Goal: Contribute content: Contribute content

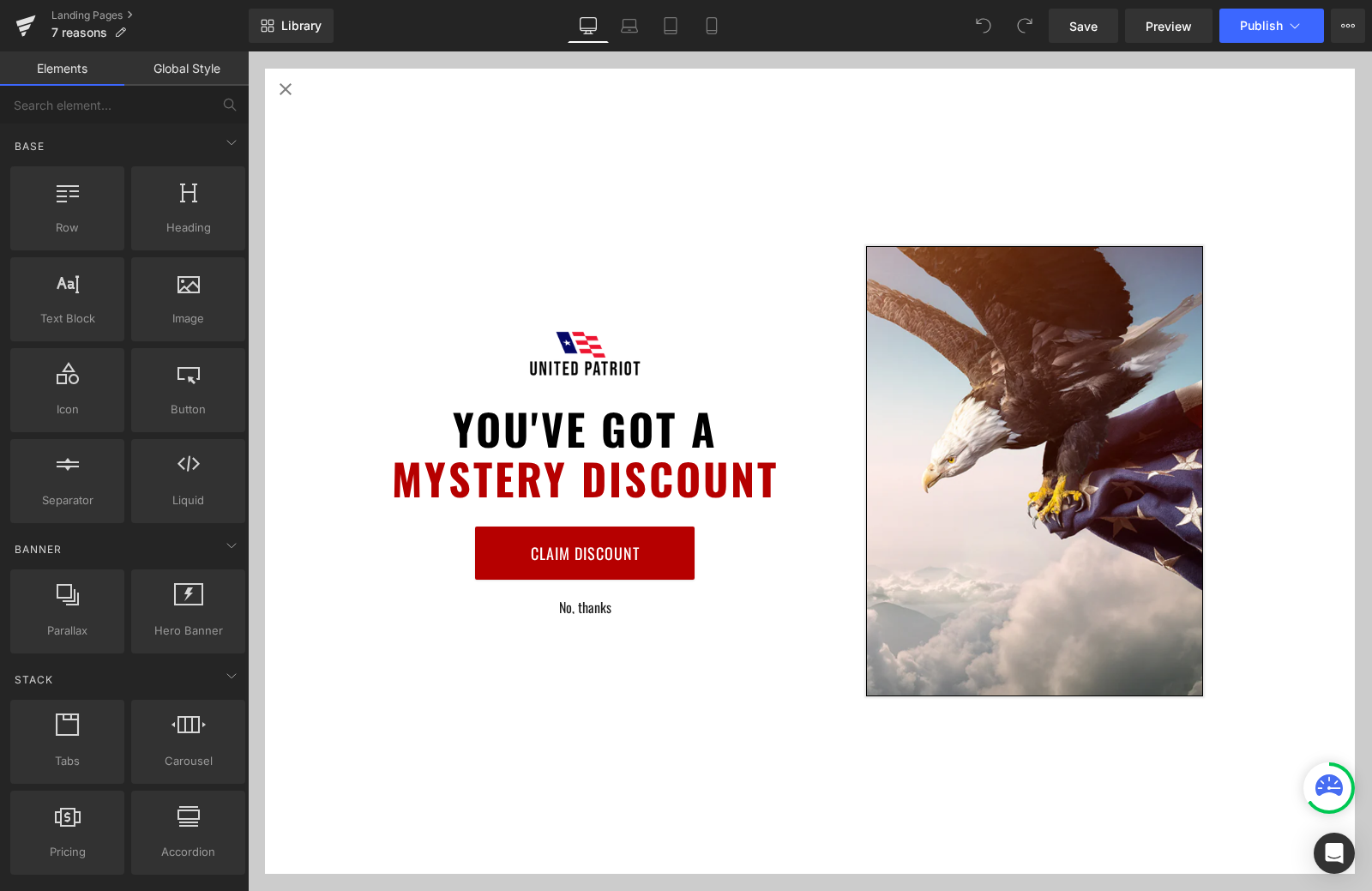
scroll to position [944, 0]
click at [281, 92] on icon "Close popup" at bounding box center [285, 88] width 20 height 20
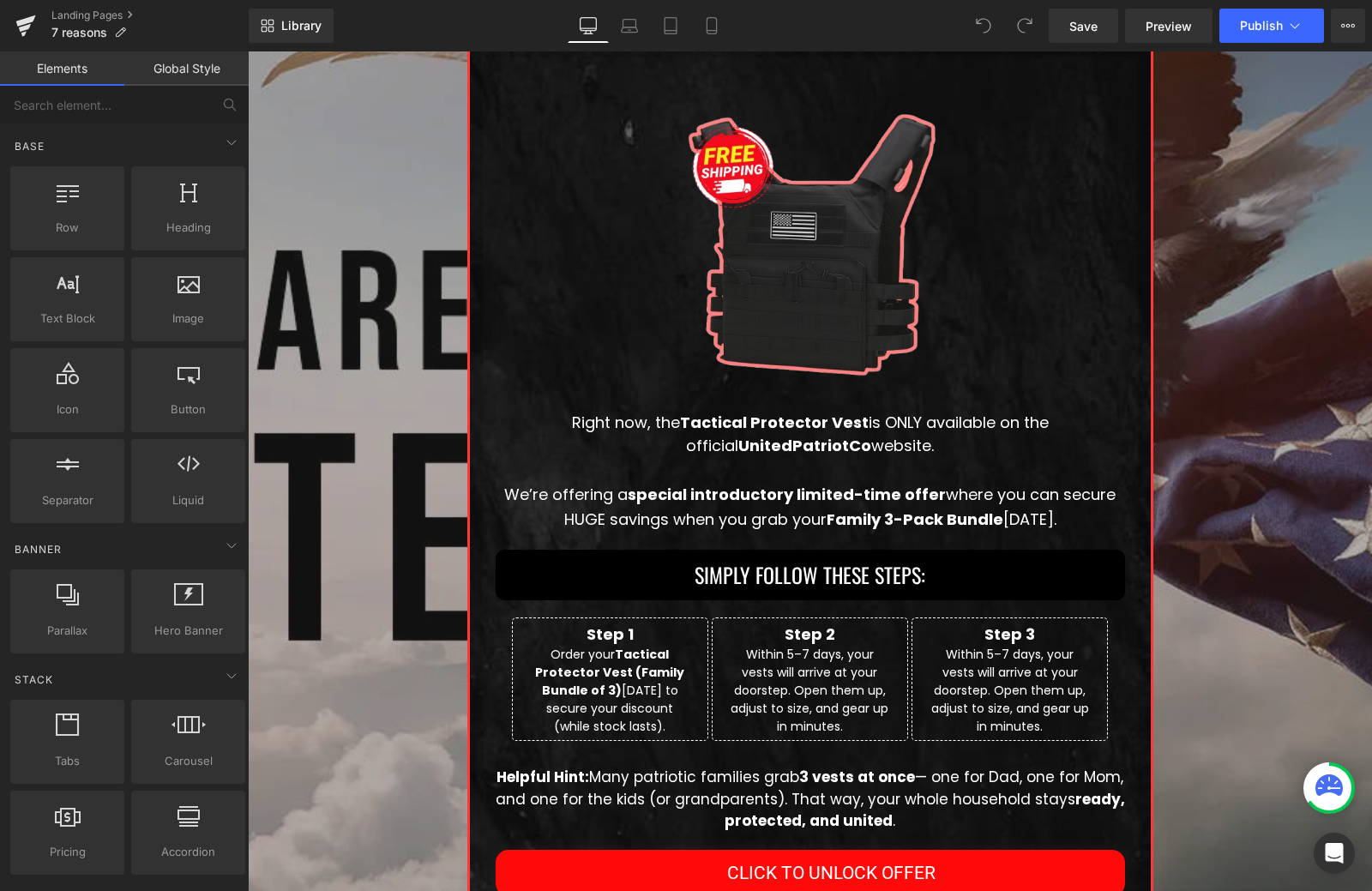
scroll to position [3382, 0]
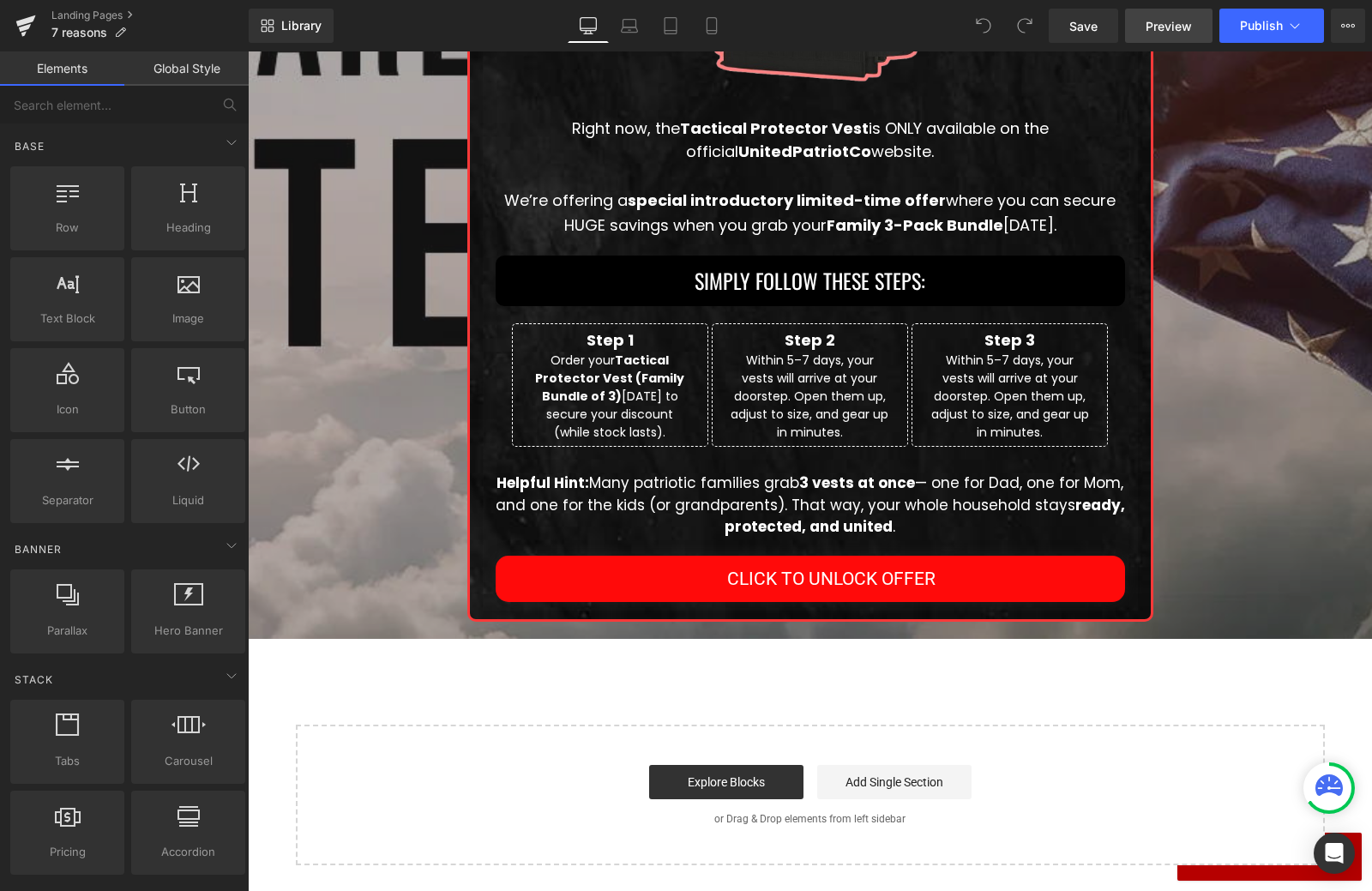
click at [1150, 22] on span "Preview" at bounding box center [1168, 26] width 47 height 18
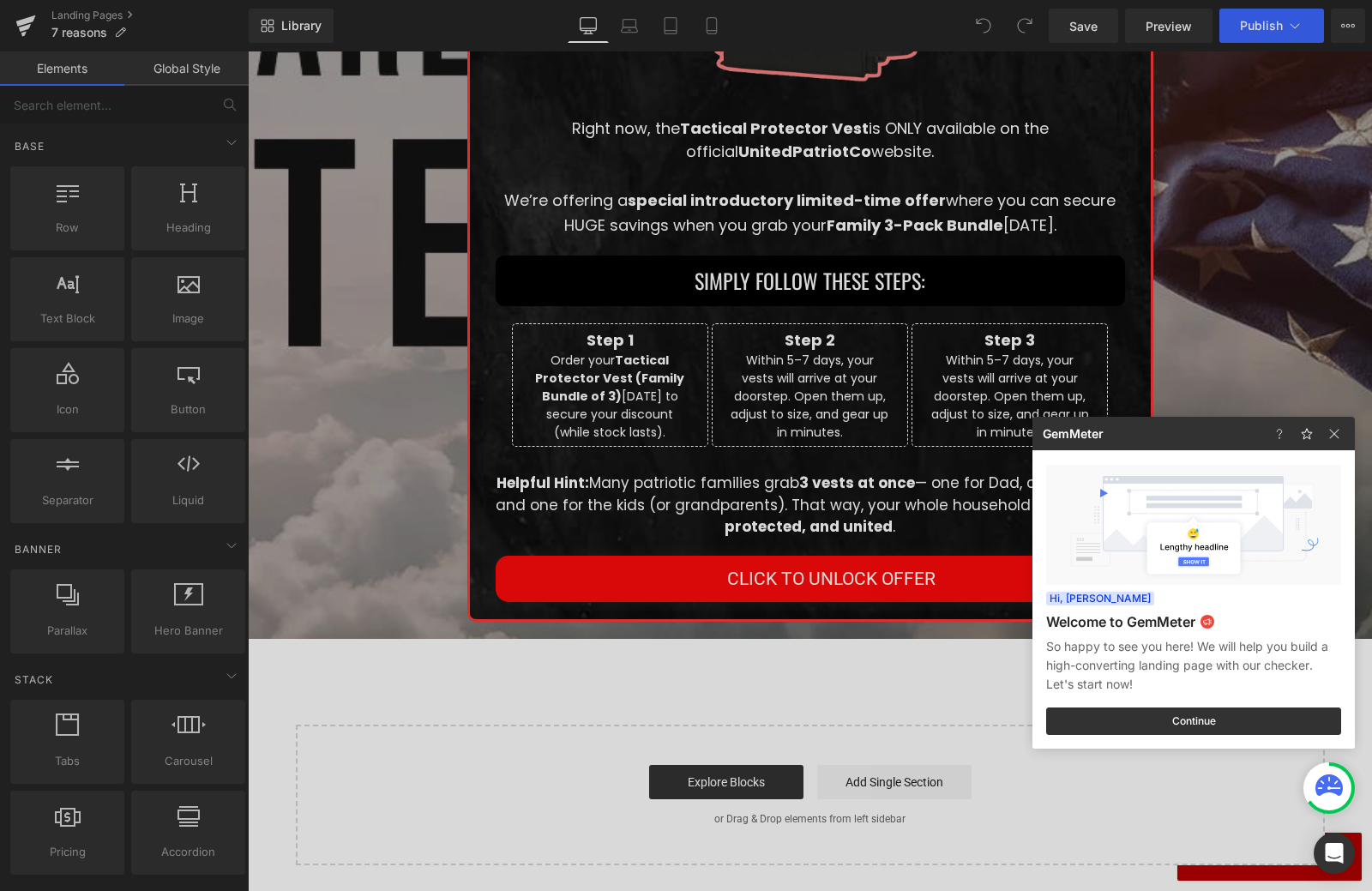
click at [1336, 446] on div at bounding box center [1309, 434] width 89 height 34
click at [1336, 443] on img at bounding box center [1333, 433] width 20 height 20
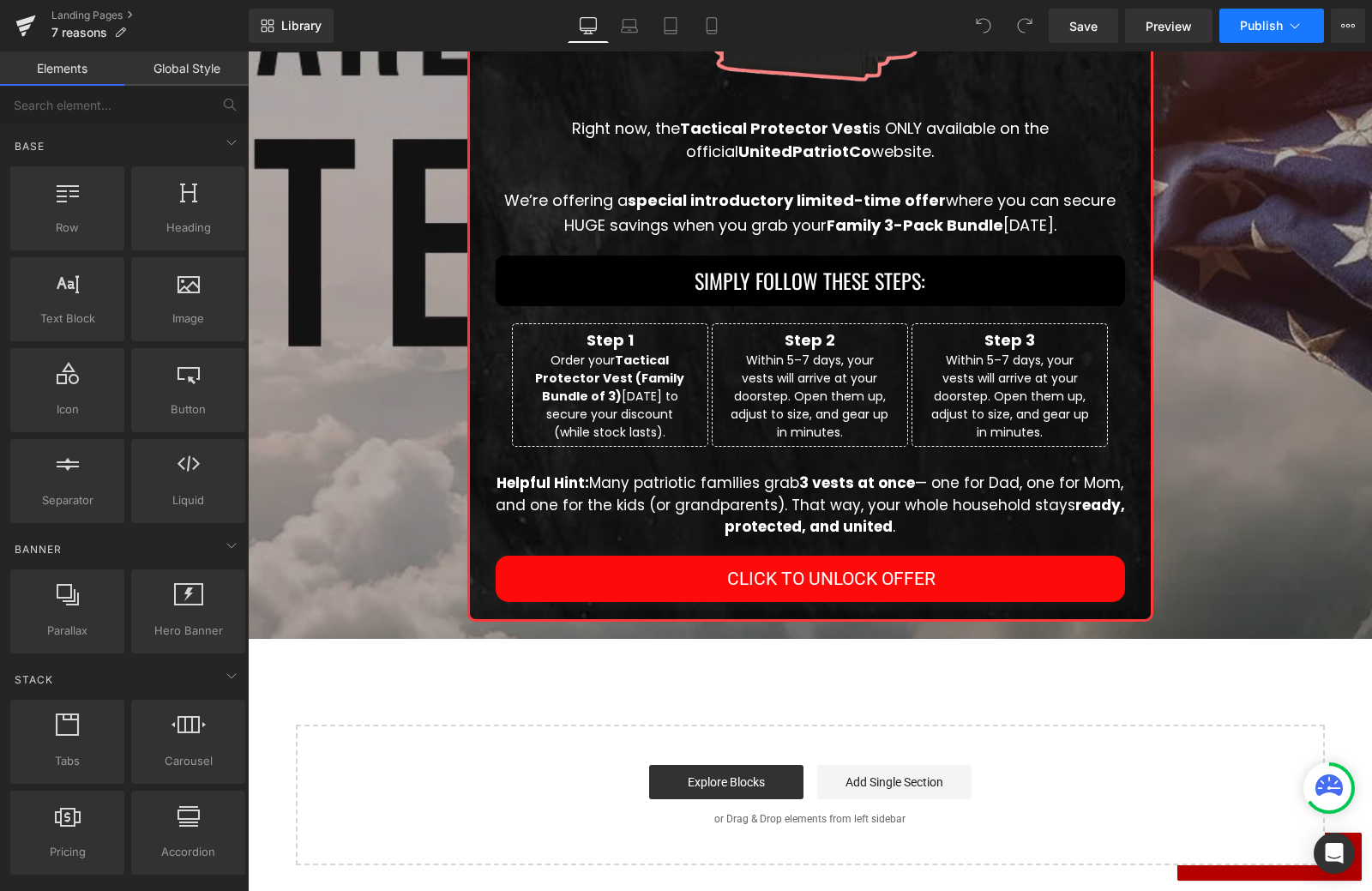
click at [1246, 34] on button "Publish" at bounding box center [1271, 26] width 105 height 34
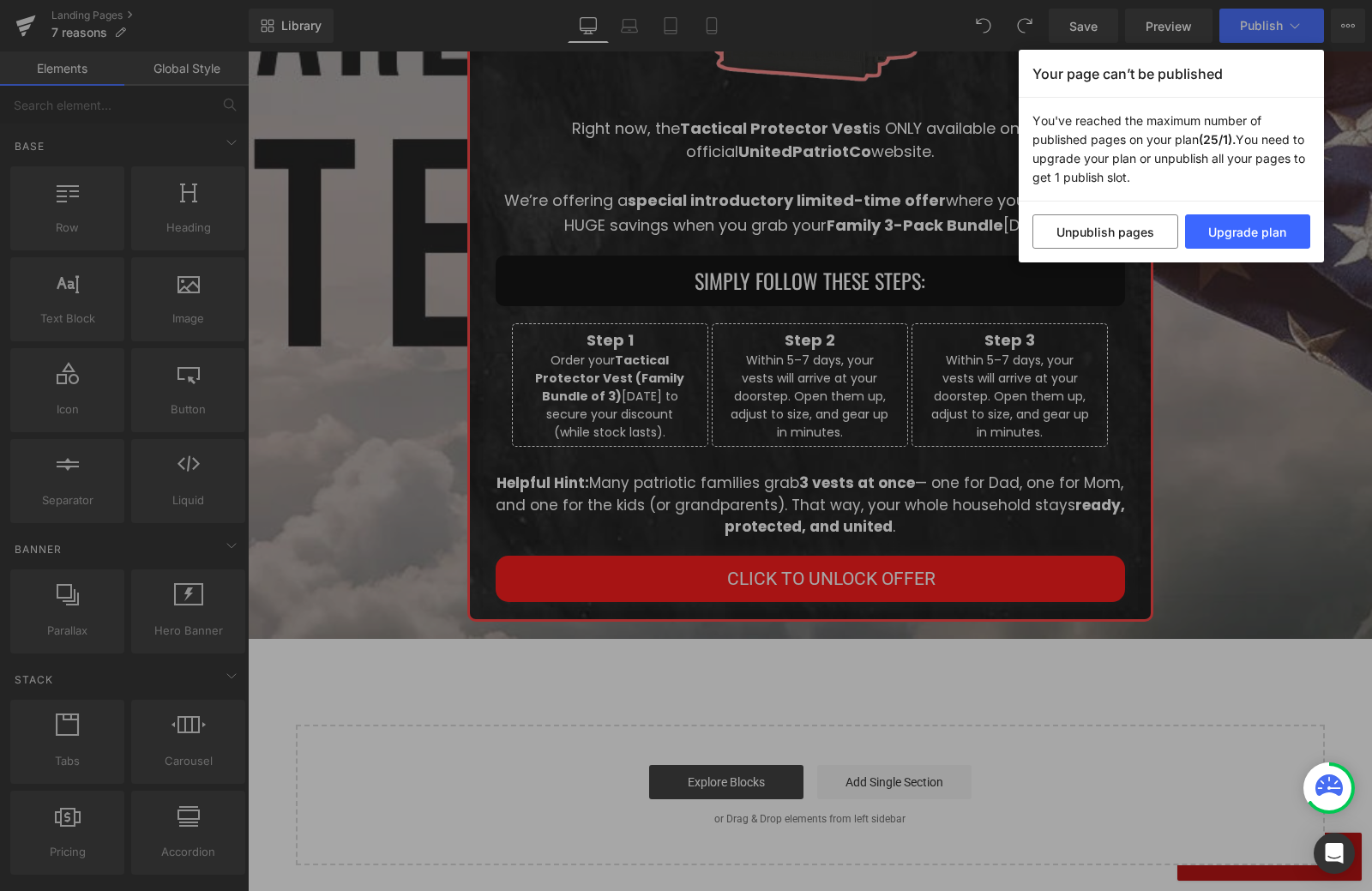
click at [1198, 309] on div "Your page can’t be published You've reached the maximum number of published pag…" at bounding box center [686, 446] width 1372 height 891
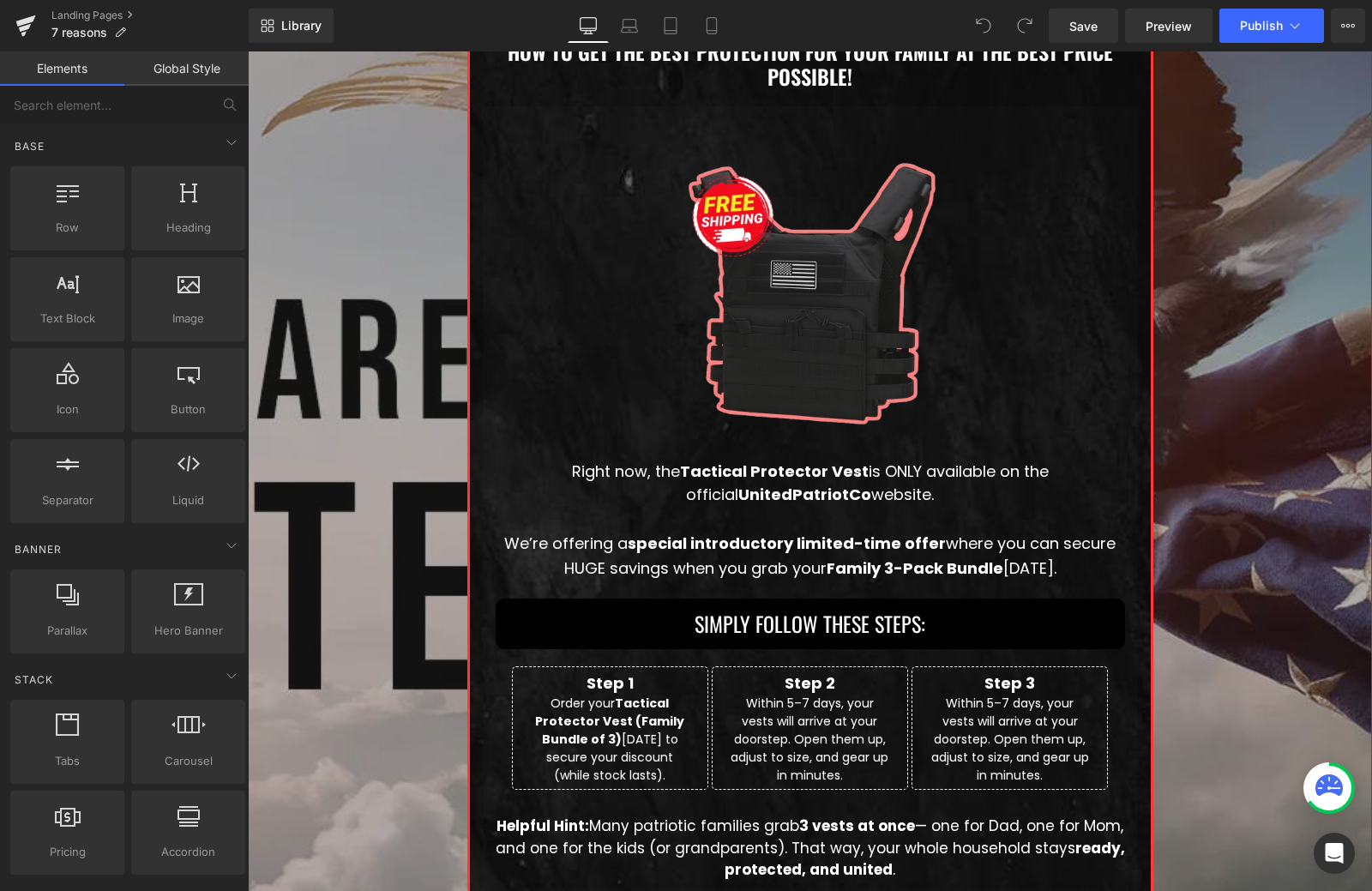
scroll to position [3297, 0]
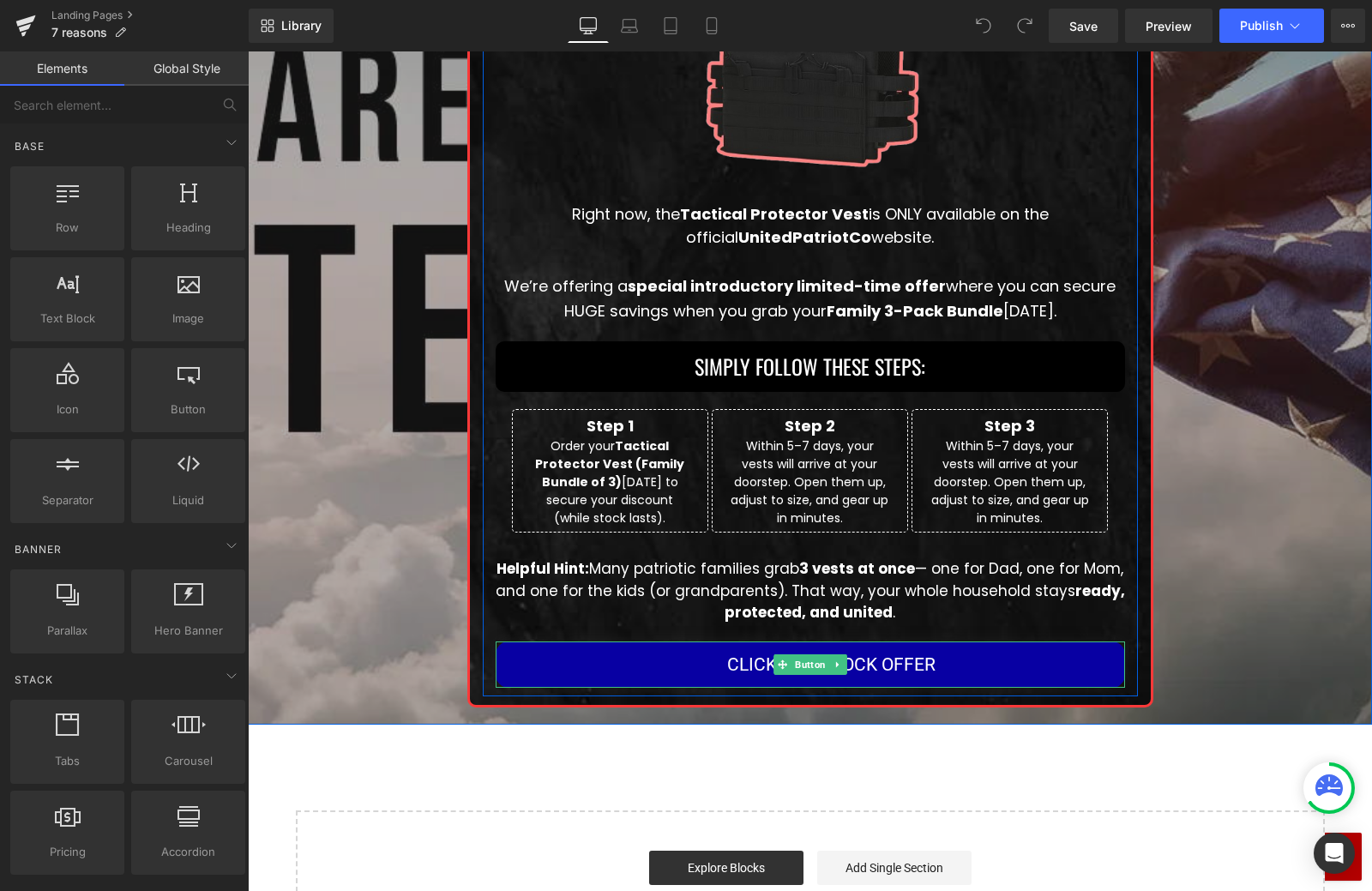
click at [758, 653] on span "CLICK TO UNLOCK OFFER" at bounding box center [831, 665] width 208 height 30
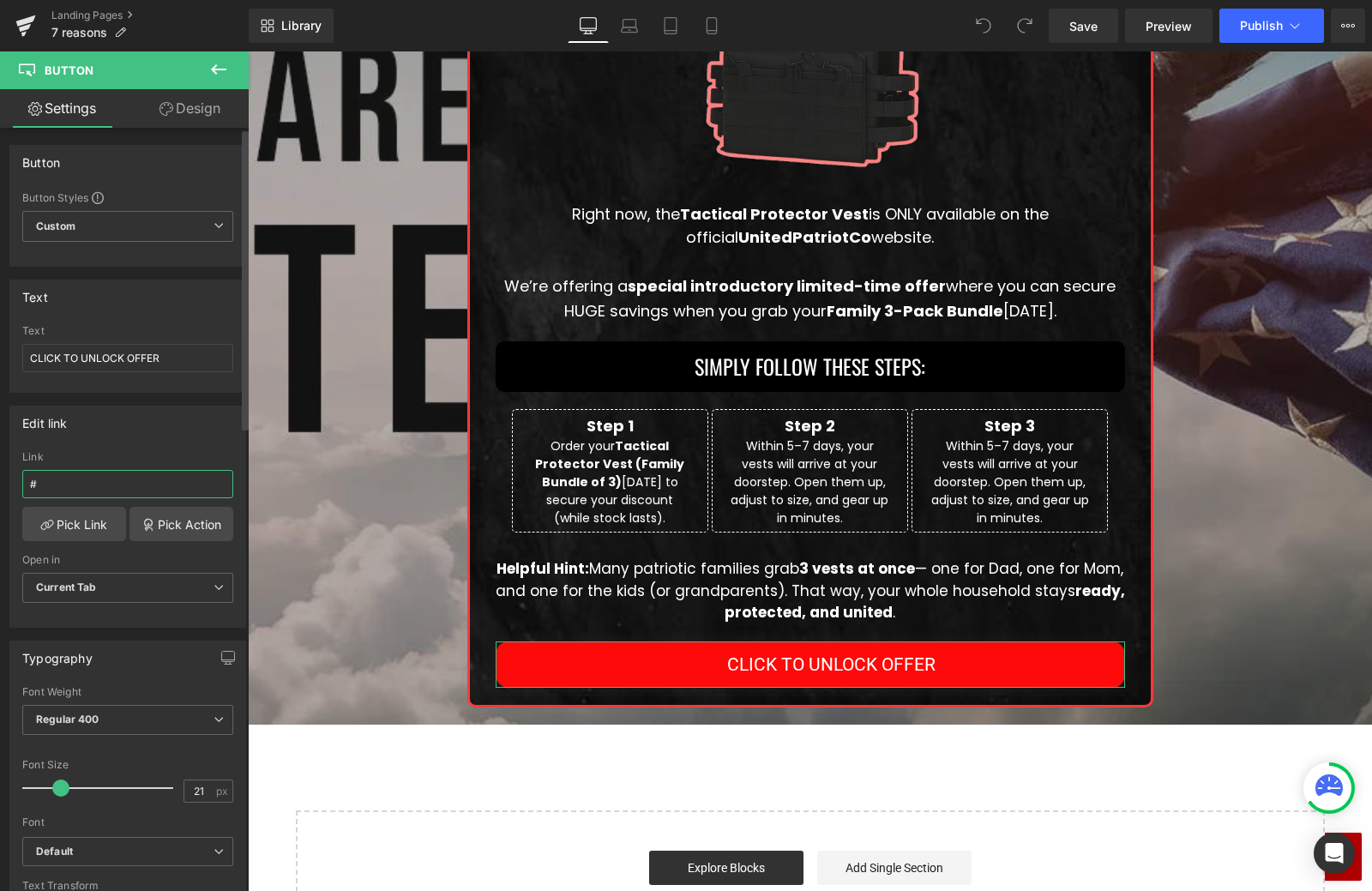
click at [130, 486] on input "#" at bounding box center [127, 484] width 211 height 28
paste input "https://www.unitedpatriotco.com/a/gempages?preview=1755271026&type=template-pro…"
type input "https://www.unitedpatriotco.com/a/gempages?preview=1755271026&type=template-pro…"
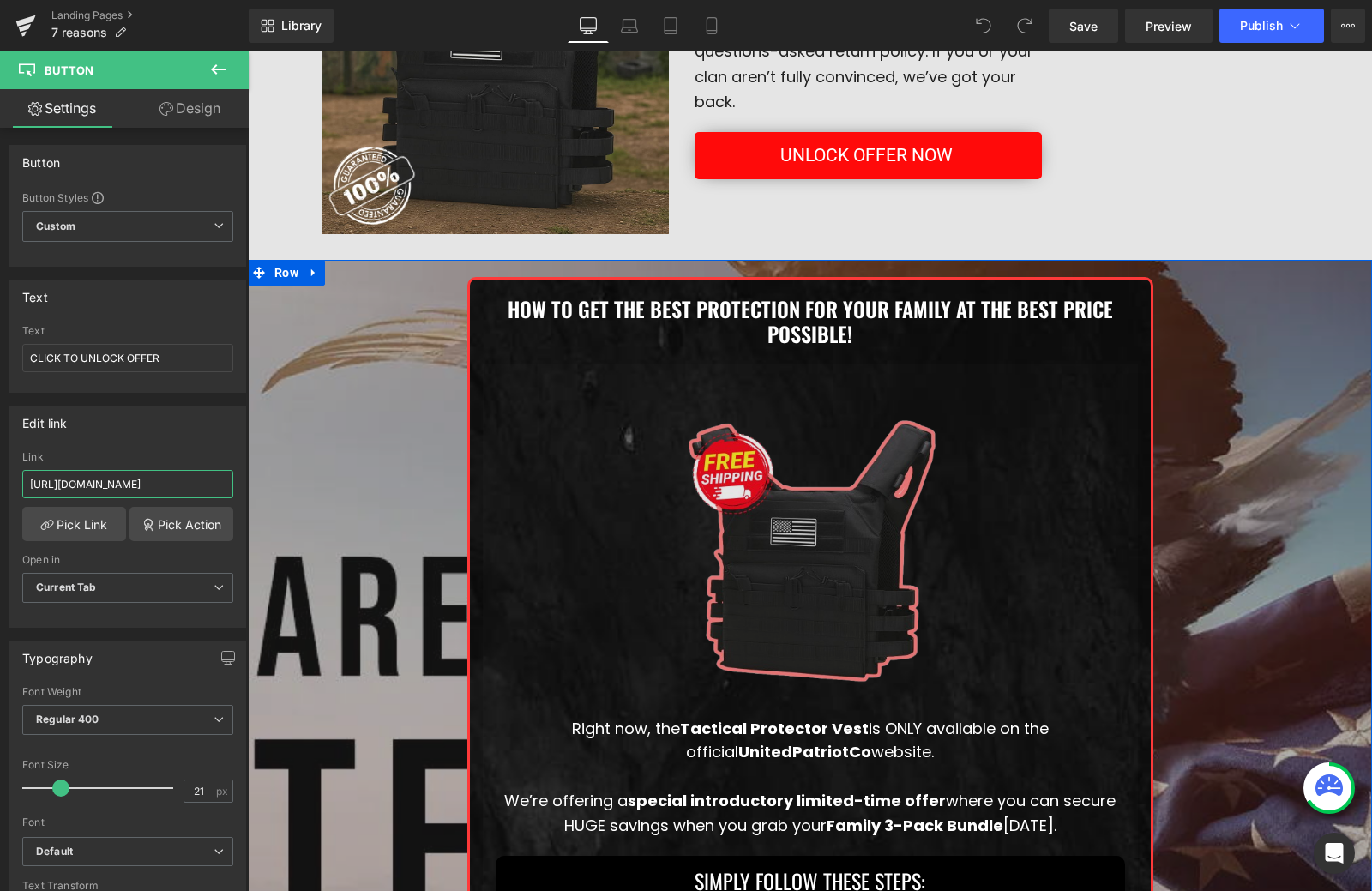
scroll to position [2525, 0]
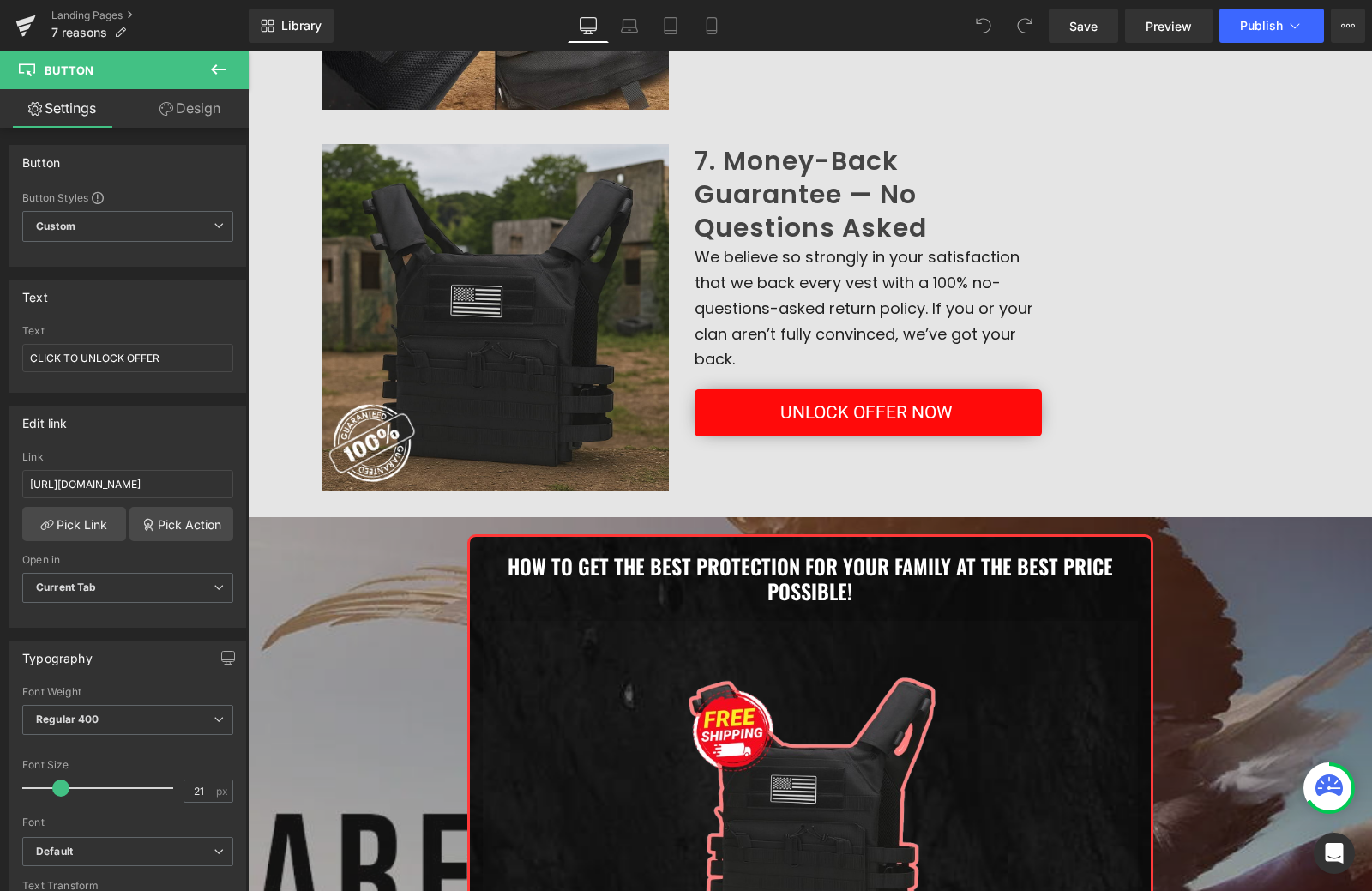
click at [765, 426] on link "UNLOCK OFFER NOW" at bounding box center [869, 412] width 347 height 47
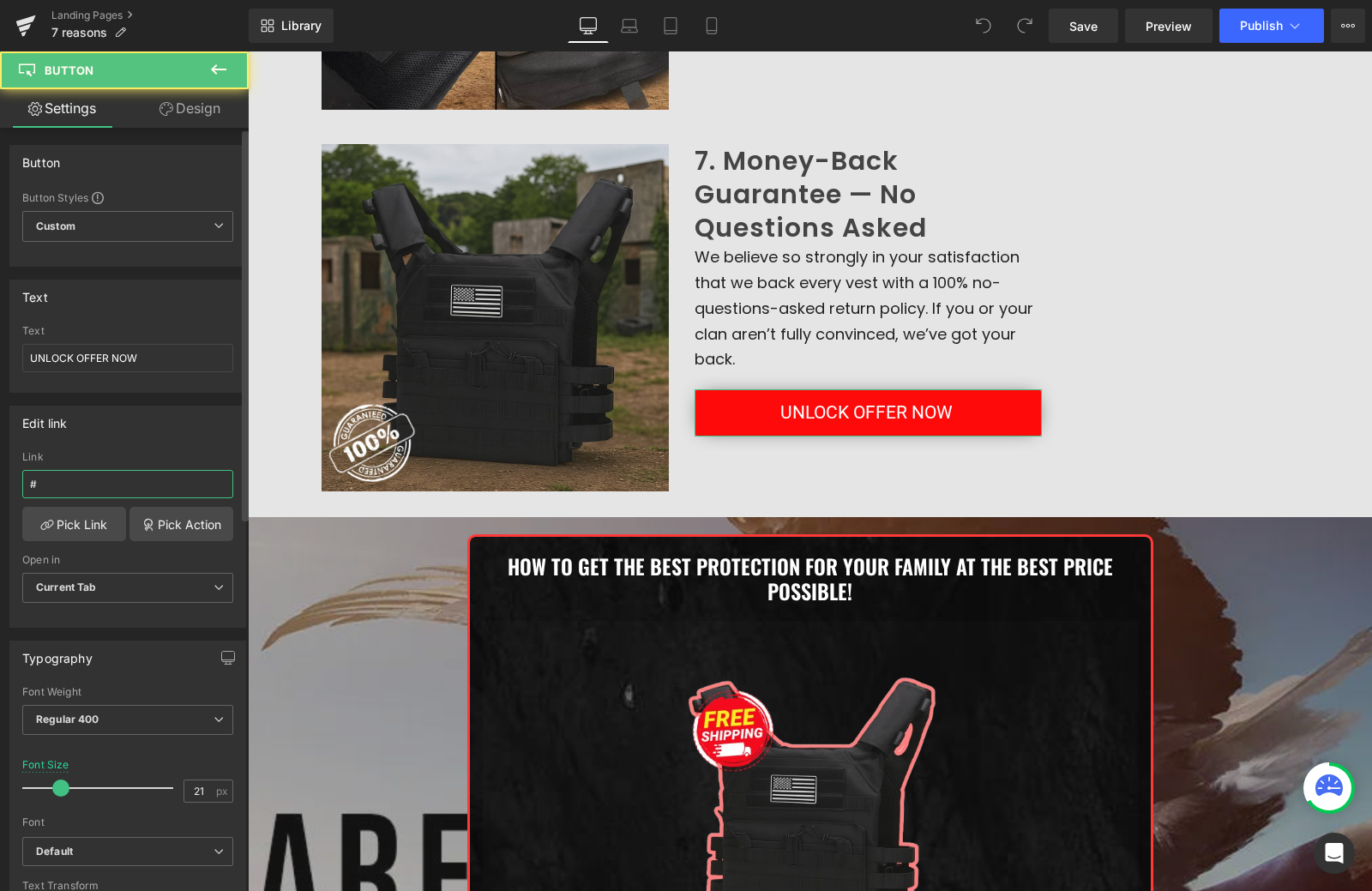
click at [115, 485] on input "#" at bounding box center [127, 484] width 211 height 28
paste input "https://www.unitedpatriotco.com/a/gempages?preview=1755271026&type=template-pro…"
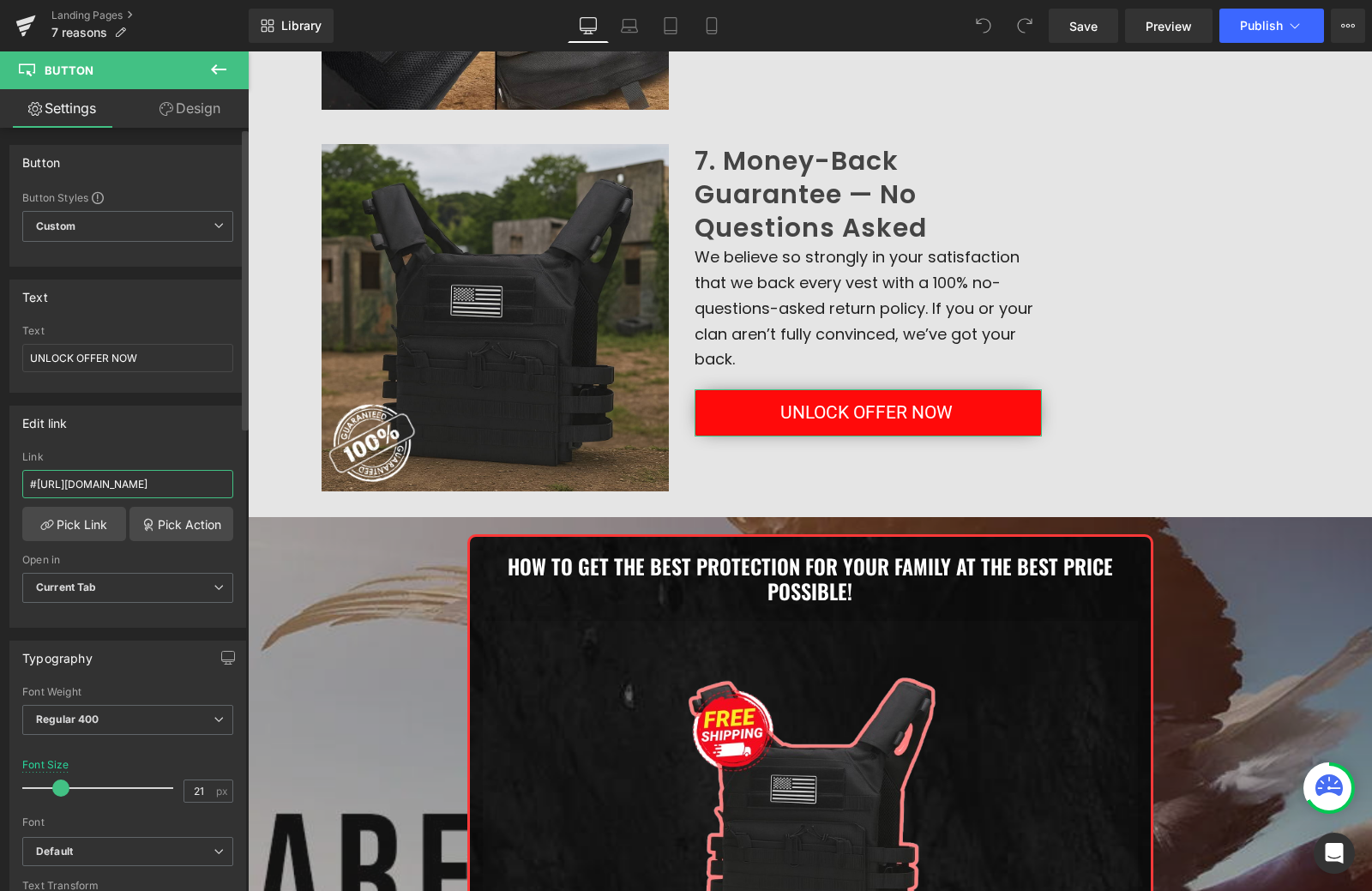
paste input "text"
type input "https://www.unitedpatriotco.com/a/gempages?preview=1755271026&type=template-pro…"
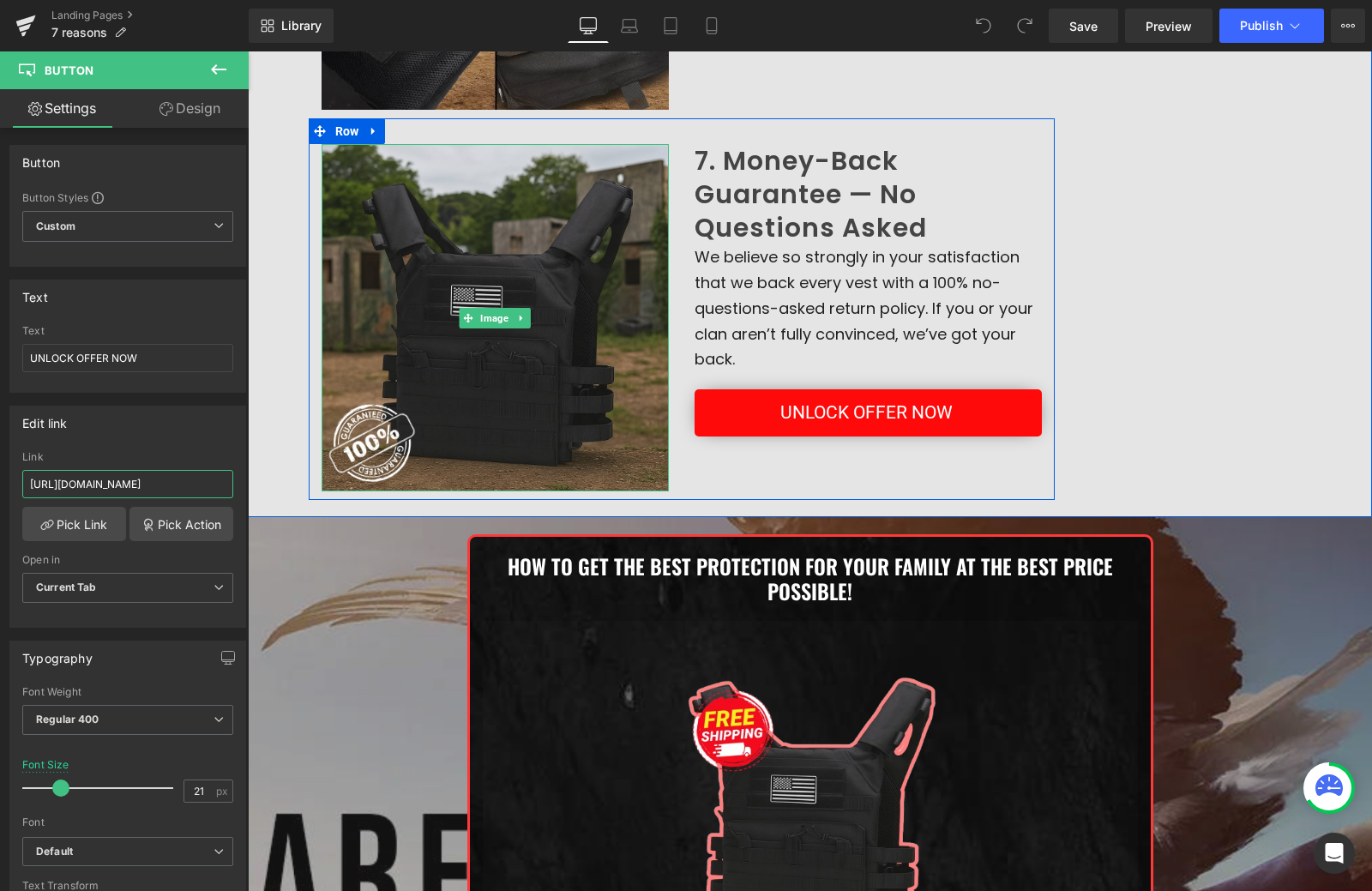
scroll to position [2182, 0]
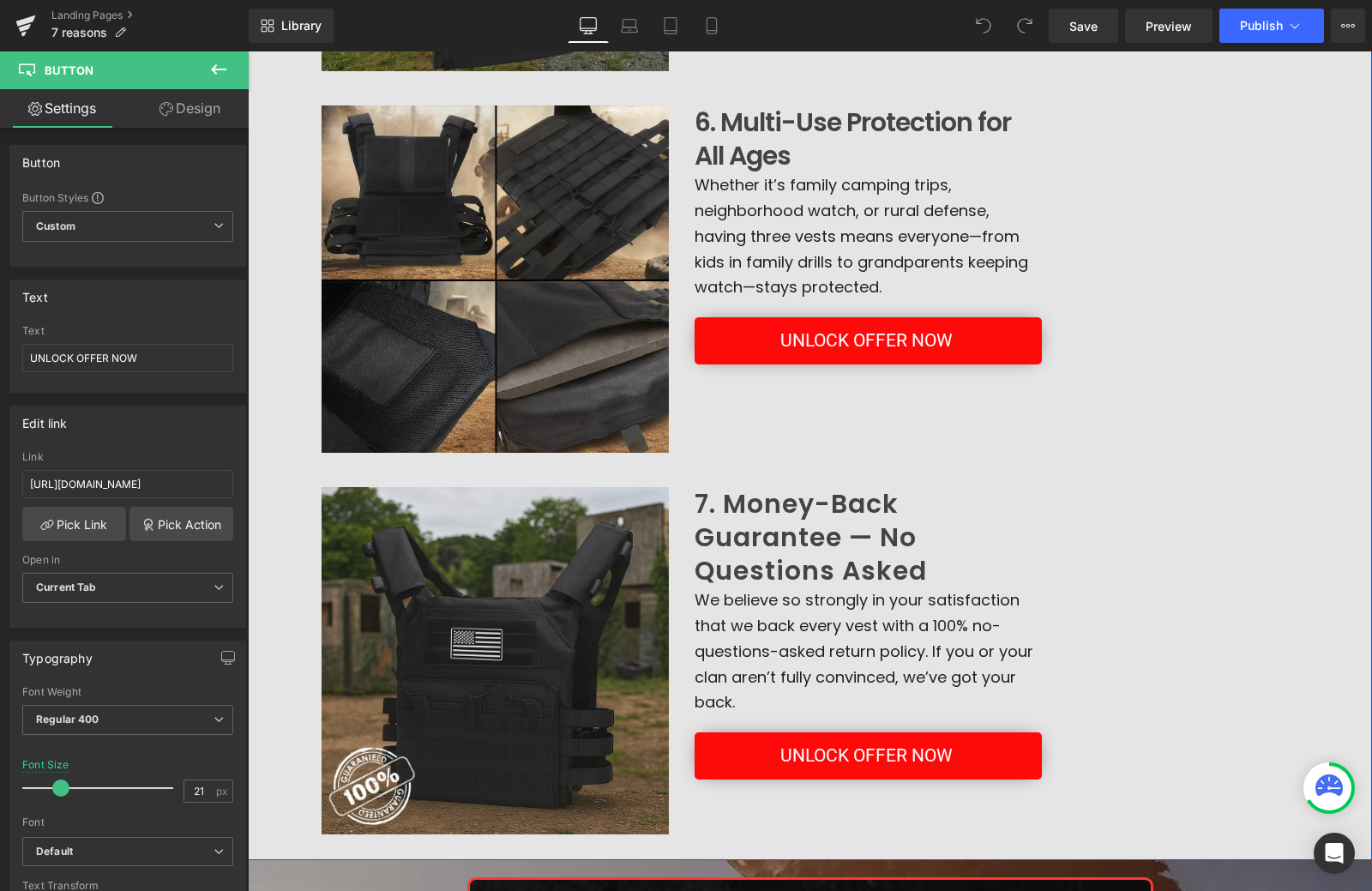
click at [725, 355] on link "UNLOCK OFFER NOW" at bounding box center [869, 341] width 347 height 47
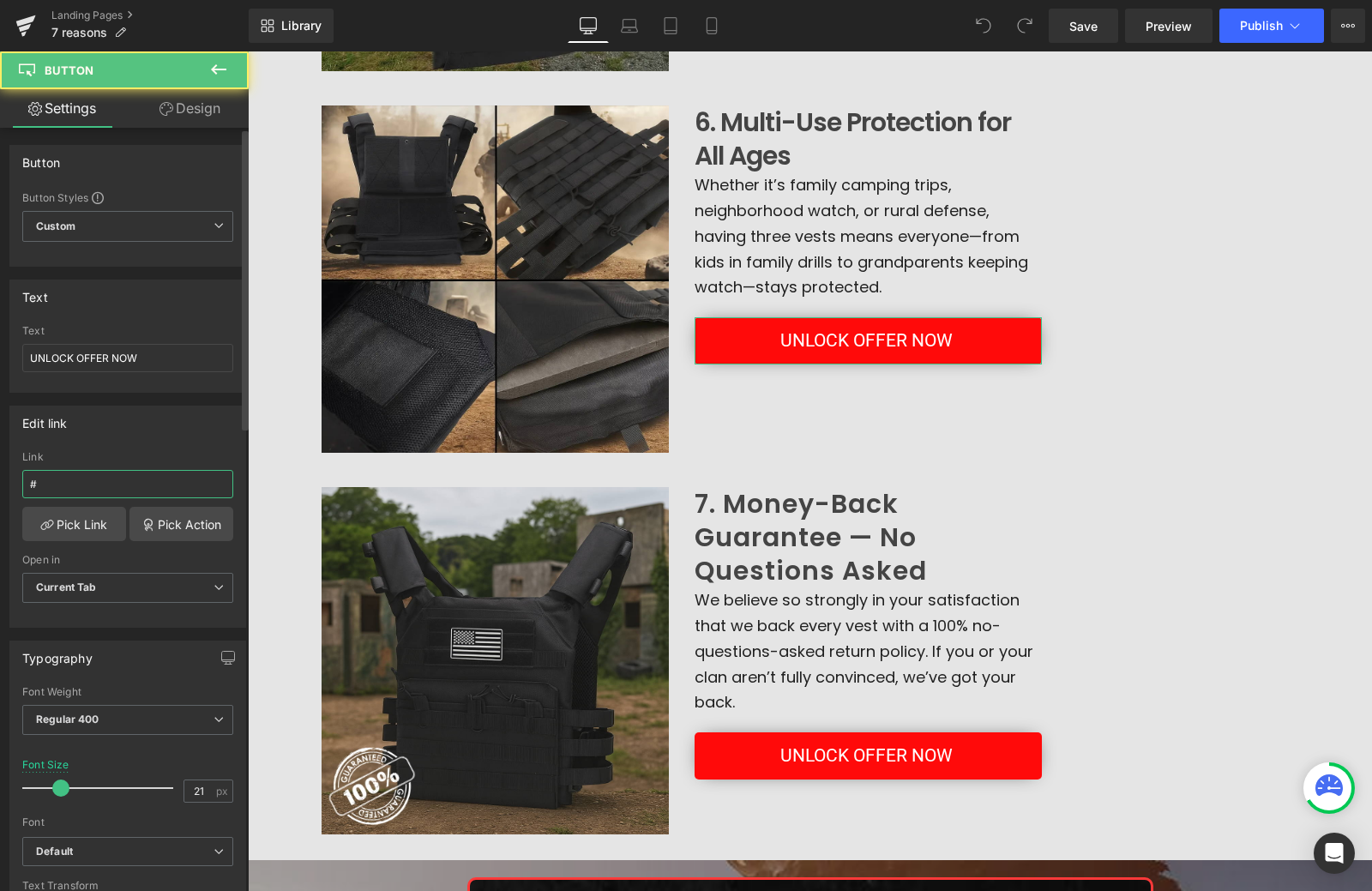
click at [123, 480] on input "#" at bounding box center [127, 484] width 211 height 28
type input "https://www.unitedpatriotco.com/a/gempages?preview=1755271026&type=template-pro…"
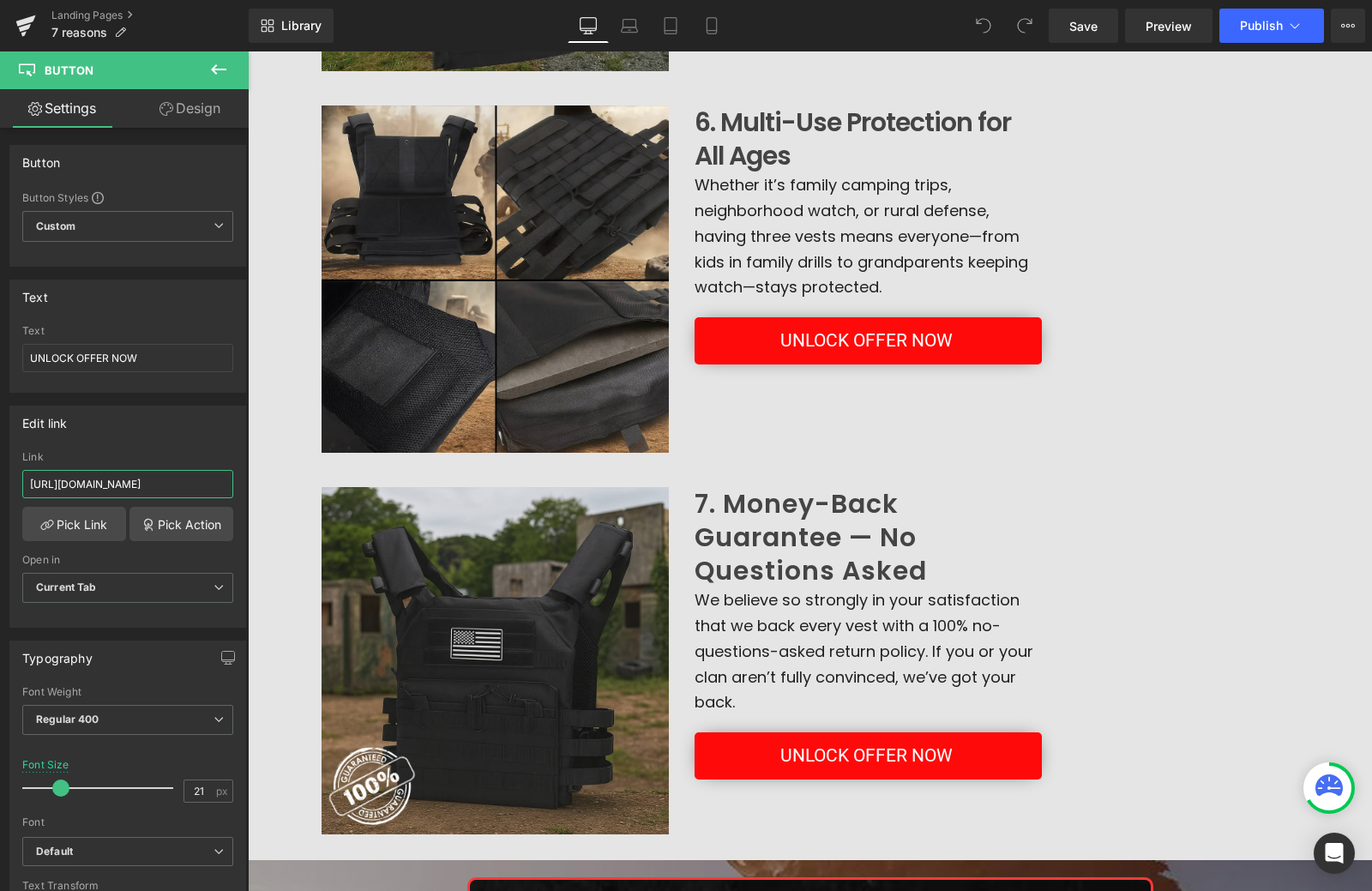
scroll to position [1924, 0]
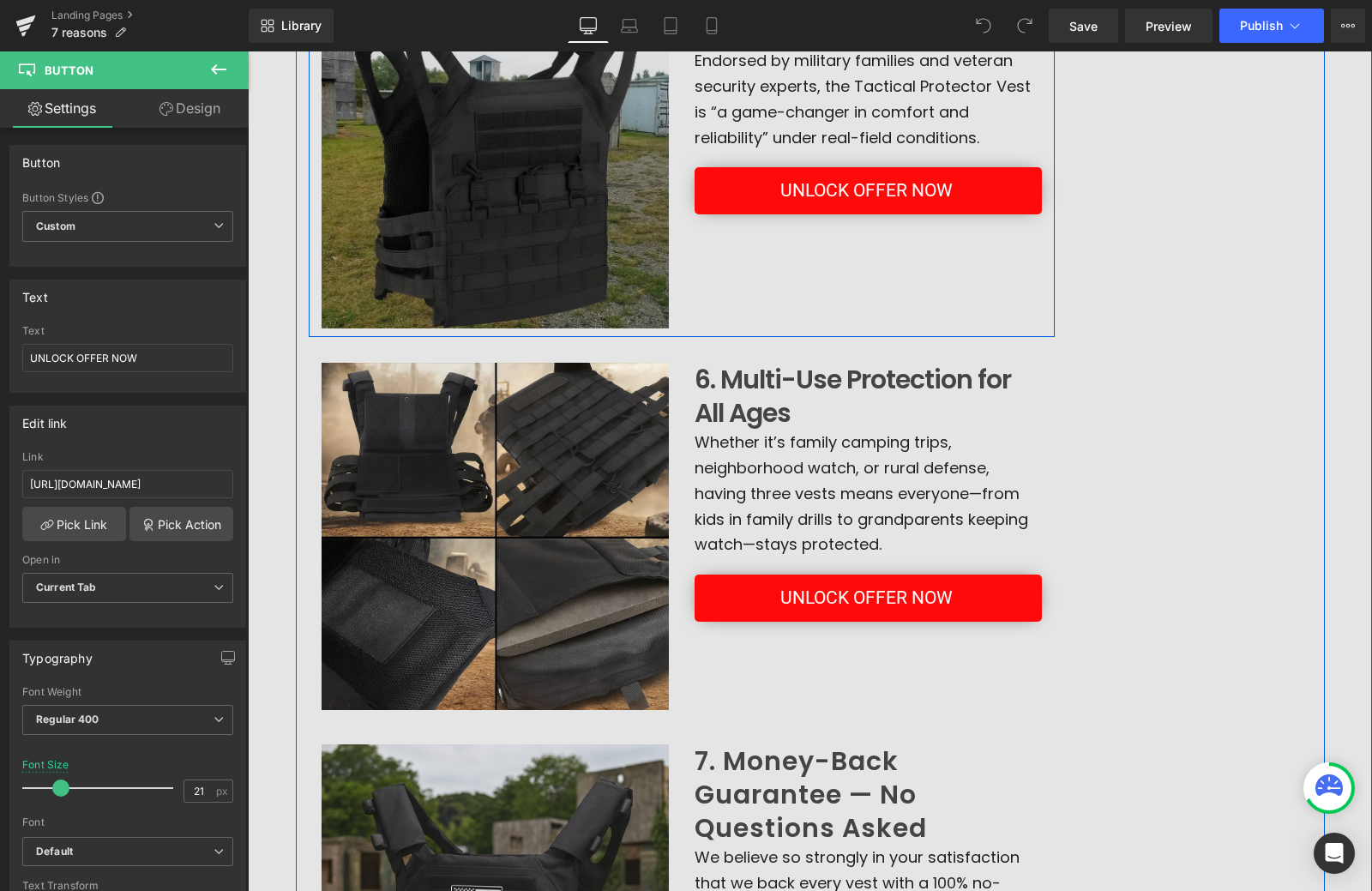
click at [823, 215] on div "Image 5. Patriot-Trusted & Field-Tested Heading Endorsed by military families a…" at bounding box center [682, 146] width 746 height 382
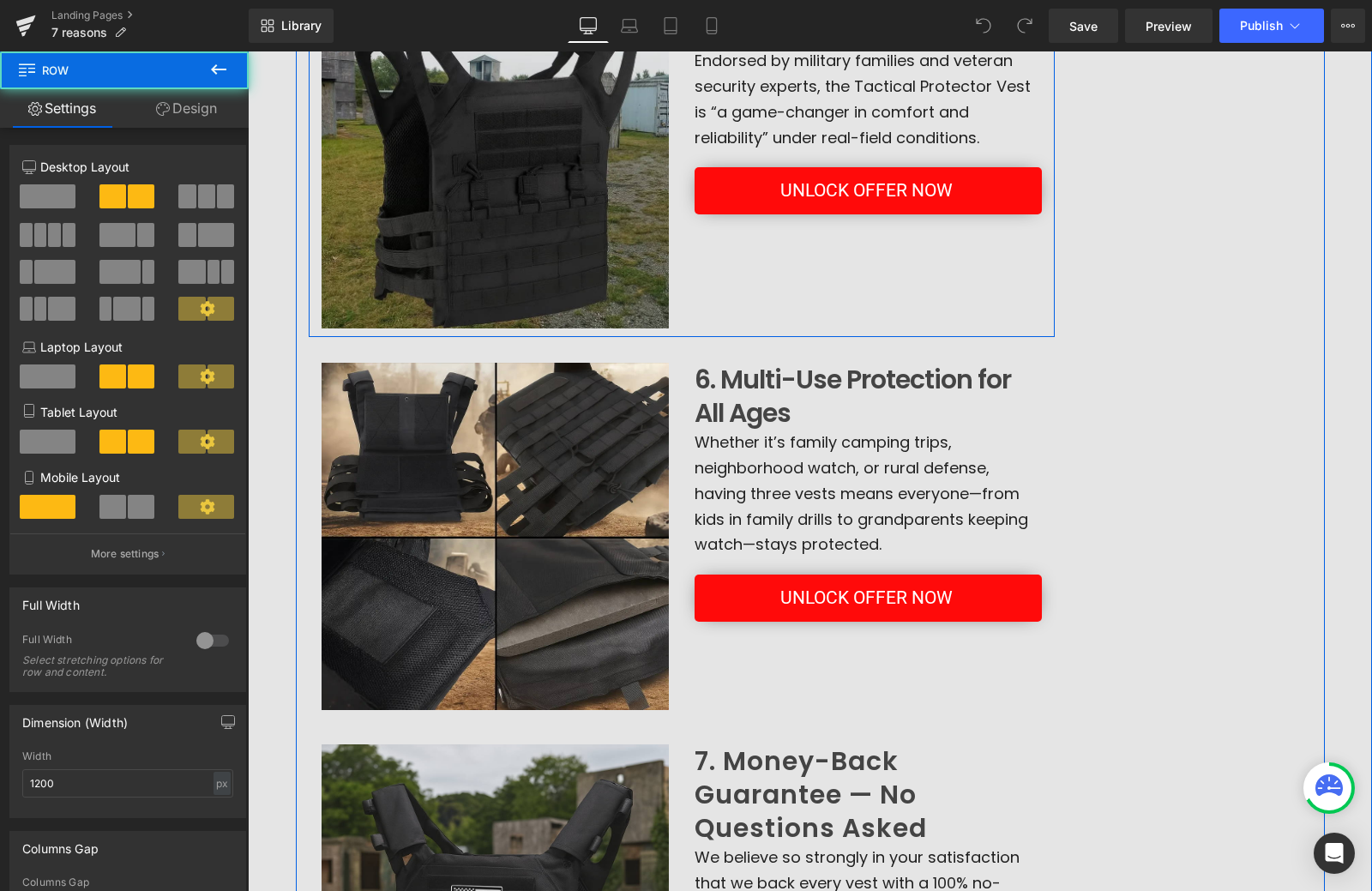
click at [829, 198] on div "UNLOCK OFFER NOW Button" at bounding box center [869, 191] width 347 height 47
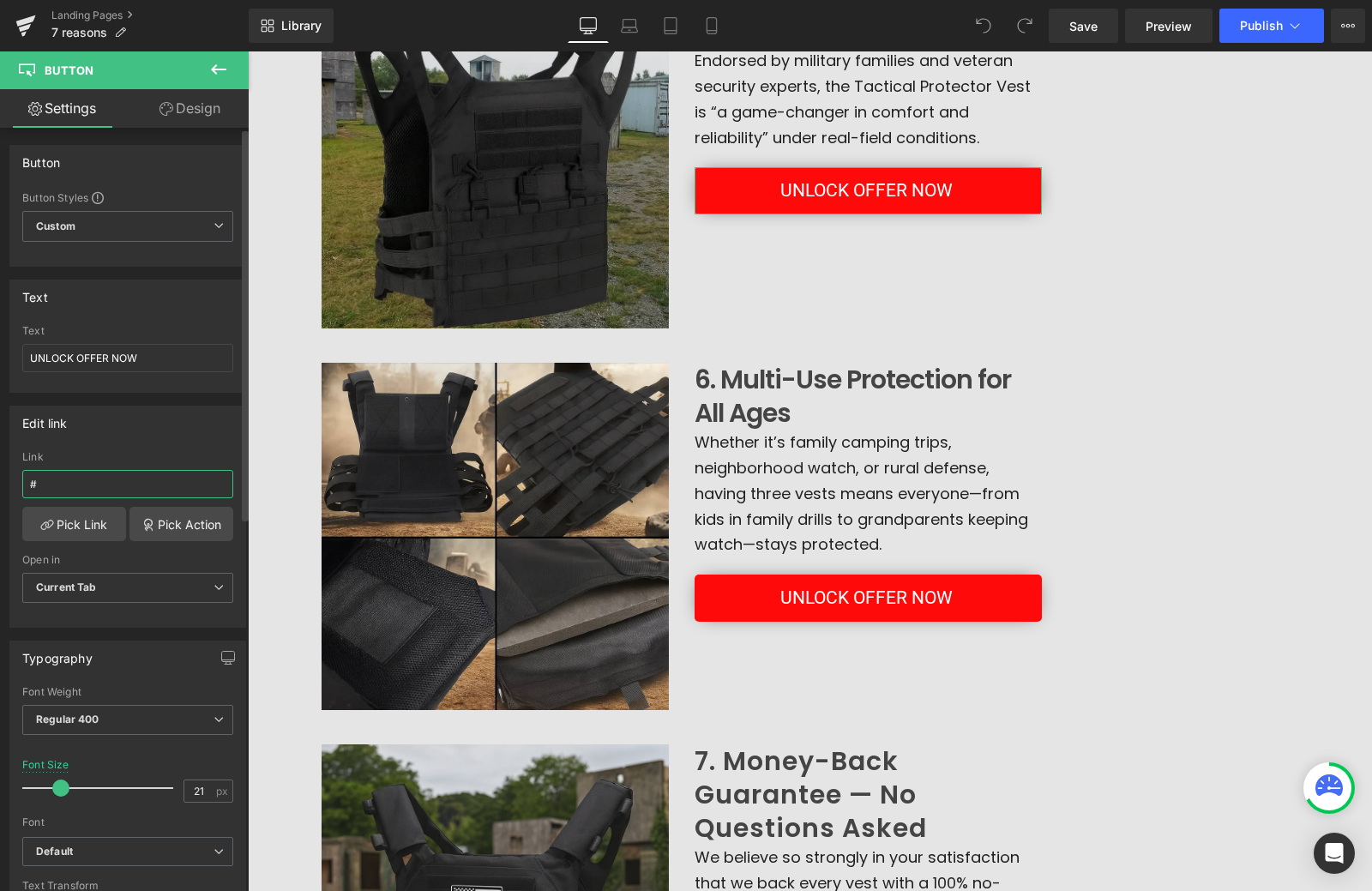
click at [66, 485] on input "#" at bounding box center [127, 484] width 211 height 28
paste input "https://www.unitedpatriotco.com/a/gempages?preview=1755271026&type=template-pro…"
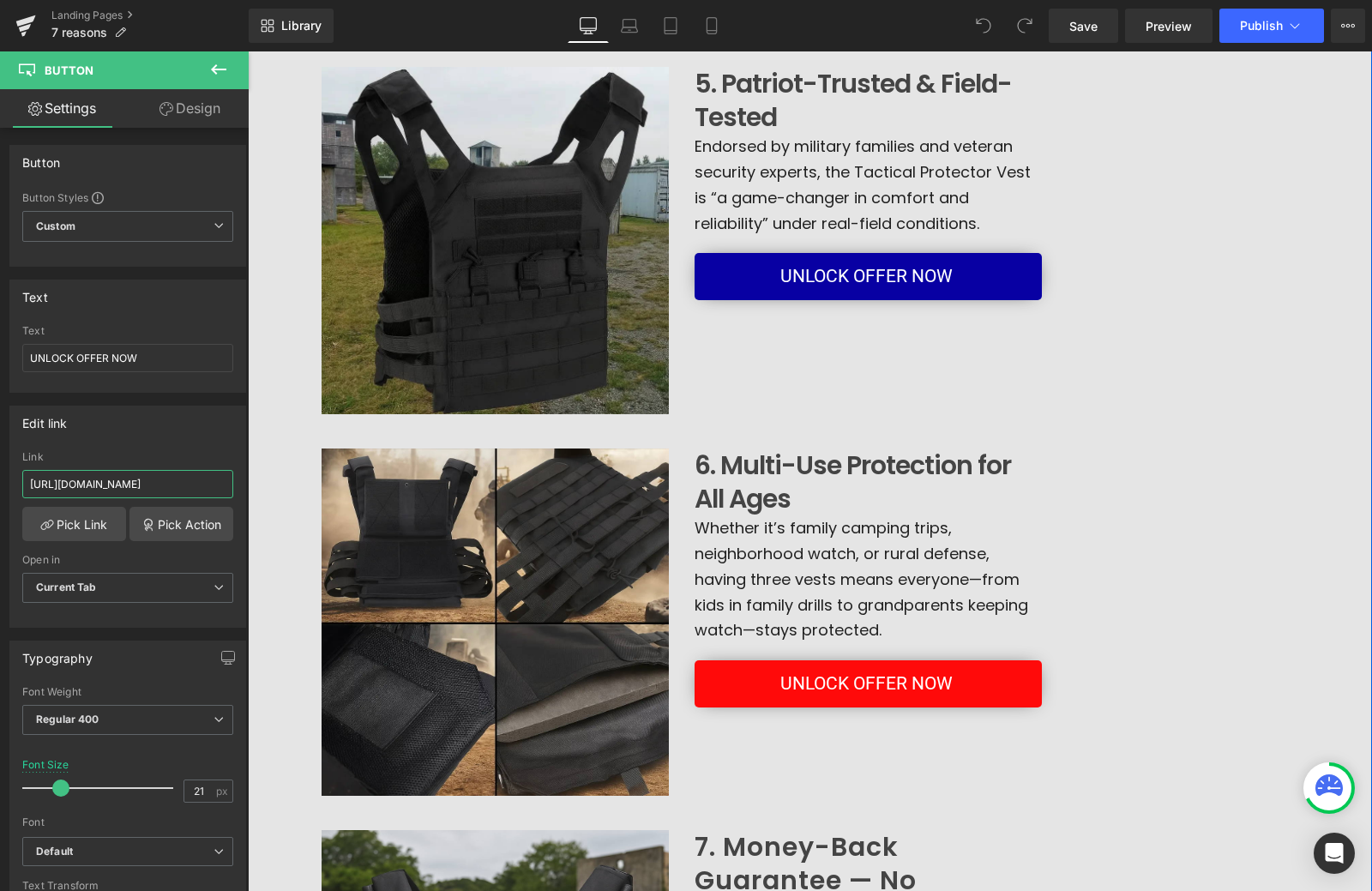
scroll to position [1752, 0]
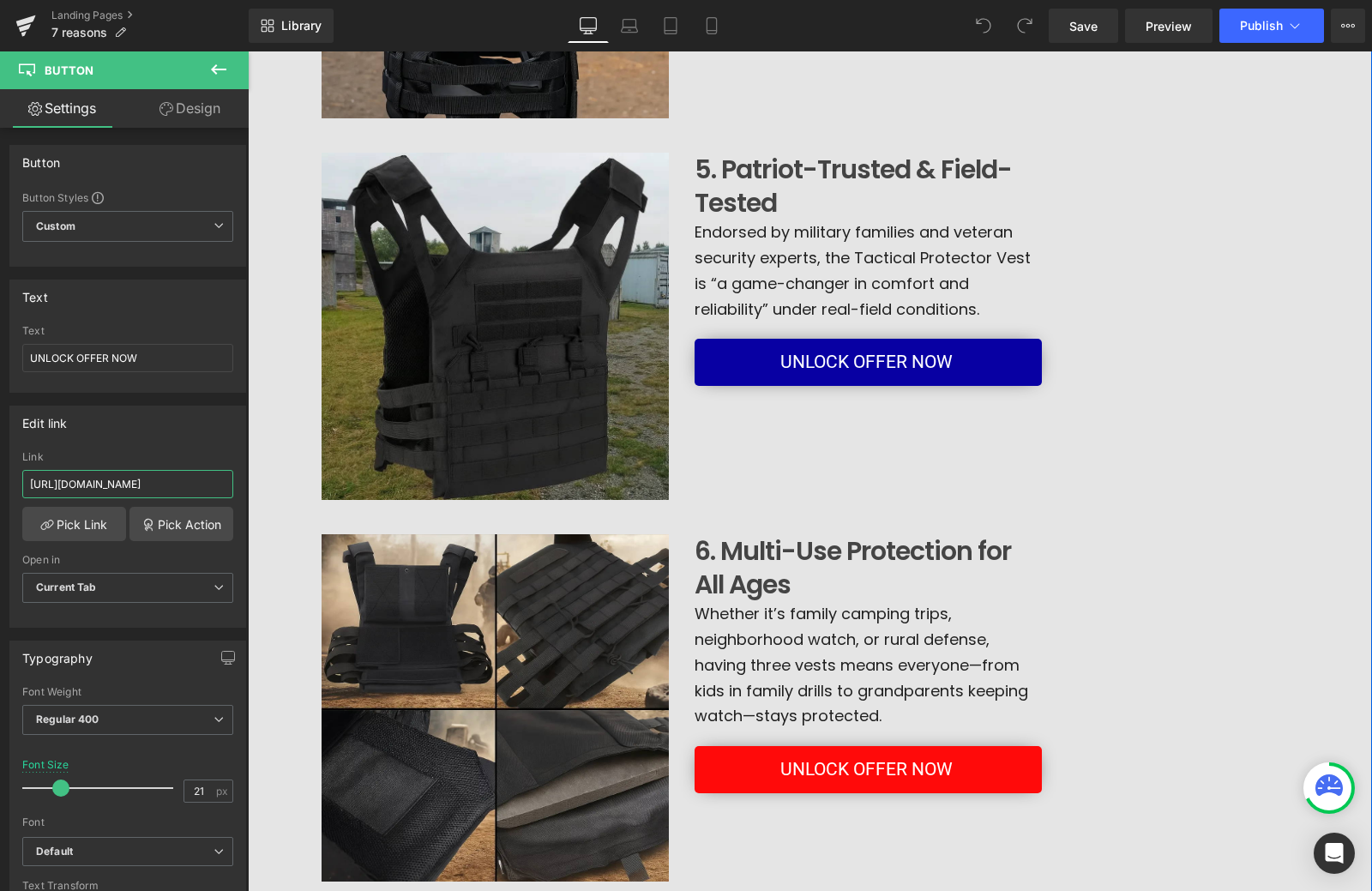
type input "https://www.unitedpatriotco.com/a/gempages?preview=1755271026&type=template-pro…"
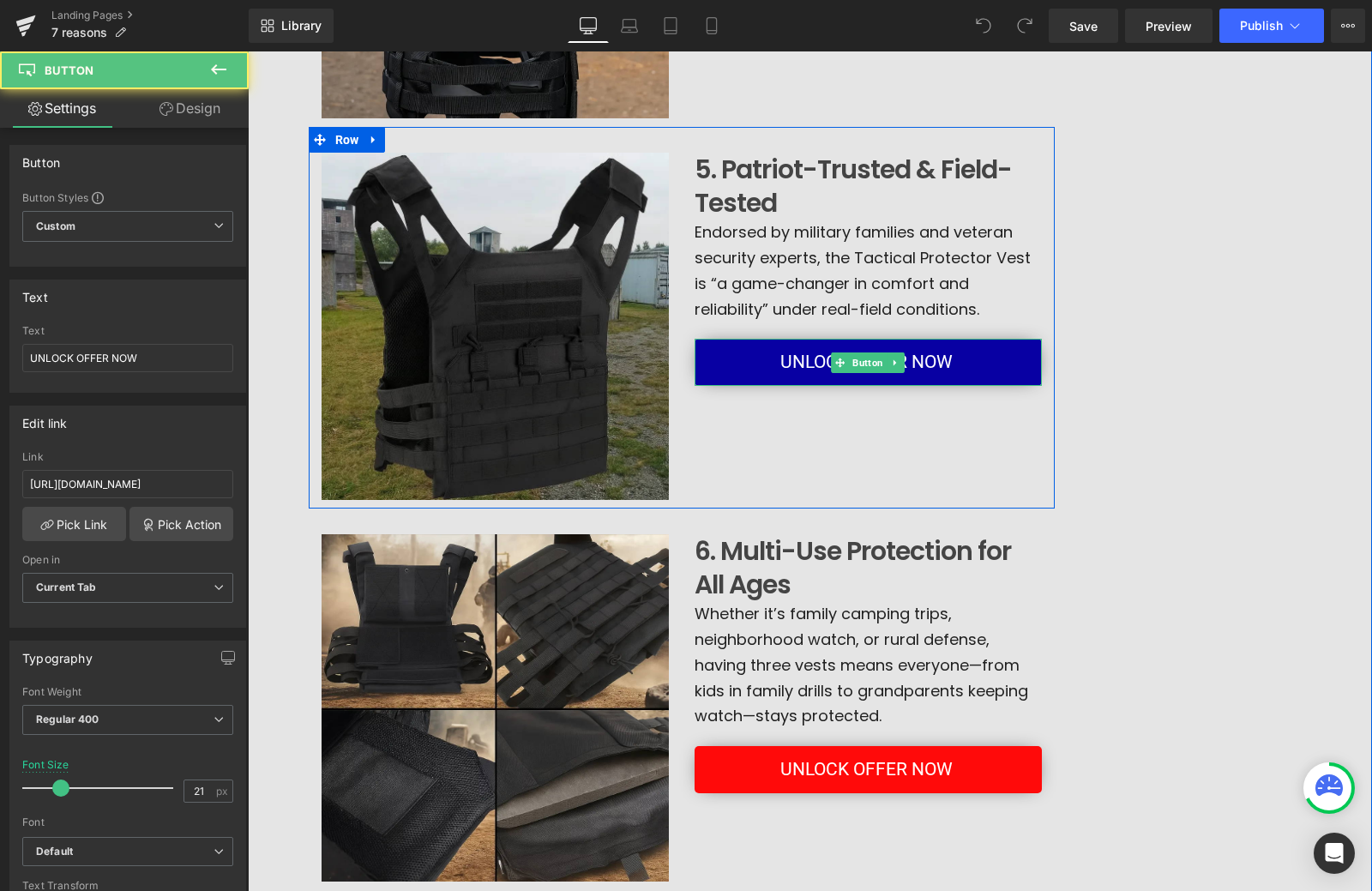
click at [801, 377] on span "UNLOCK OFFER NOW" at bounding box center [866, 363] width 172 height 30
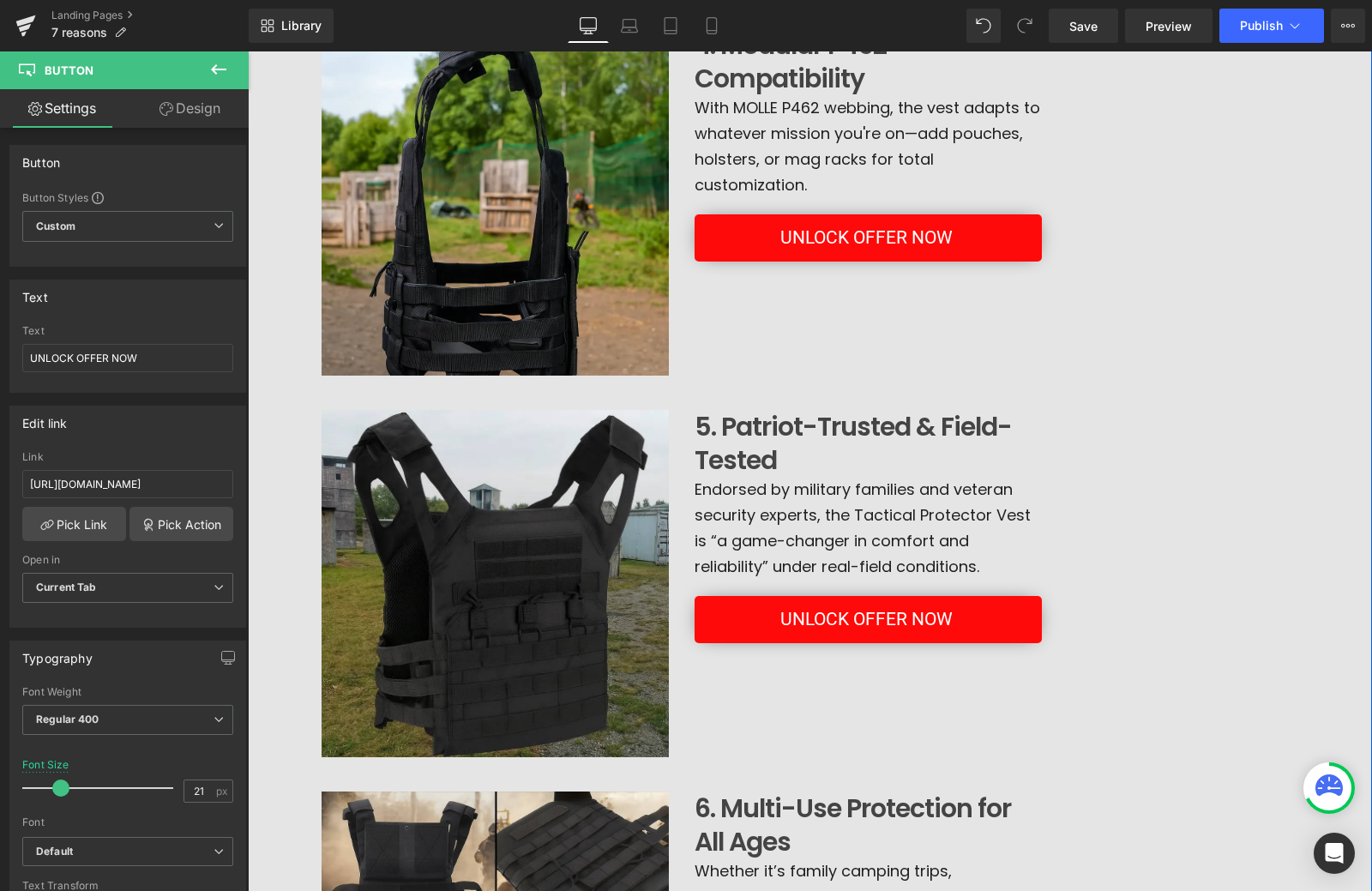
click at [820, 247] on span "UNLOCK OFFER NOW" at bounding box center [866, 238] width 172 height 30
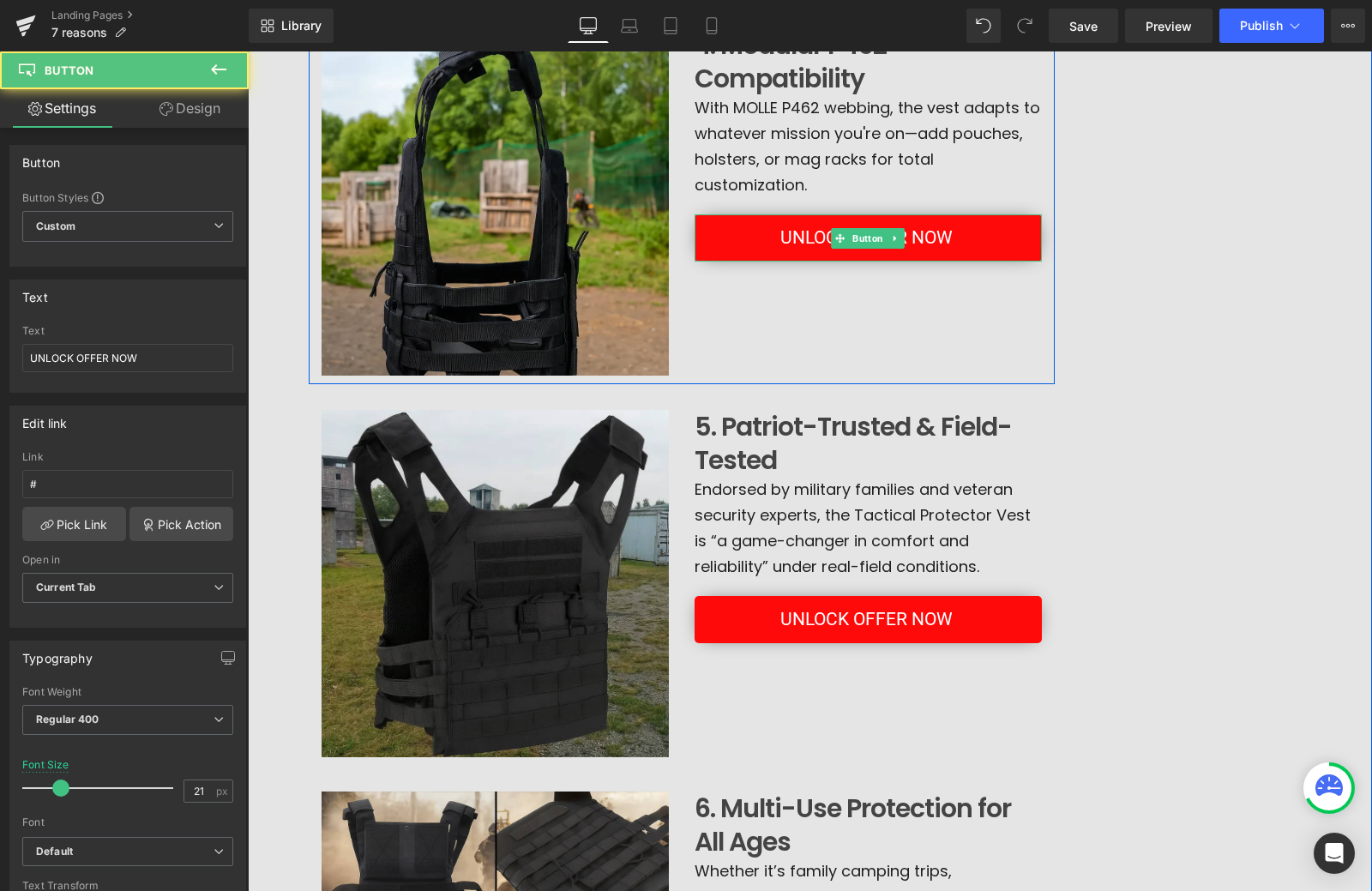
click at [797, 238] on span "UNLOCK OFFER NOW" at bounding box center [866, 238] width 172 height 30
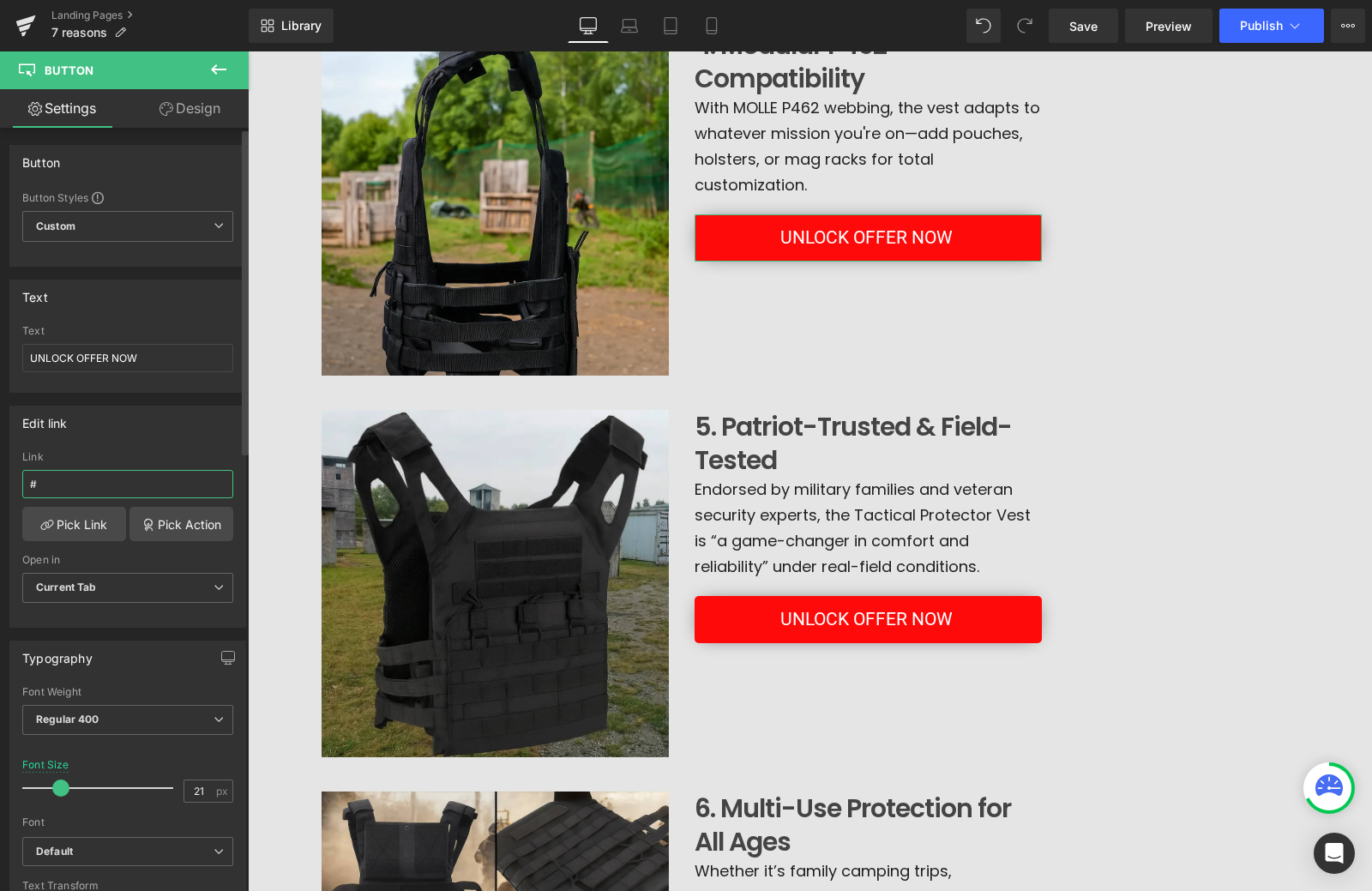
click at [116, 481] on input "#" at bounding box center [127, 484] width 211 height 28
paste input "https://www.unitedpatriotco.com/a/gempages?preview=1755271026&type=template-pro…"
type input "https://www.unitedpatriotco.com/a/gempages?preview=1755271026&type=template-pro…"
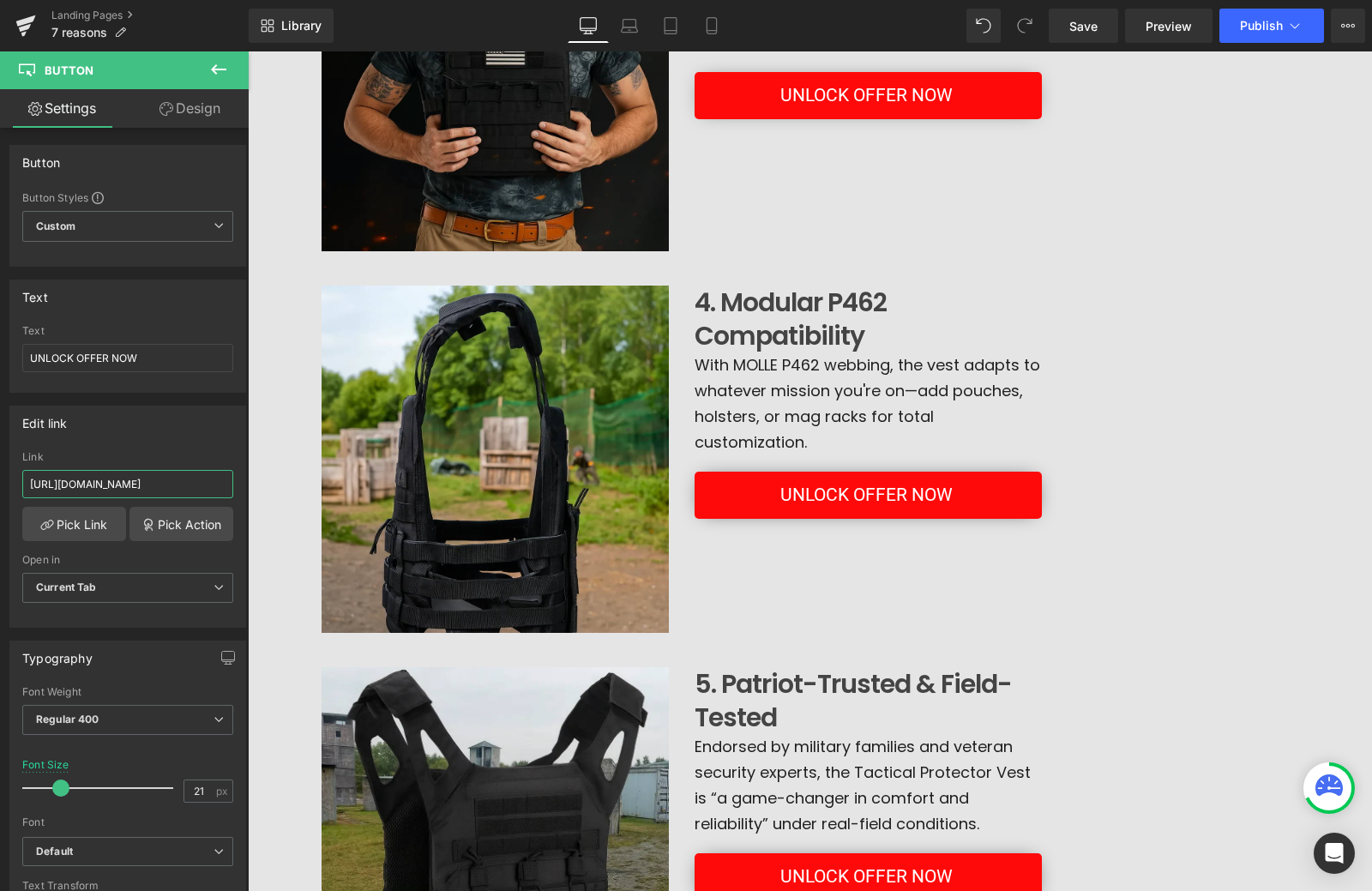
scroll to position [980, 0]
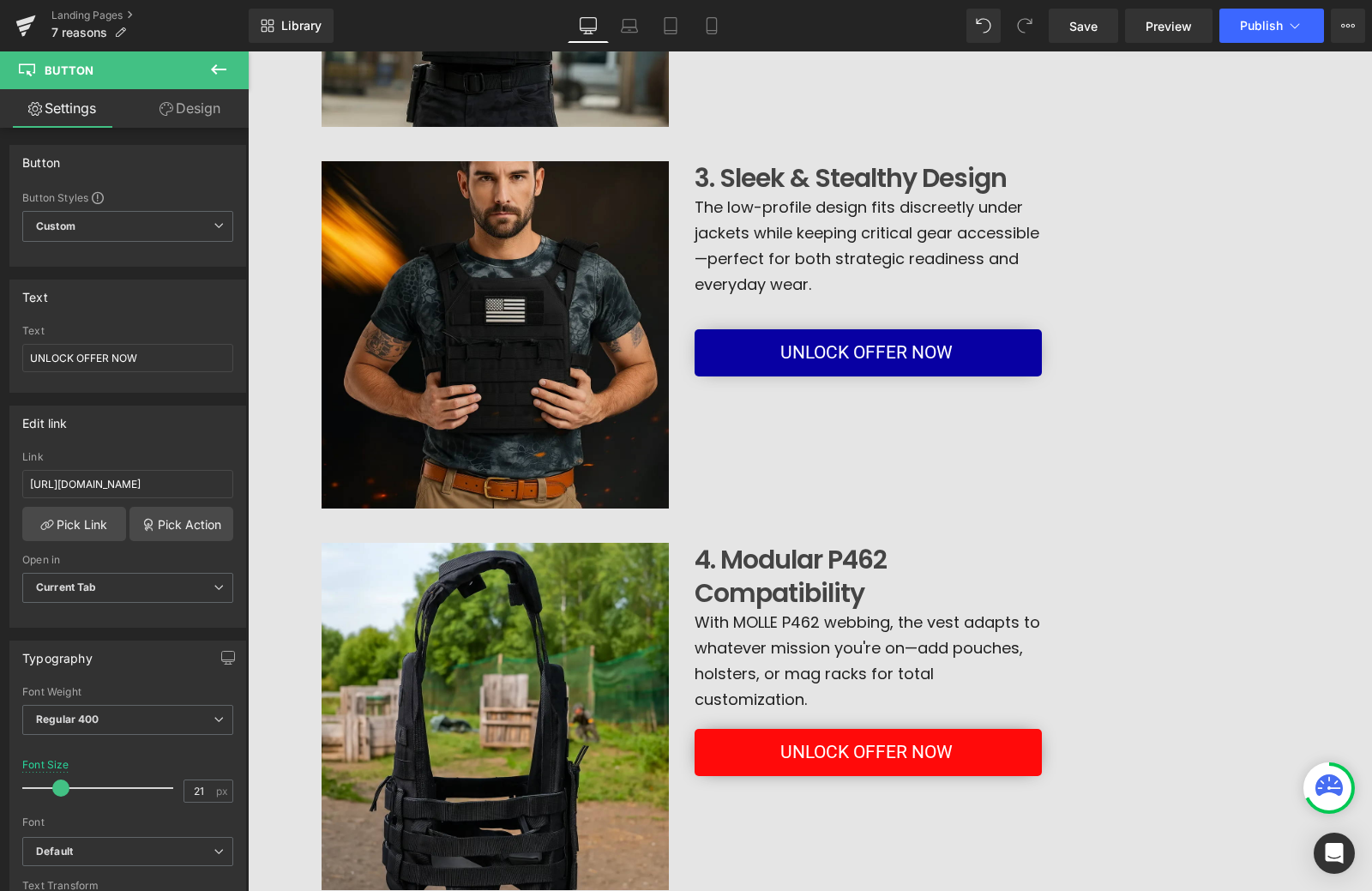
click at [767, 356] on link "UNLOCK OFFER NOW" at bounding box center [869, 352] width 347 height 47
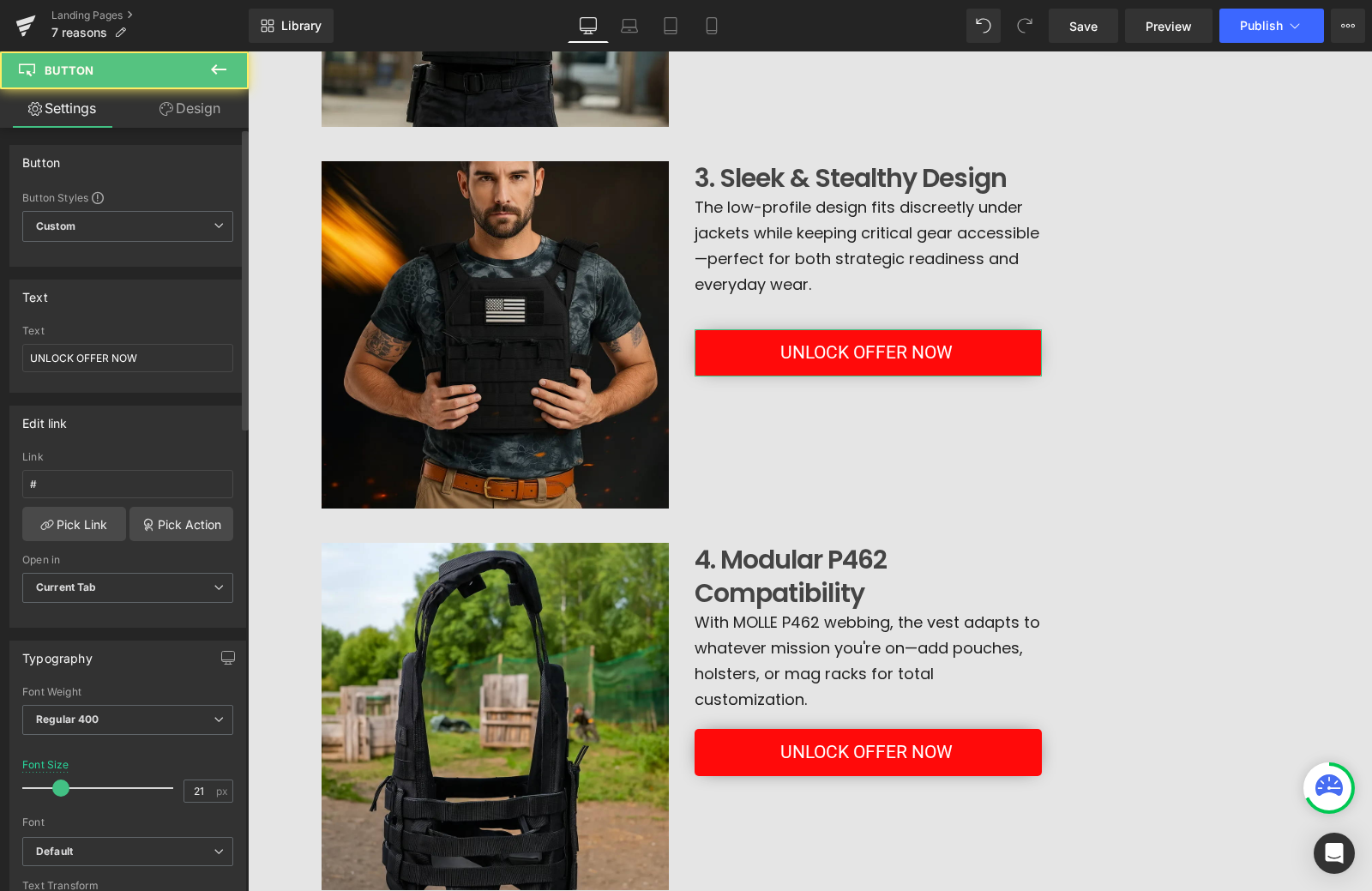
click at [124, 503] on div "Link #" at bounding box center [127, 478] width 211 height 56
click at [133, 484] on input "#" at bounding box center [127, 484] width 211 height 28
paste input "https://www.unitedpatriotco.com/a/gempages?preview=1755271026&type=template-pro…"
type input "https://www.unitedpatriotco.com/a/gempages?preview=1755271026&type=template-pro…"
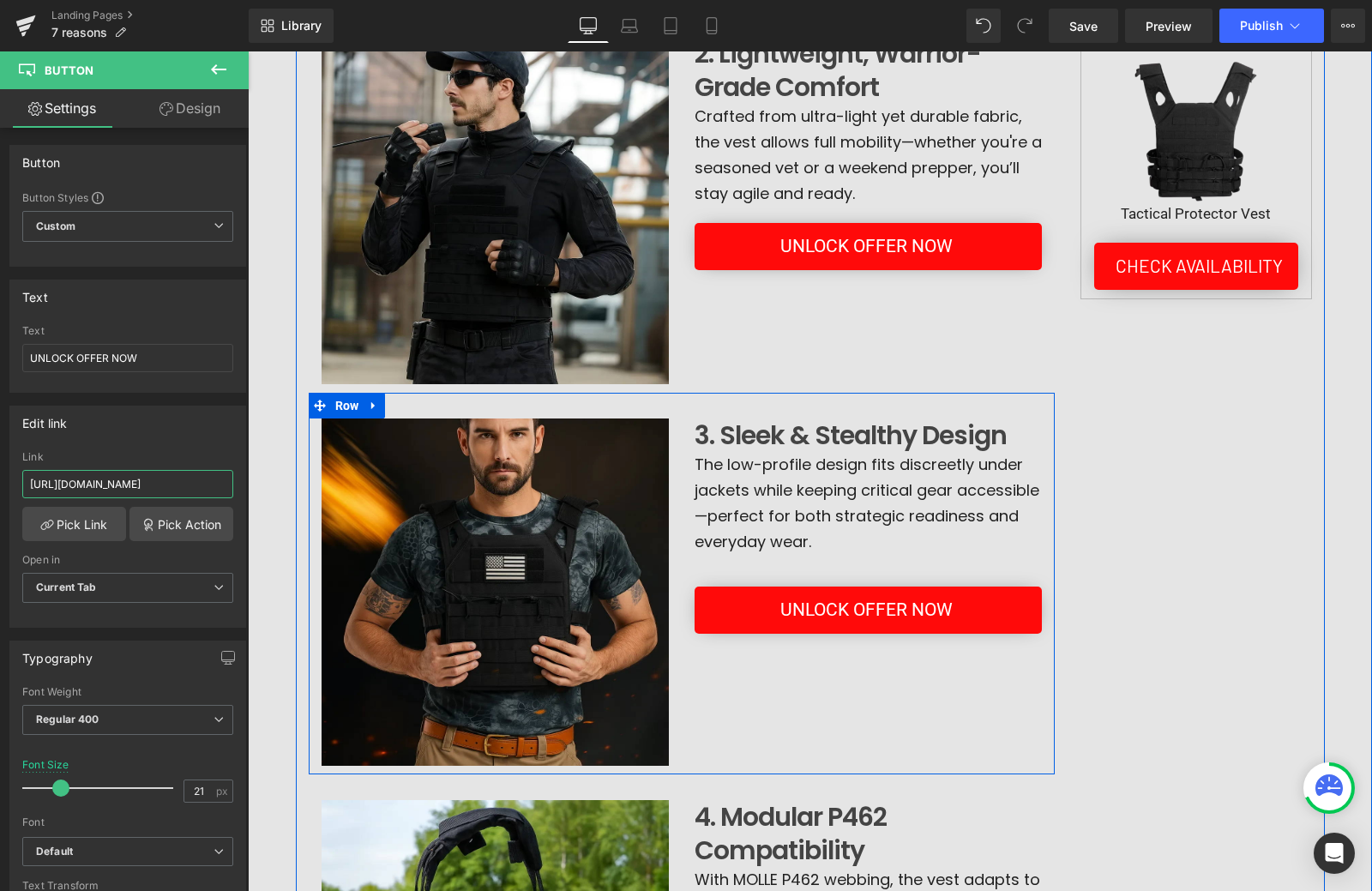
scroll to position [637, 0]
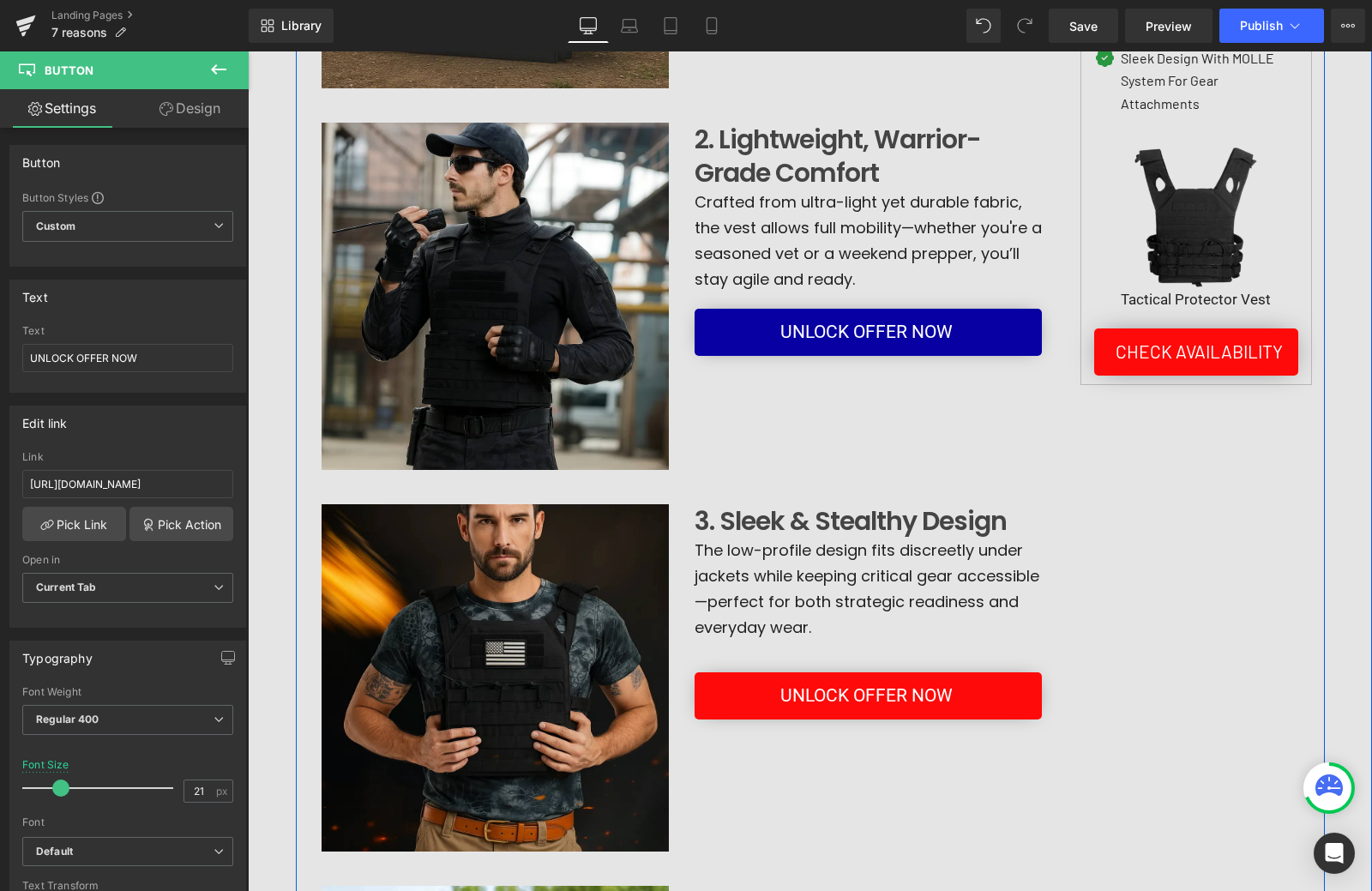
click at [782, 337] on span "UNLOCK OFFER NOW" at bounding box center [866, 333] width 172 height 30
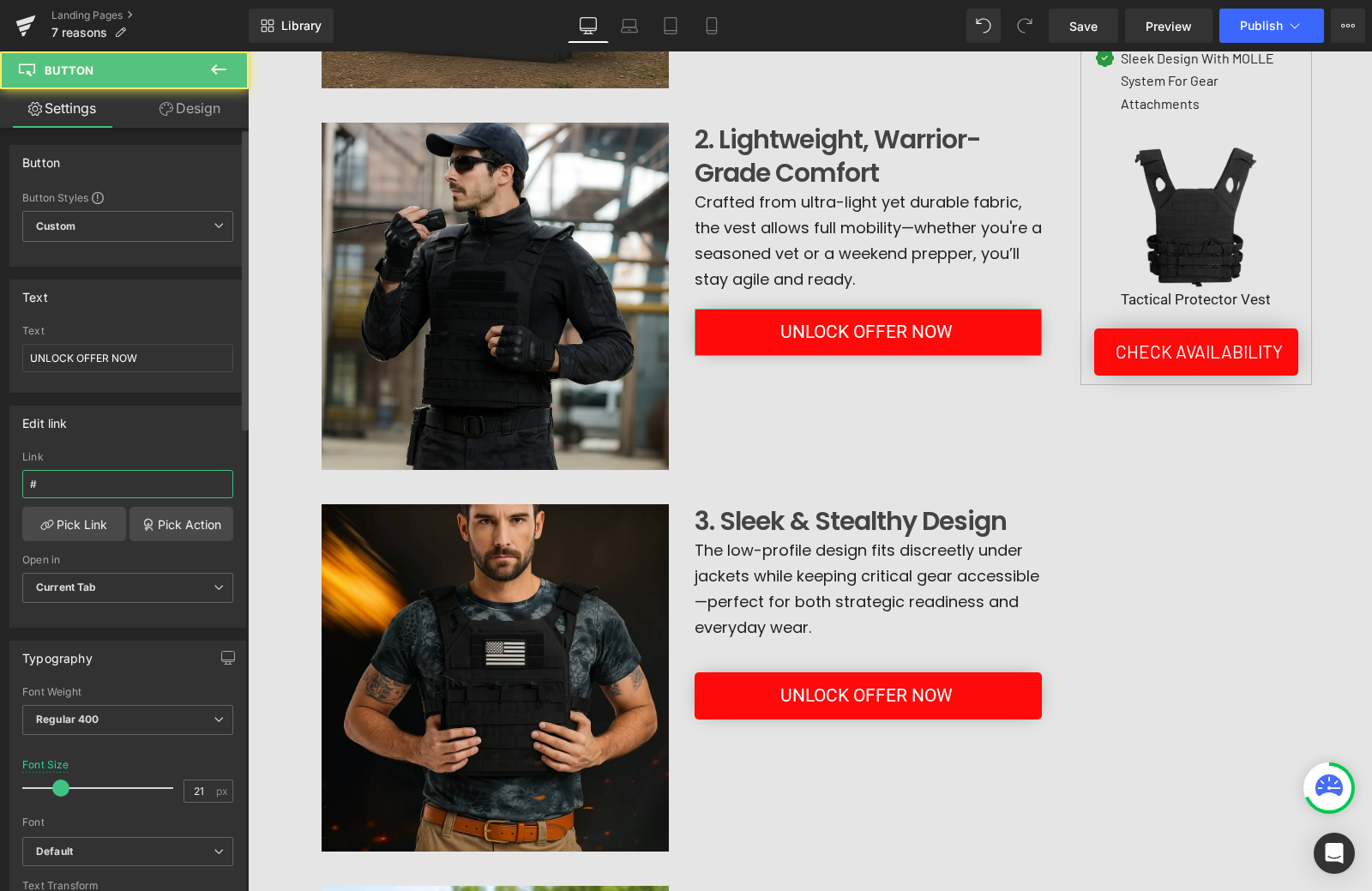
click at [98, 486] on input "#" at bounding box center [127, 484] width 211 height 28
paste input "https://www.unitedpatriotco.com/a/gempages?preview=1755271026&type=template-pro…"
type input "https://www.unitedpatriotco.com/a/gempages?preview=1755271026&type=template-pro…"
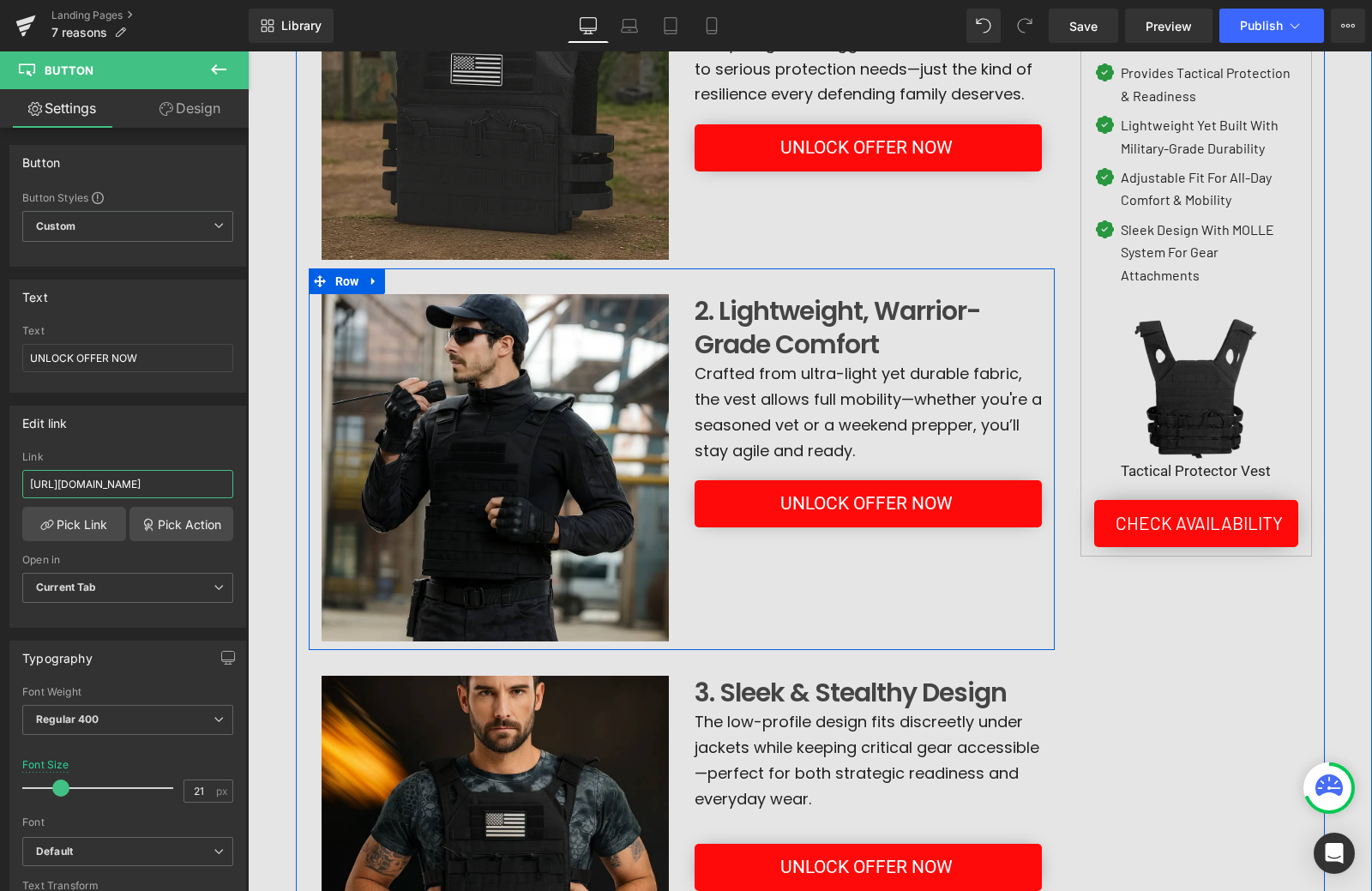
scroll to position [380, 0]
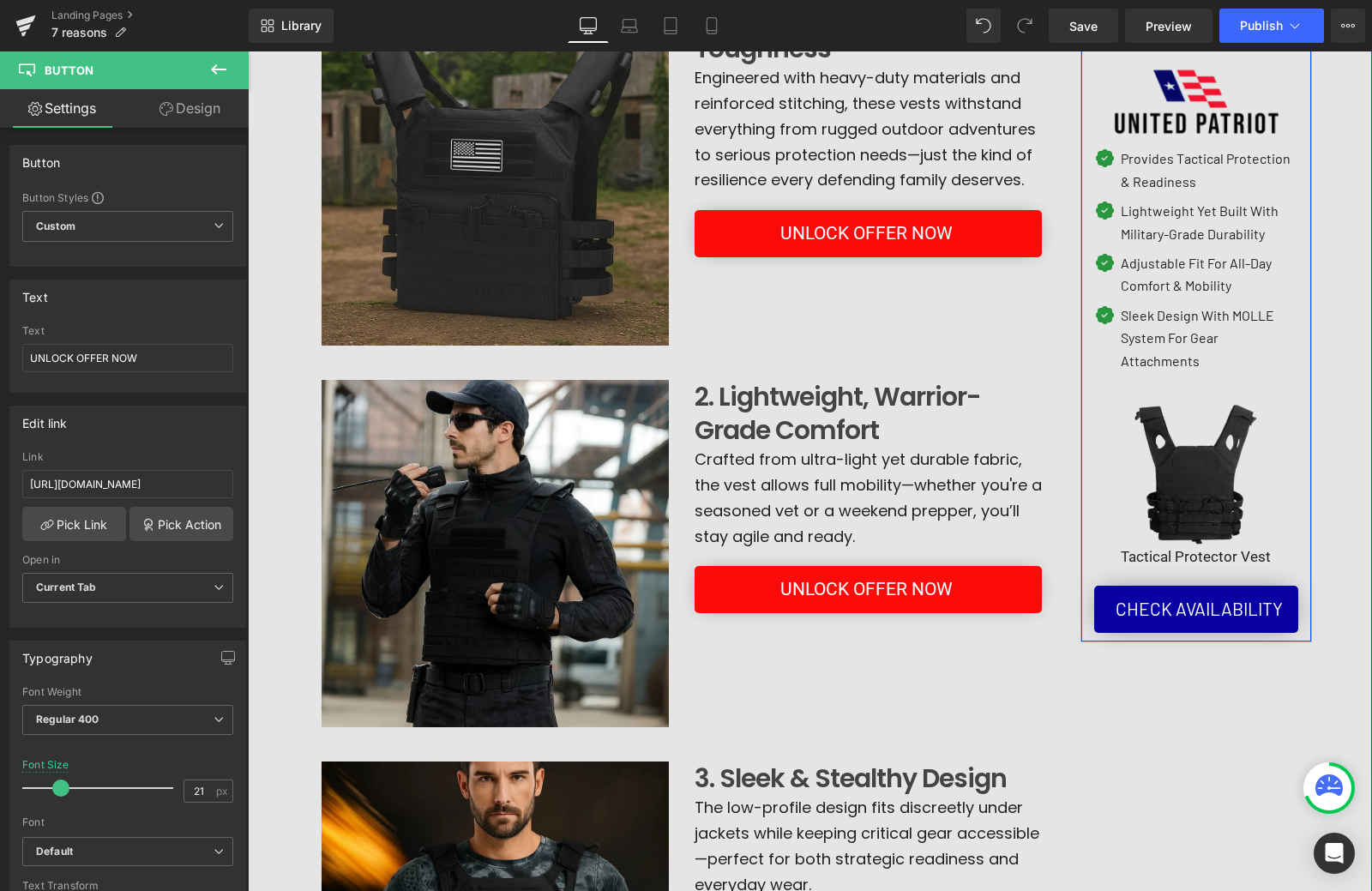
click at [1128, 618] on span "Check Availability" at bounding box center [1199, 610] width 168 height 30
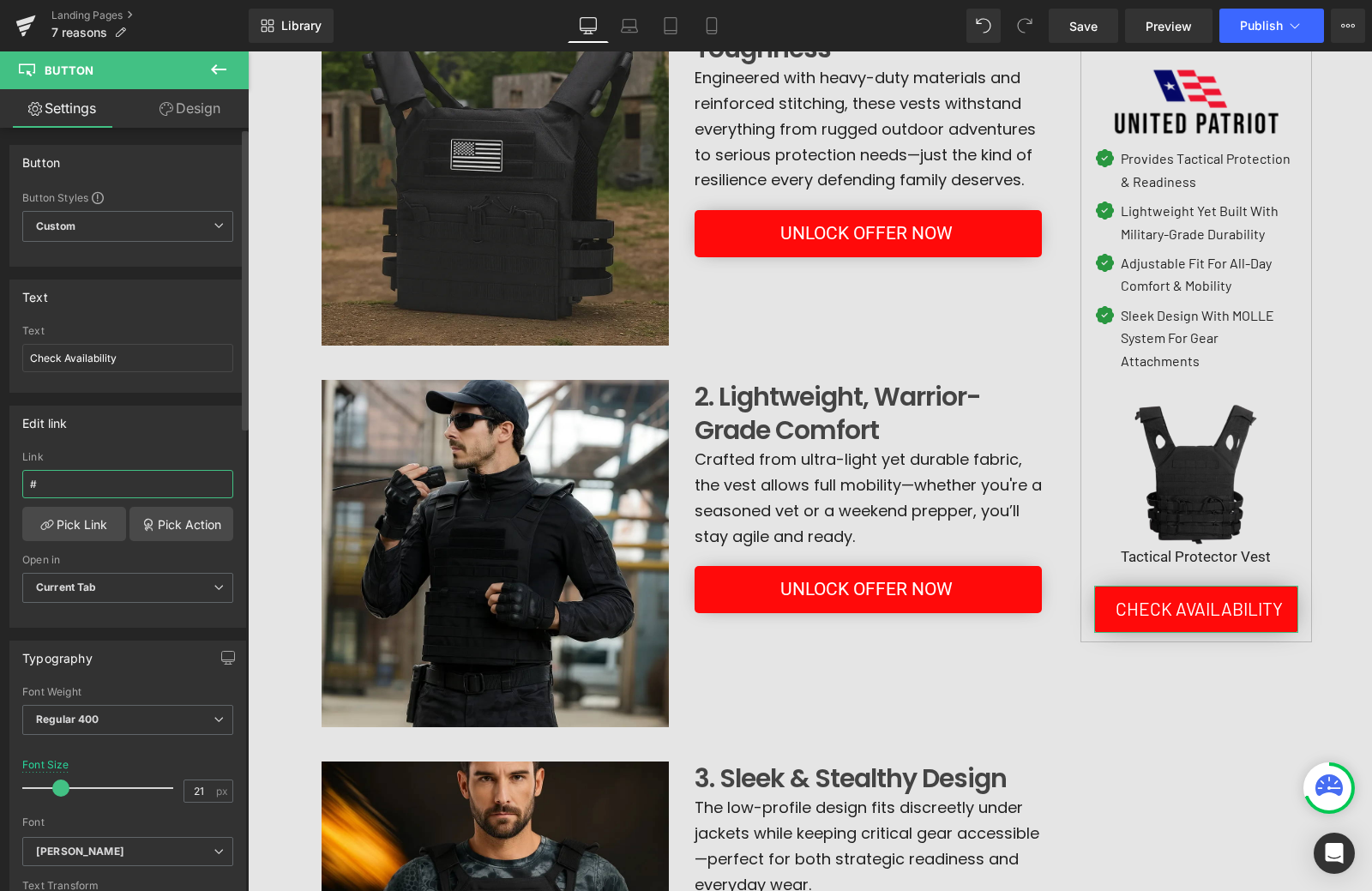
click at [52, 483] on input "#" at bounding box center [127, 484] width 211 height 28
paste input "https://www.unitedpatriotco.com/a/gempages?preview=1755271026&type=template-pro…"
type input "https://www.unitedpatriotco.com/a/gempages?preview=1755271026&type=template-pro…"
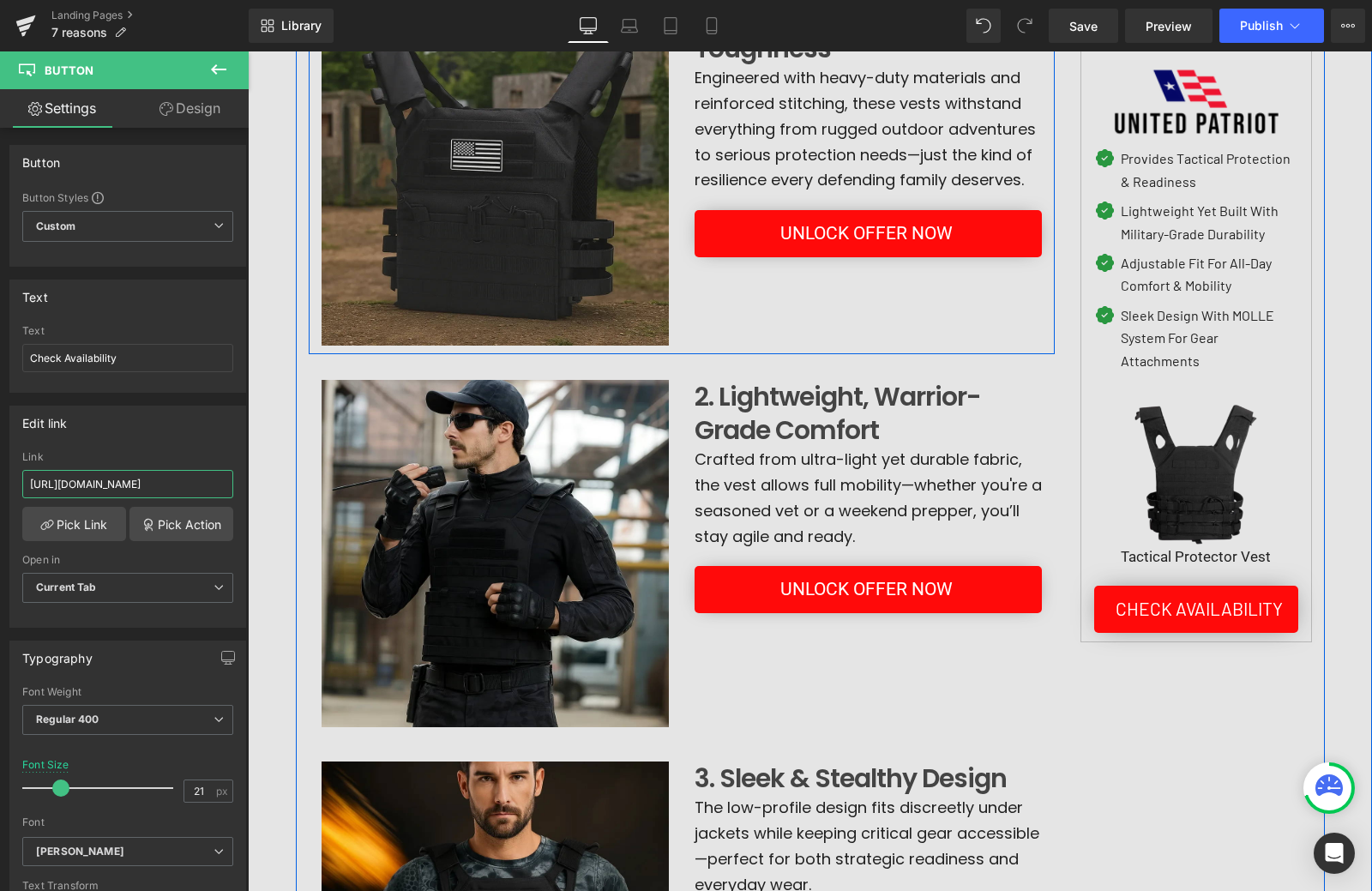
scroll to position [295, 0]
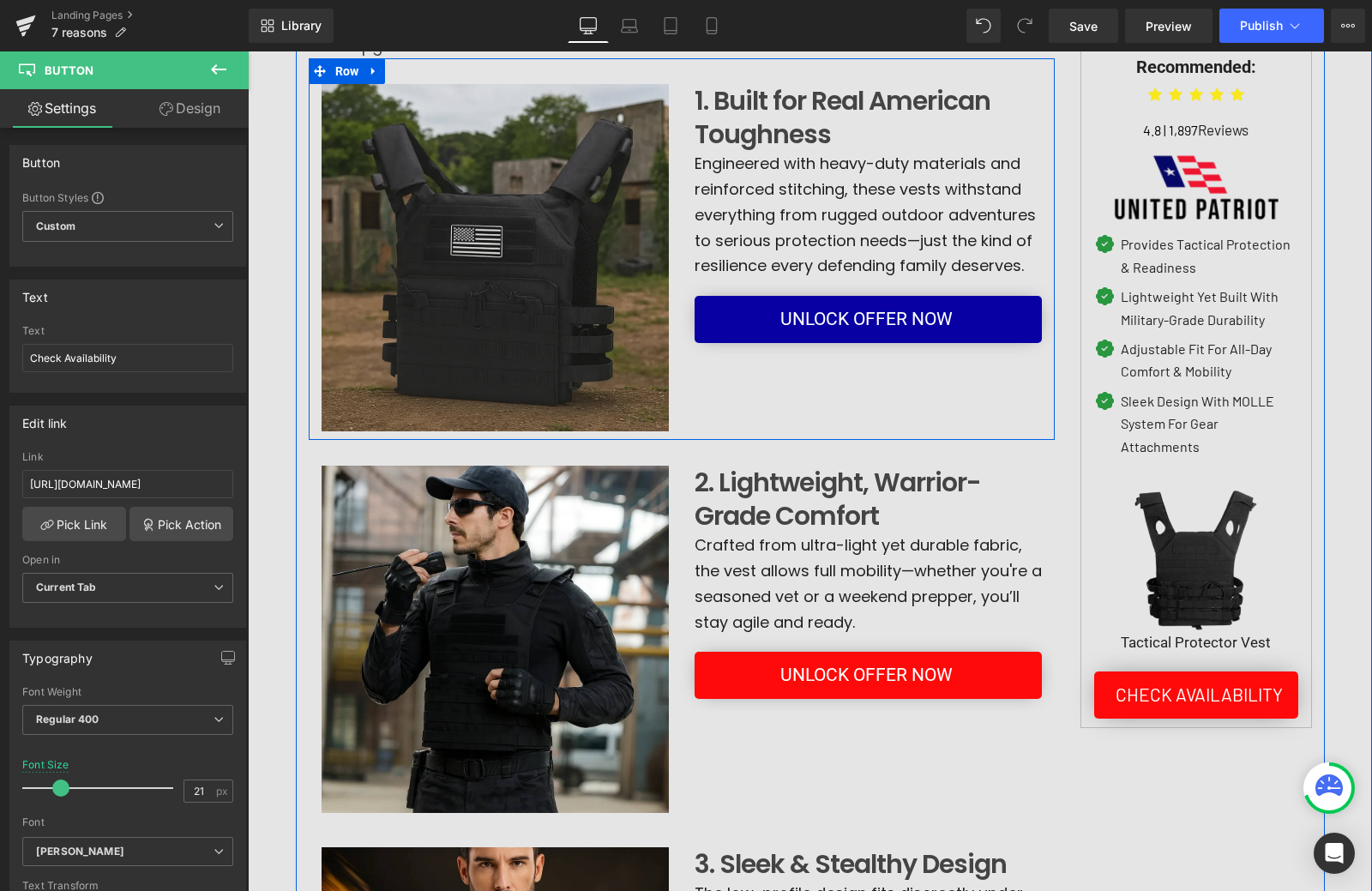
click at [780, 321] on span "UNLOCK OFFER NOW" at bounding box center [866, 319] width 172 height 30
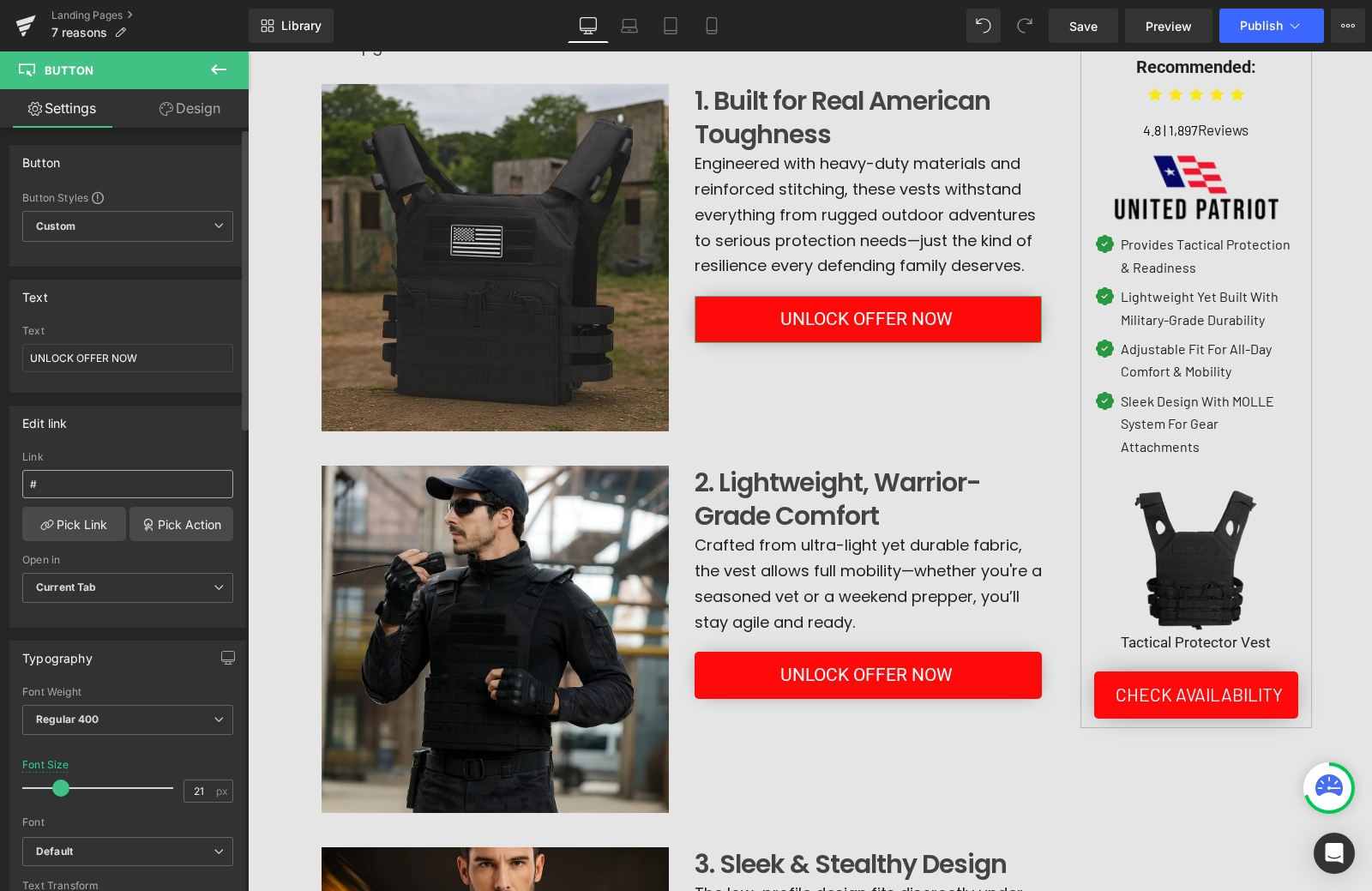
click at [108, 483] on input "#" at bounding box center [127, 484] width 211 height 28
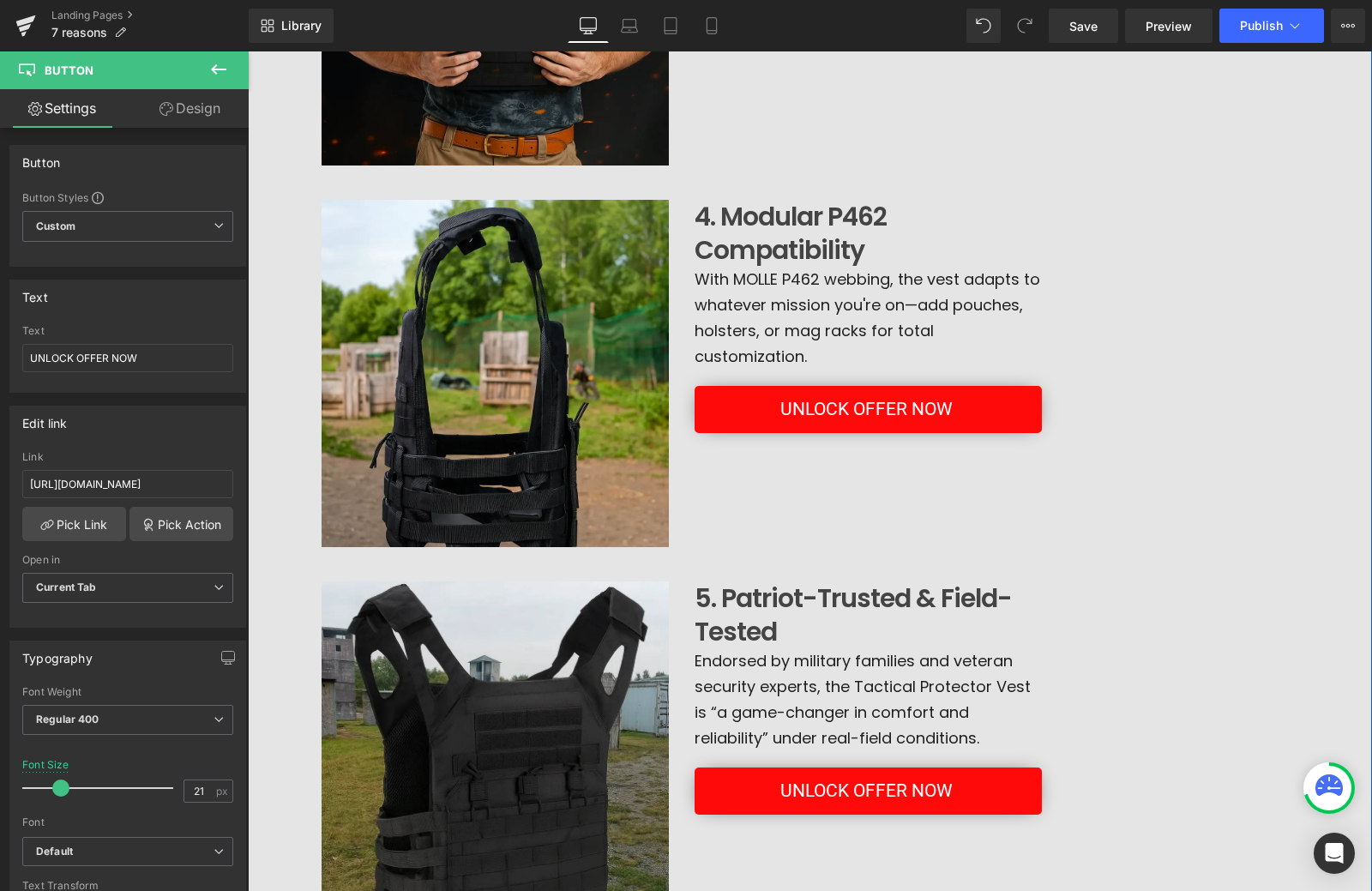
scroll to position [1838, 0]
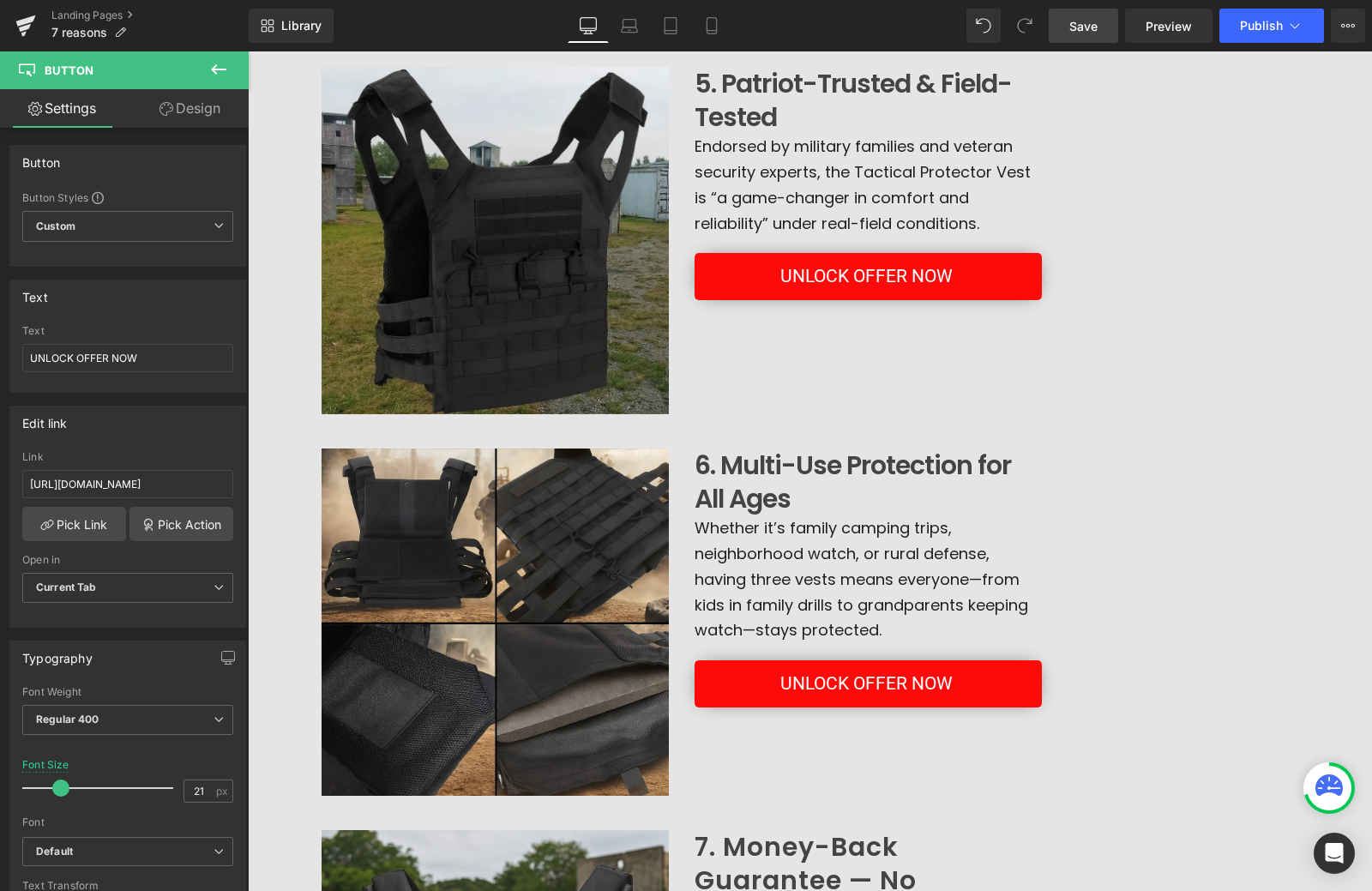
type input "https://www.unitedpatriotco.com/a/gempages?preview=1755271026&type=template-pro…"
click at [1077, 20] on span "Save" at bounding box center [1084, 26] width 28 height 18
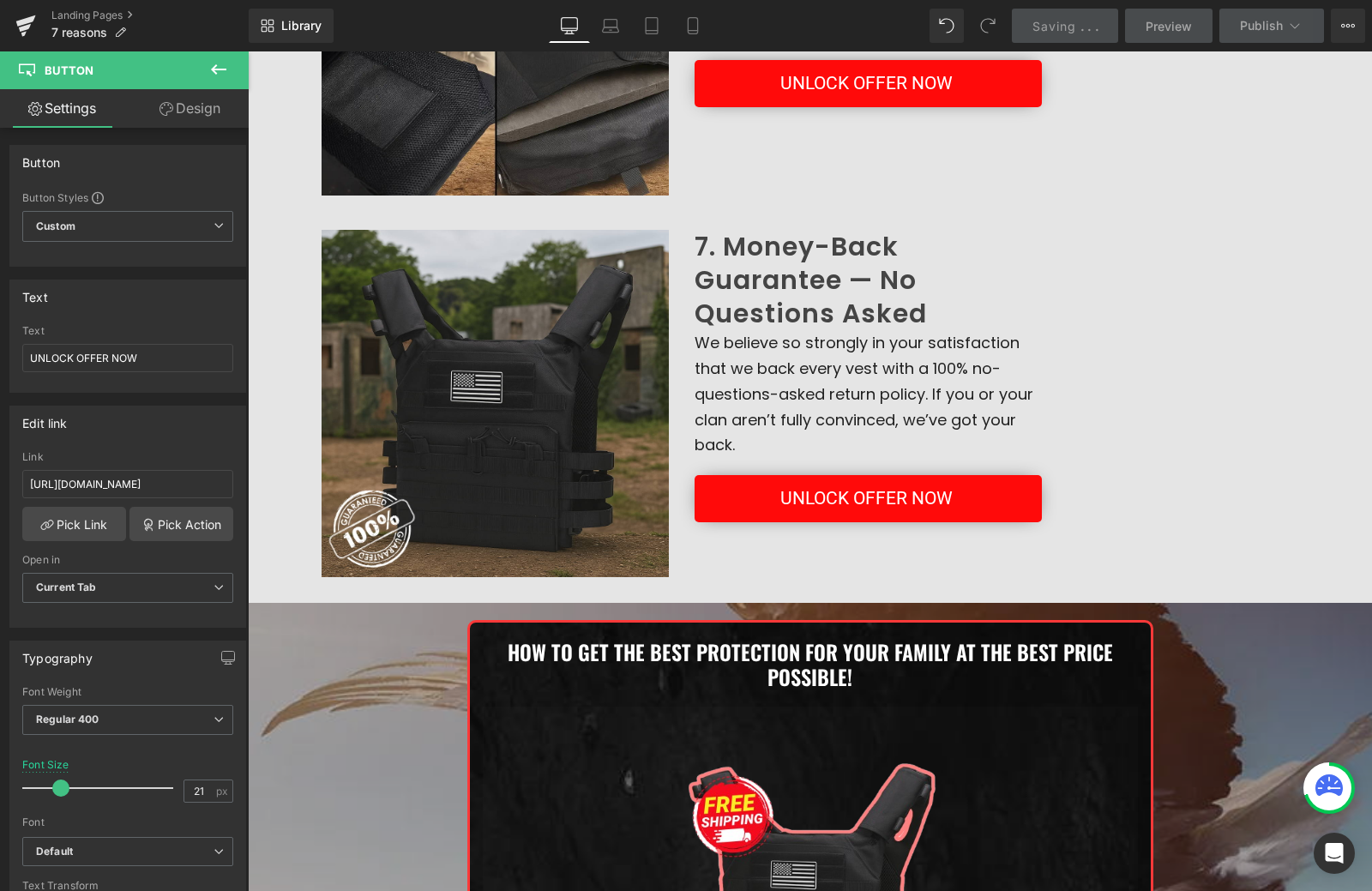
scroll to position [3039, 0]
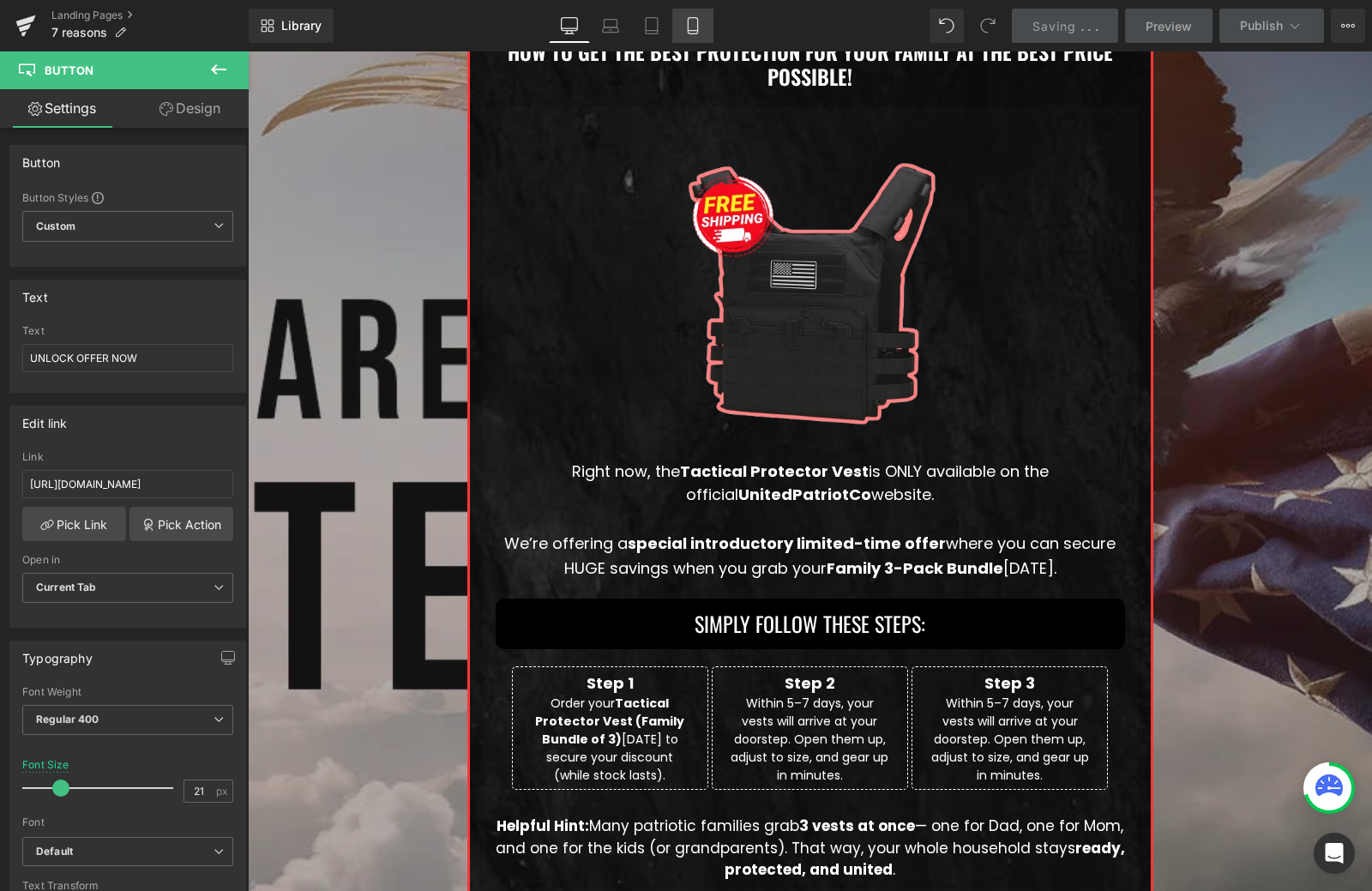
click at [699, 32] on icon at bounding box center [692, 25] width 17 height 17
type input "100"
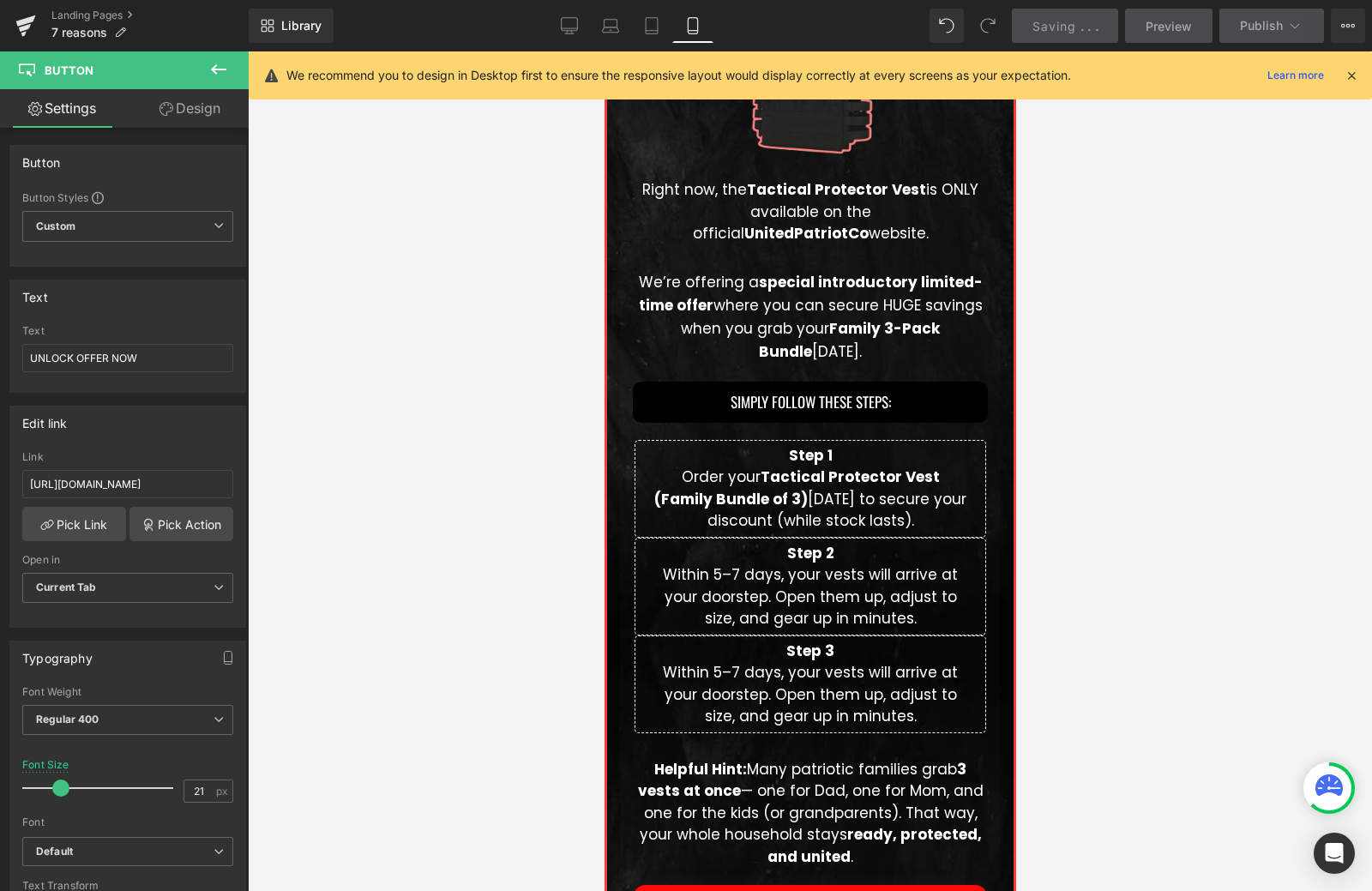
scroll to position [4829, 0]
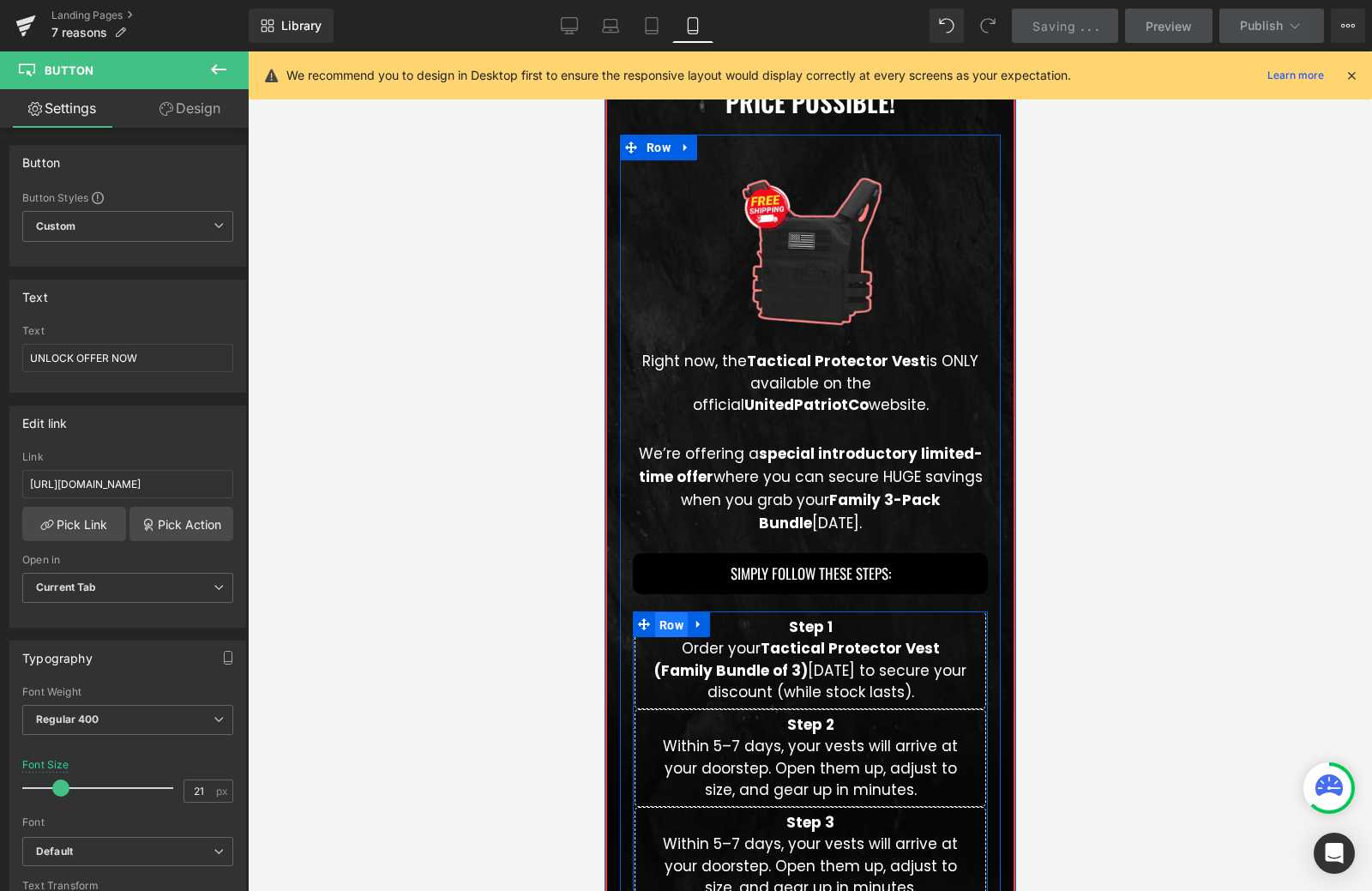
click at [654, 626] on span "Row" at bounding box center [670, 625] width 33 height 26
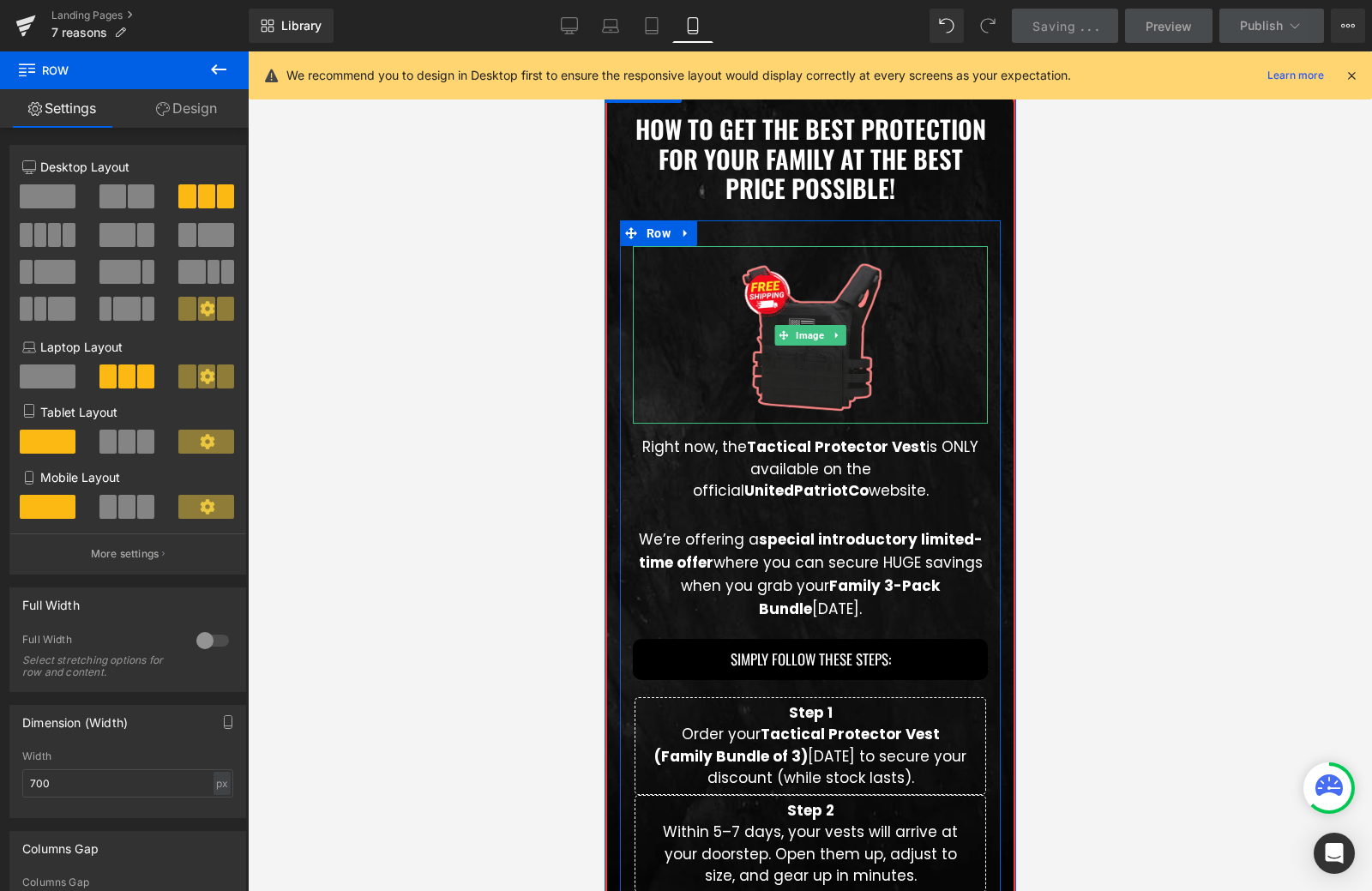
scroll to position [4400, 0]
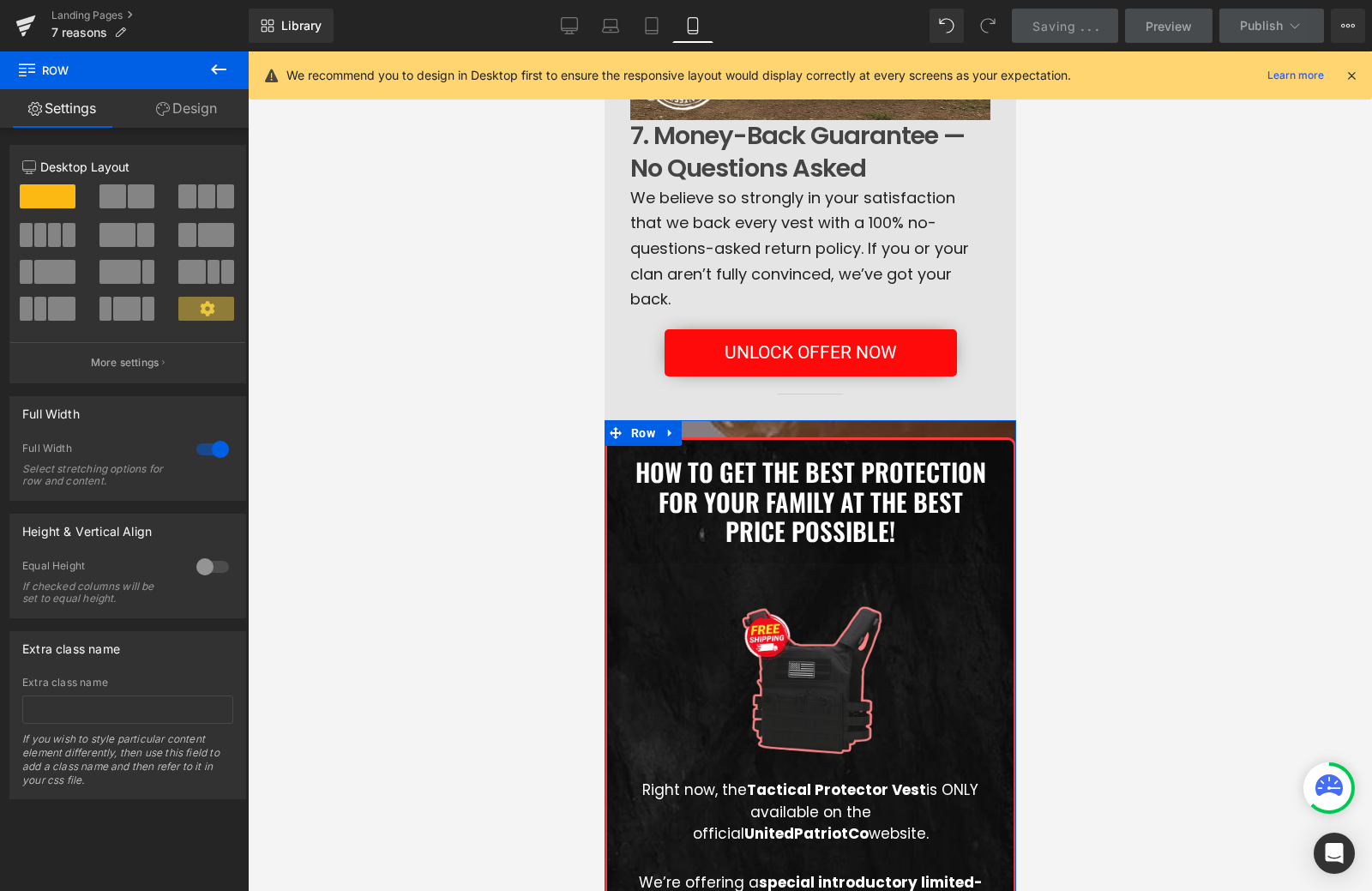
click at [198, 112] on link "Design" at bounding box center [186, 109] width 124 height 39
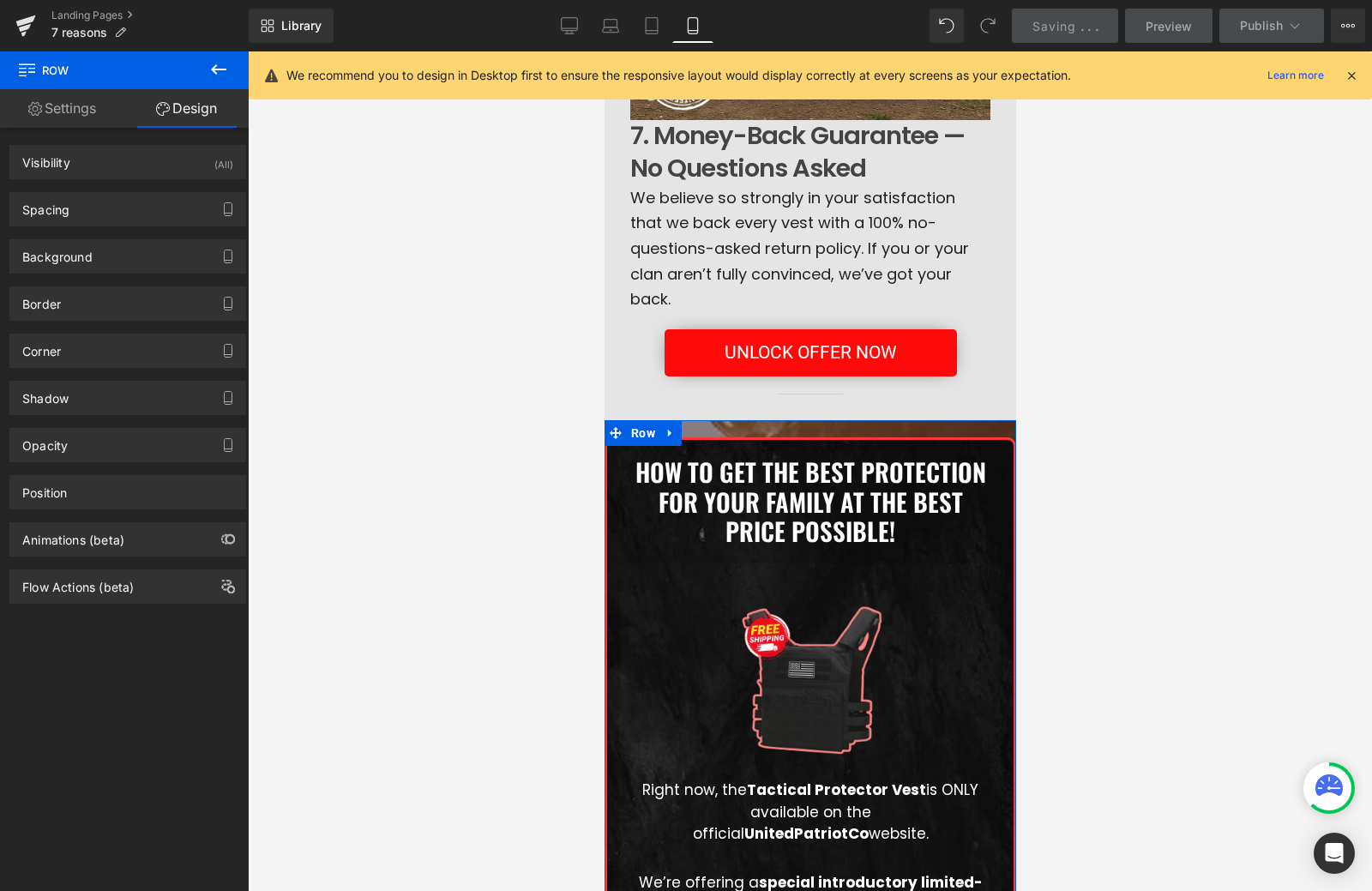
type input "0"
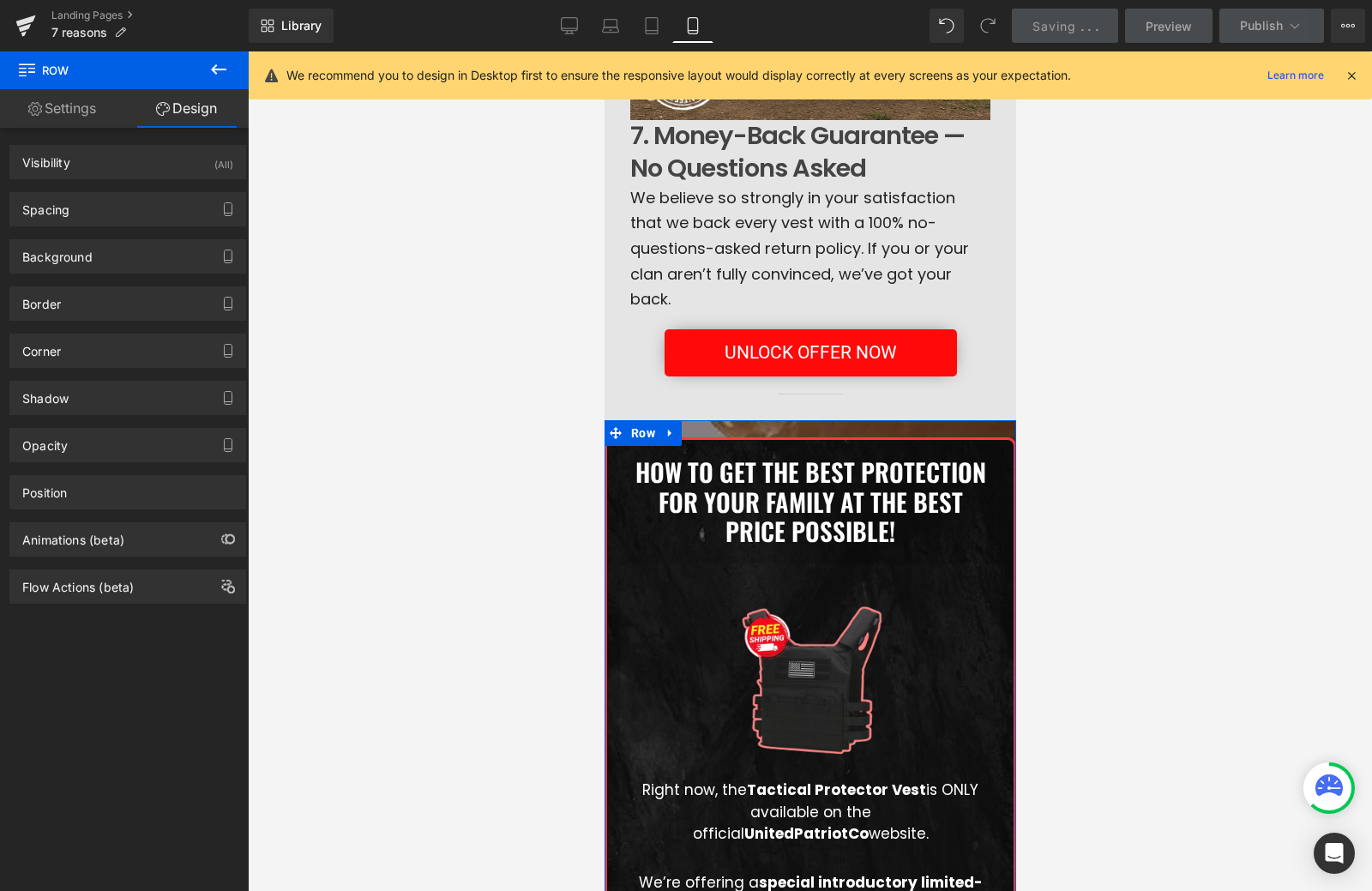
type input "0"
click at [114, 219] on div "Spacing" at bounding box center [128, 209] width 235 height 33
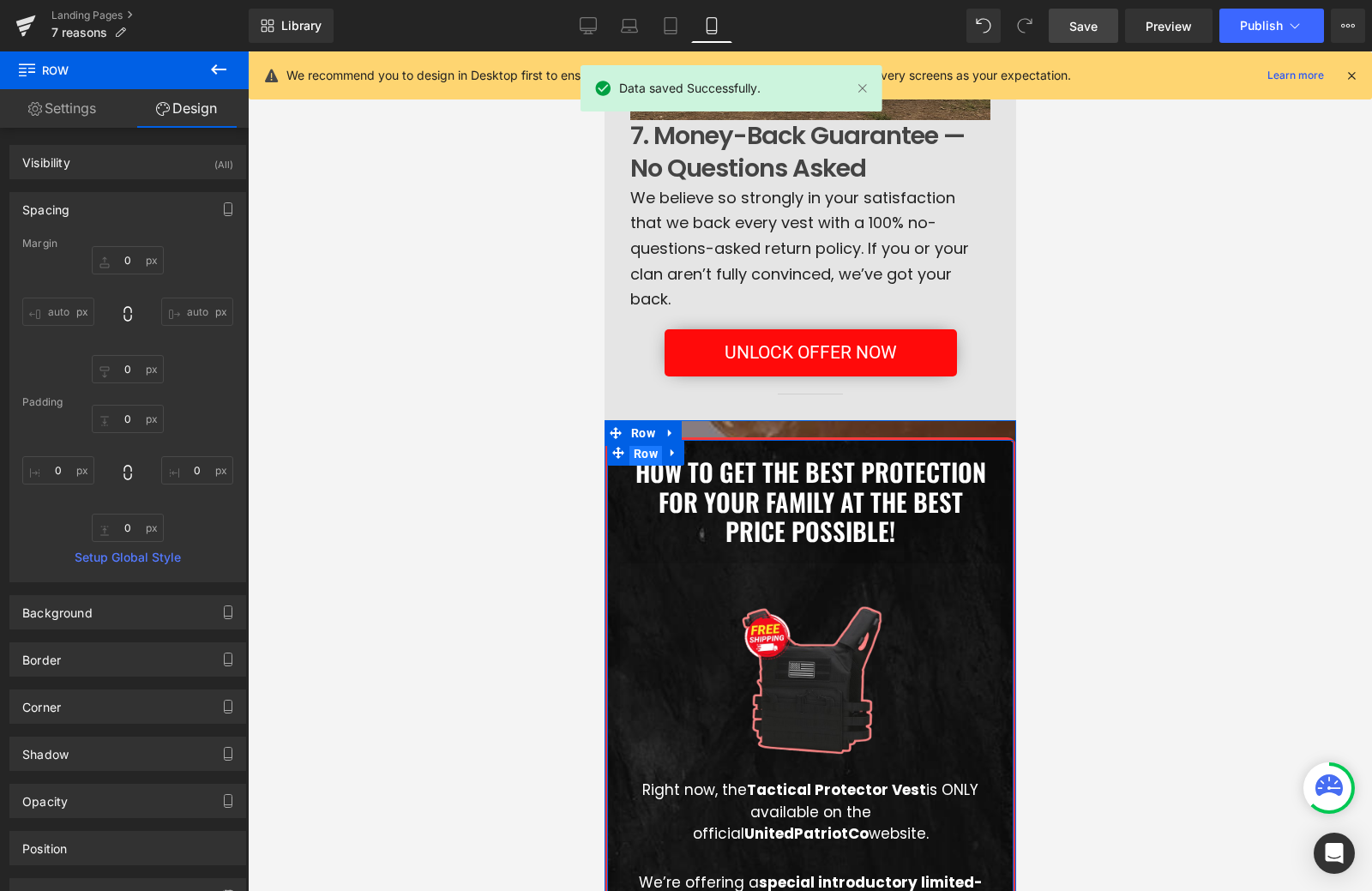
click at [630, 451] on span "Row" at bounding box center [645, 453] width 33 height 26
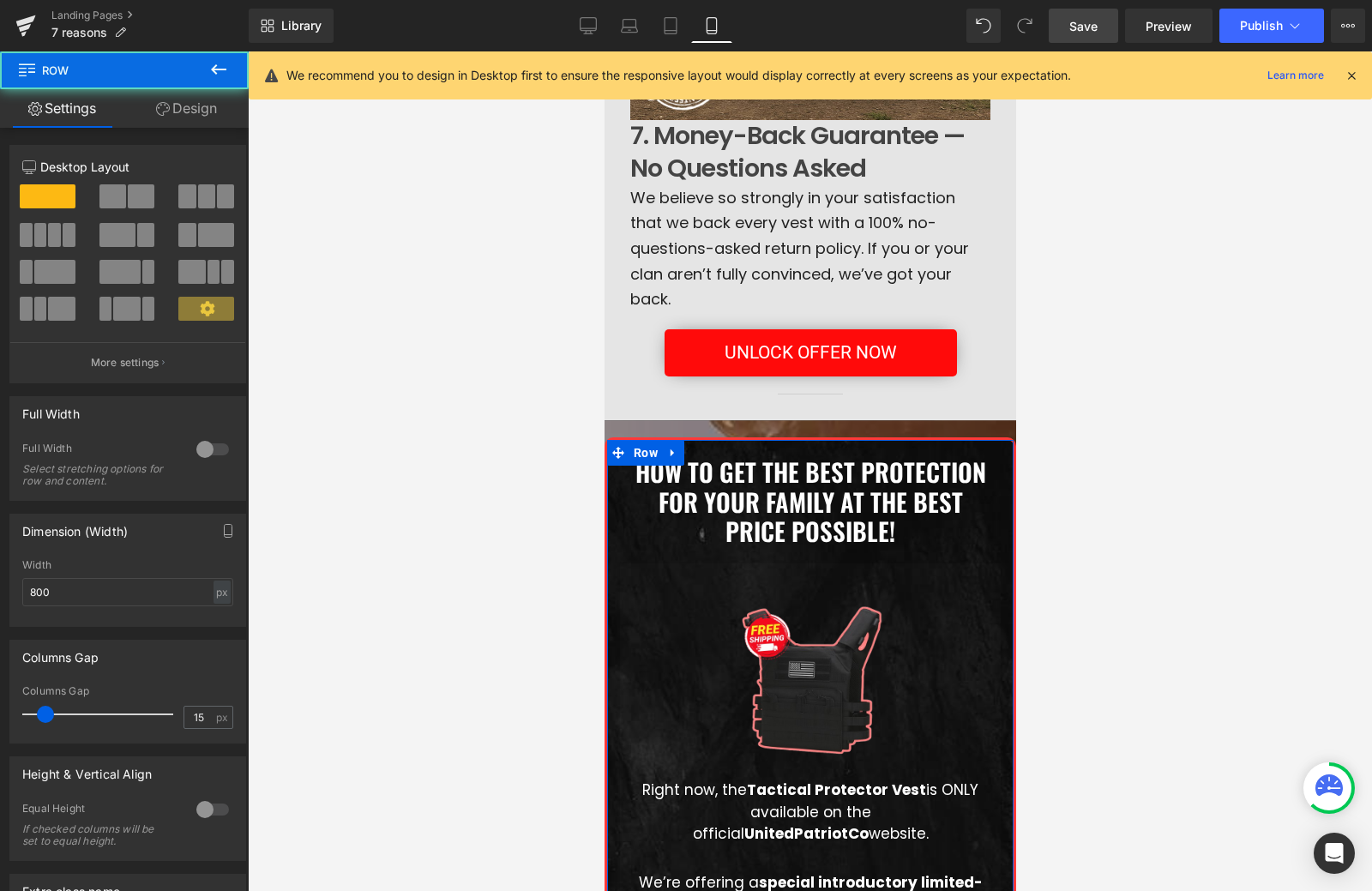
click at [202, 108] on link "Design" at bounding box center [186, 109] width 124 height 39
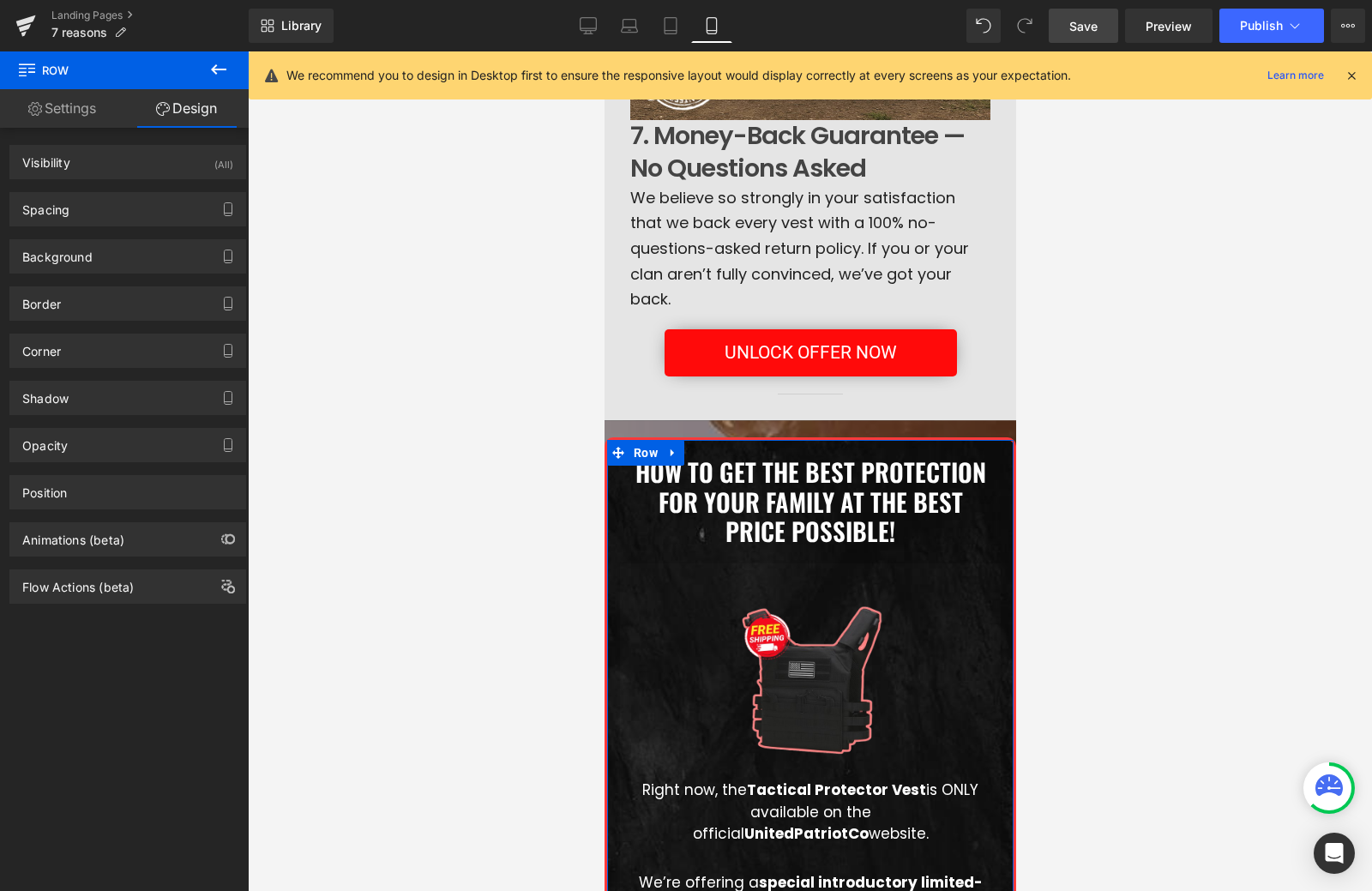
type input "20"
type input "10"
type input "0"
type input "10"
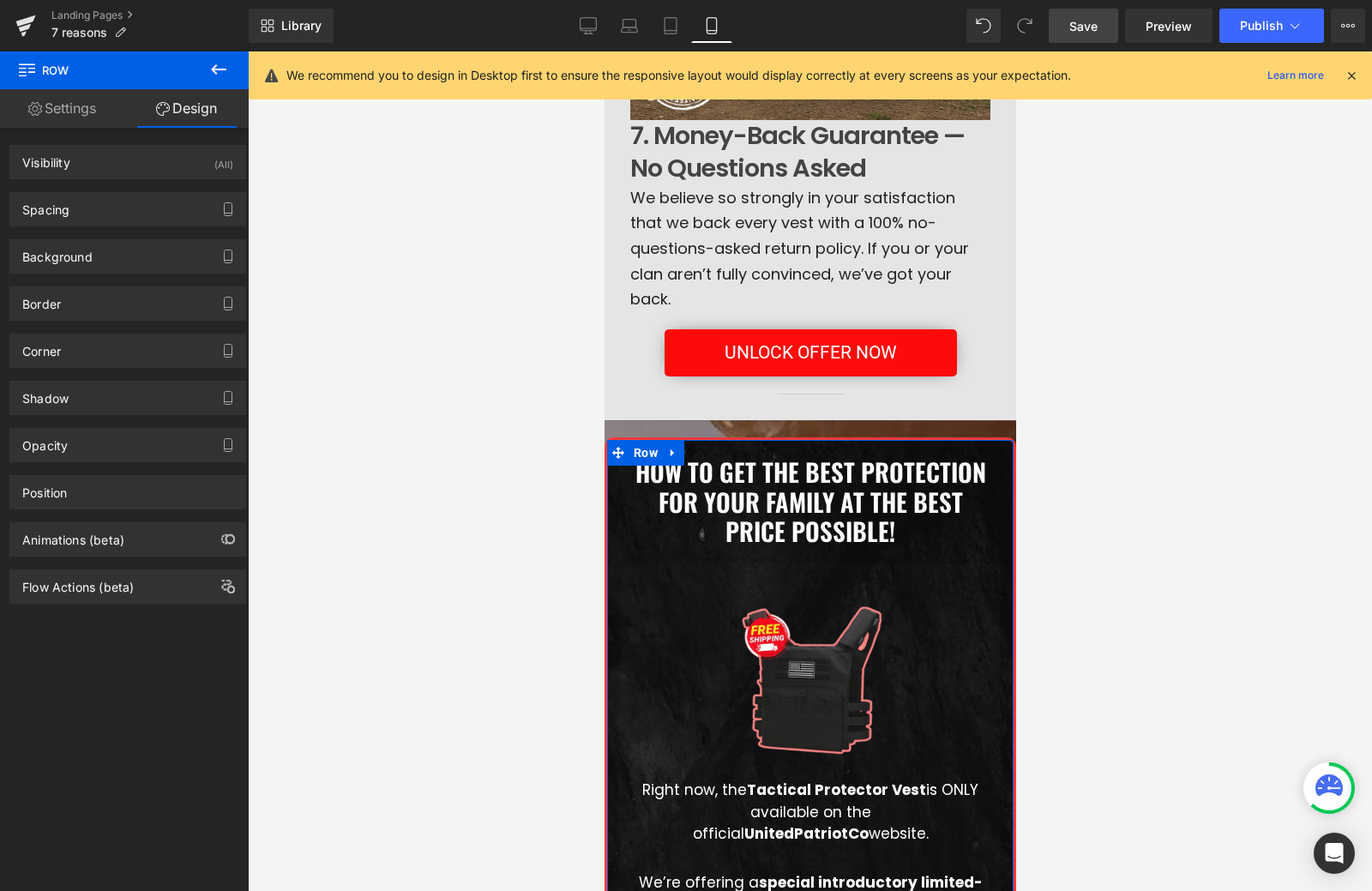
type input "0"
click at [147, 219] on div "Spacing" at bounding box center [128, 209] width 235 height 33
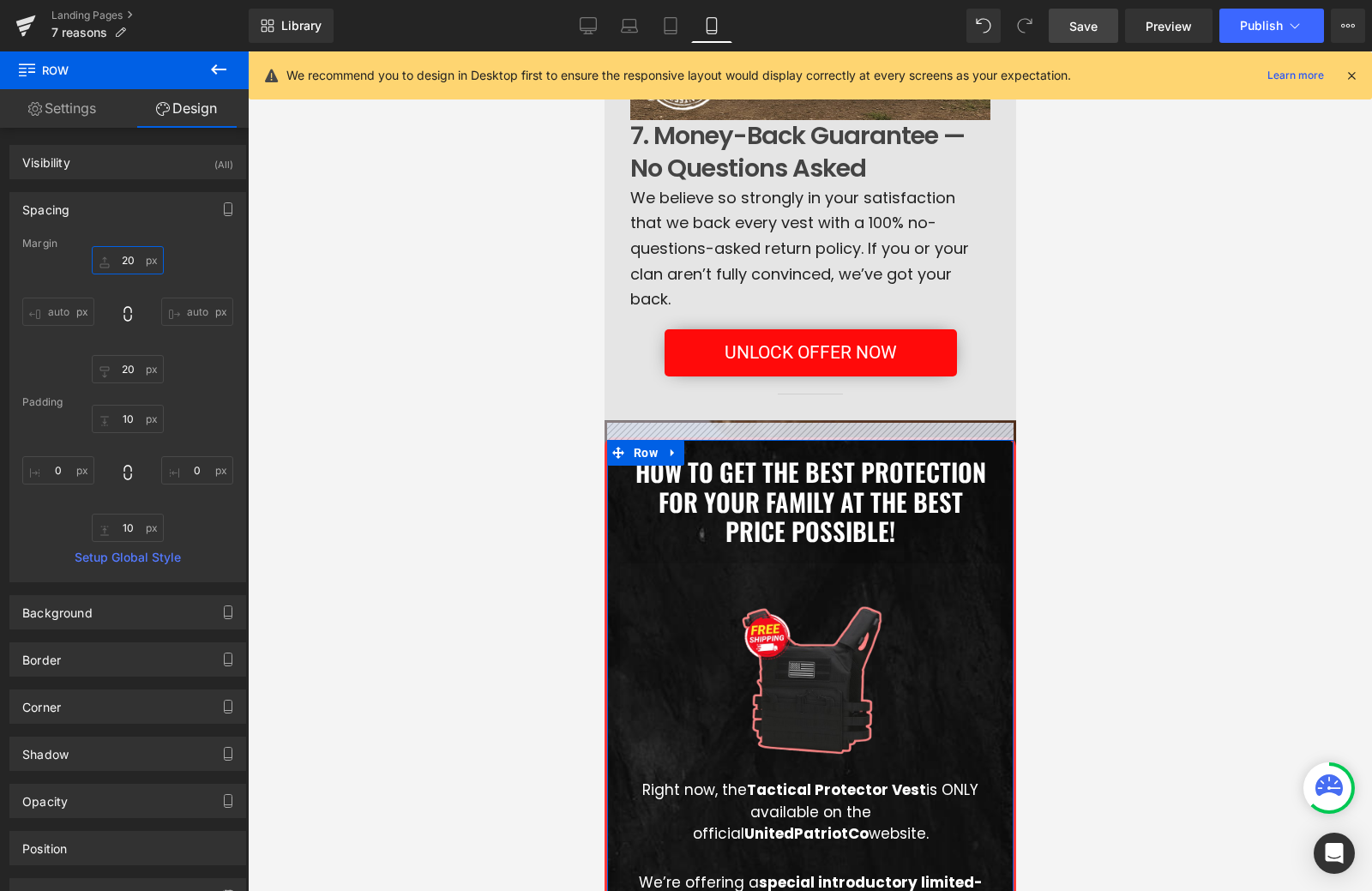
click at [125, 258] on input "20" at bounding box center [128, 260] width 72 height 28
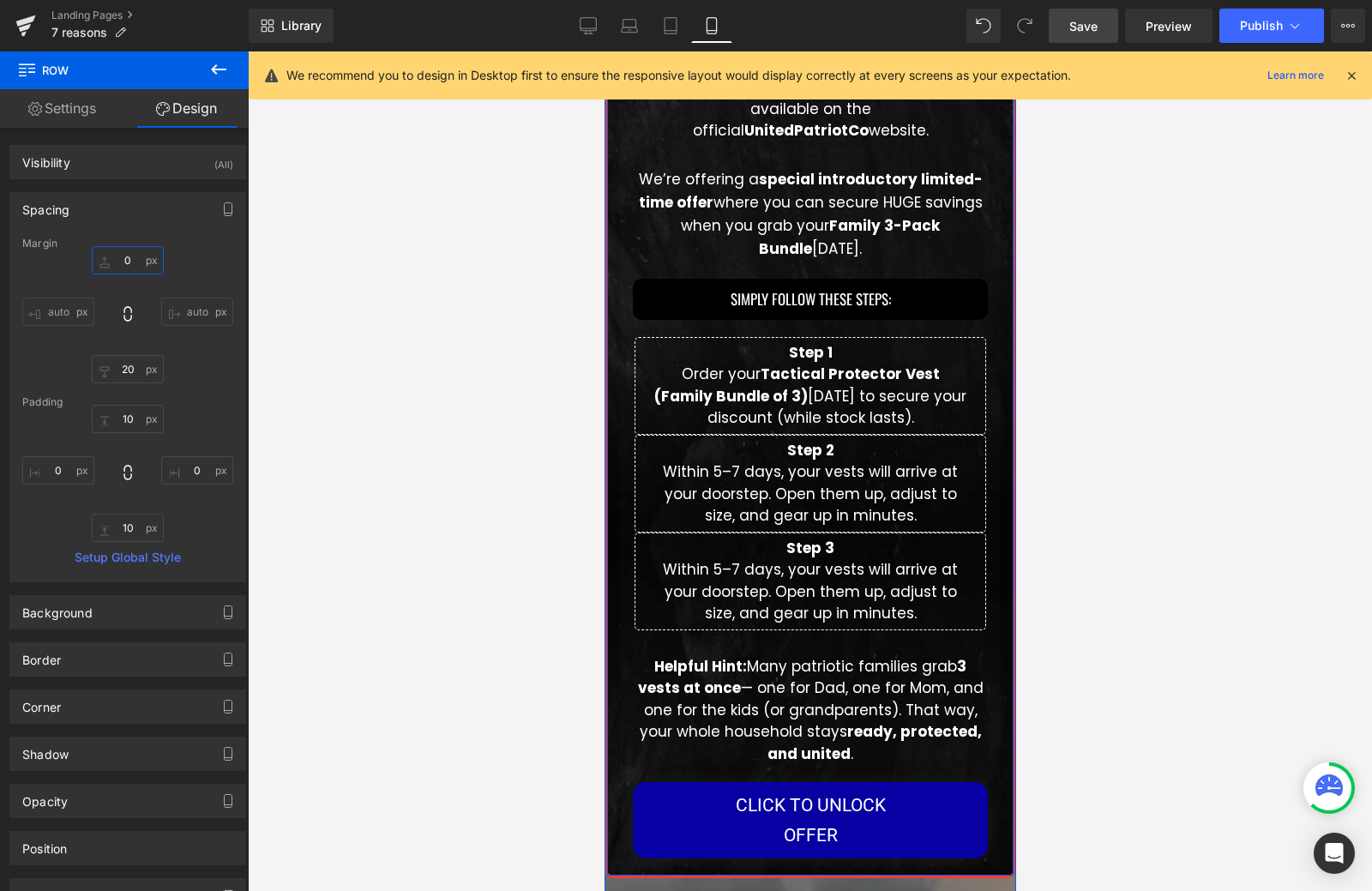
scroll to position [5391, 0]
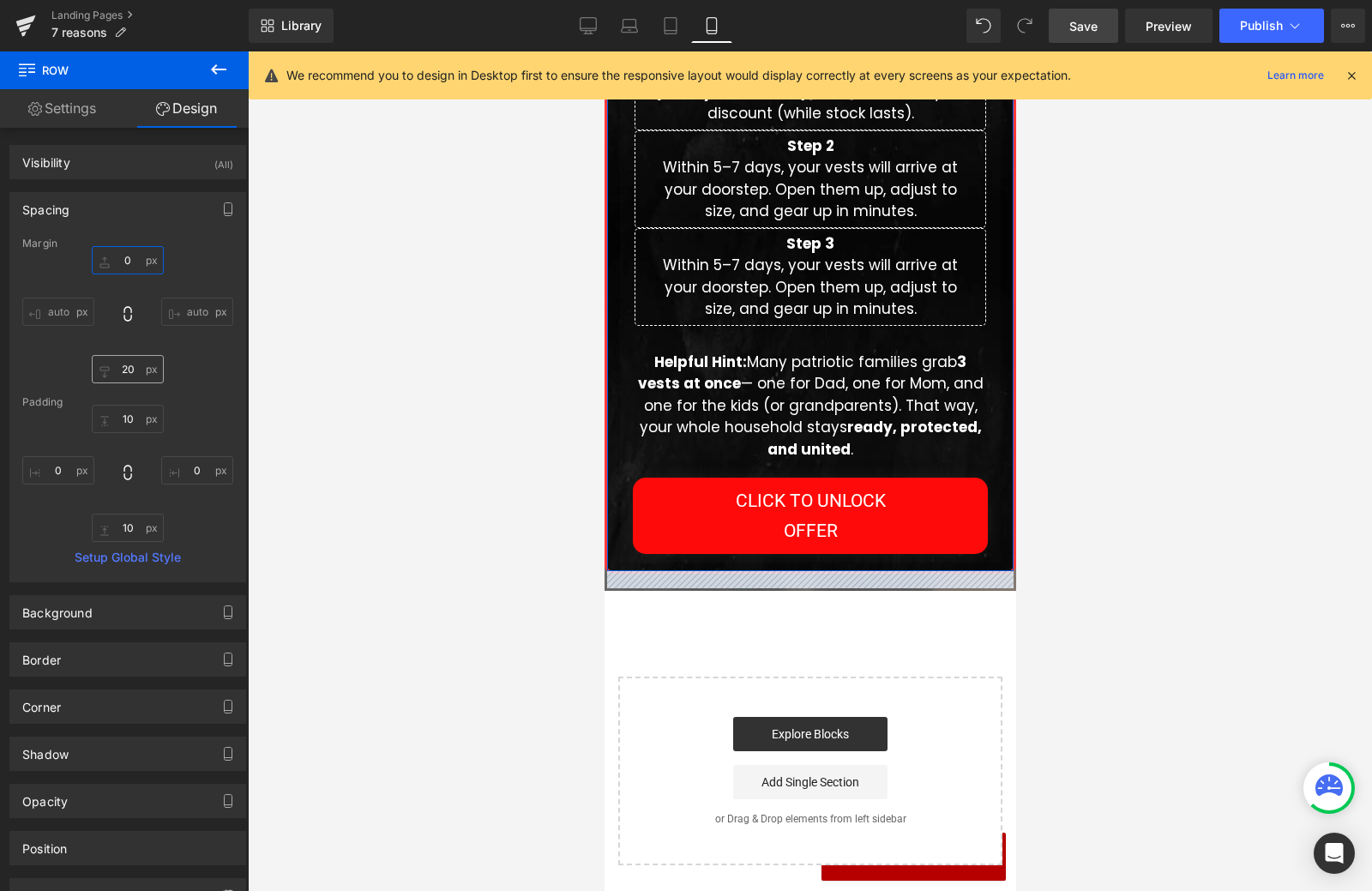
type input "0"
click at [129, 363] on input "20" at bounding box center [128, 370] width 72 height 28
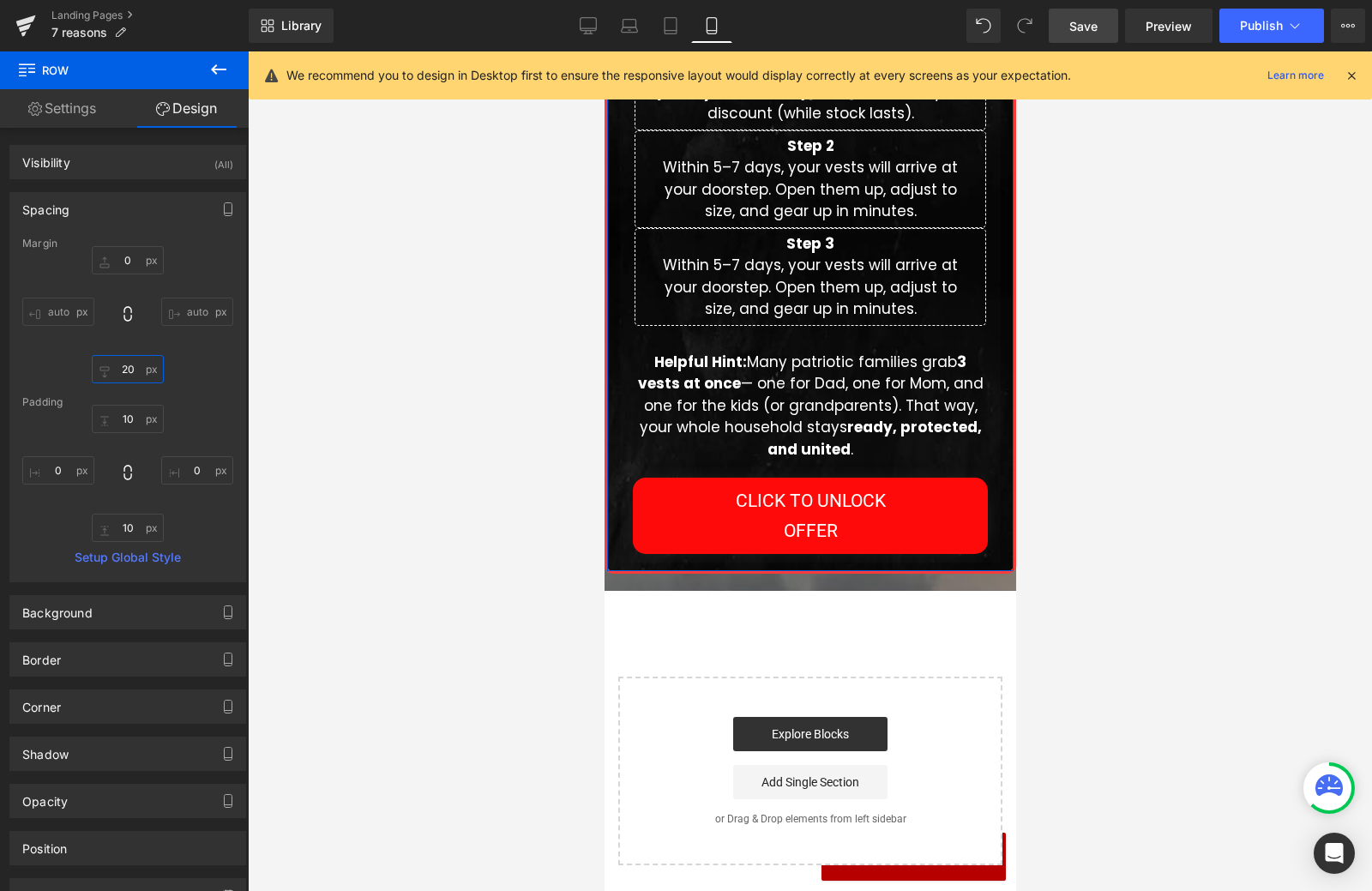
type input "0"
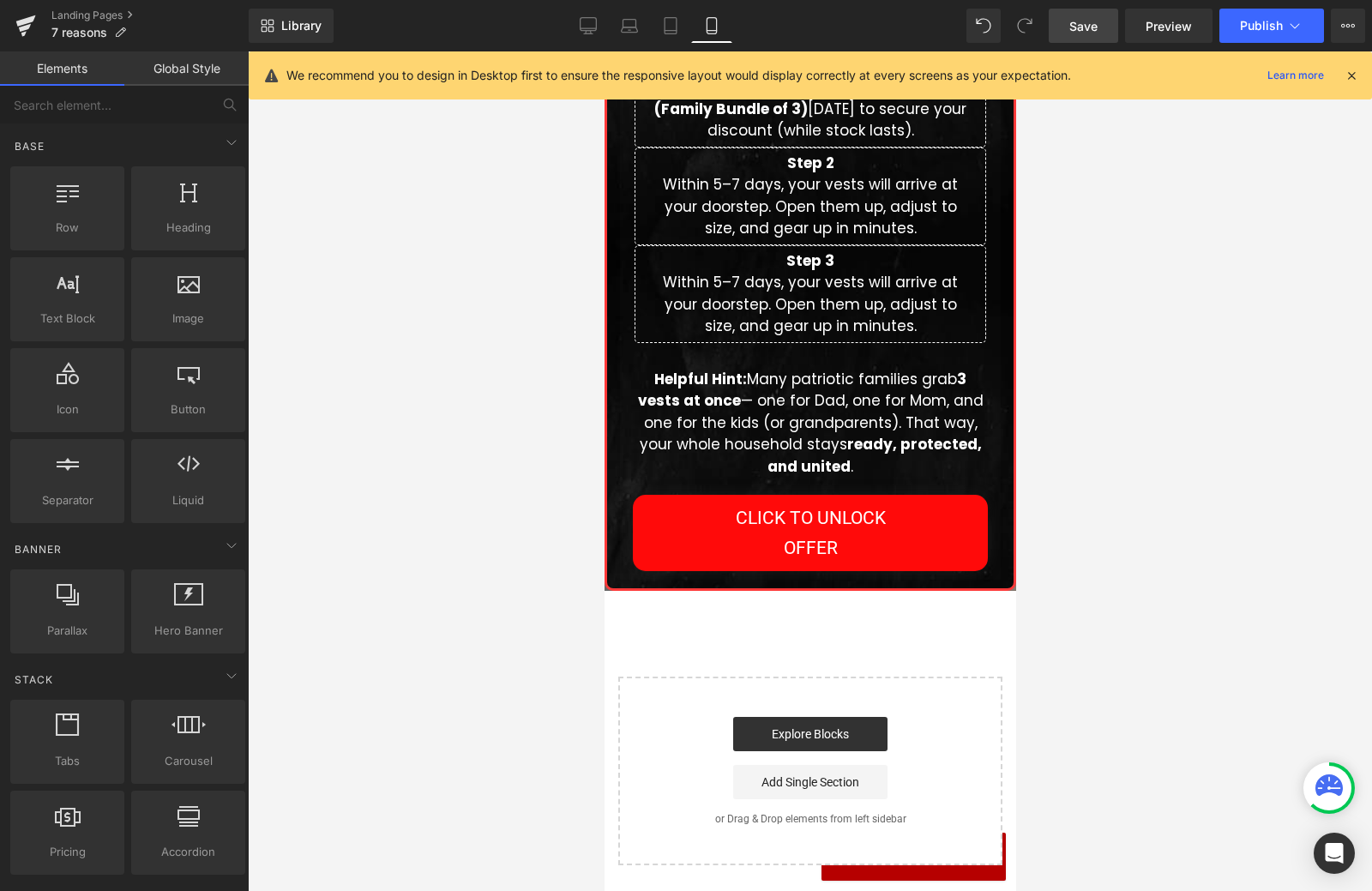
click at [398, 410] on div at bounding box center [809, 471] width 1124 height 840
click at [1092, 24] on span "Save" at bounding box center [1084, 26] width 28 height 18
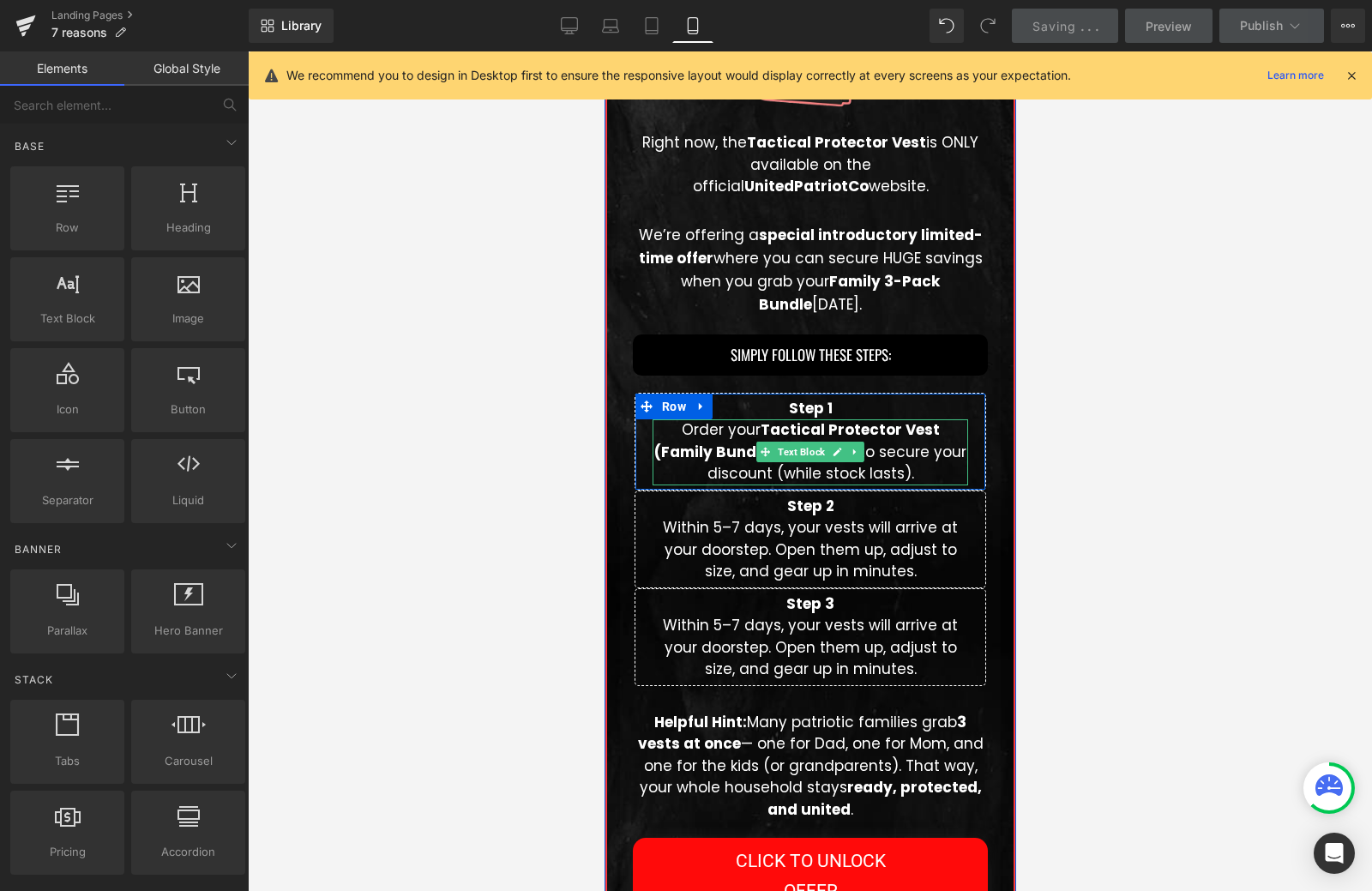
scroll to position [4859, 0]
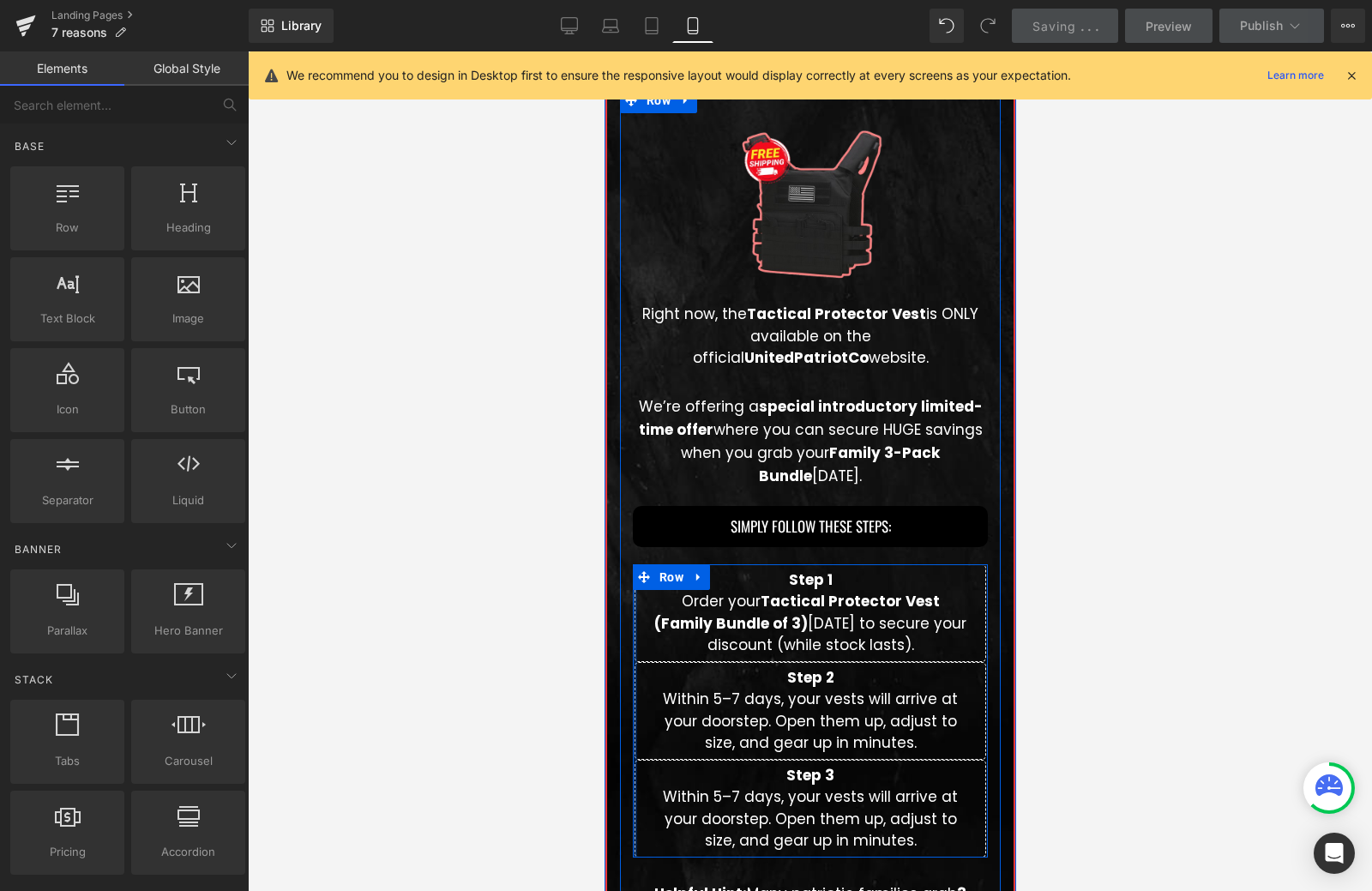
click at [632, 663] on div at bounding box center [634, 711] width 4 height 294
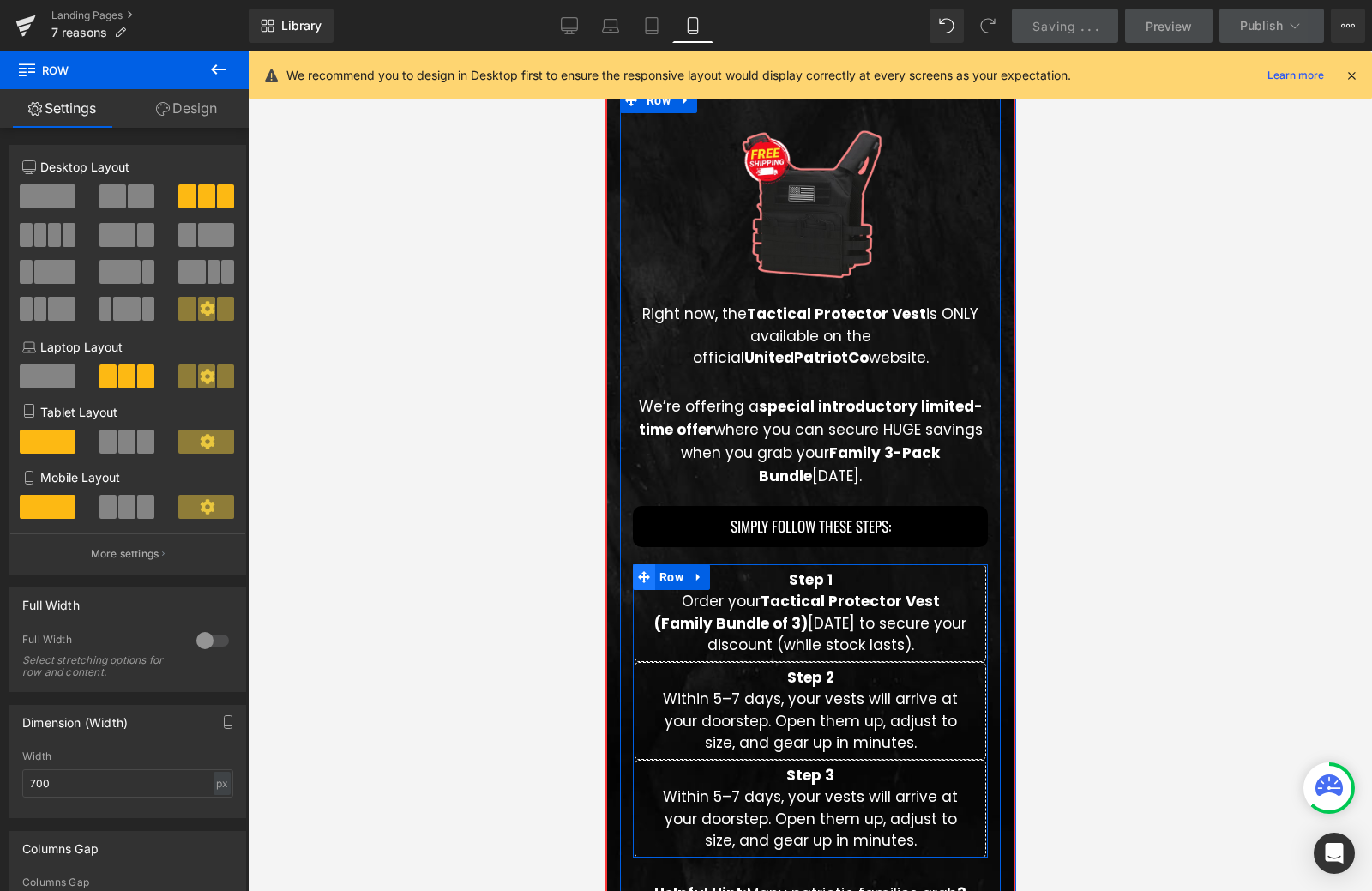
click at [637, 577] on icon at bounding box center [643, 578] width 12 height 12
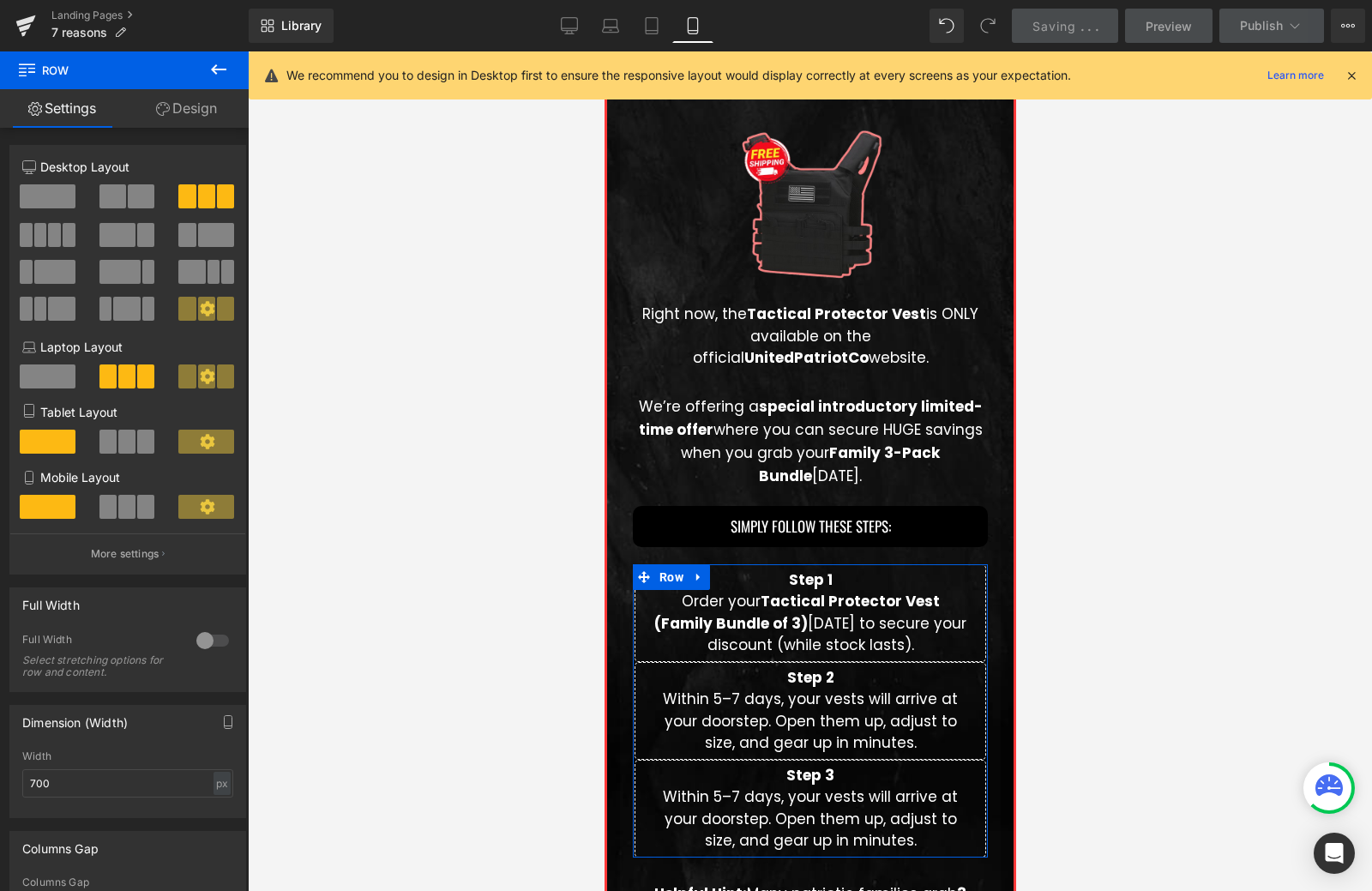
click at [108, 508] on span at bounding box center [108, 506] width 17 height 24
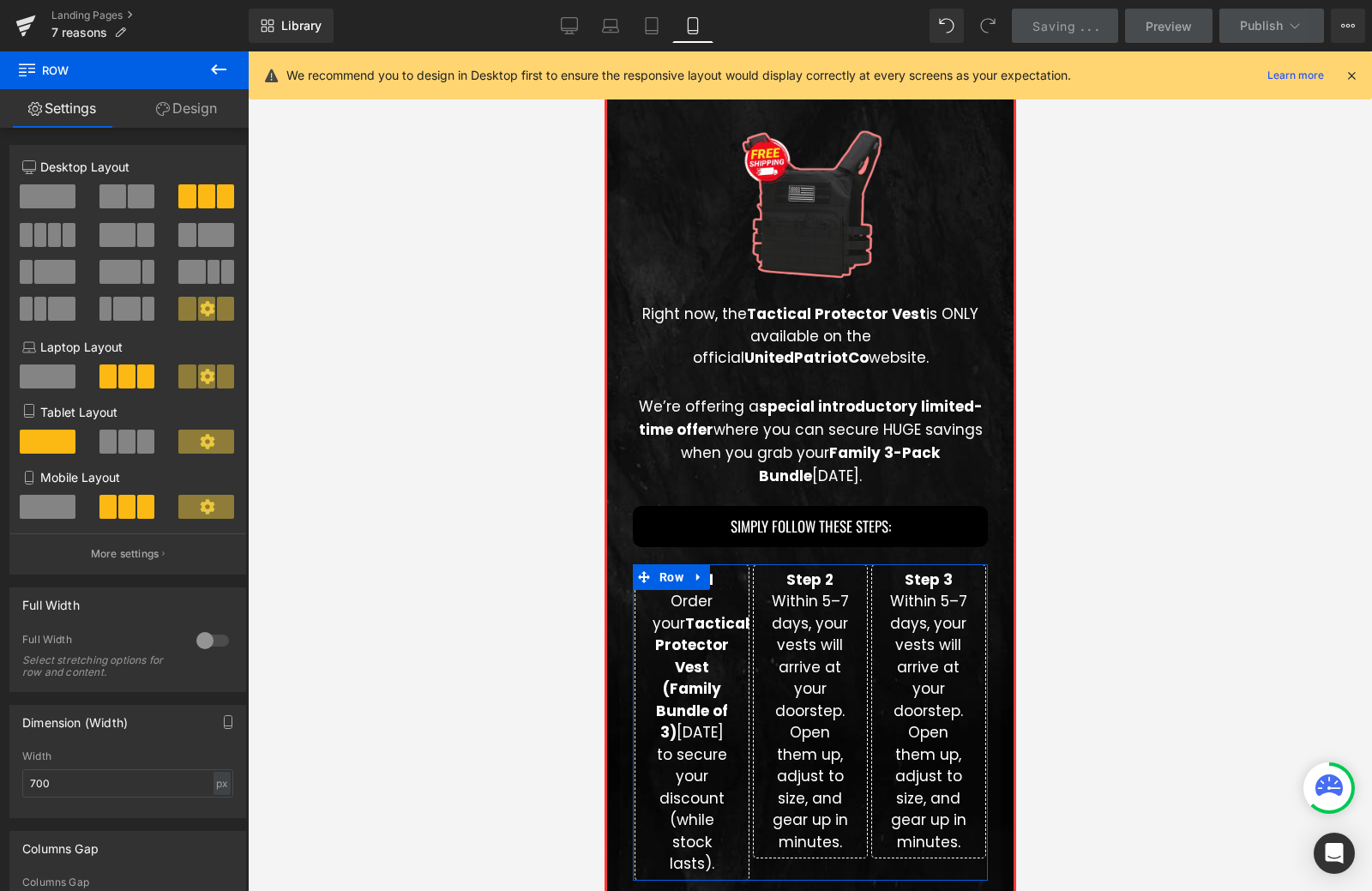
click at [59, 511] on span at bounding box center [47, 506] width 56 height 24
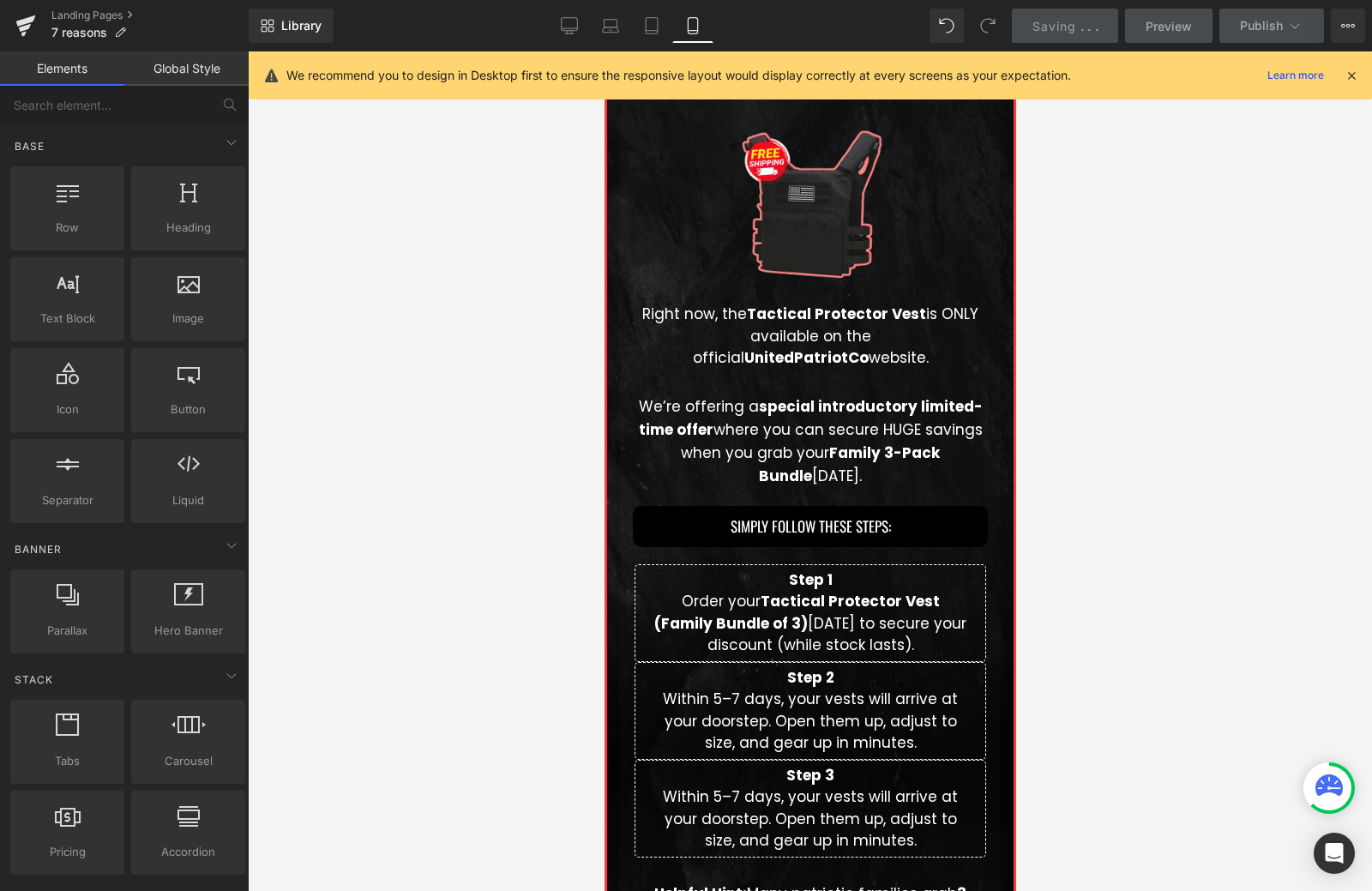
click at [1042, 589] on div at bounding box center [809, 471] width 1124 height 840
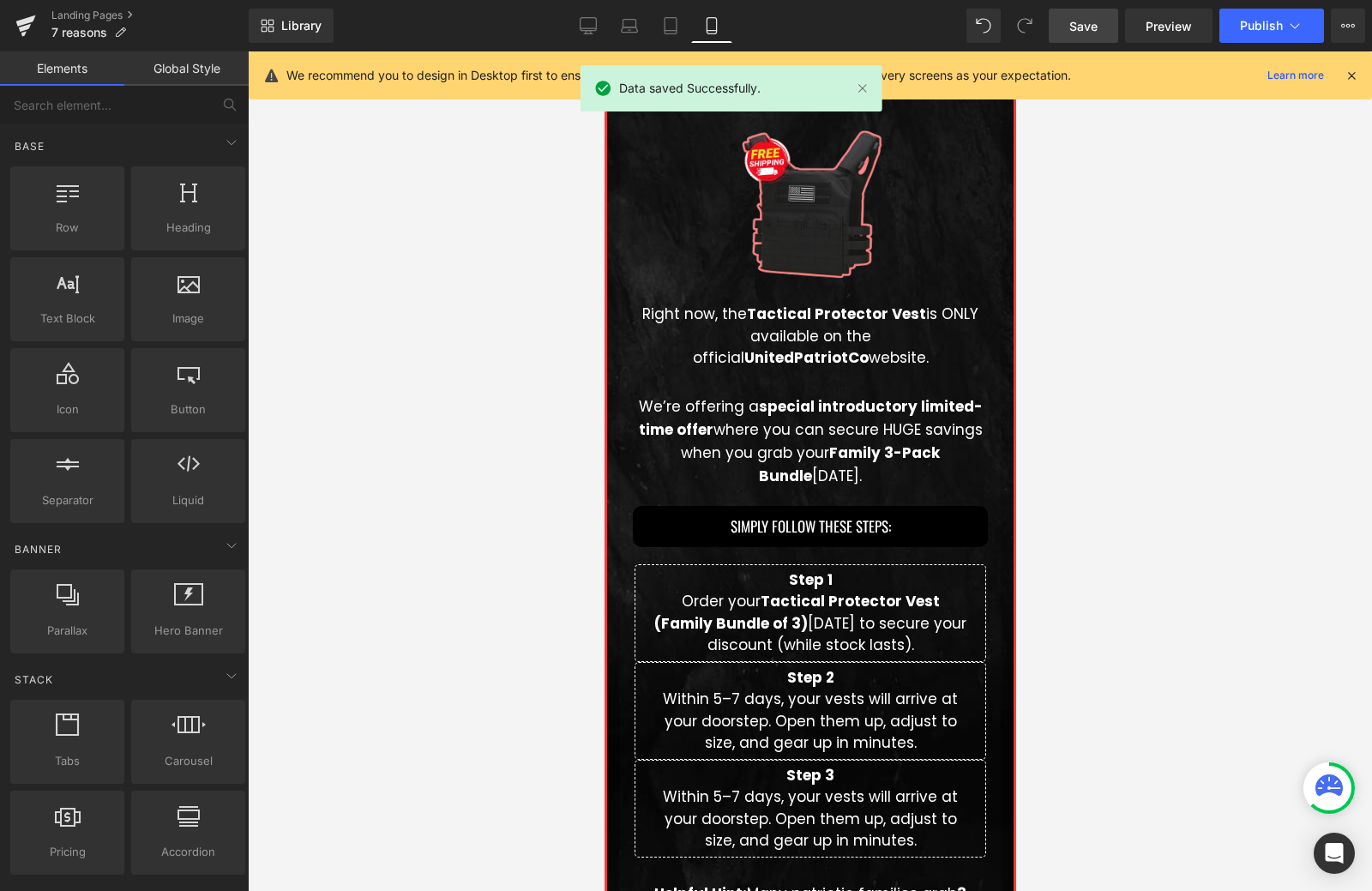
click at [1074, 34] on span "Save" at bounding box center [1084, 26] width 28 height 18
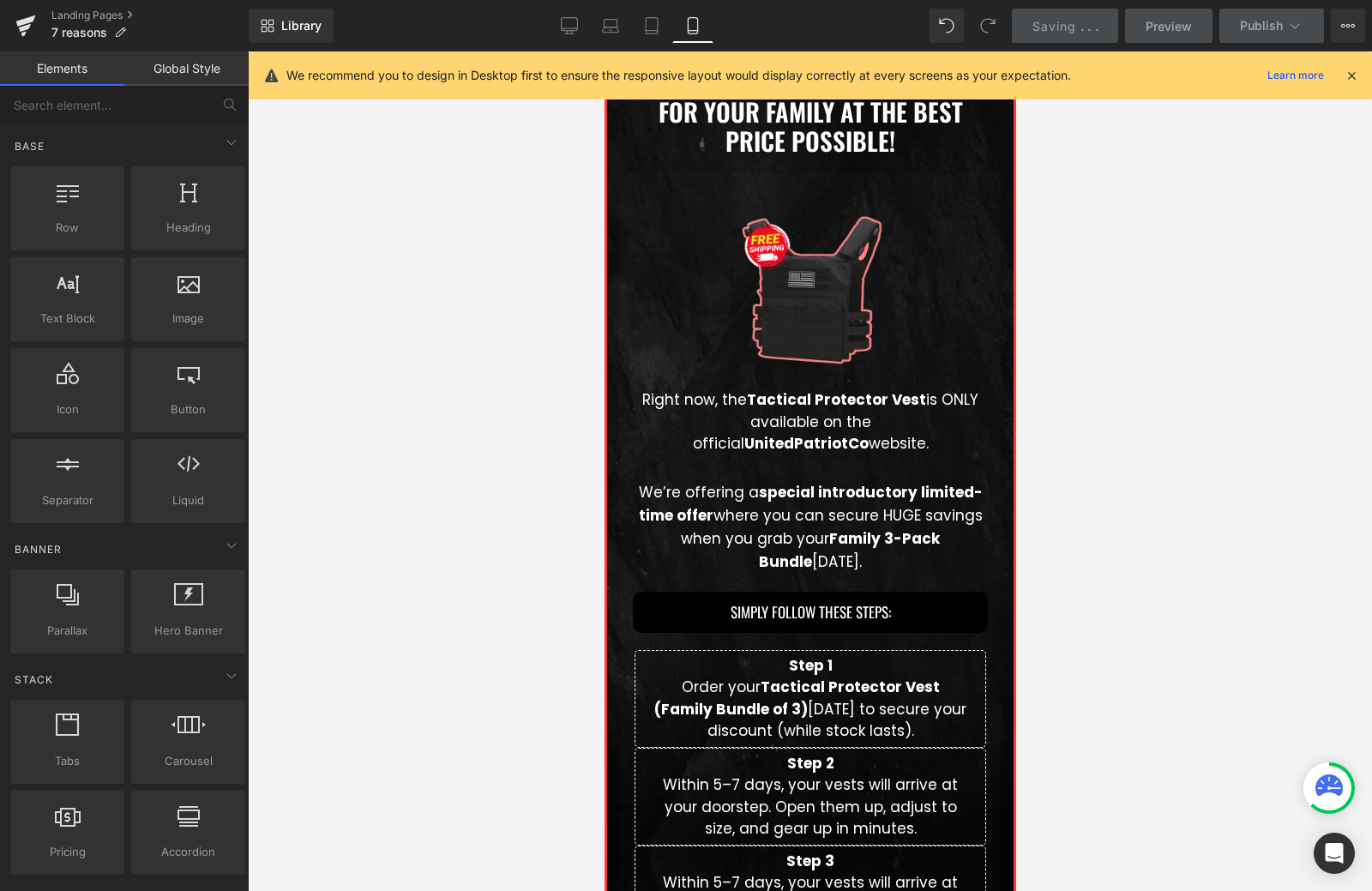
scroll to position [5374, 0]
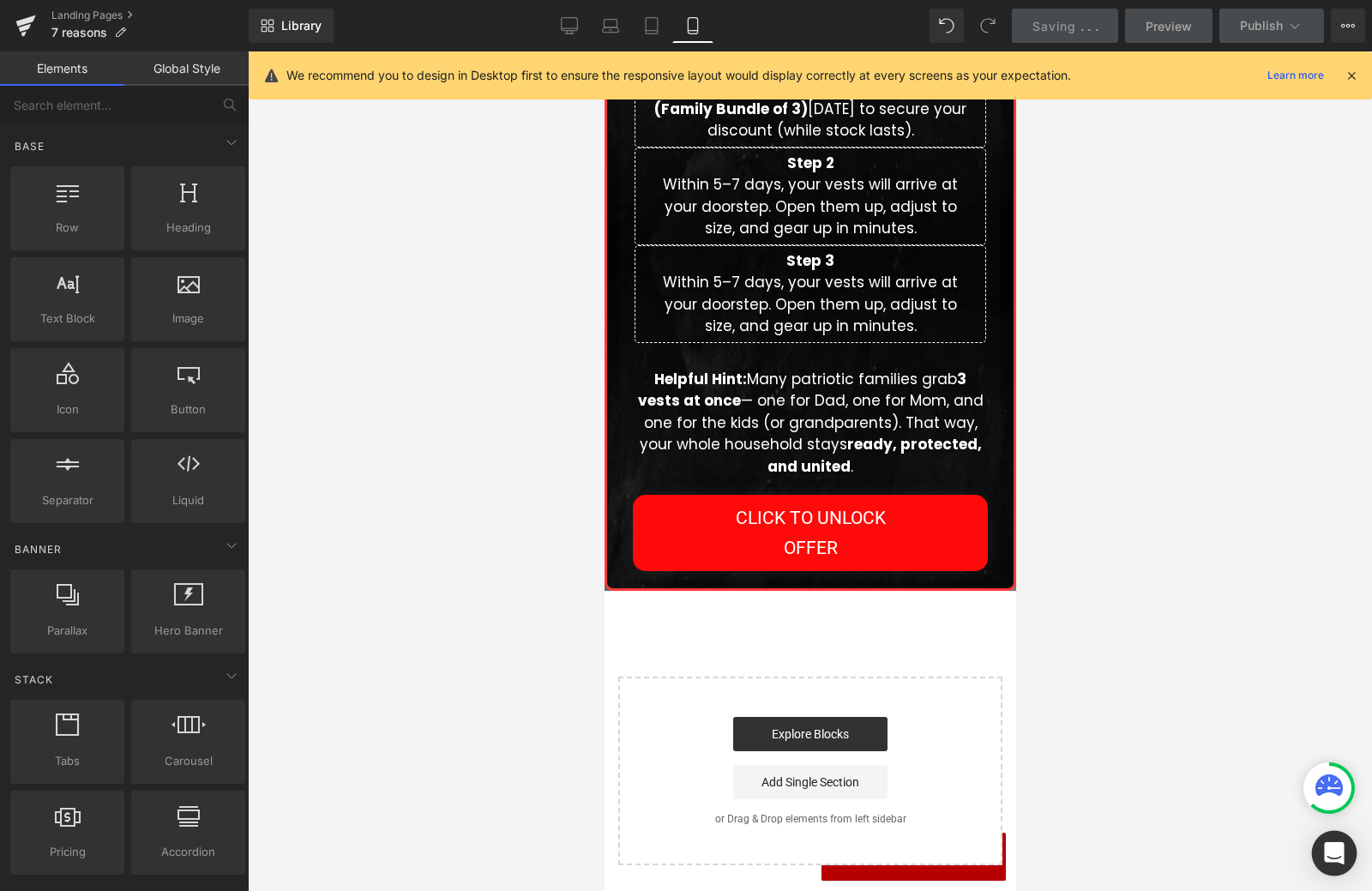
click at [1317, 842] on div "Open Intercom Messenger" at bounding box center [1335, 854] width 46 height 46
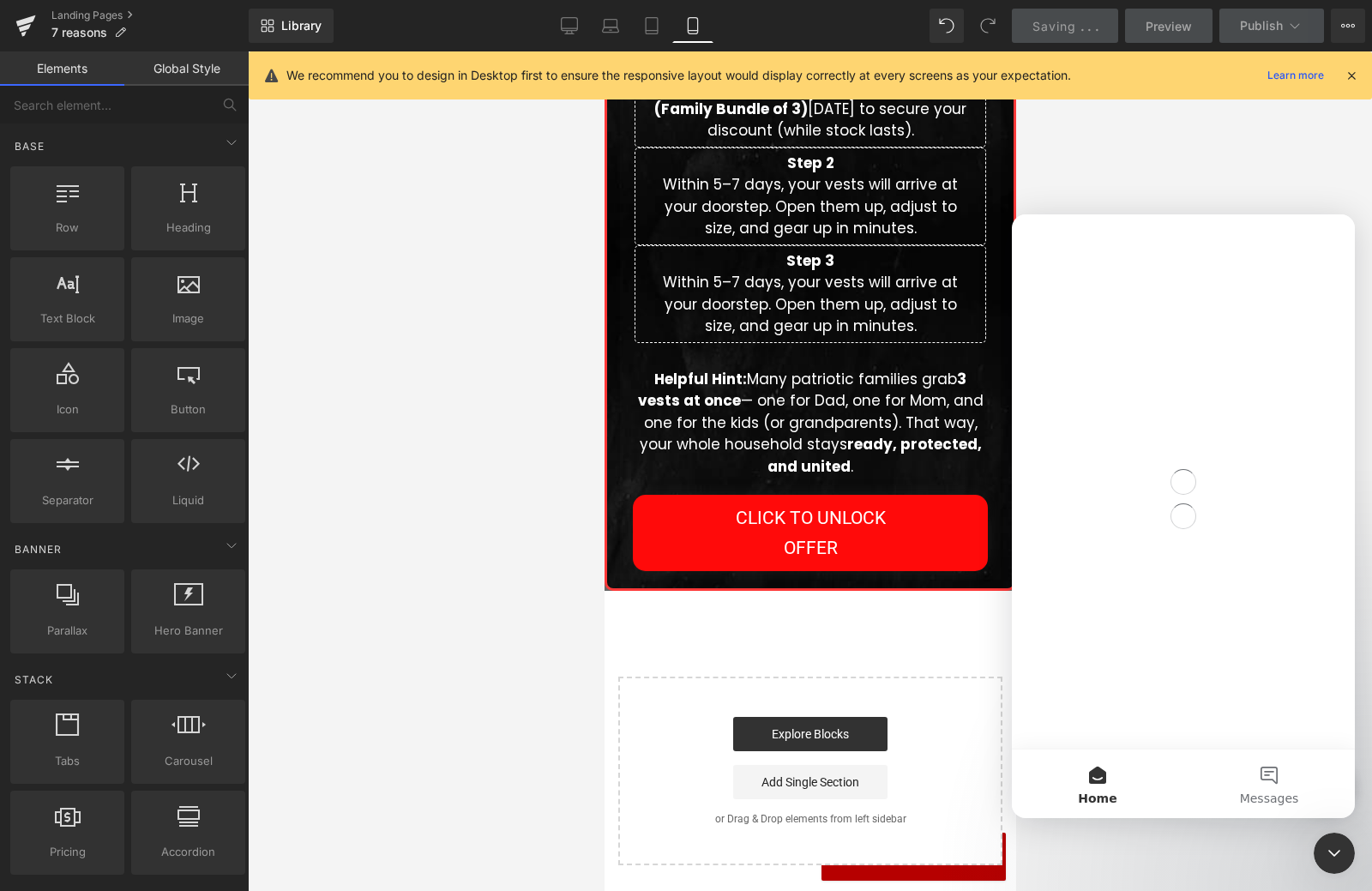
scroll to position [0, 0]
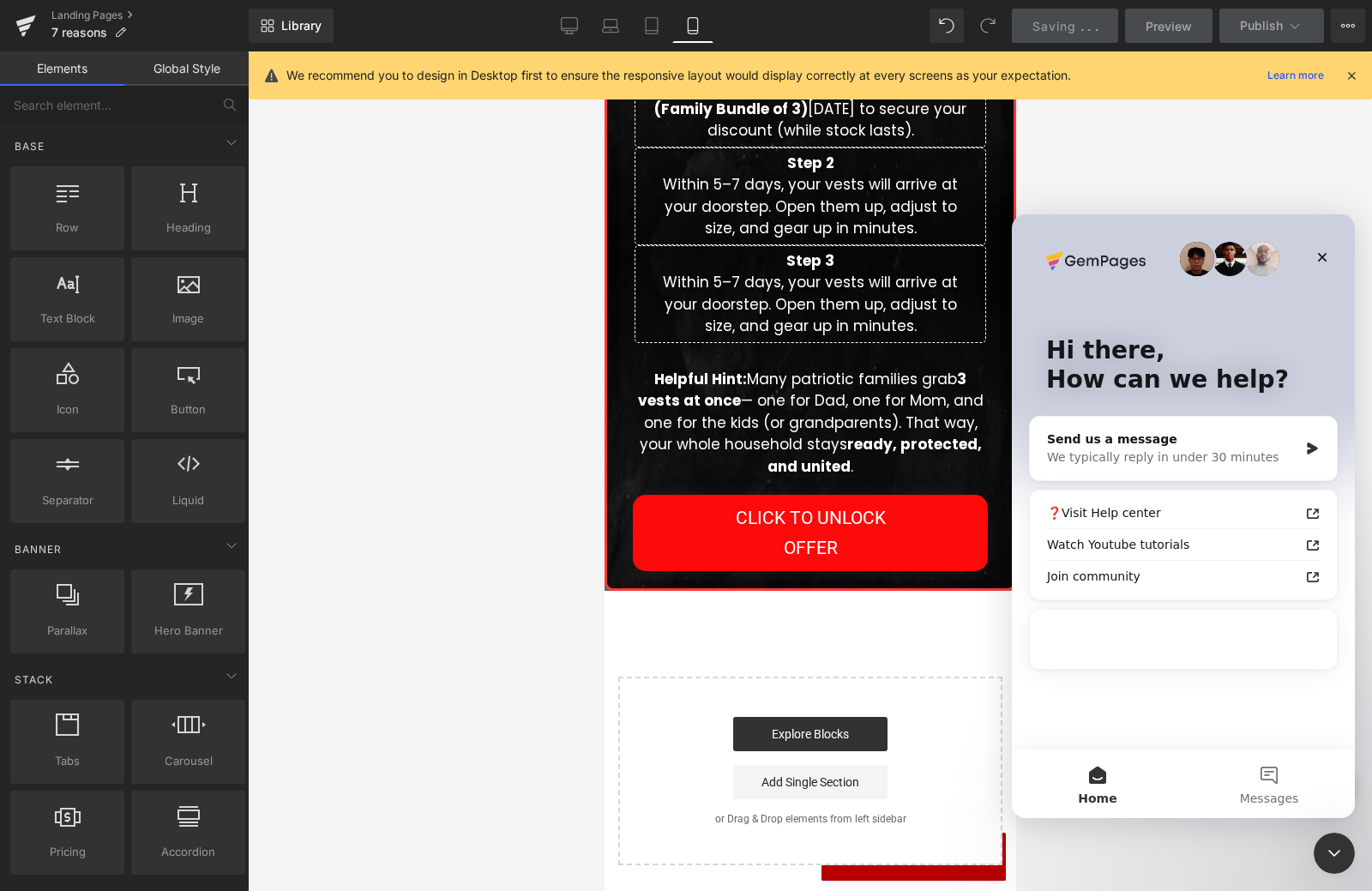
click at [1194, 850] on div at bounding box center [809, 471] width 1124 height 840
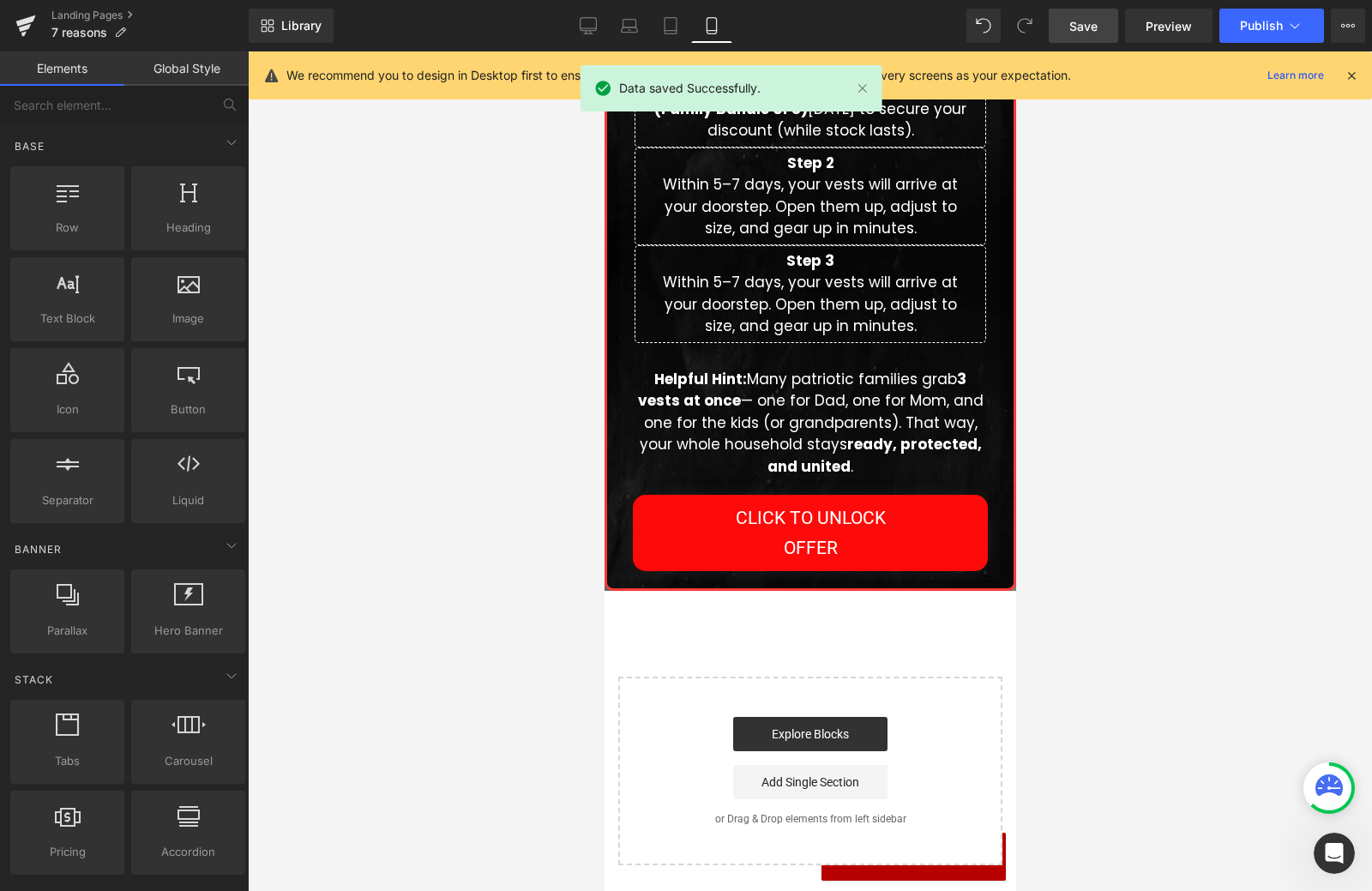
click at [1331, 790] on icon at bounding box center [1329, 785] width 27 height 21
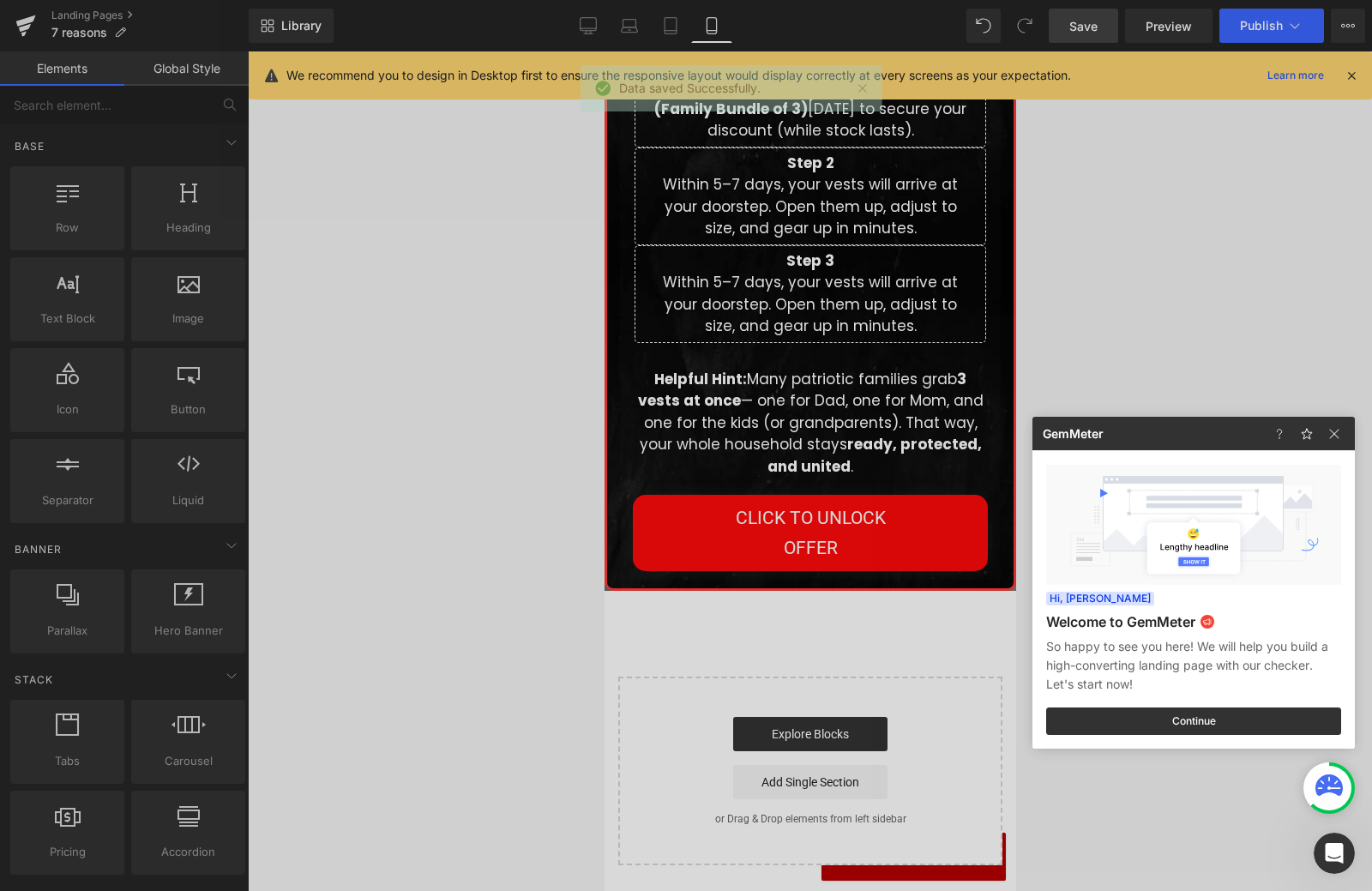
click at [1092, 801] on div at bounding box center [686, 446] width 1372 height 891
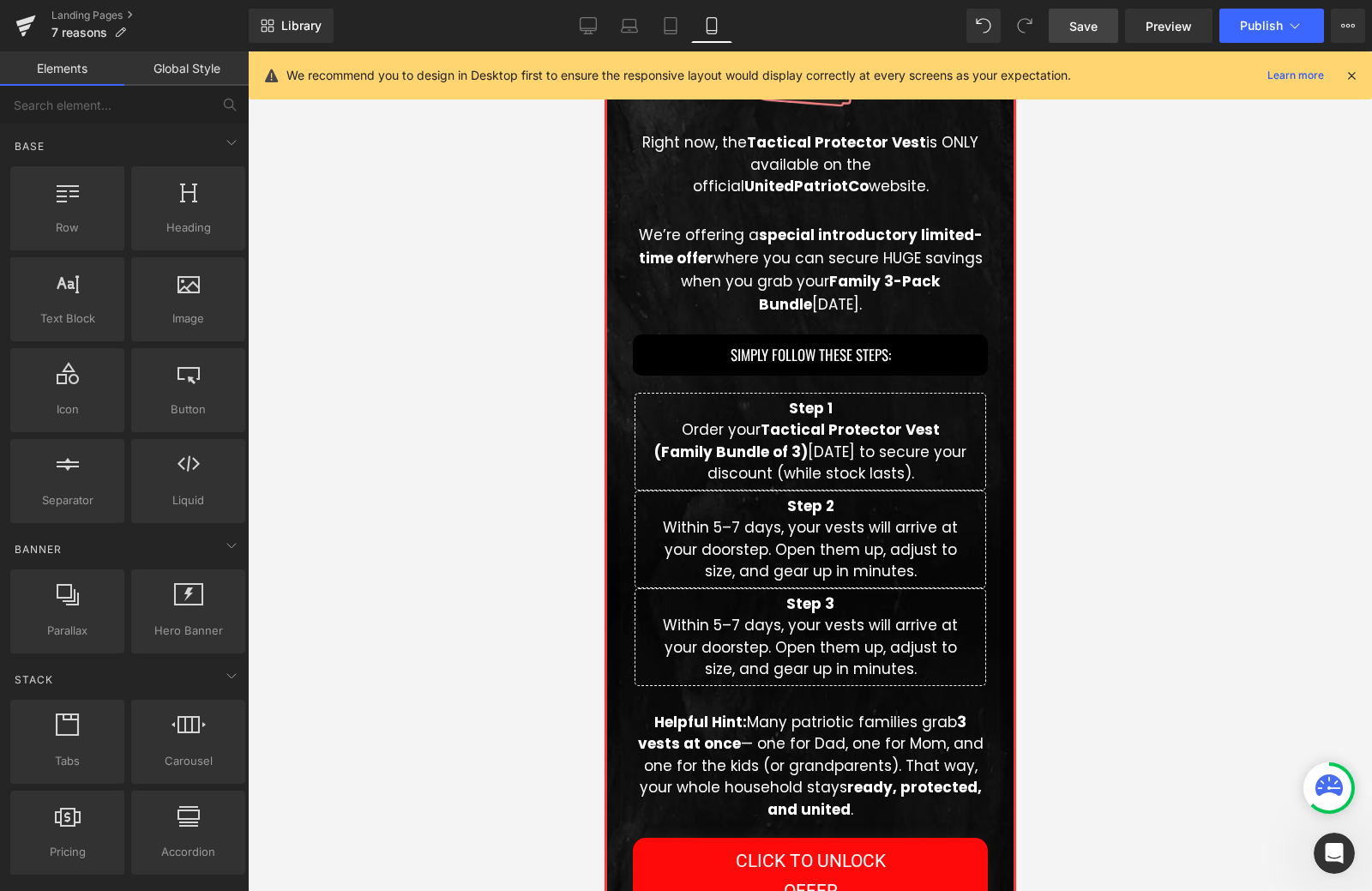
scroll to position [4602, 0]
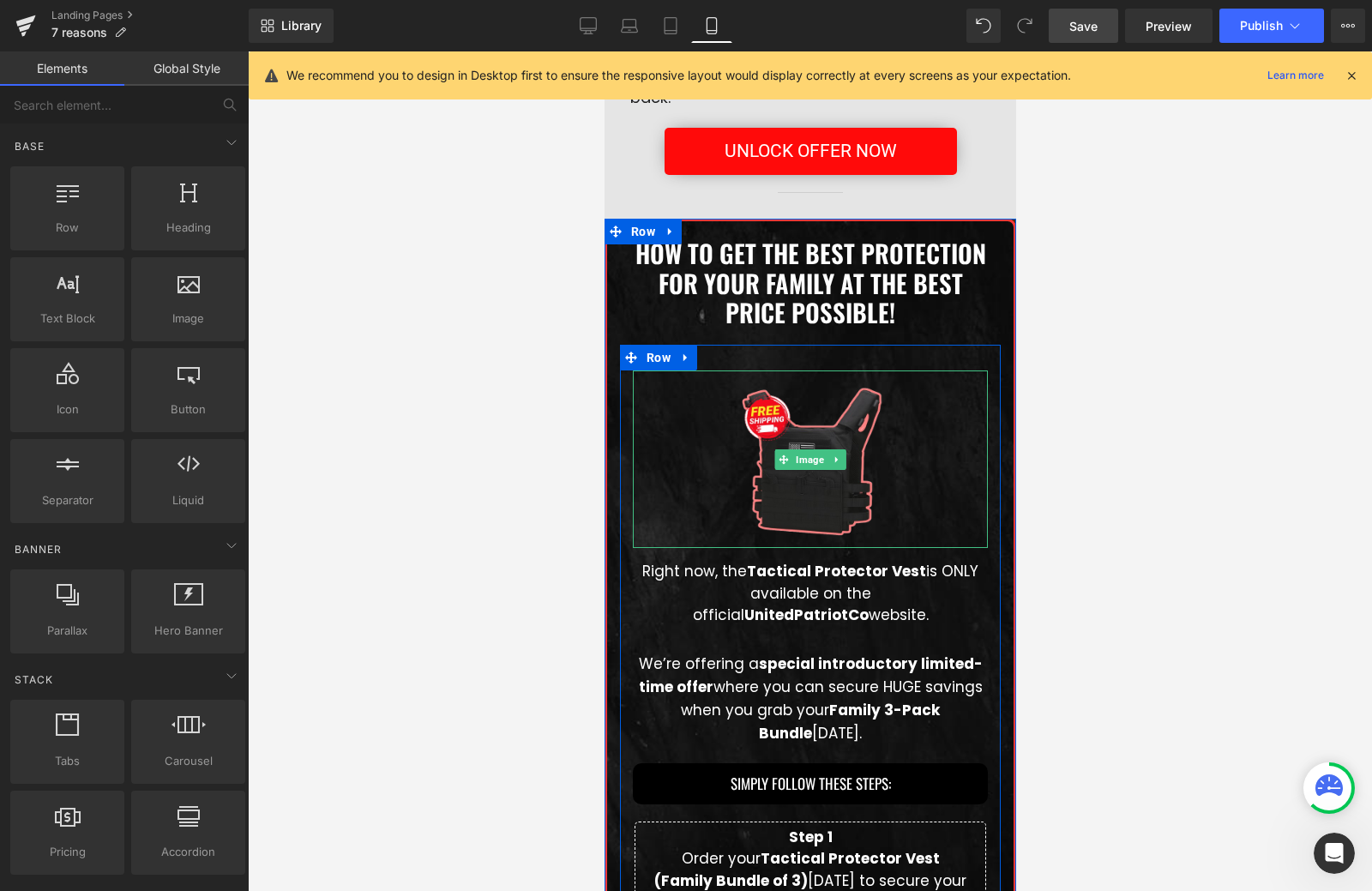
click at [828, 307] on p "How To Get The Best Protection For Your Family At The Best Price Possible!" at bounding box center [809, 282] width 363 height 89
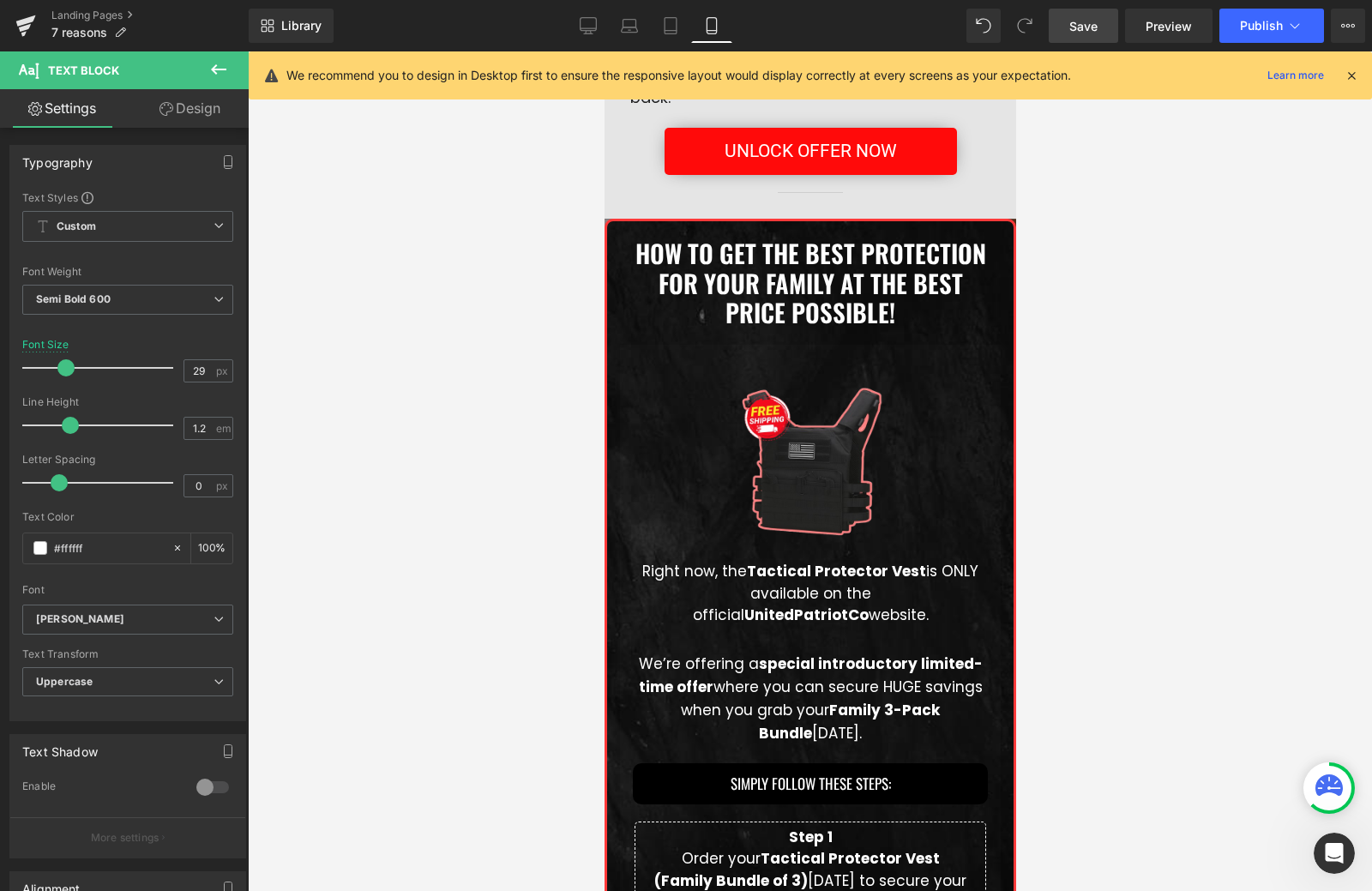
scroll to position [322, 0]
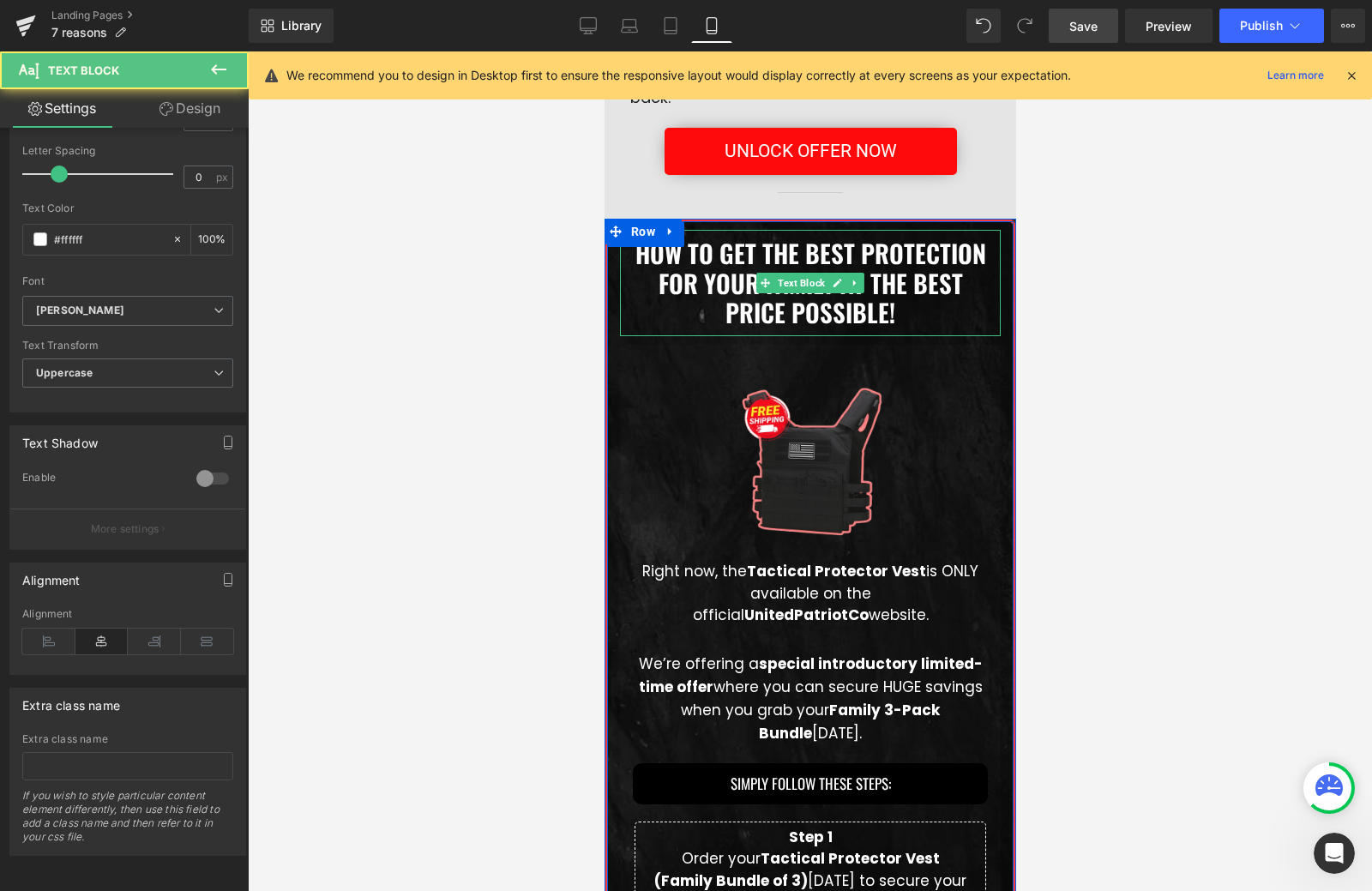
click at [710, 278] on p "How To Get The Best Protection For Your Family At The Best Price Possible!" at bounding box center [809, 282] width 363 height 89
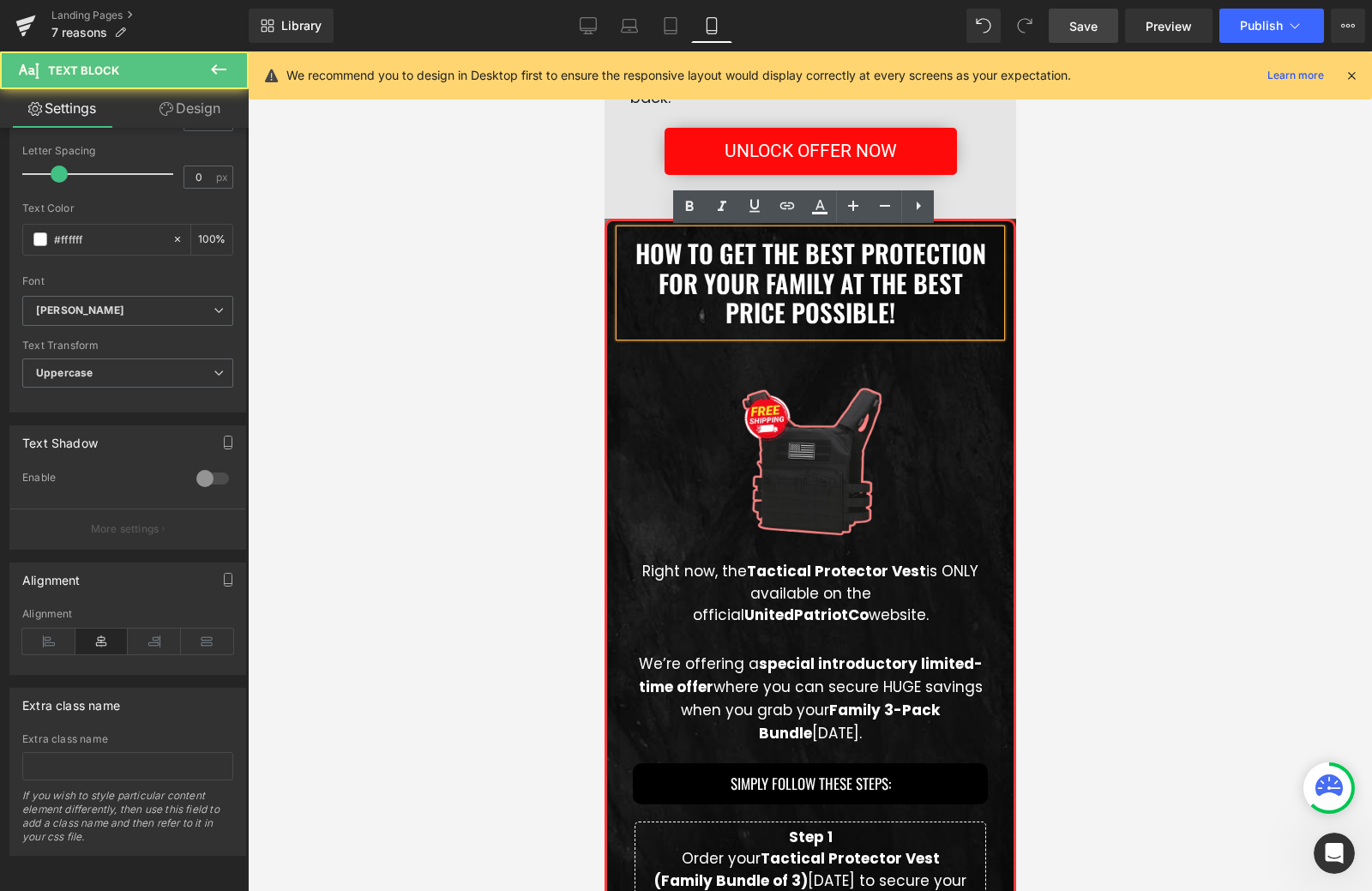
scroll to position [4259, 0]
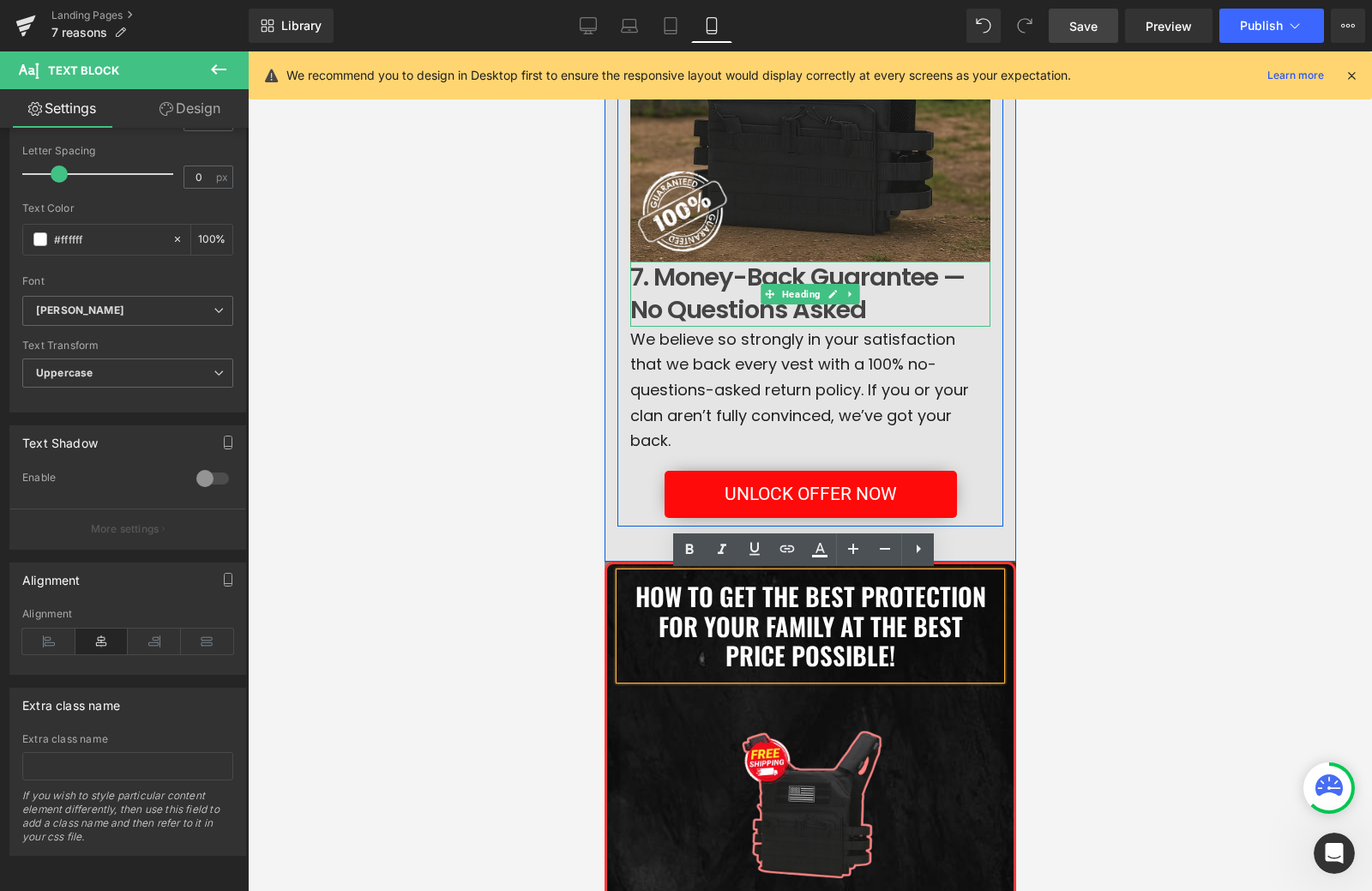
click at [727, 298] on h2 "7. Money-Back Guarantee — No Questions Asked" at bounding box center [809, 294] width 360 height 64
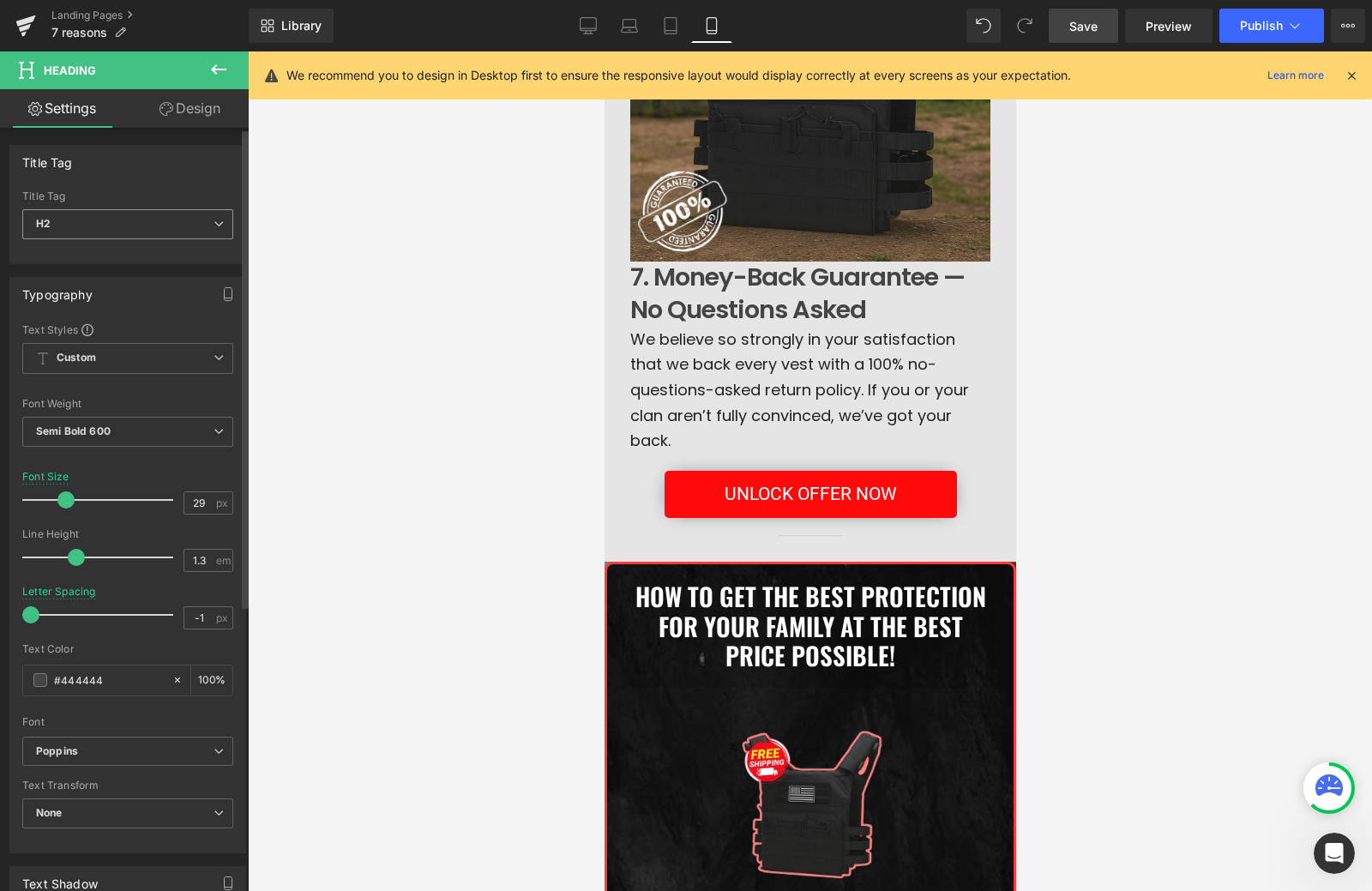
click at [141, 232] on span "H2" at bounding box center [127, 224] width 211 height 30
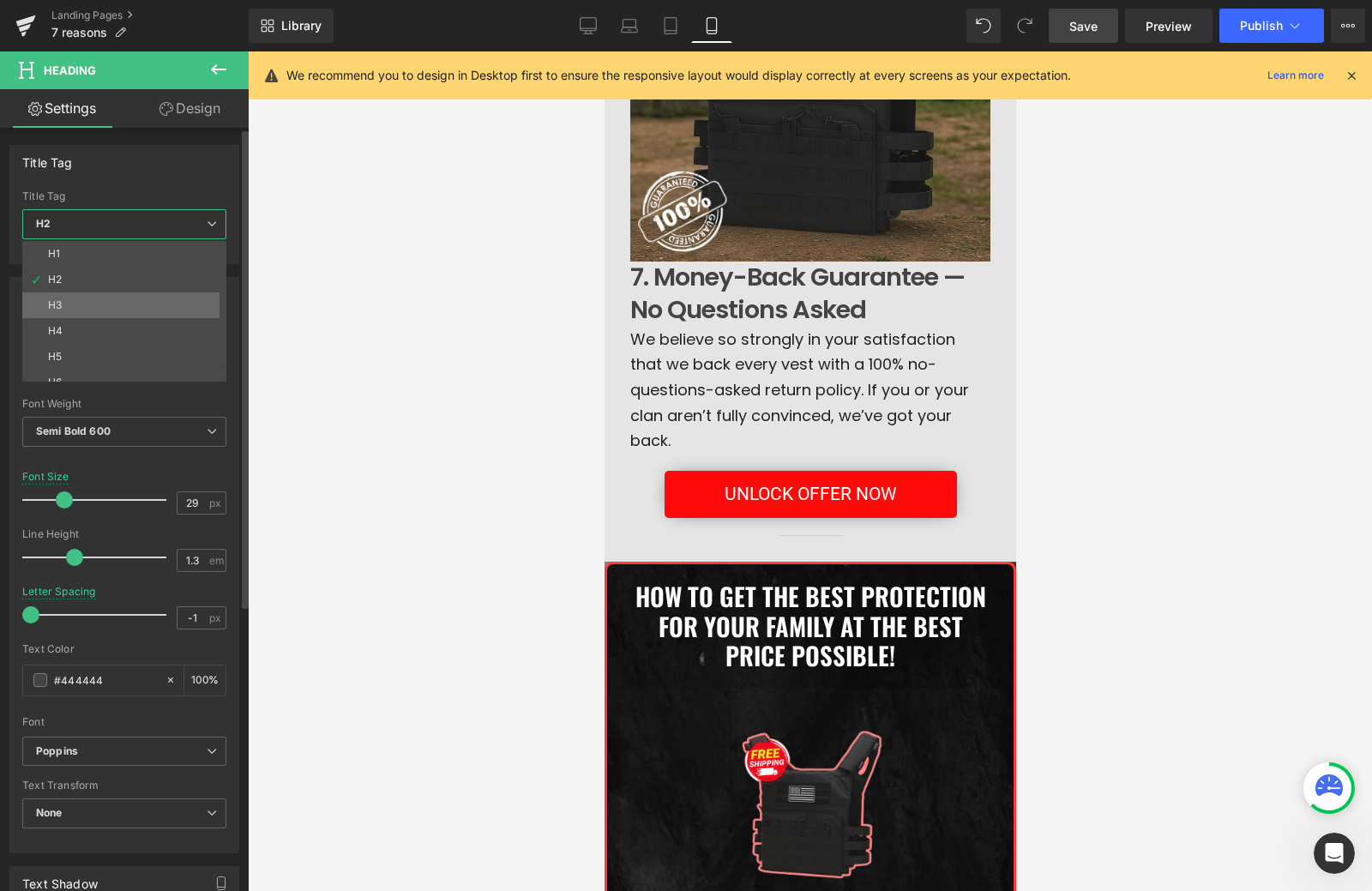
click at [96, 295] on li "H3" at bounding box center [128, 305] width 212 height 26
type input "17"
type input "1.65"
type input "0"
type input "#212121"
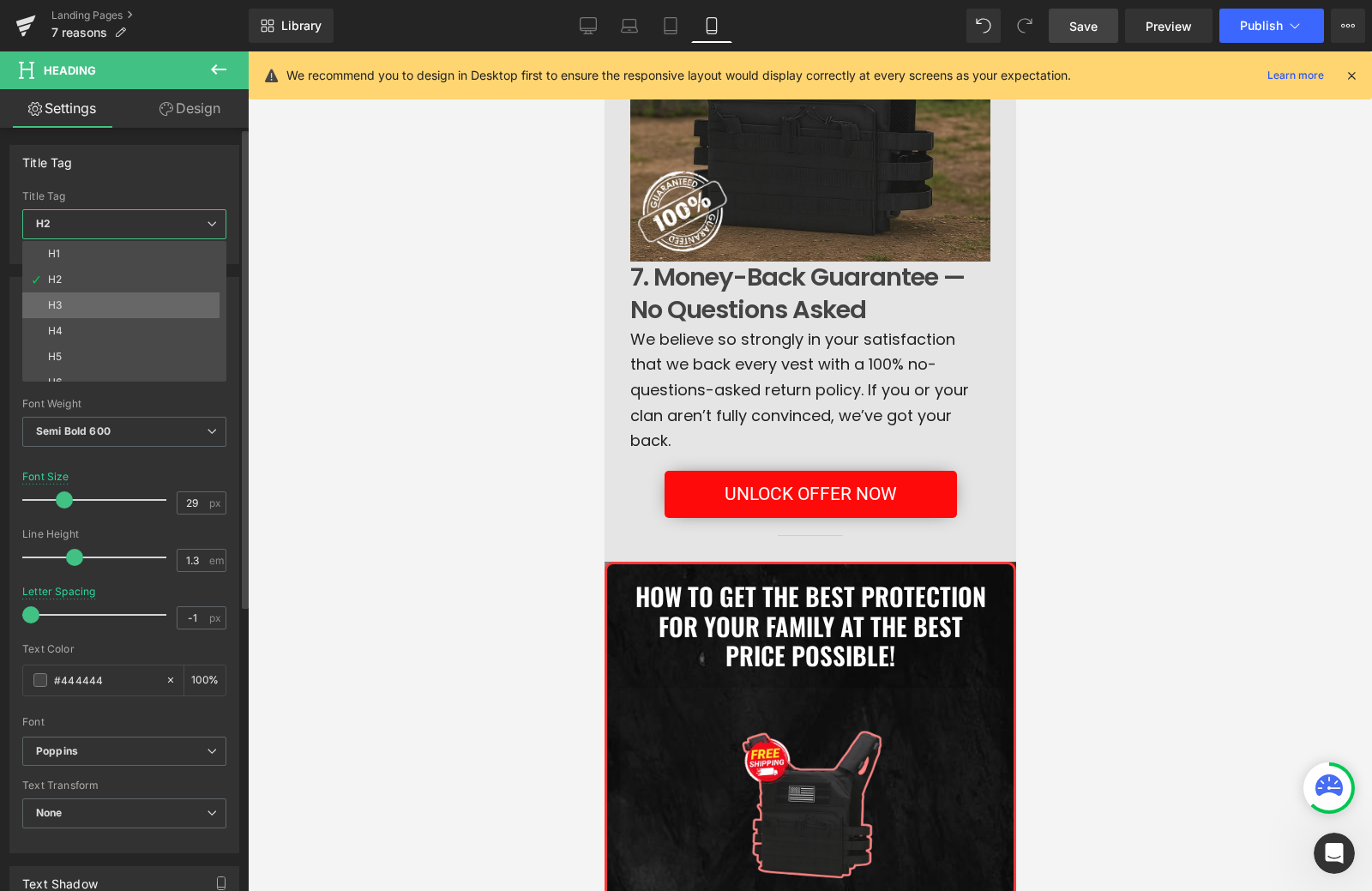
type input "100"
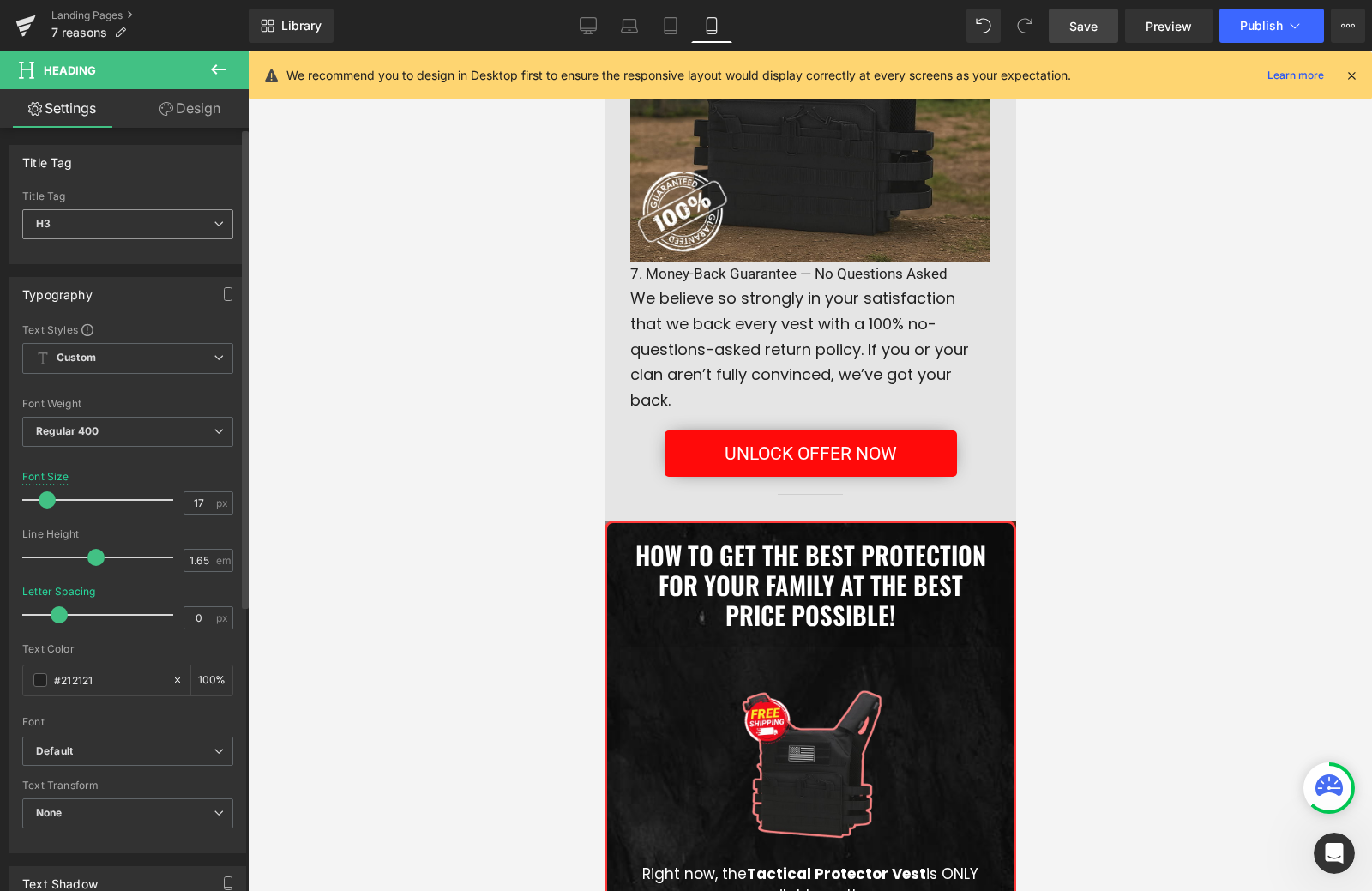
click at [116, 217] on span "H3" at bounding box center [127, 224] width 211 height 30
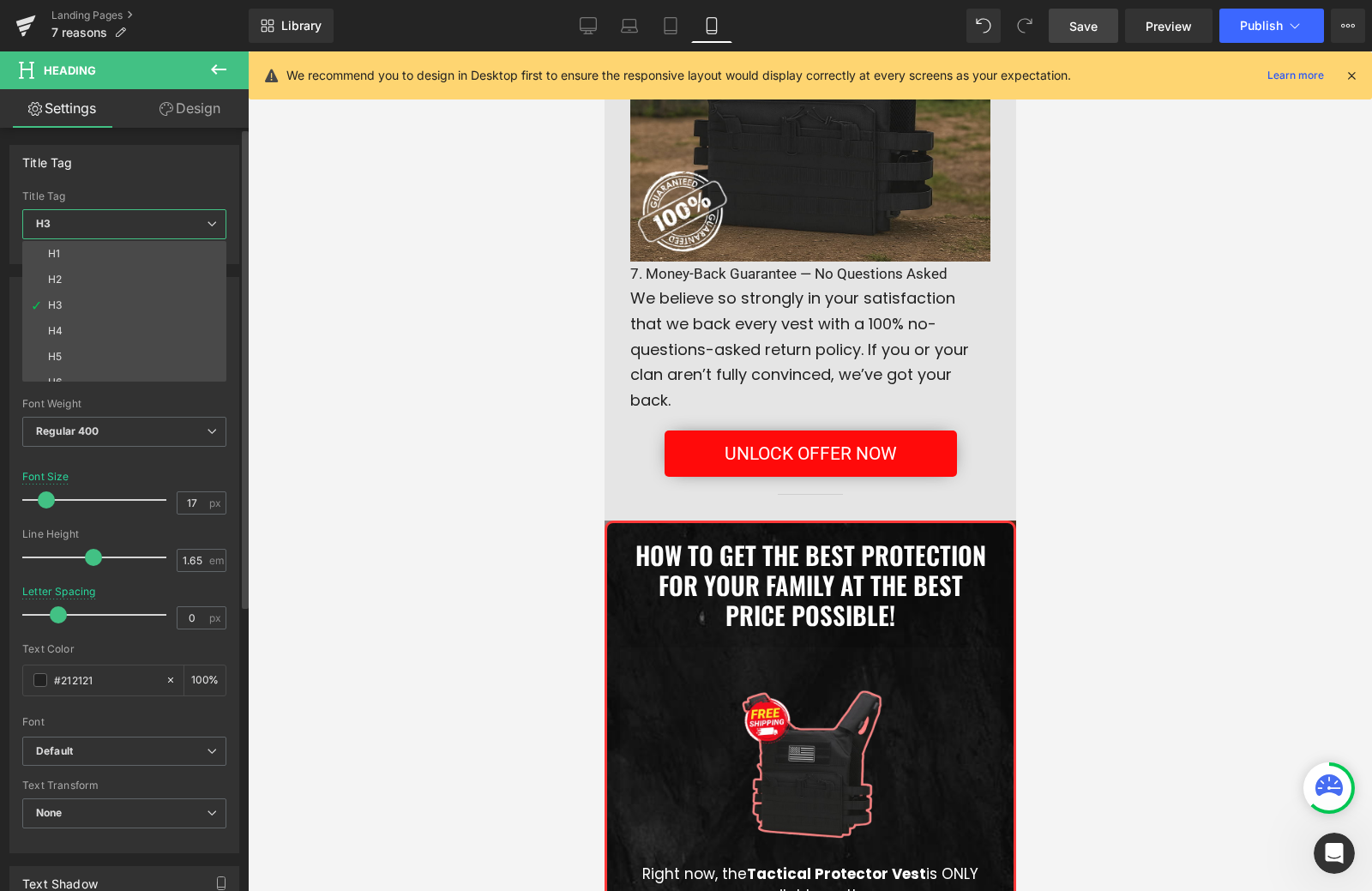
click at [116, 217] on span "H3" at bounding box center [123, 224] width 204 height 30
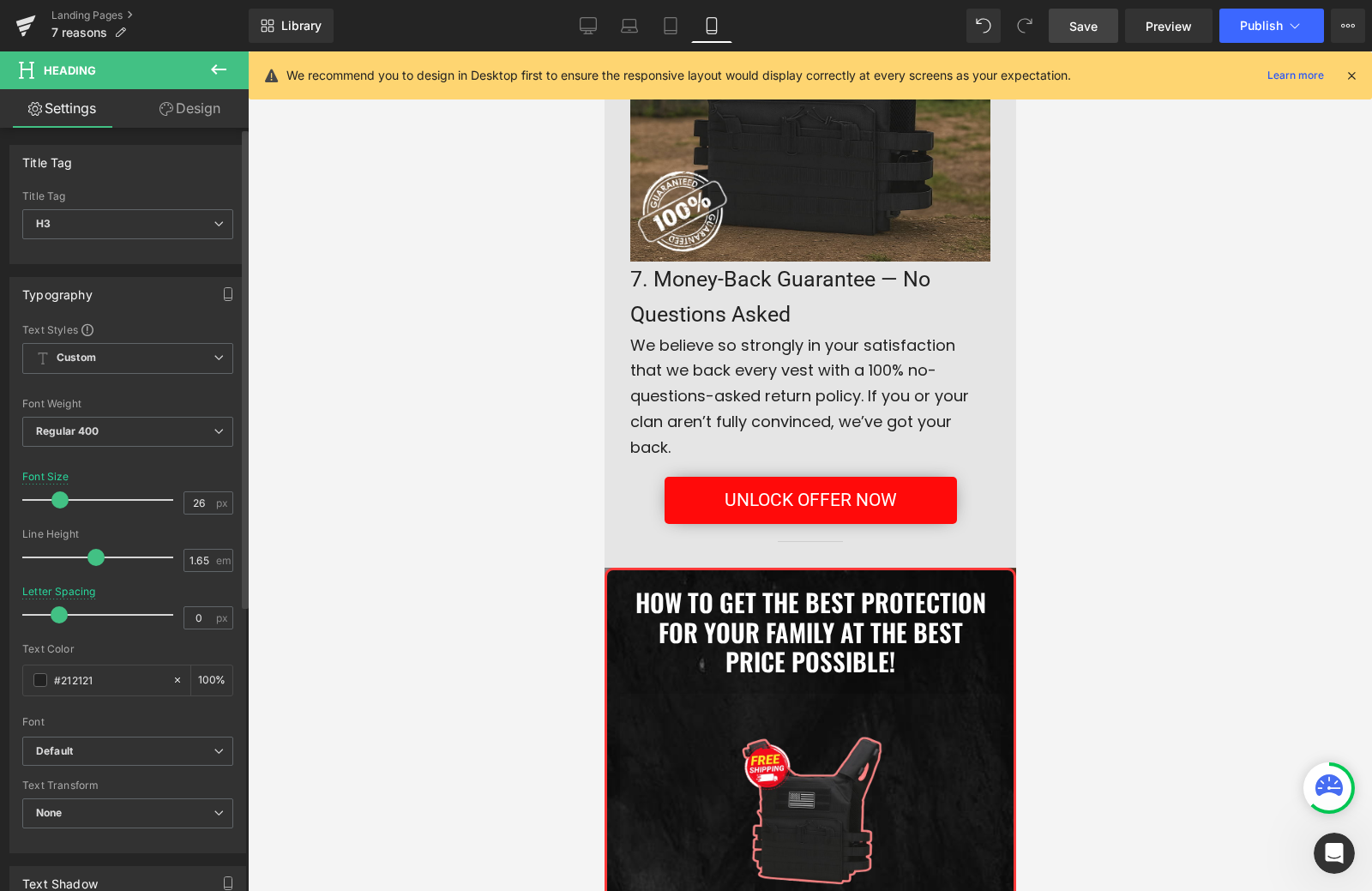
type input "27"
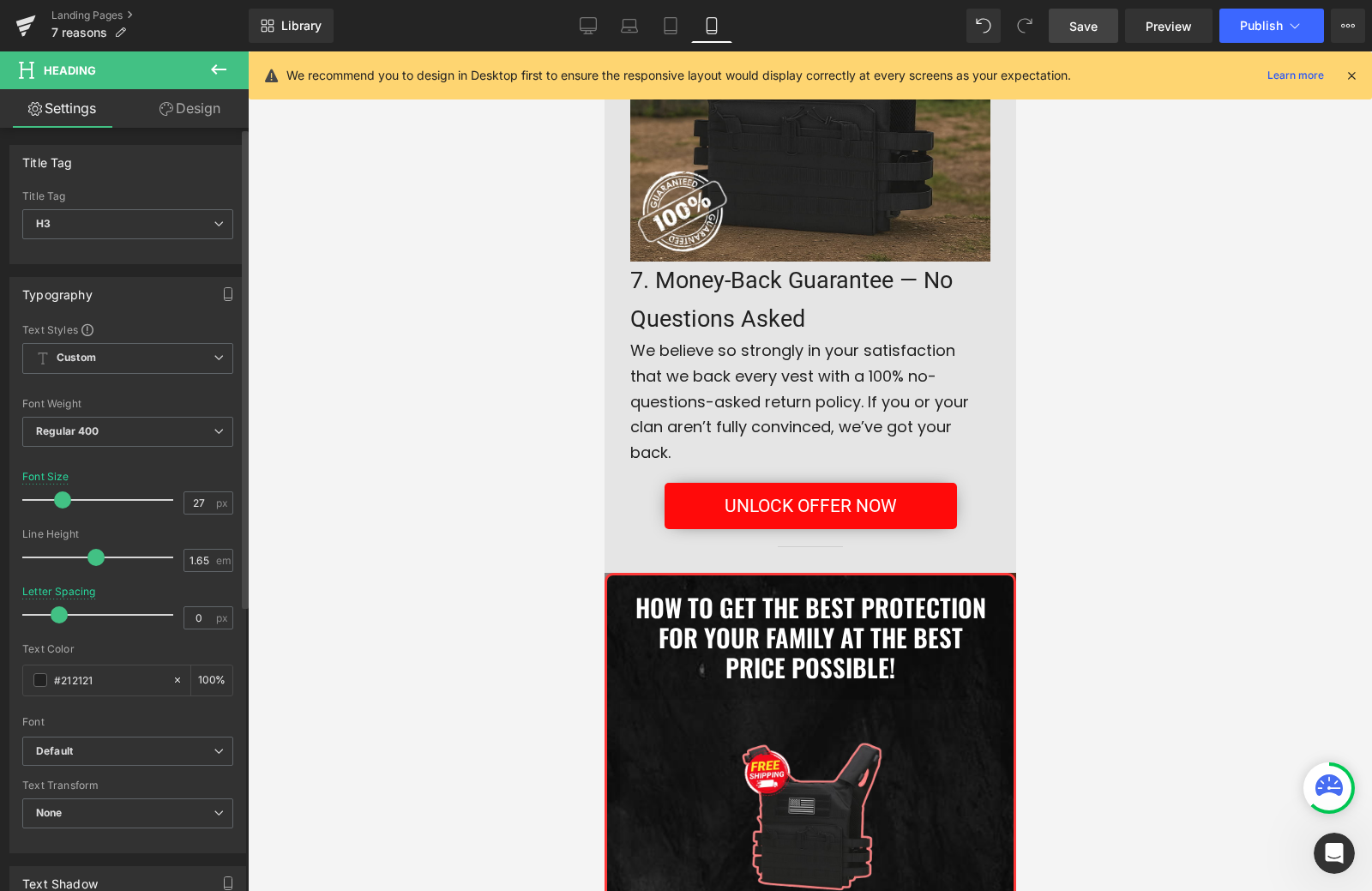
drag, startPoint x: 42, startPoint y: 501, endPoint x: 56, endPoint y: 503, distance: 14.1
click at [56, 503] on span at bounding box center [62, 499] width 17 height 17
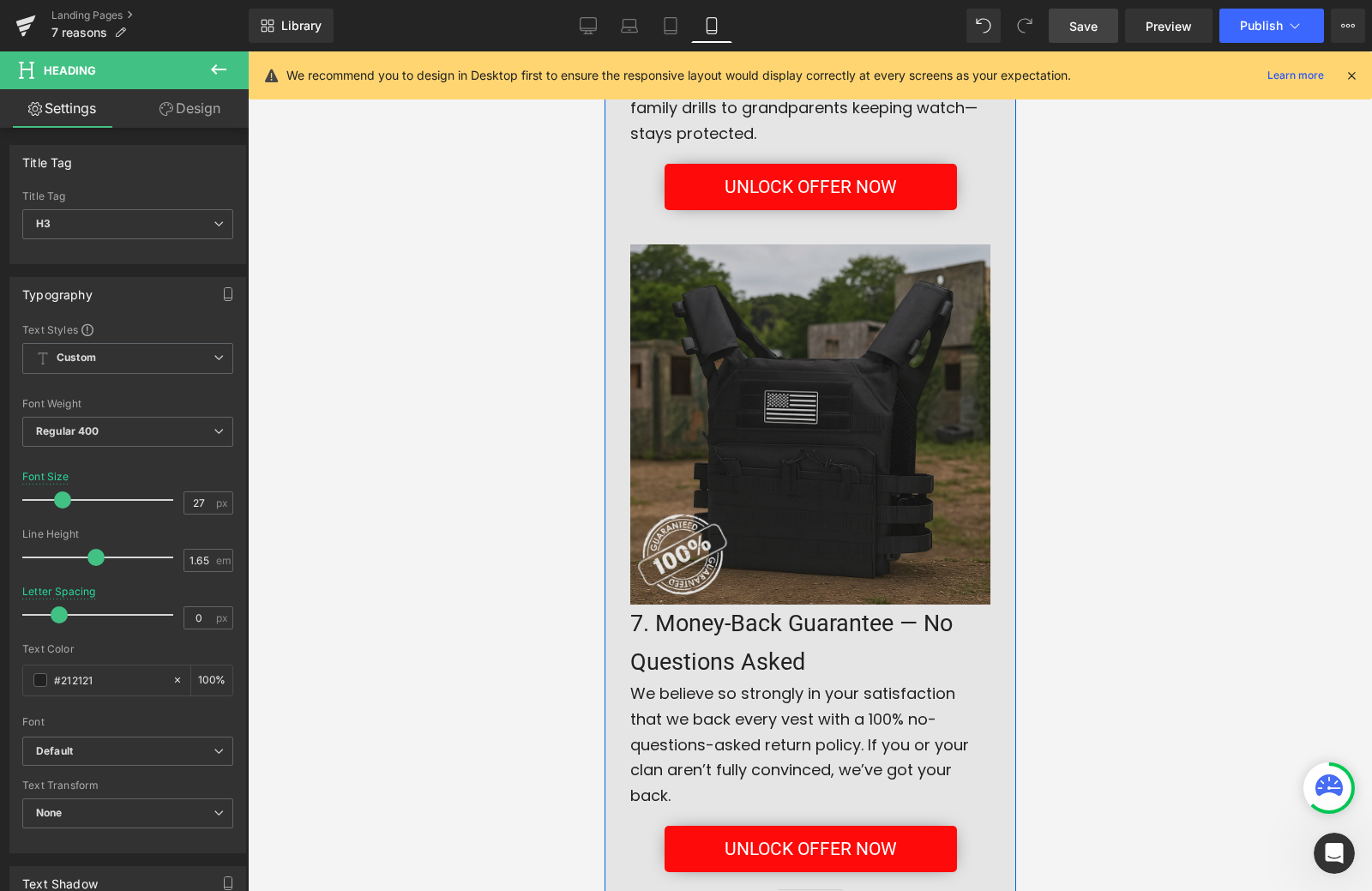
scroll to position [4002, 0]
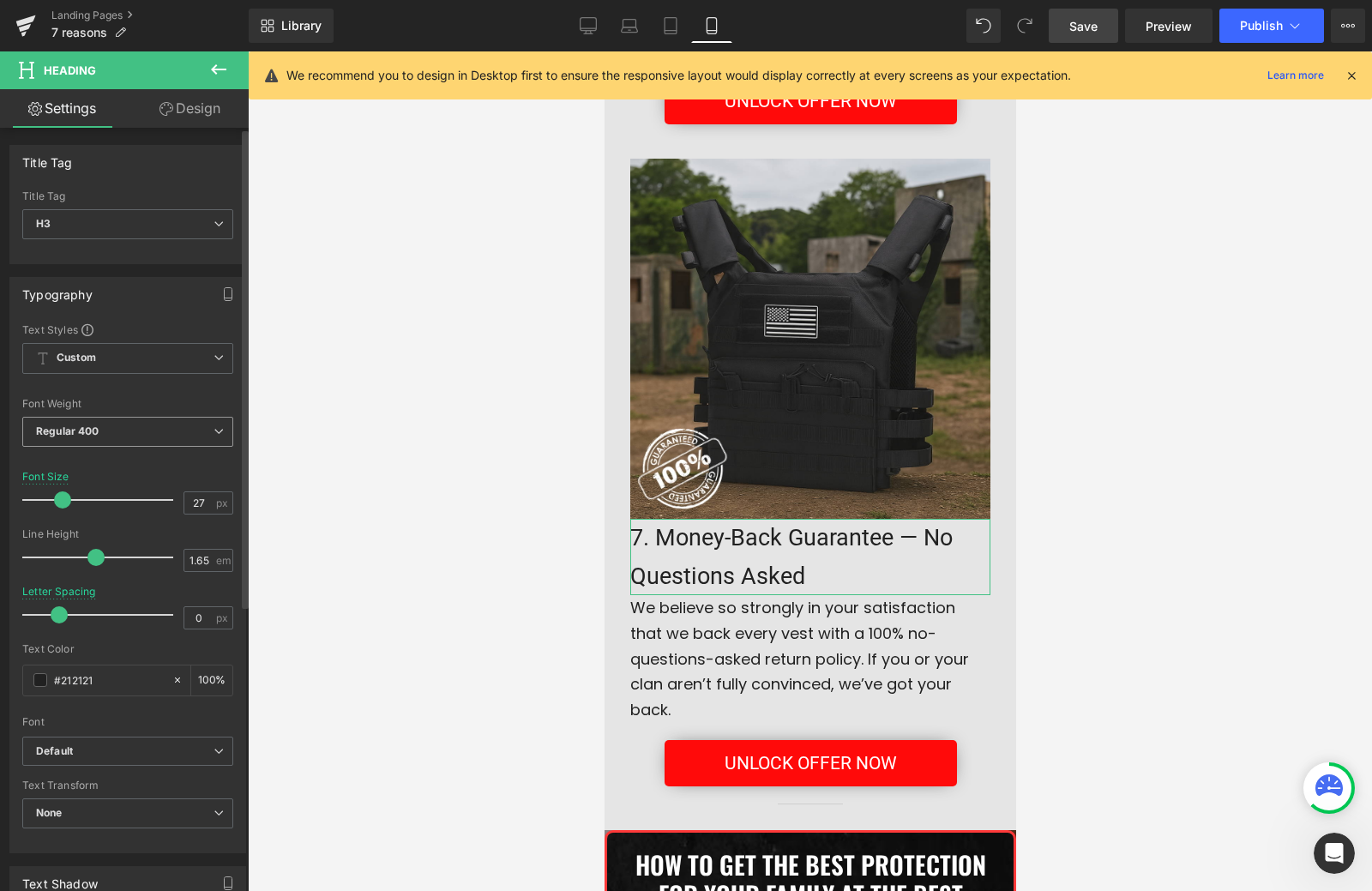
click at [110, 437] on span "Regular 400" at bounding box center [127, 432] width 211 height 30
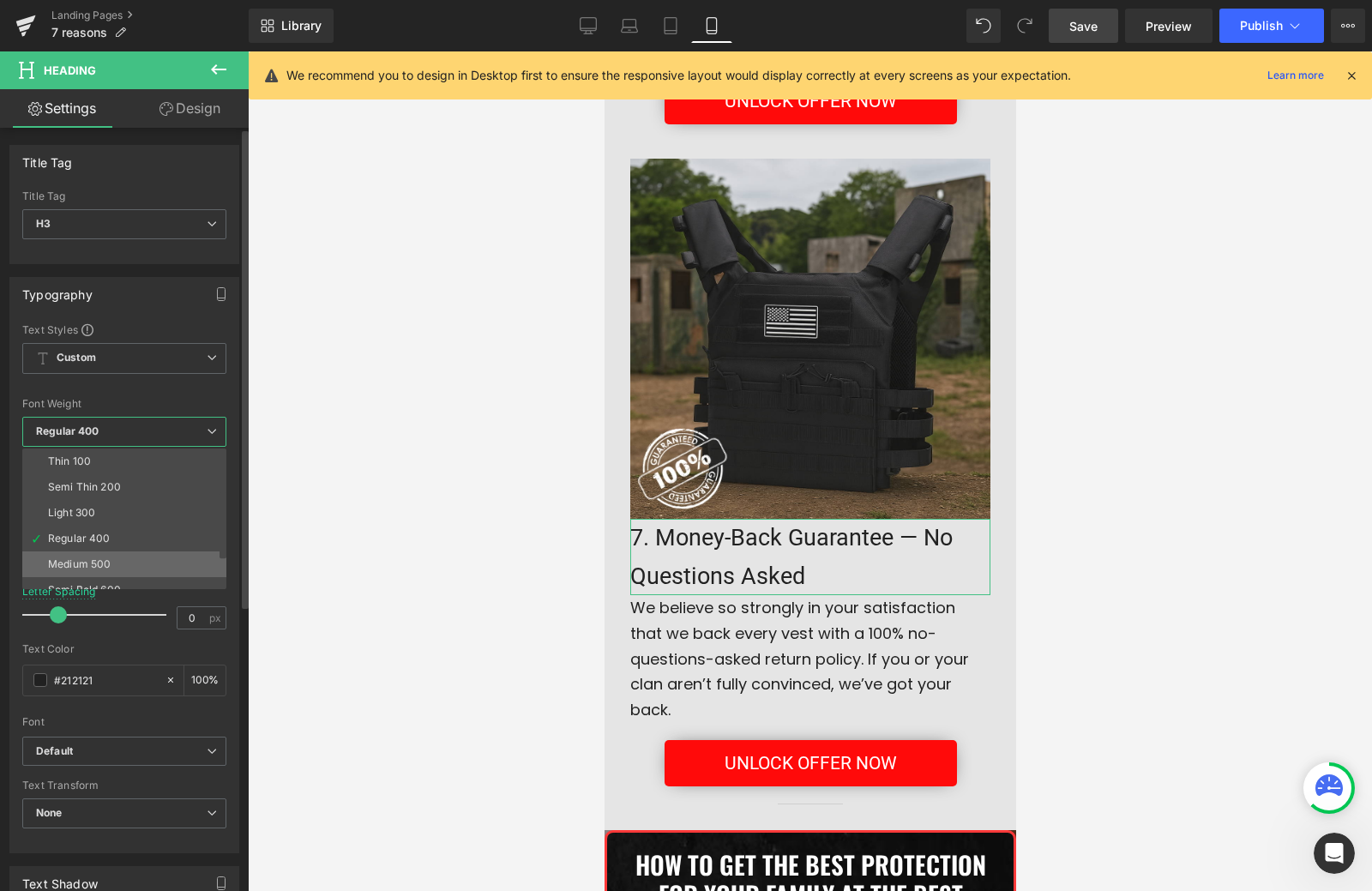
scroll to position [86, 0]
click at [126, 531] on li "Super Bold 800" at bounding box center [128, 529] width 212 height 26
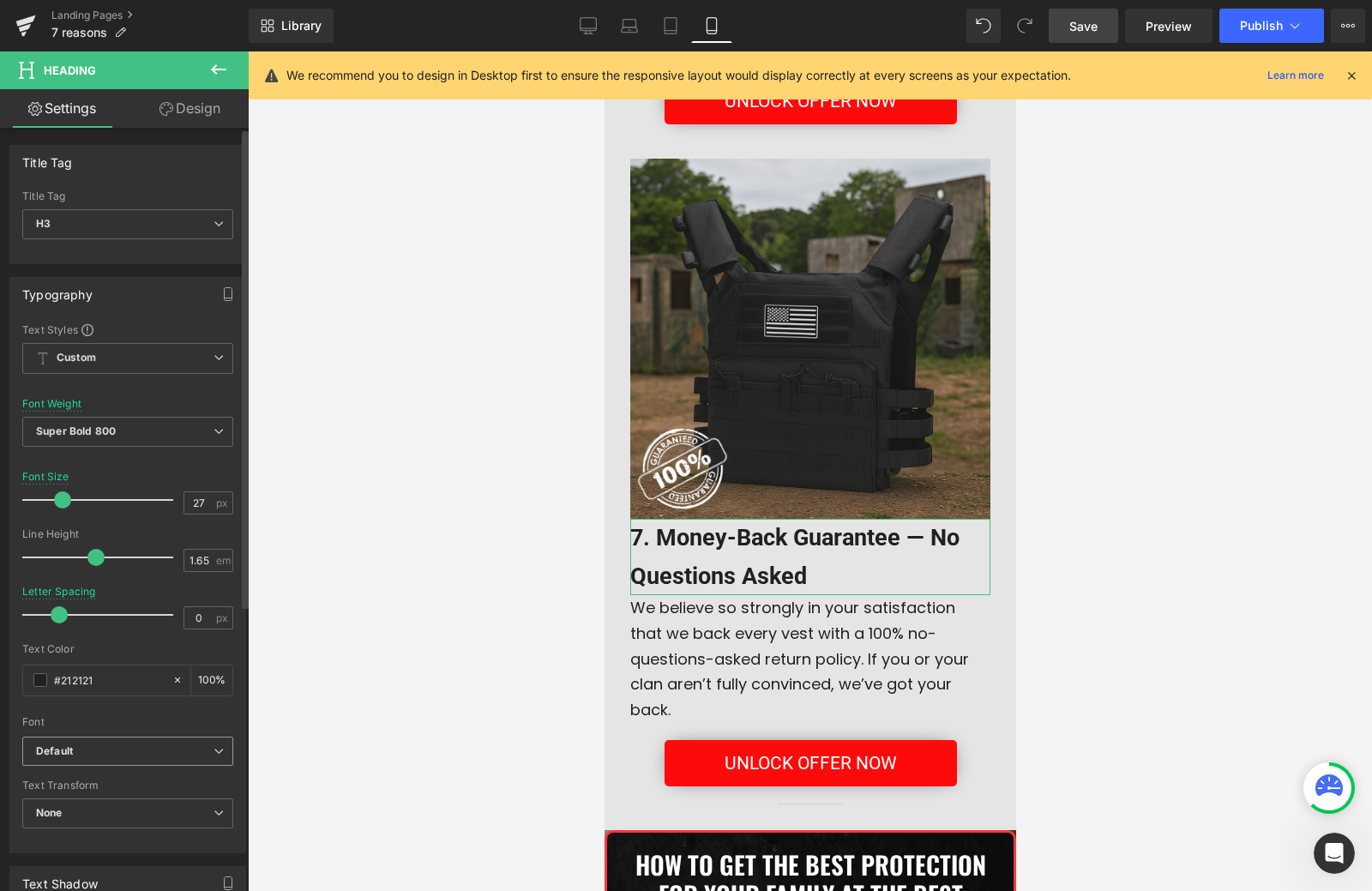
click at [122, 747] on b "Default" at bounding box center [124, 752] width 177 height 15
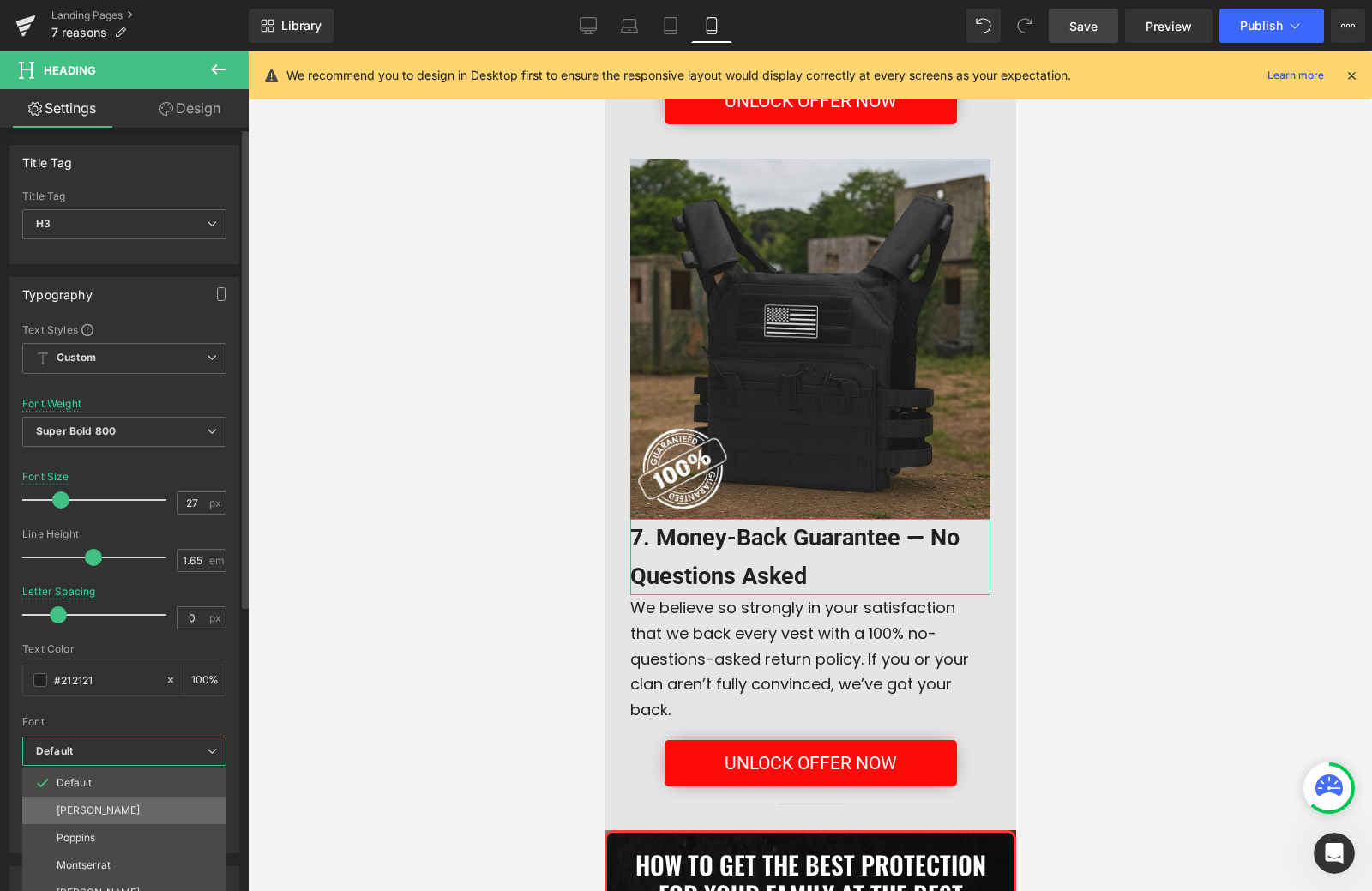
click at [114, 811] on li "Oswald" at bounding box center [123, 810] width 204 height 27
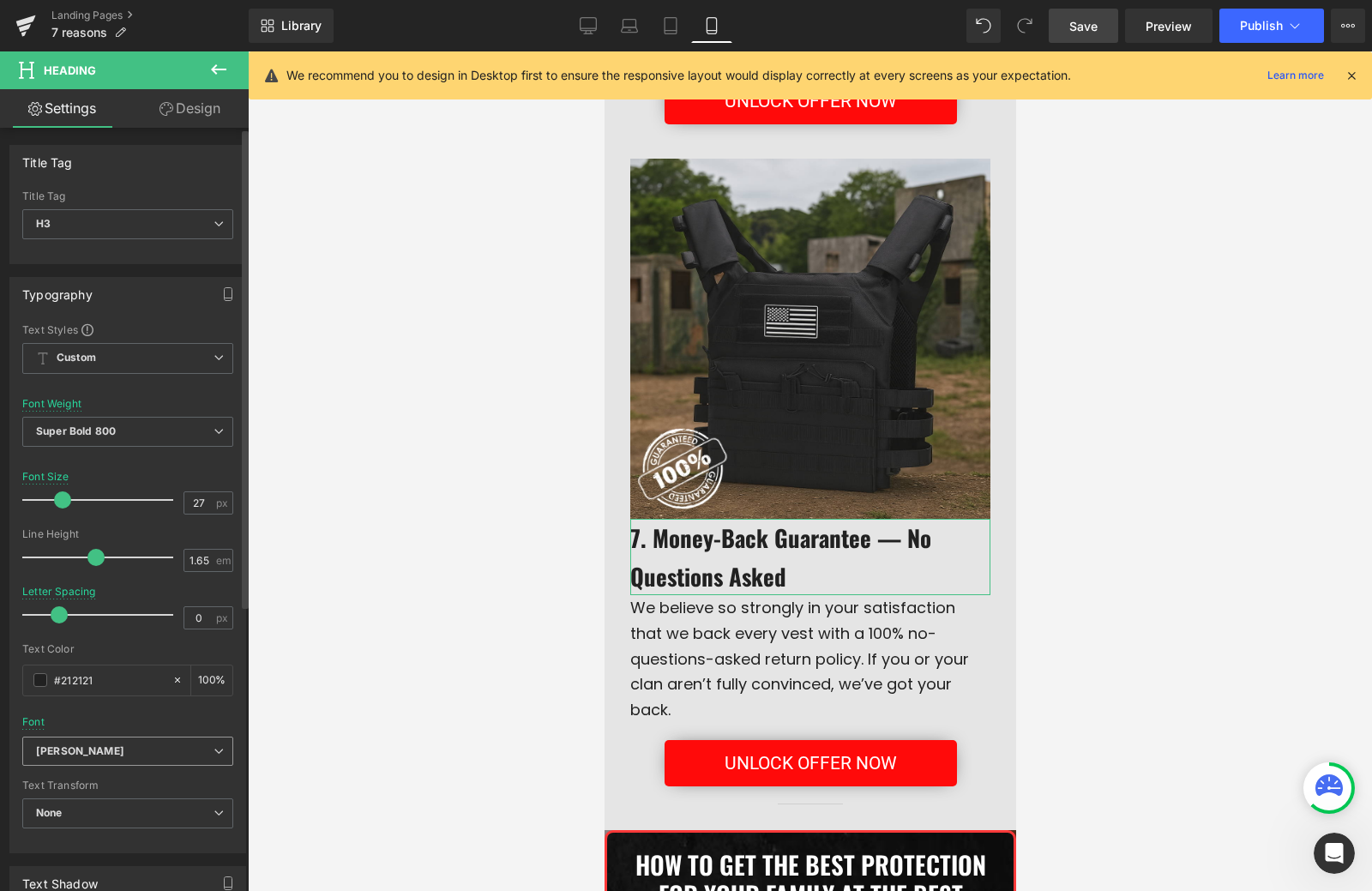
click at [110, 756] on b "Oswald" at bounding box center [124, 752] width 177 height 15
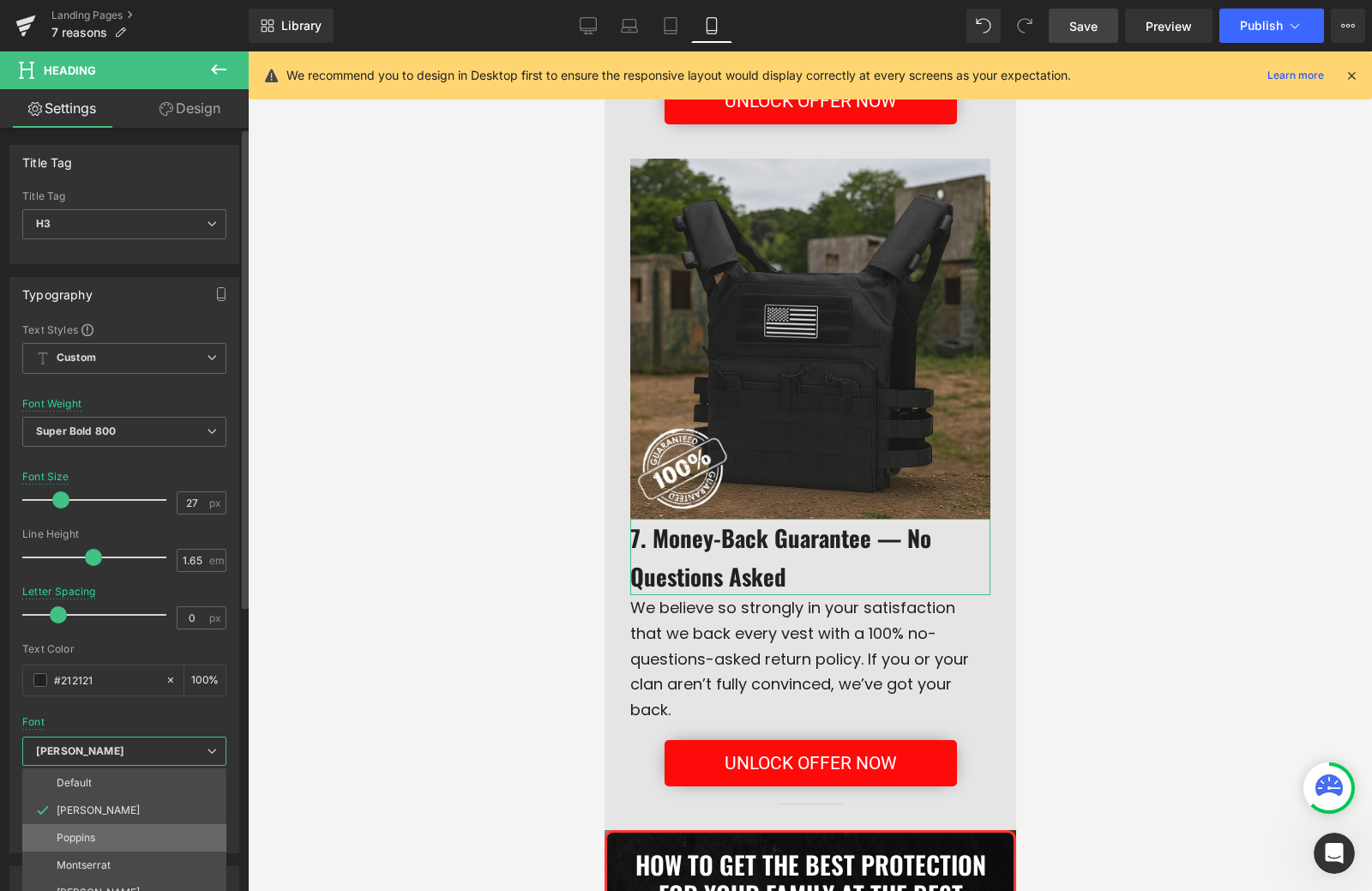
click at [118, 836] on li "Poppins" at bounding box center [123, 837] width 204 height 27
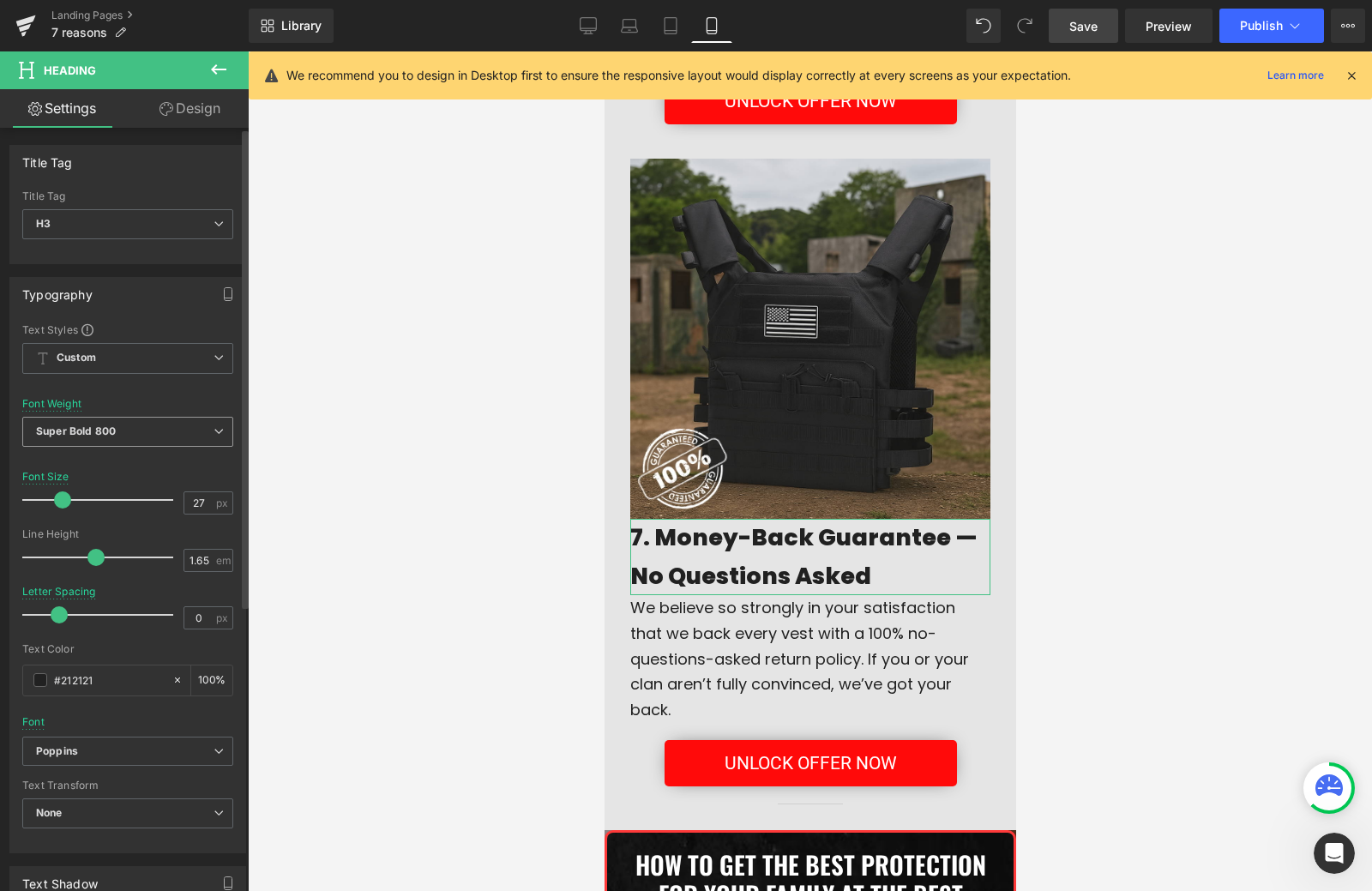
click at [112, 434] on b "Super Bold 800" at bounding box center [76, 431] width 79 height 13
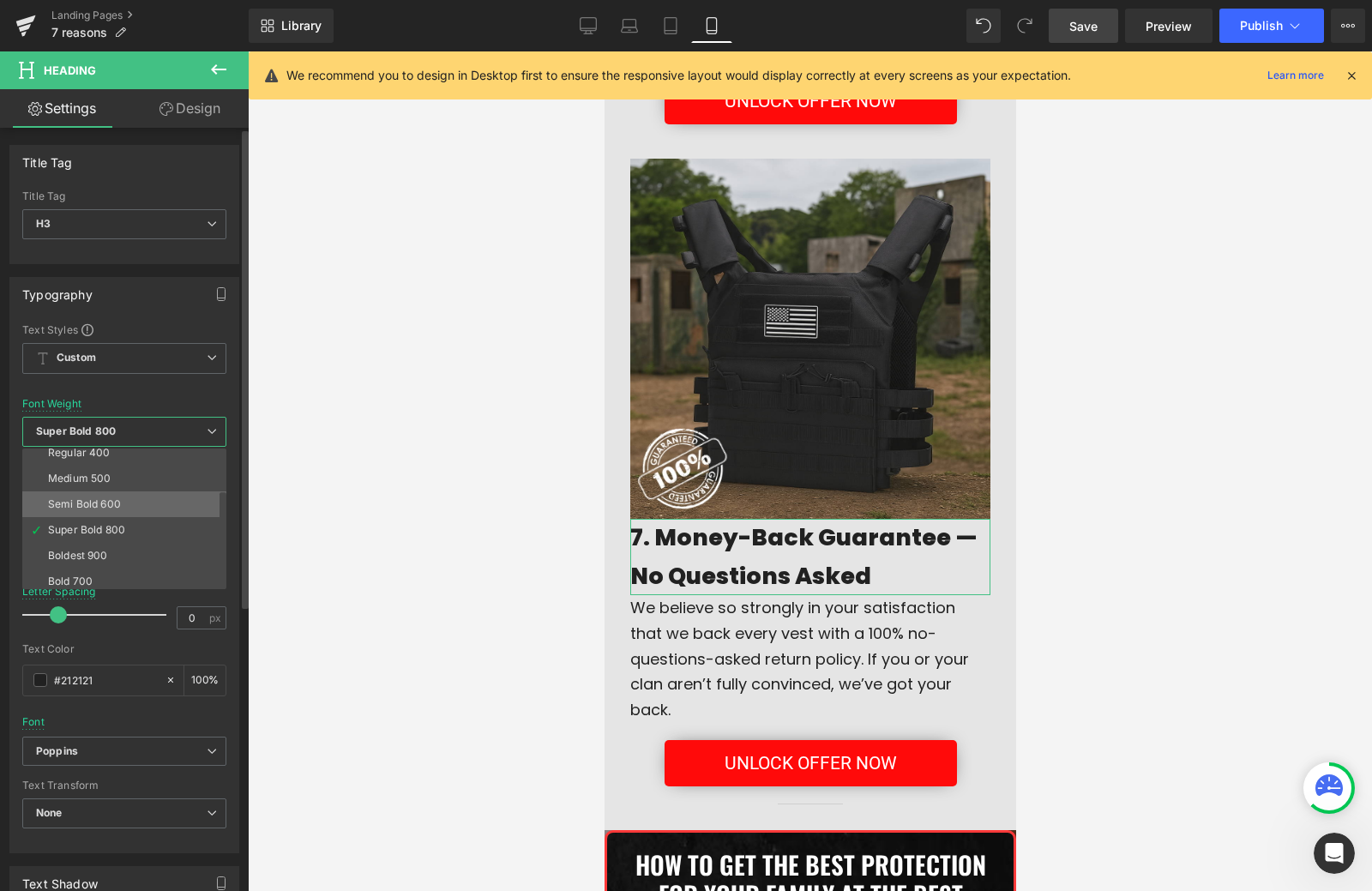
click at [108, 494] on li "Semi Bold 600" at bounding box center [128, 504] width 212 height 26
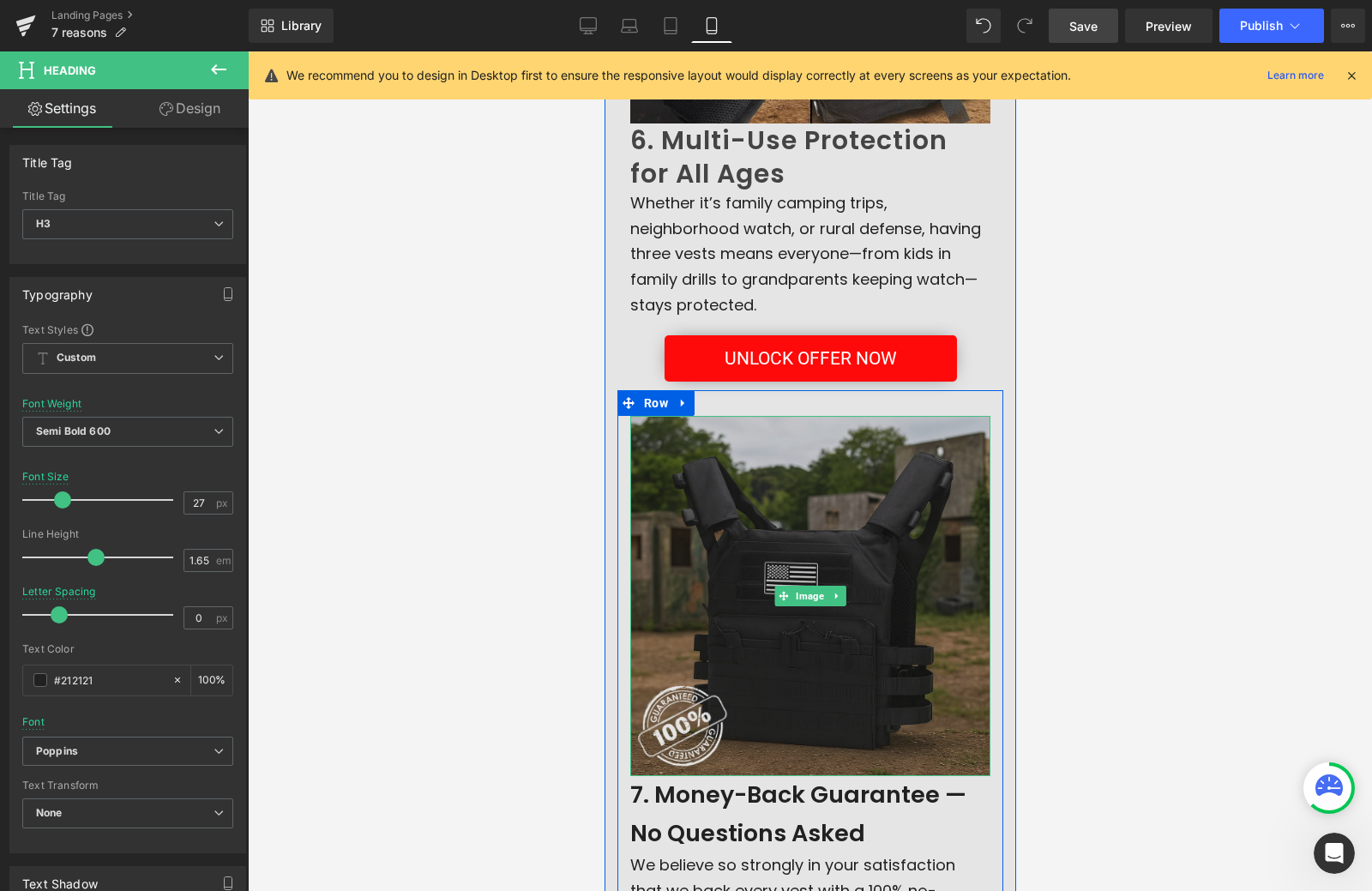
scroll to position [4002, 0]
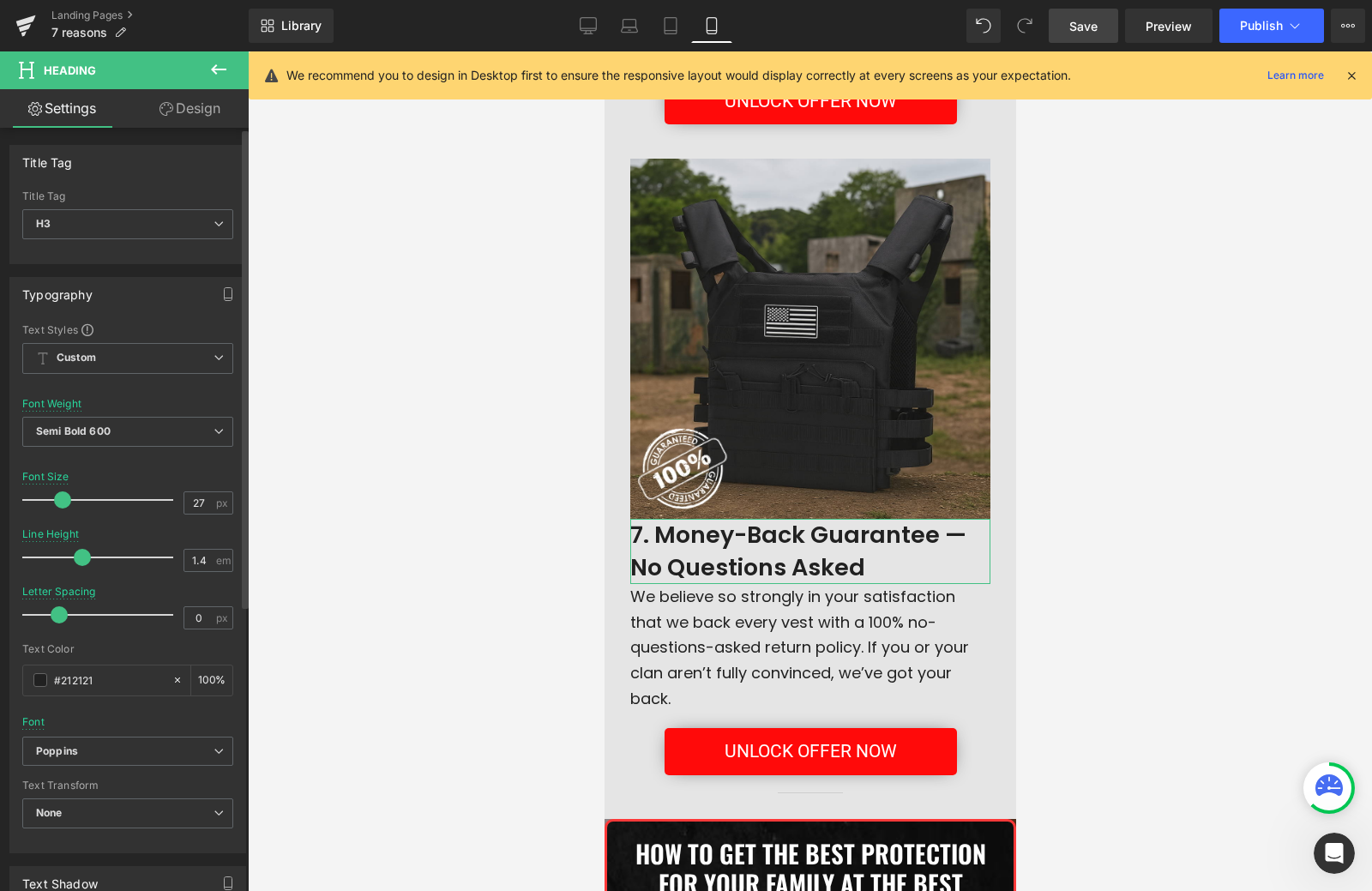
type input "1.3"
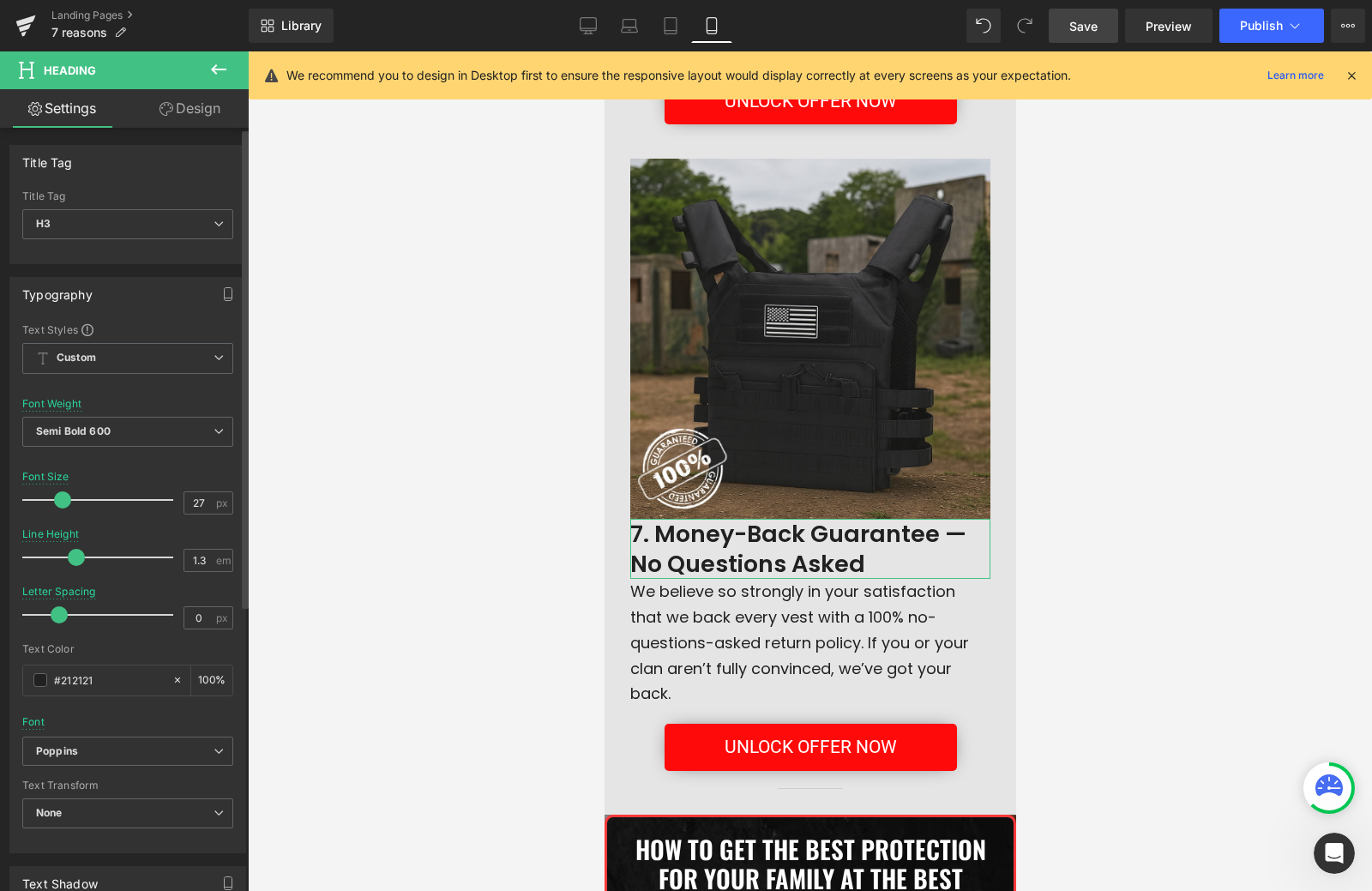
drag, startPoint x: 88, startPoint y: 558, endPoint x: 72, endPoint y: 558, distance: 16.0
click at [72, 558] on span at bounding box center [76, 557] width 17 height 17
click at [199, 564] on input "1.3" at bounding box center [199, 560] width 30 height 21
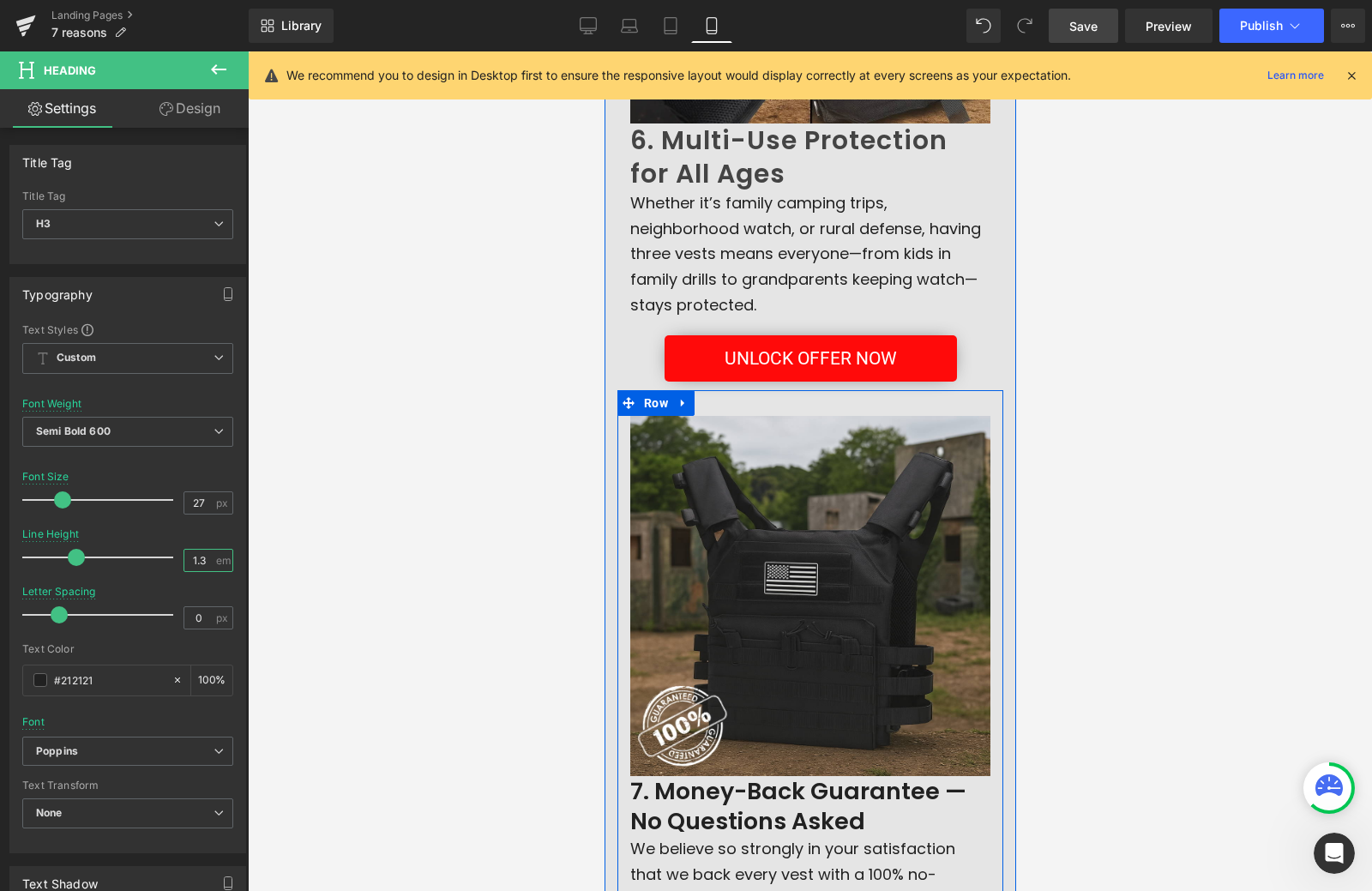
scroll to position [3916, 0]
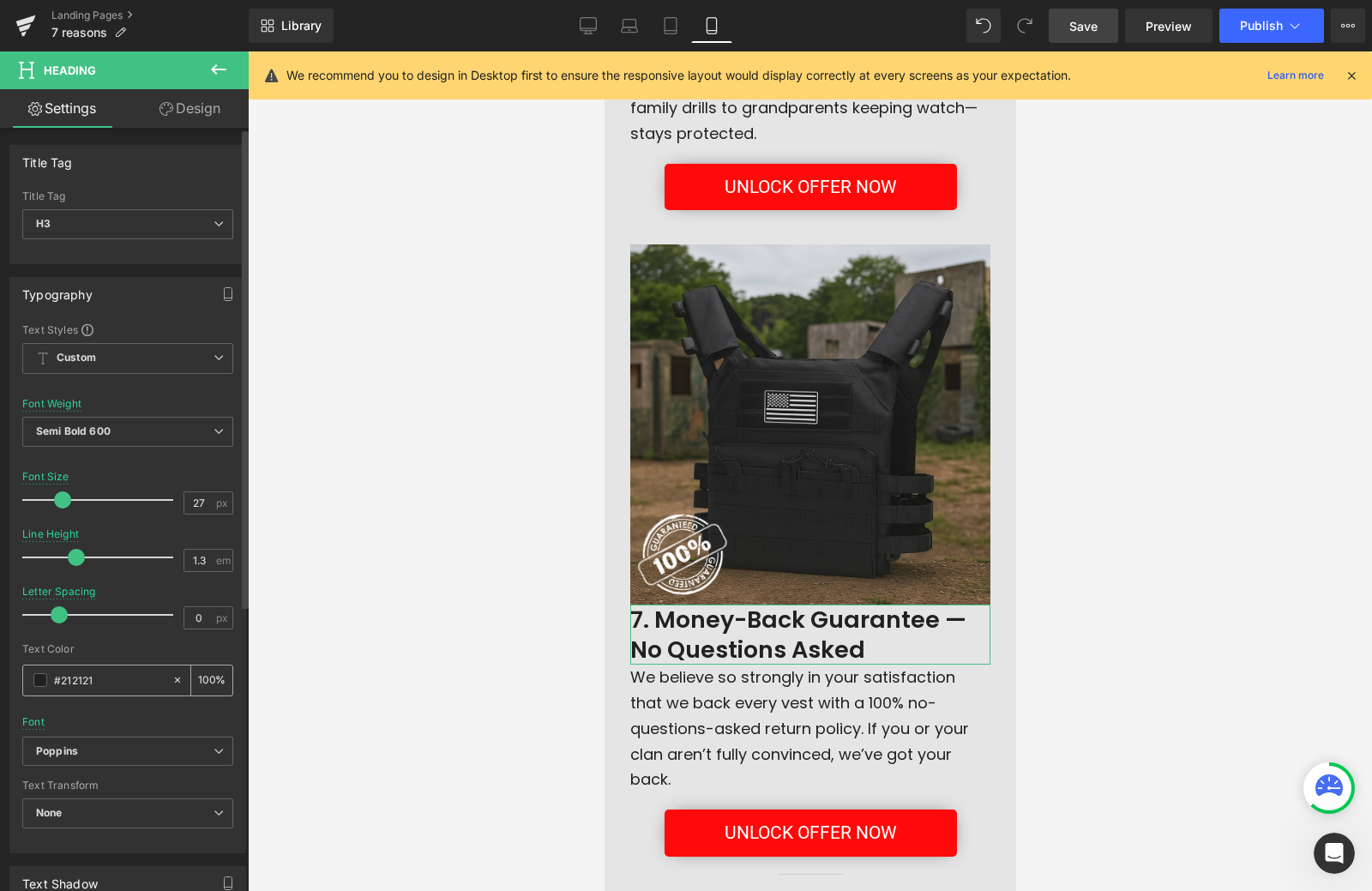
click at [37, 679] on span at bounding box center [41, 680] width 14 height 14
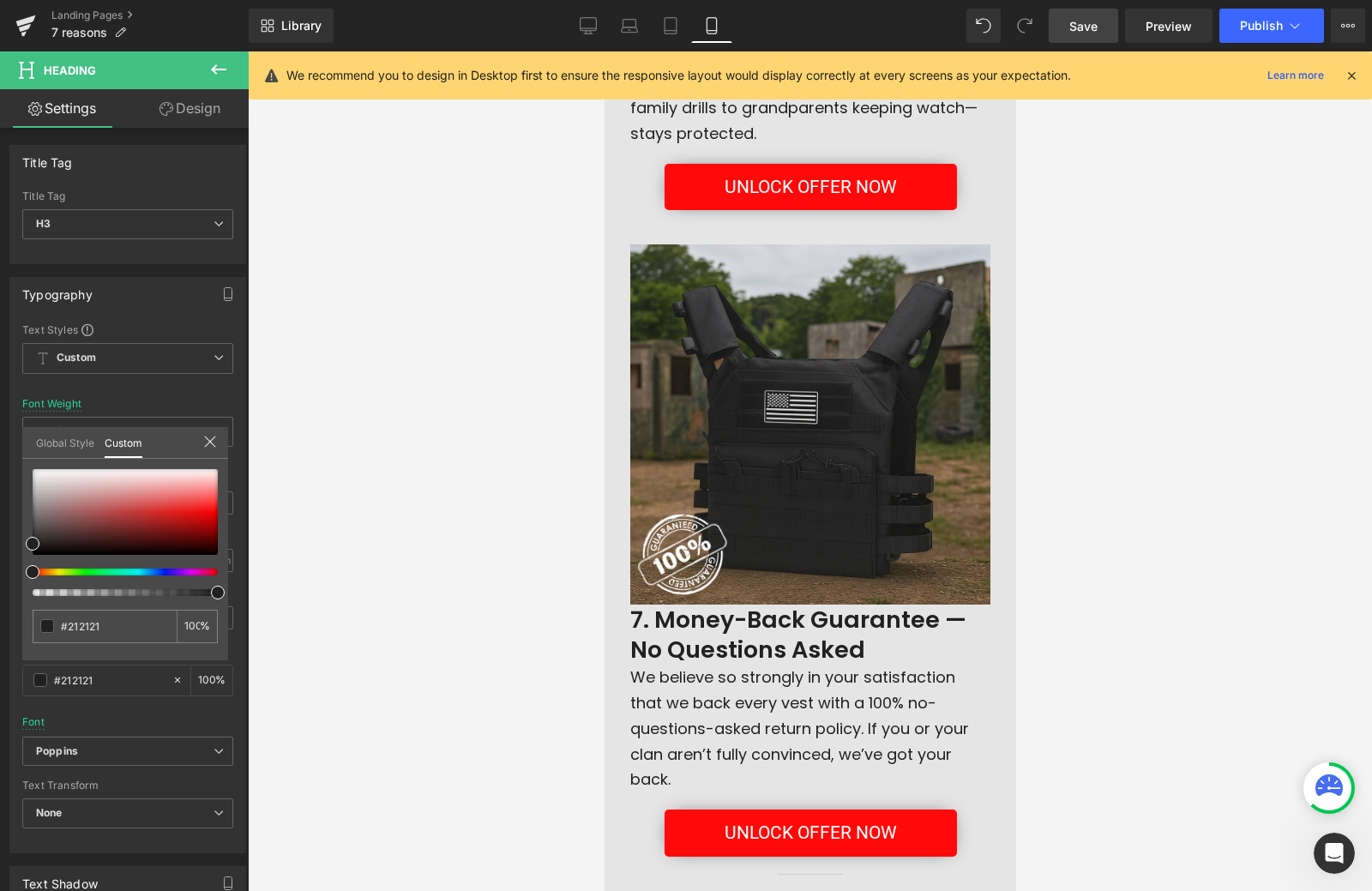
click at [392, 636] on div at bounding box center [809, 471] width 1124 height 840
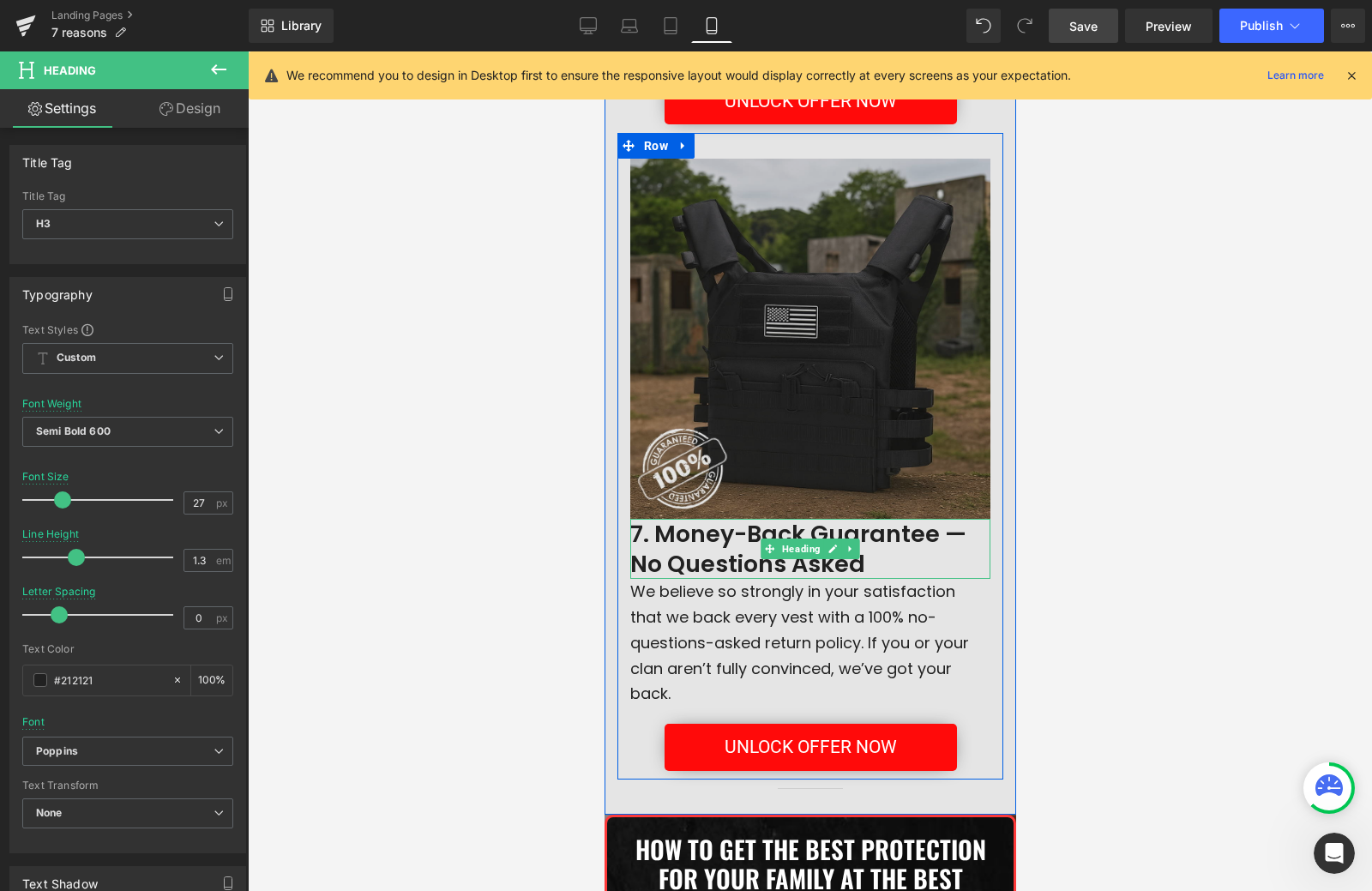
scroll to position [3744, 0]
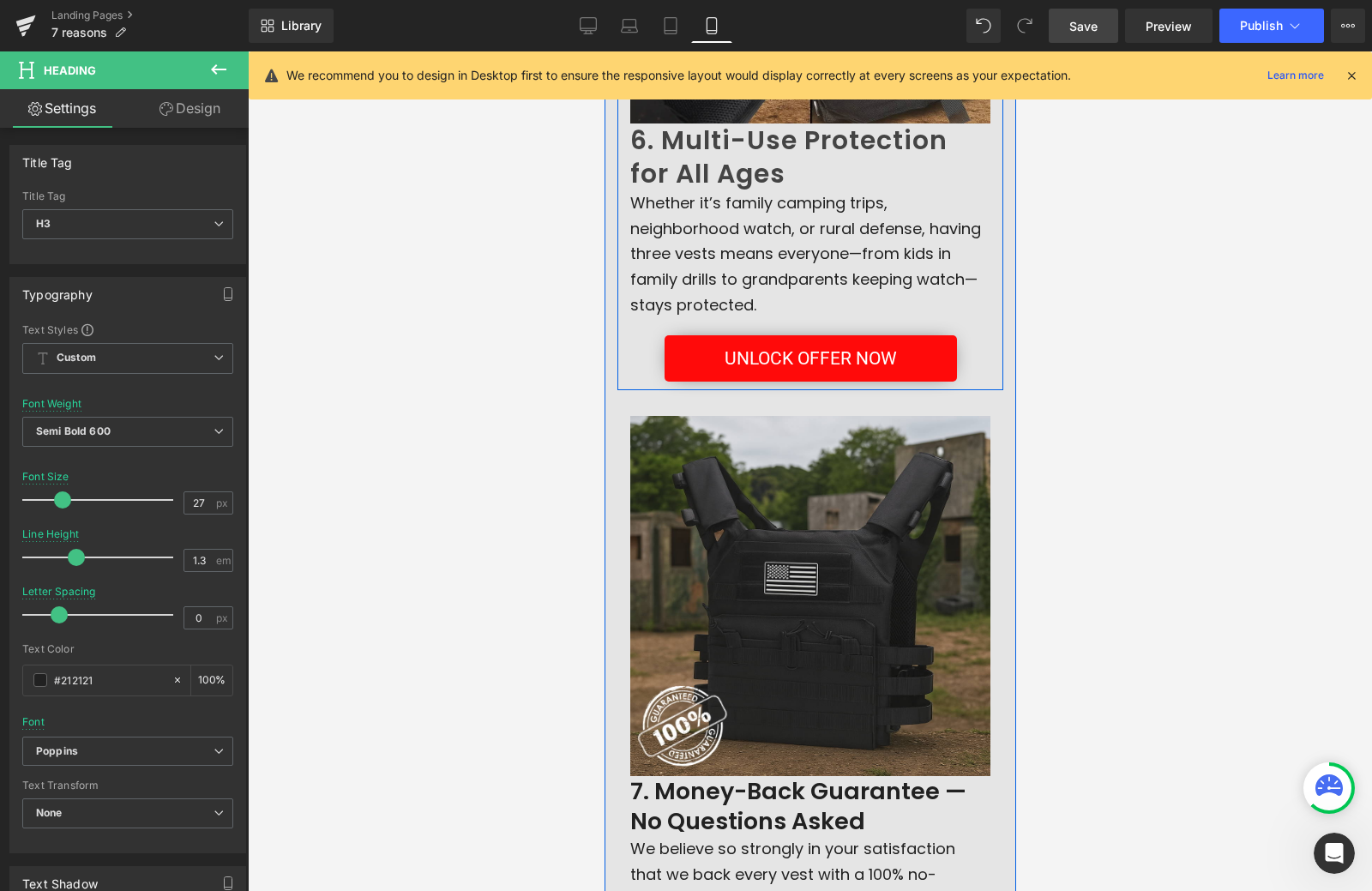
click at [759, 164] on span at bounding box center [768, 156] width 18 height 20
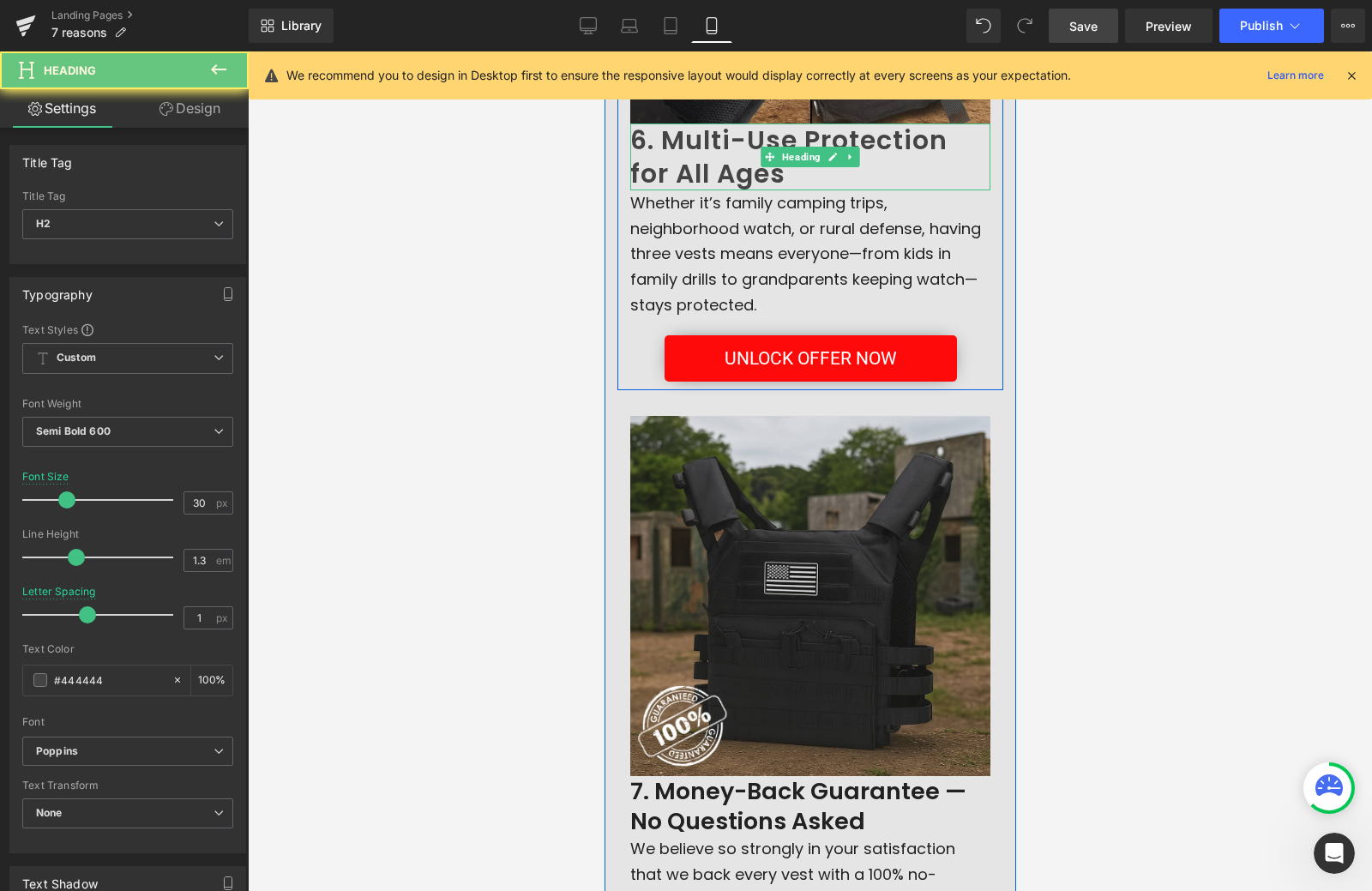
click at [728, 158] on h2 "6. Multi-Use Protection for All Ages" at bounding box center [809, 157] width 360 height 67
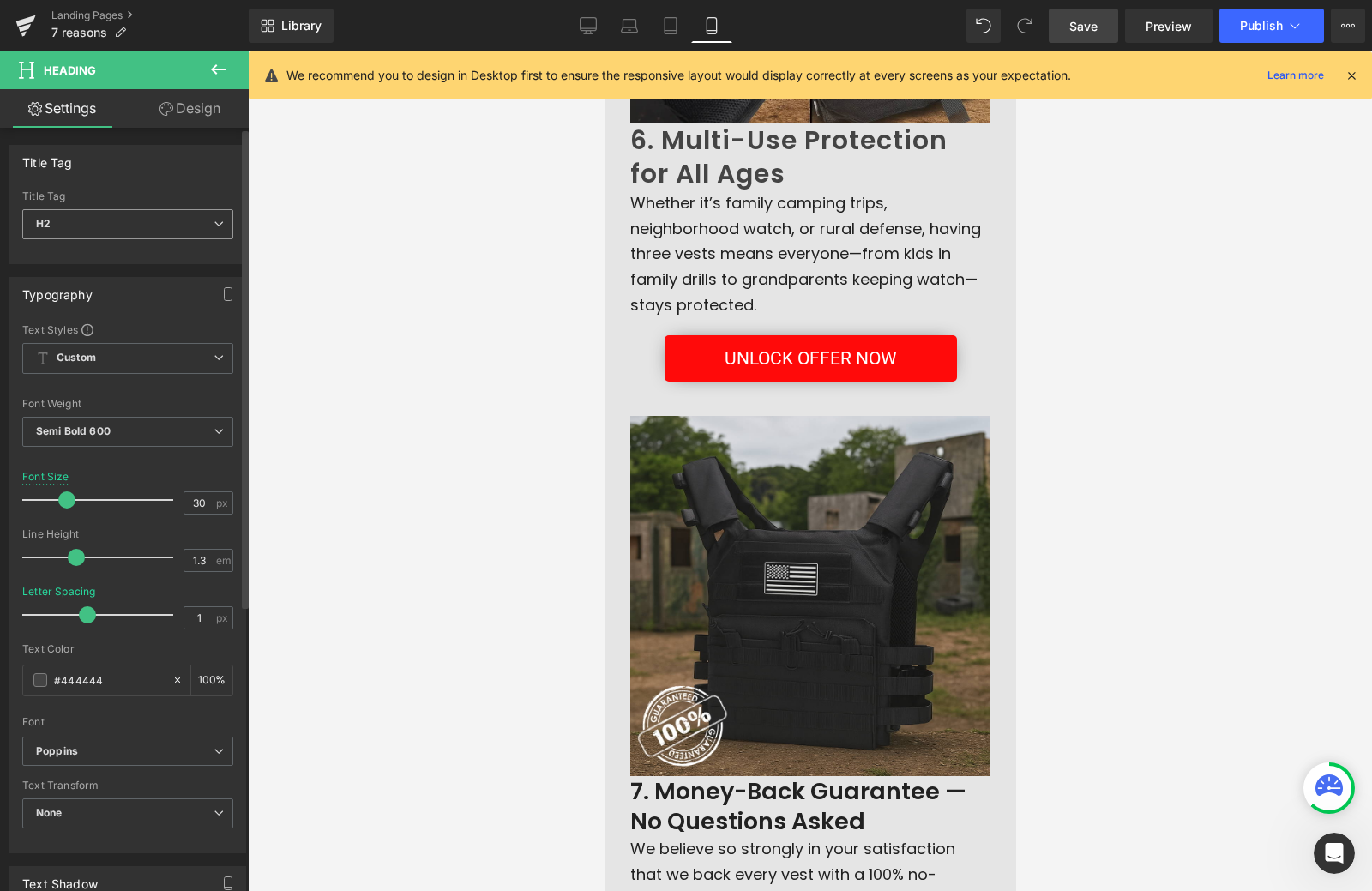
click at [115, 231] on span "H2" at bounding box center [127, 224] width 211 height 30
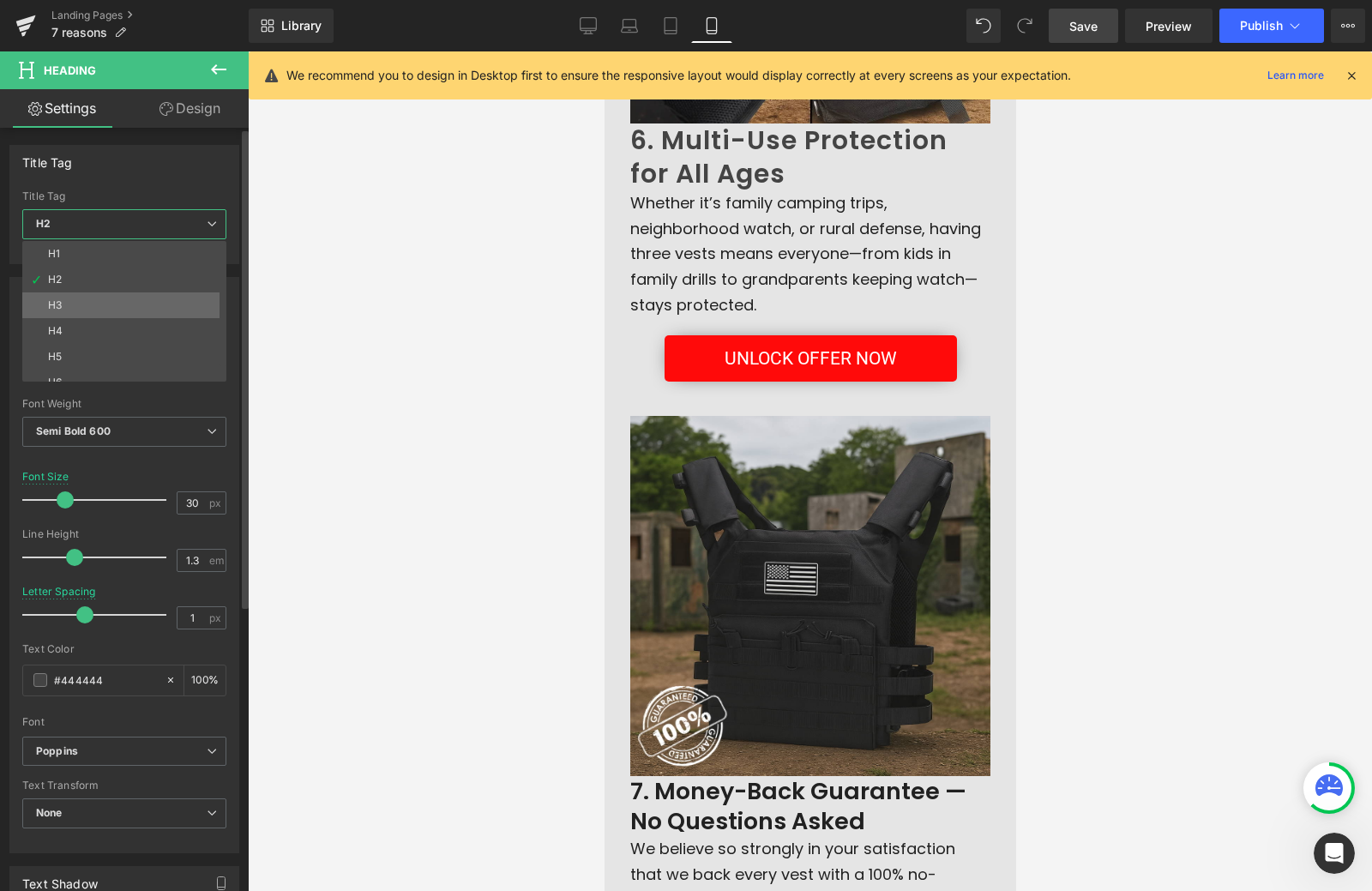
click at [90, 297] on li "H3" at bounding box center [128, 305] width 212 height 26
type input "17"
type input "1.65"
type input "0"
type input "#212121"
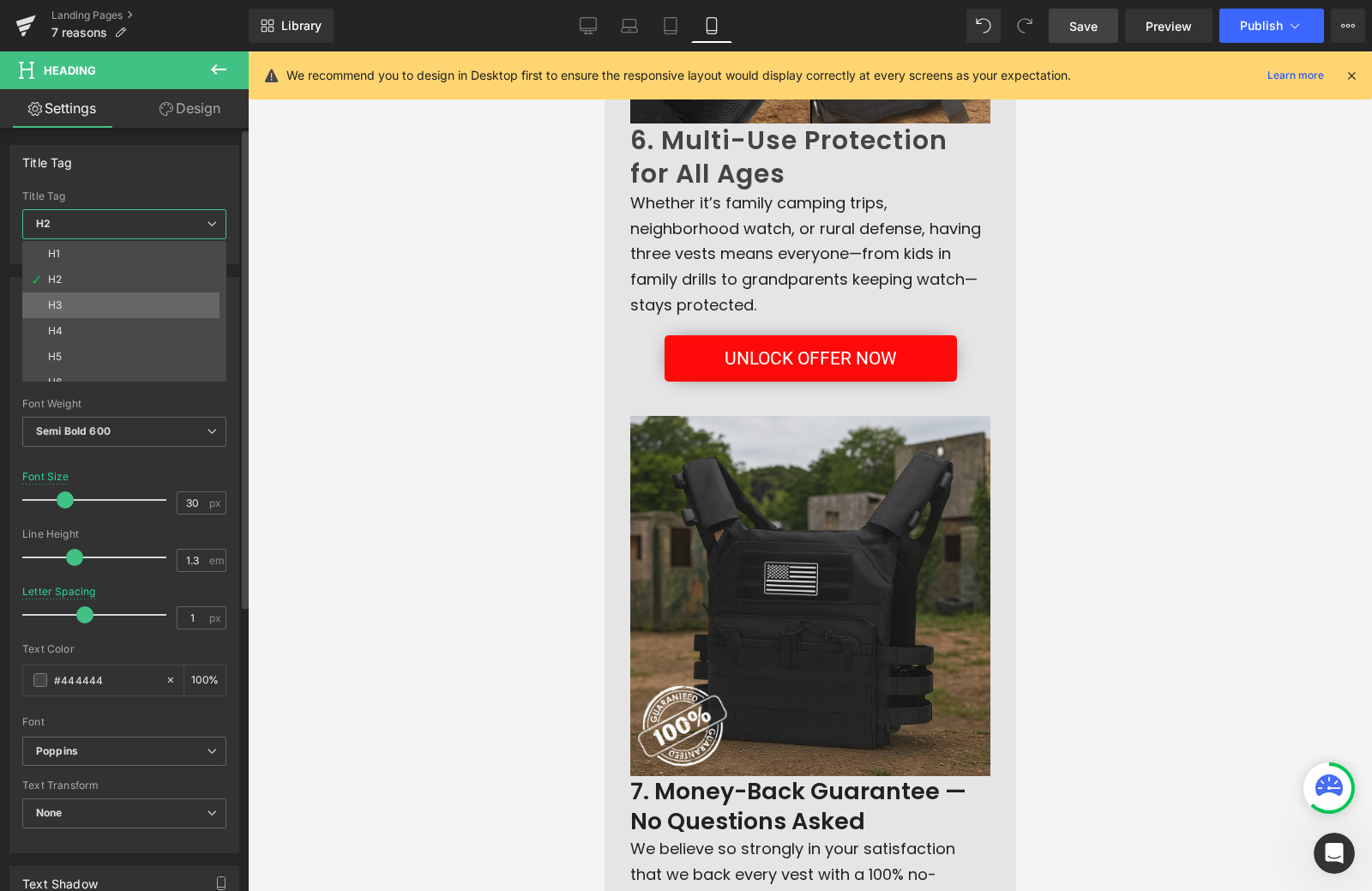
type input "100"
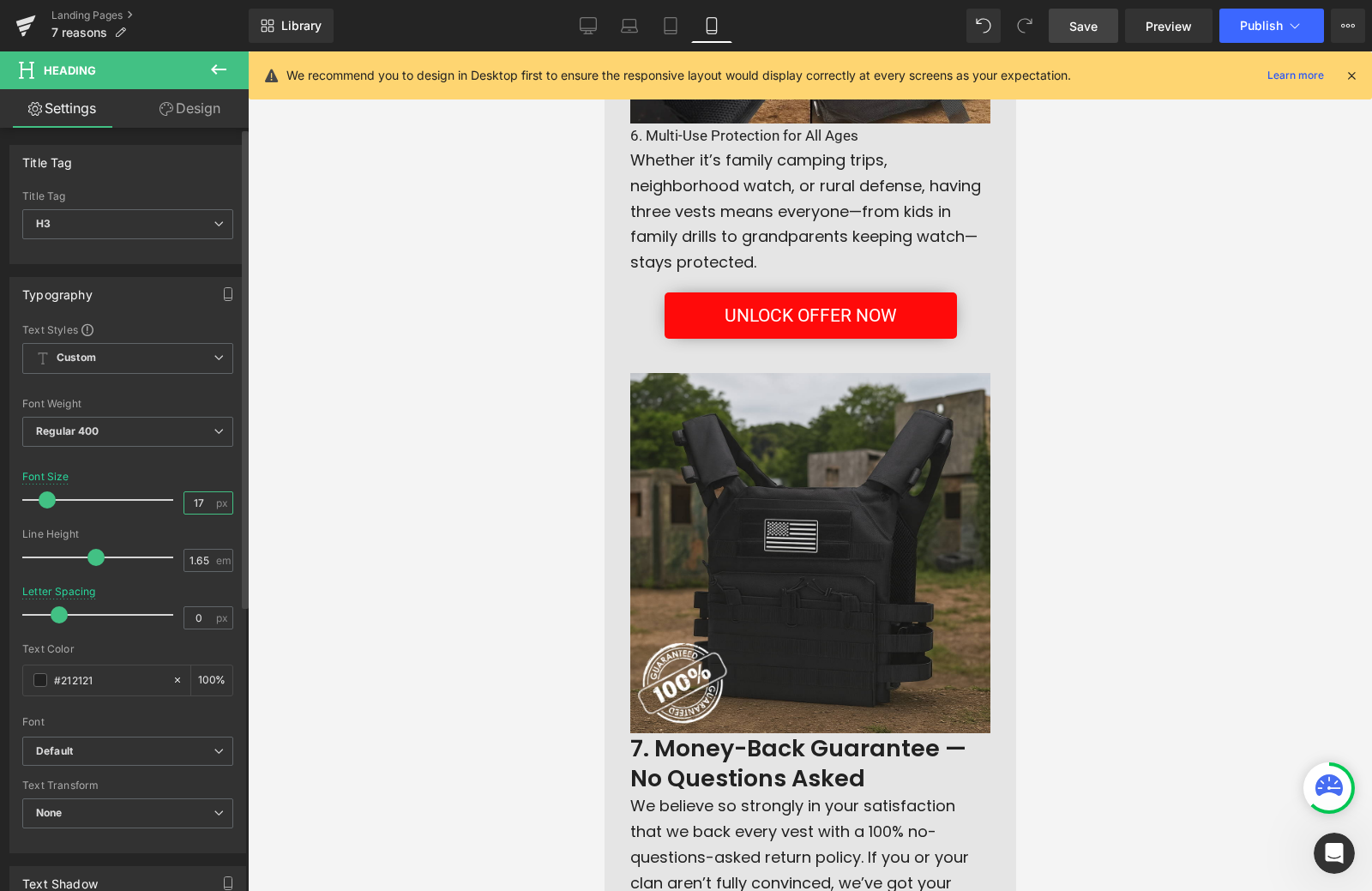
click at [187, 501] on input "17" at bounding box center [199, 503] width 30 height 21
type input "27"
click at [184, 565] on input "1.65" at bounding box center [199, 560] width 30 height 21
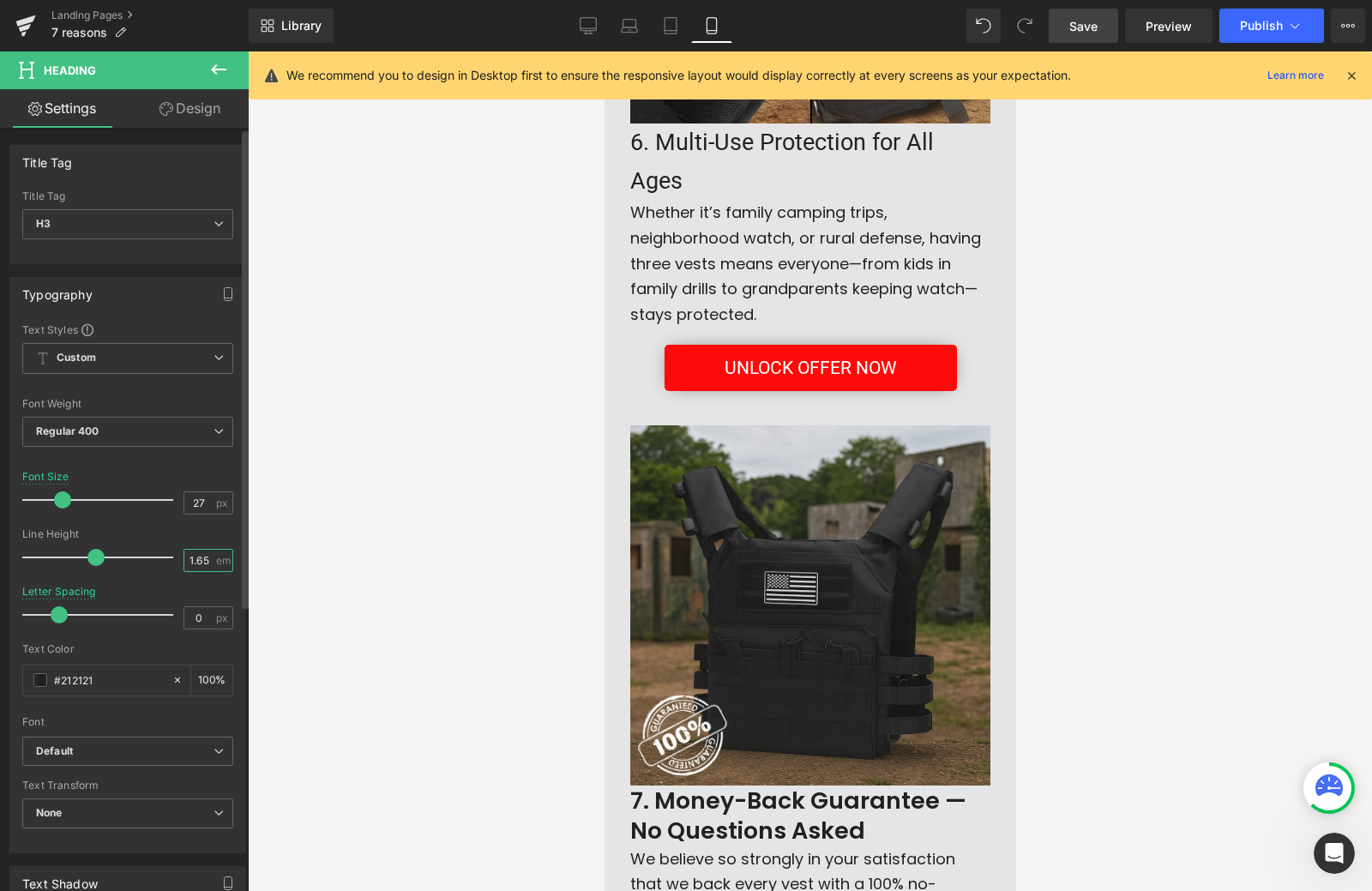
click at [202, 563] on input "1.65" at bounding box center [199, 560] width 30 height 21
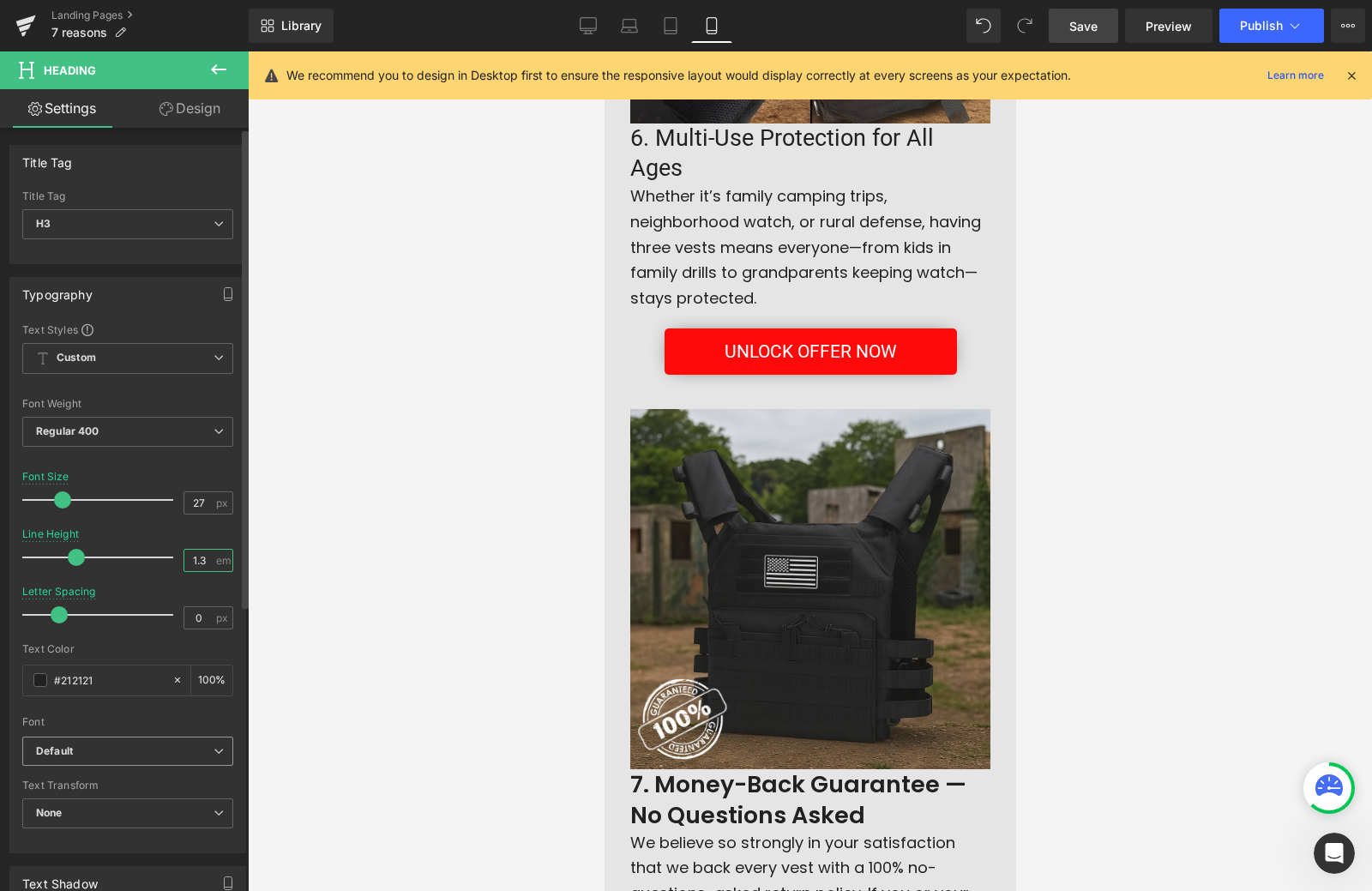
type input "1.3"
click at [69, 745] on span "Default" at bounding box center [127, 752] width 211 height 30
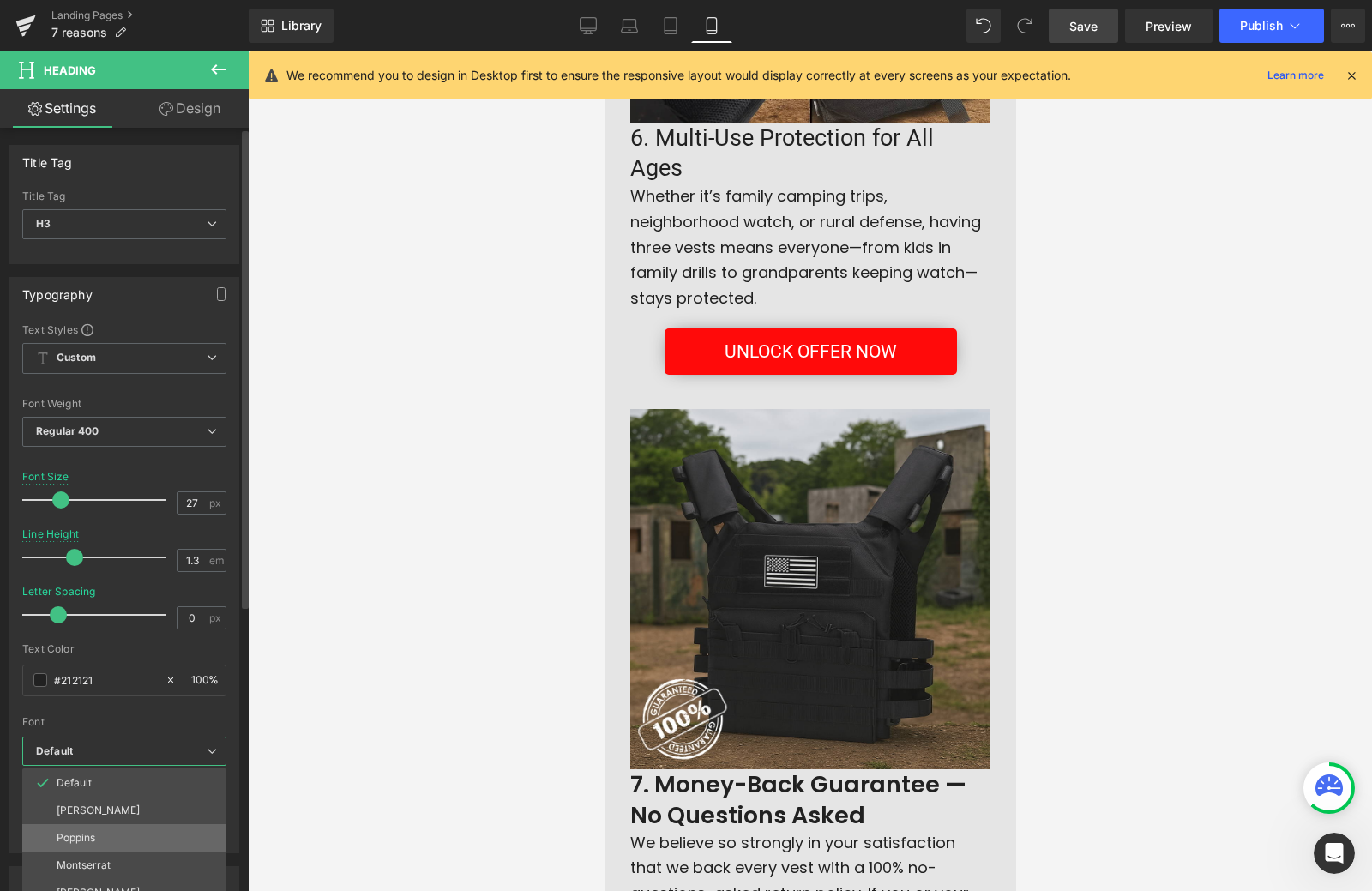
click at [81, 830] on li "Poppins" at bounding box center [123, 837] width 204 height 27
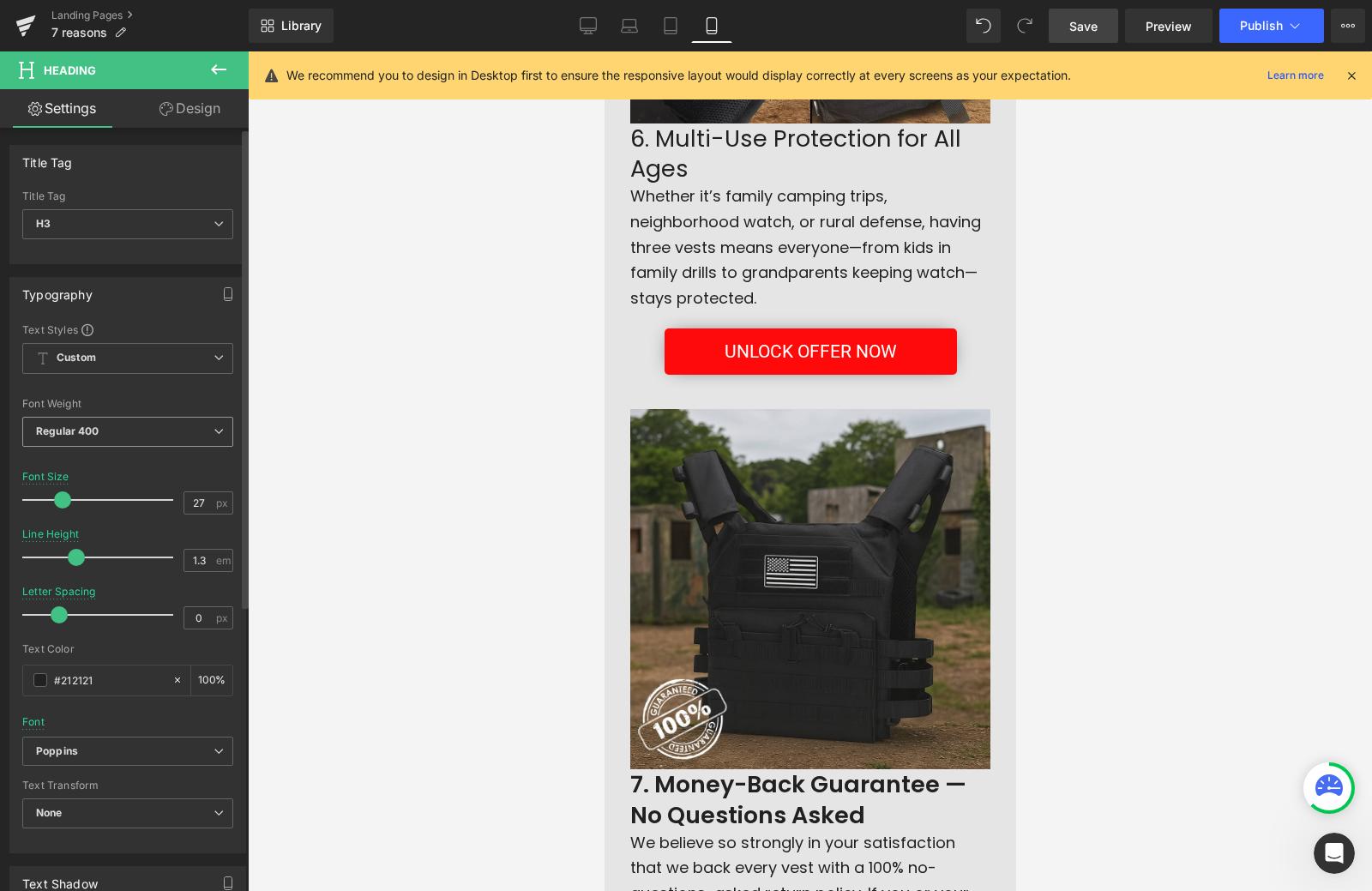
click at [118, 453] on div "Regular 400 Thin 100 Semi Thin 200 Light 300 Regular 400 Medium 500 Semi Bold 6…" at bounding box center [127, 437] width 211 height 39
click at [119, 452] on div "Regular 400 Thin 100 Semi Thin 200 Light 300 Regular 400 Medium 500 Semi Bold 6…" at bounding box center [127, 437] width 211 height 39
click at [123, 439] on span "Regular 400" at bounding box center [127, 432] width 211 height 30
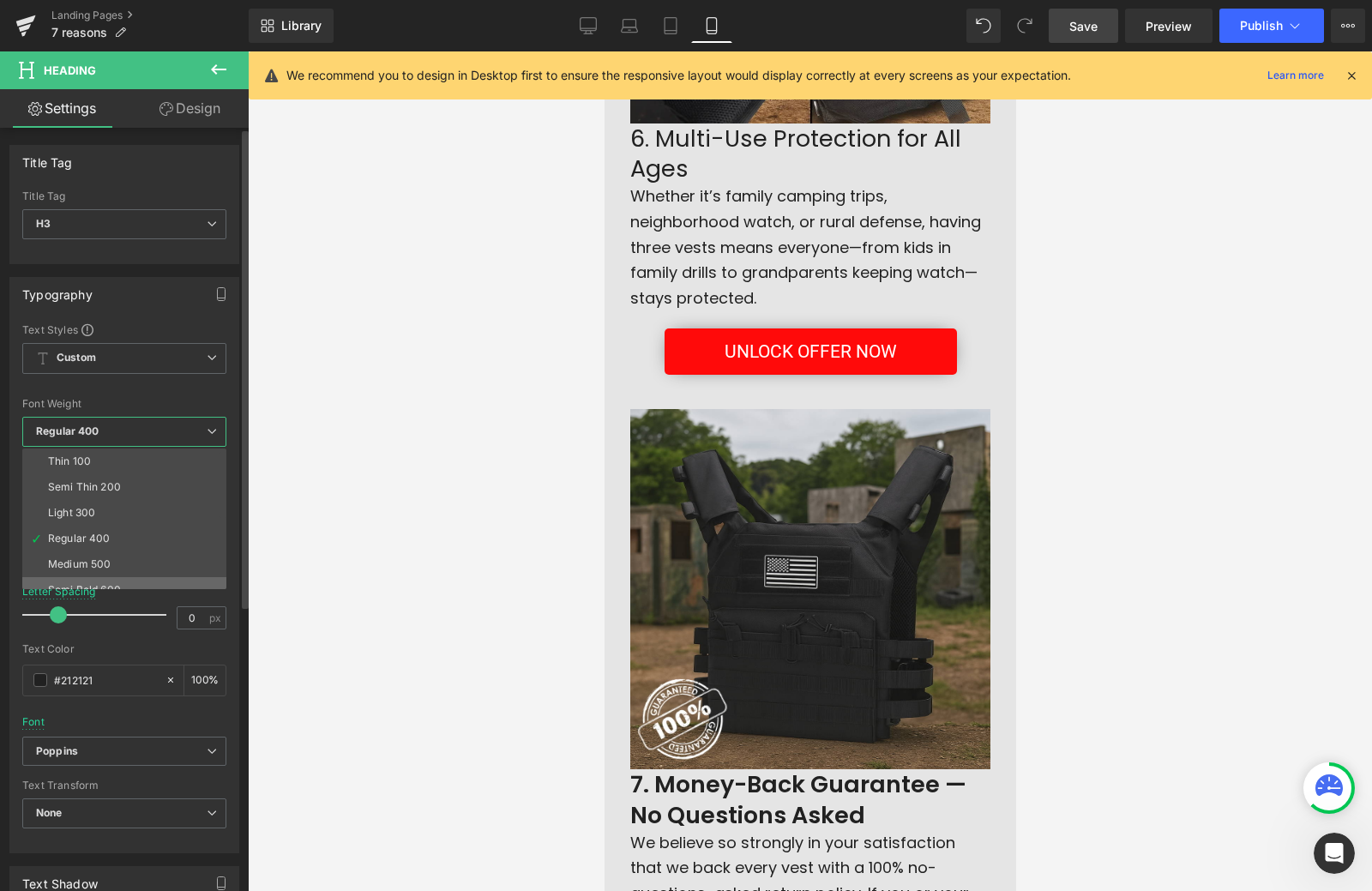
click at [96, 584] on div "Semi Bold 600" at bounding box center [84, 590] width 73 height 12
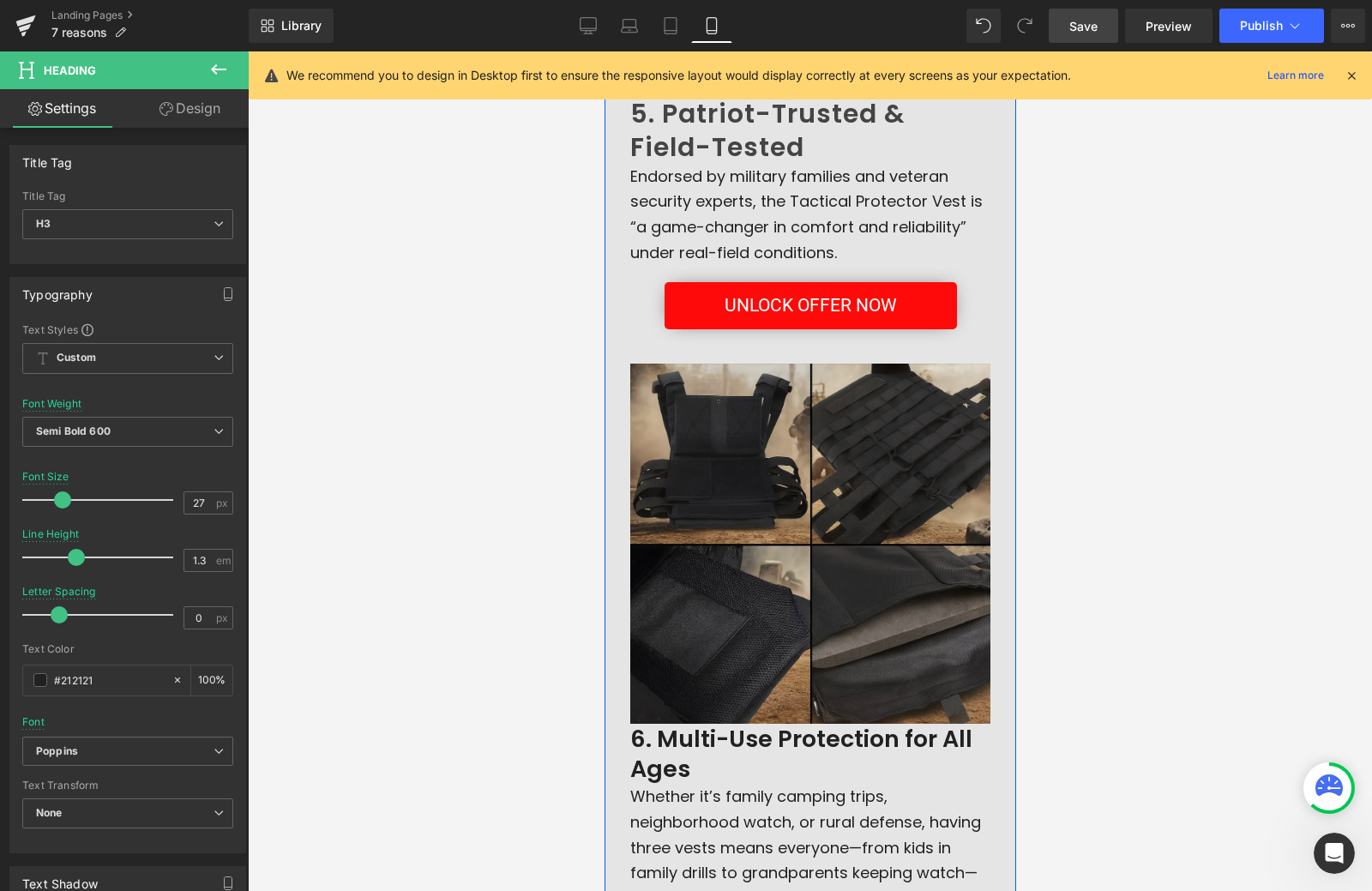
scroll to position [2972, 0]
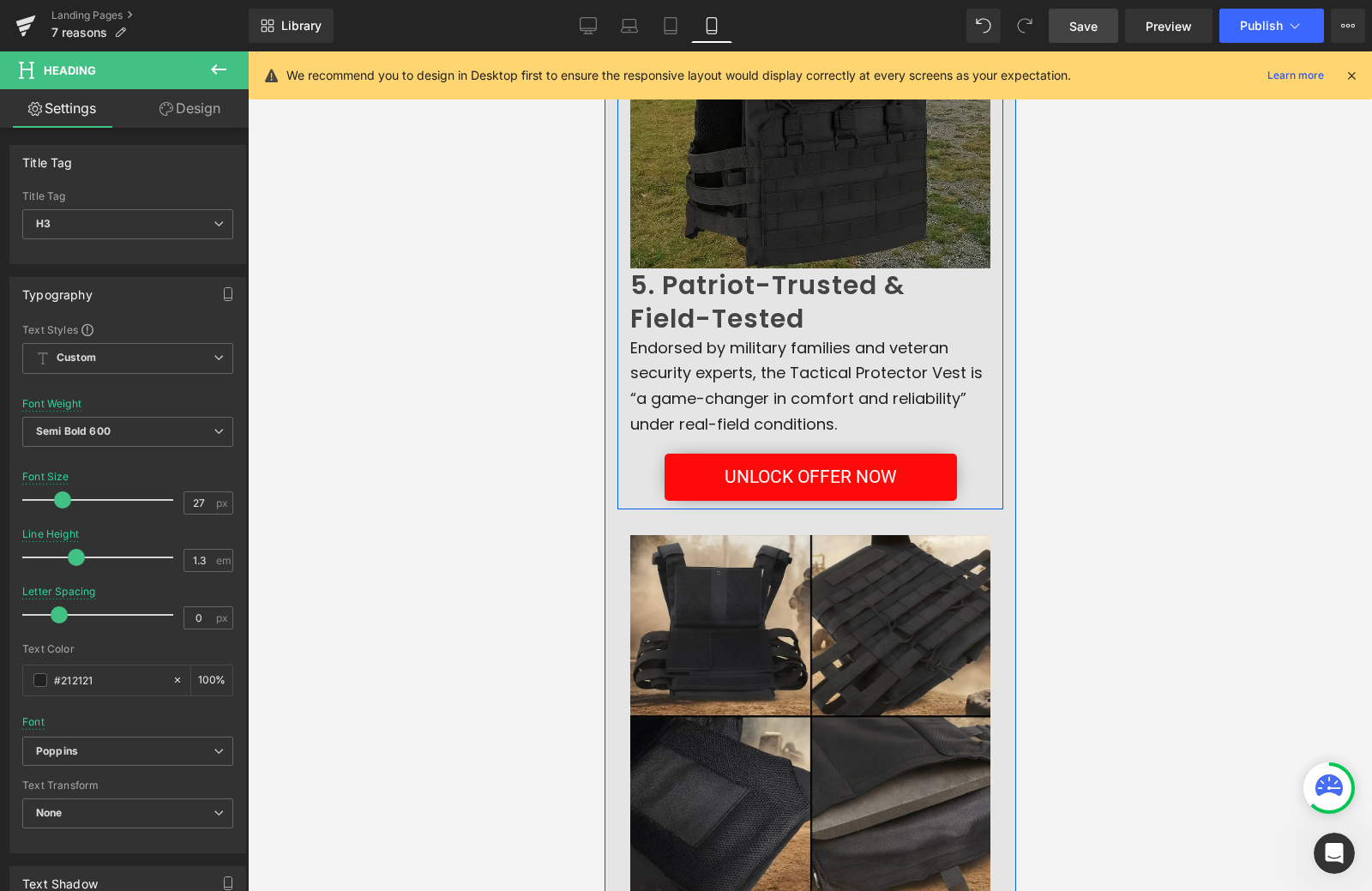
click at [700, 292] on h2 "5. Patriot-Trusted & Field-Tested" at bounding box center [809, 302] width 360 height 67
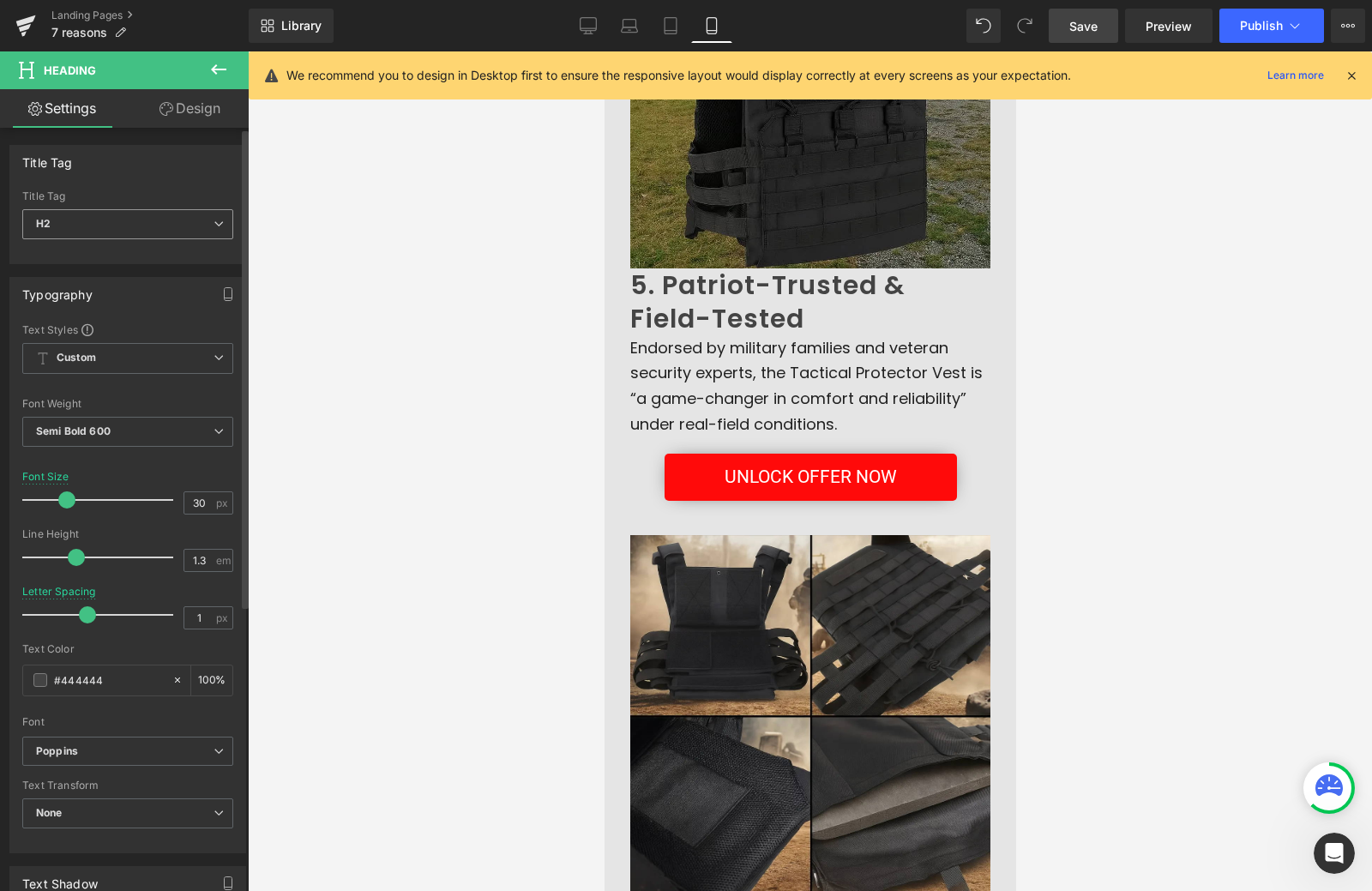
click at [125, 216] on span "H2" at bounding box center [127, 224] width 211 height 30
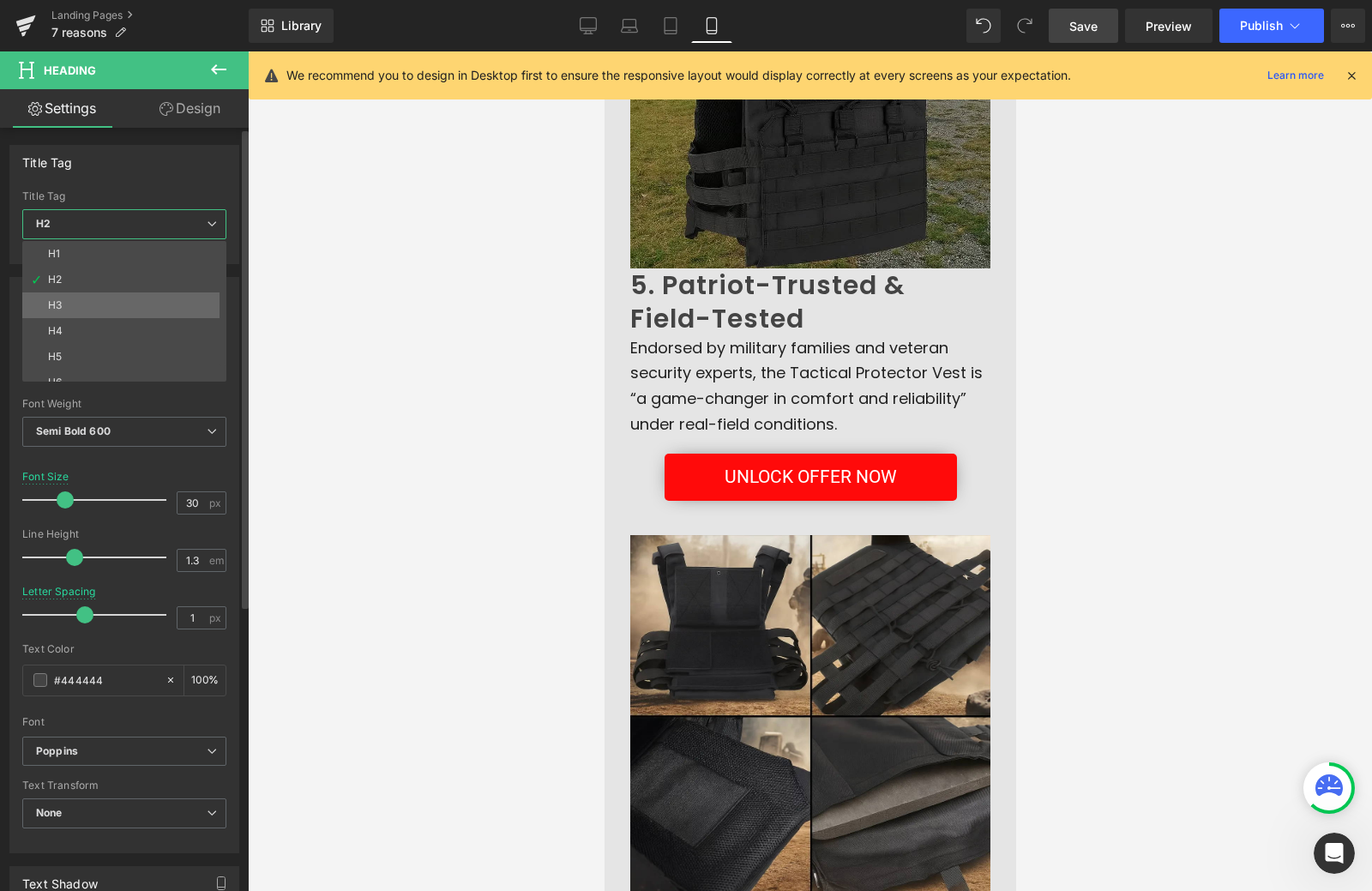
click at [93, 306] on li "H3" at bounding box center [128, 305] width 212 height 26
type input "17"
type input "1.65"
type input "0"
type input "#212121"
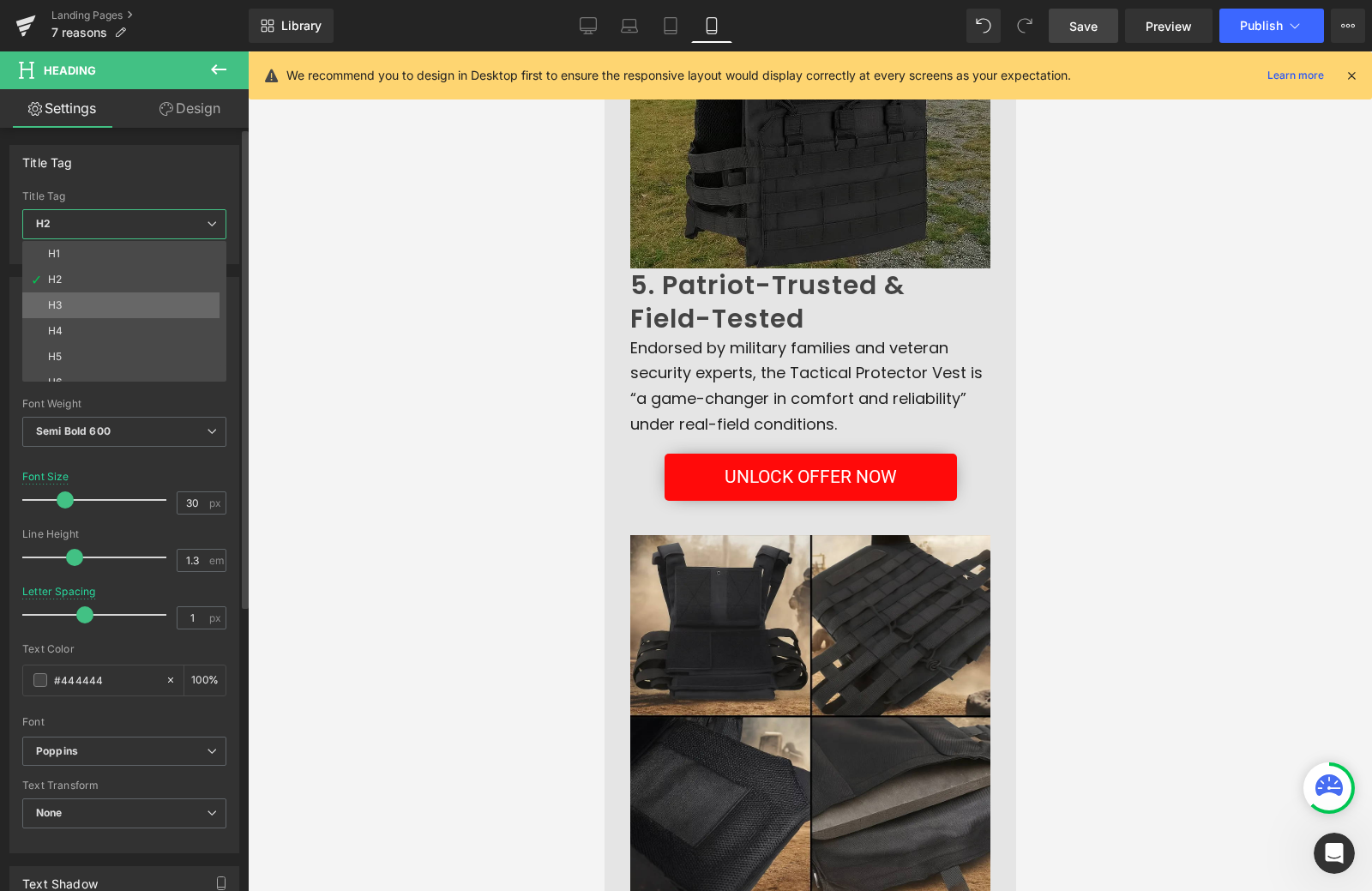
type input "100"
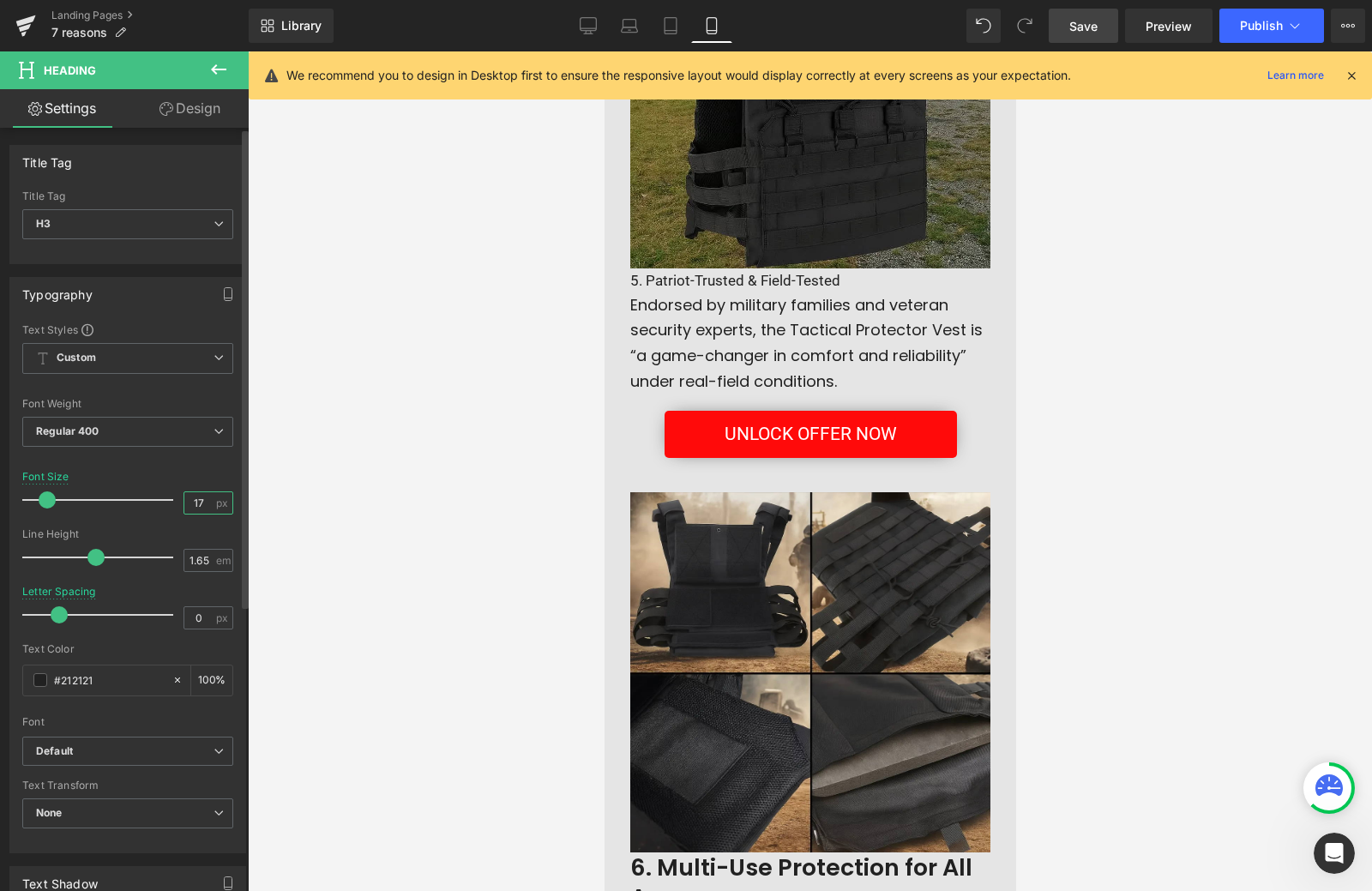
click at [191, 503] on input "17" at bounding box center [199, 503] width 30 height 21
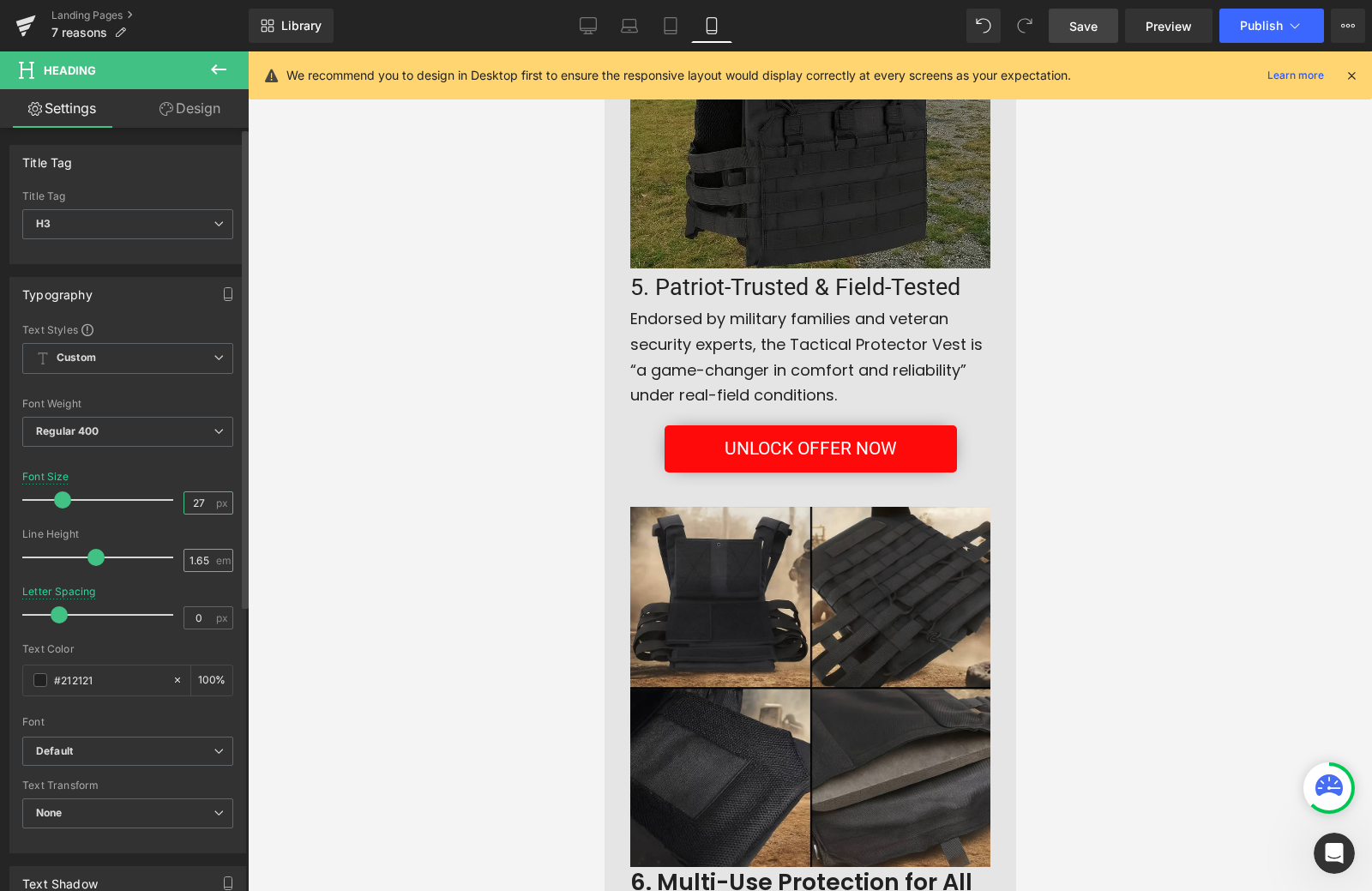
type input "27"
click at [201, 558] on input "1.65" at bounding box center [199, 560] width 30 height 21
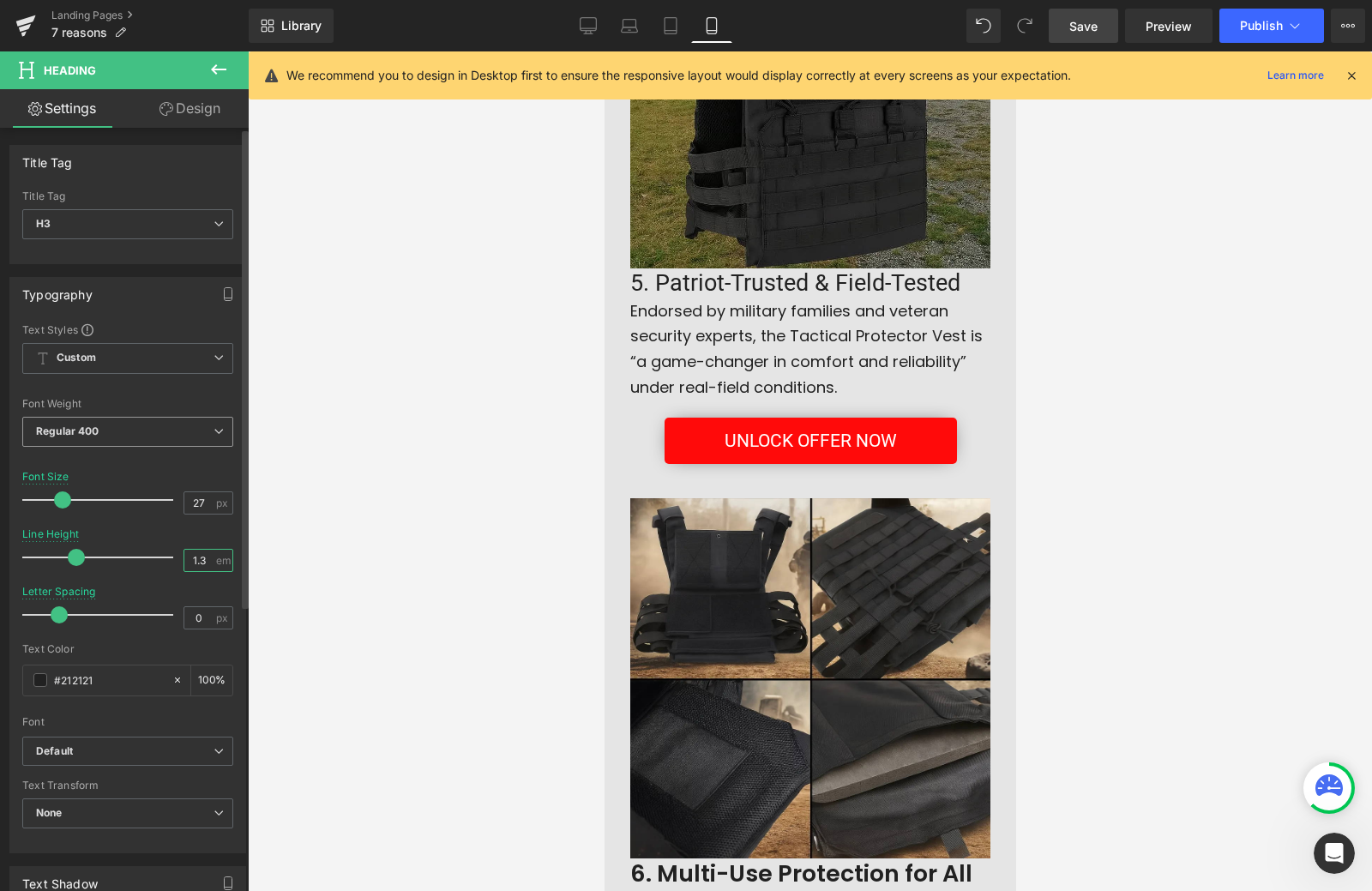
type input "1.3"
click at [164, 439] on span "Regular 400" at bounding box center [127, 432] width 211 height 30
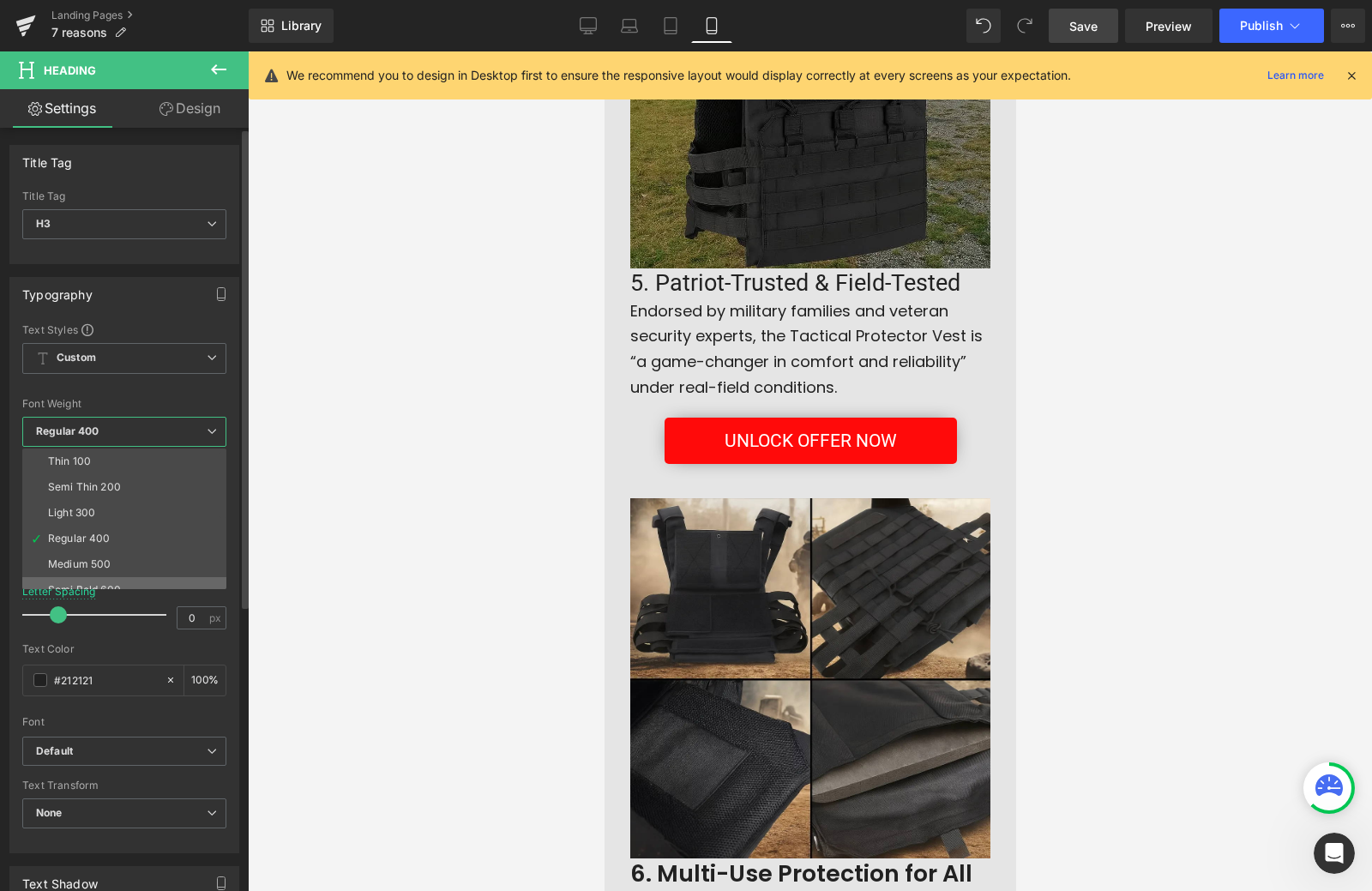
click at [139, 580] on li "Semi Bold 600" at bounding box center [128, 589] width 212 height 26
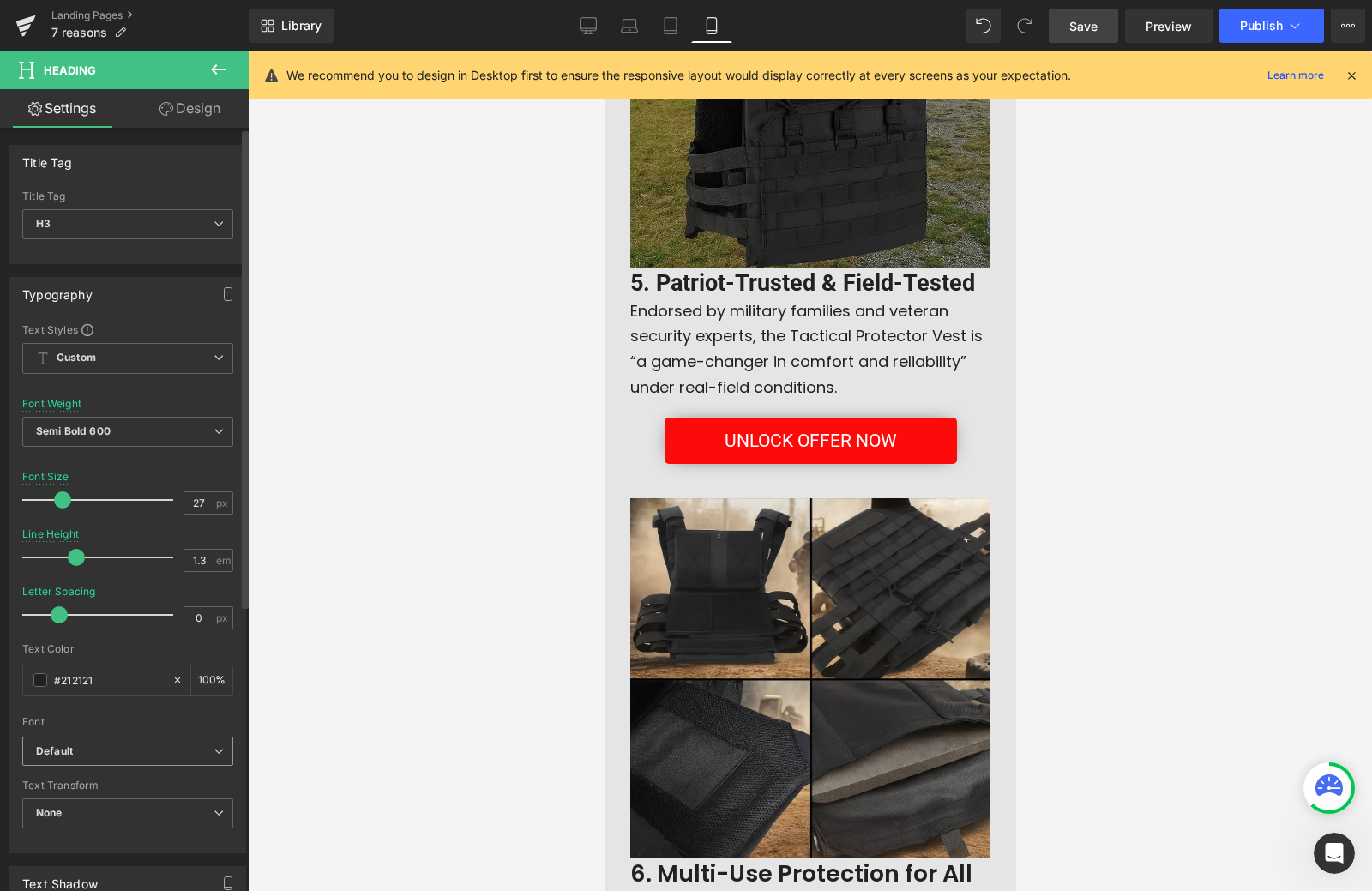
click at [137, 746] on b "Default" at bounding box center [124, 752] width 177 height 15
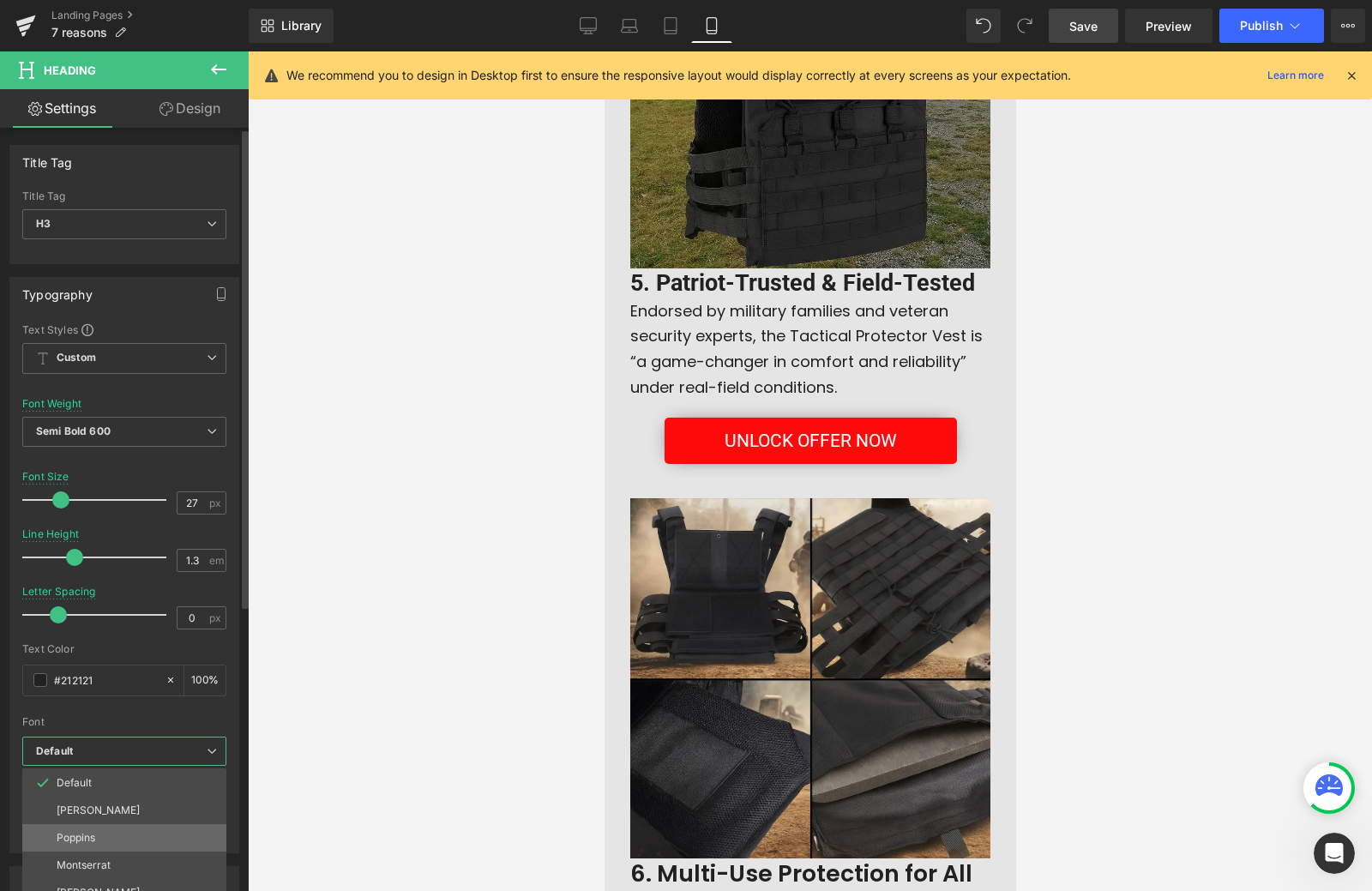
click at [93, 833] on p "Poppins" at bounding box center [76, 838] width 39 height 12
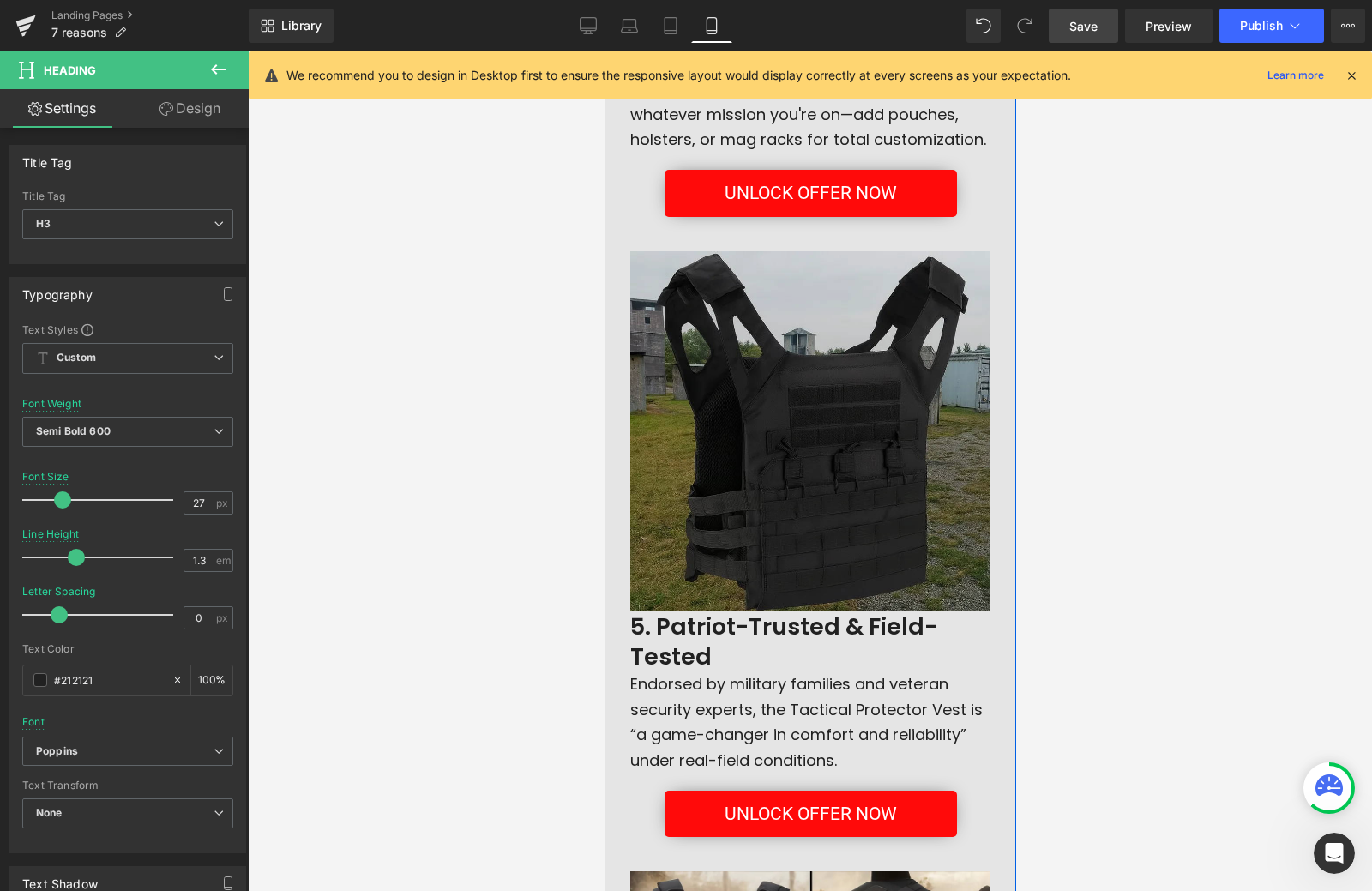
scroll to position [2372, 0]
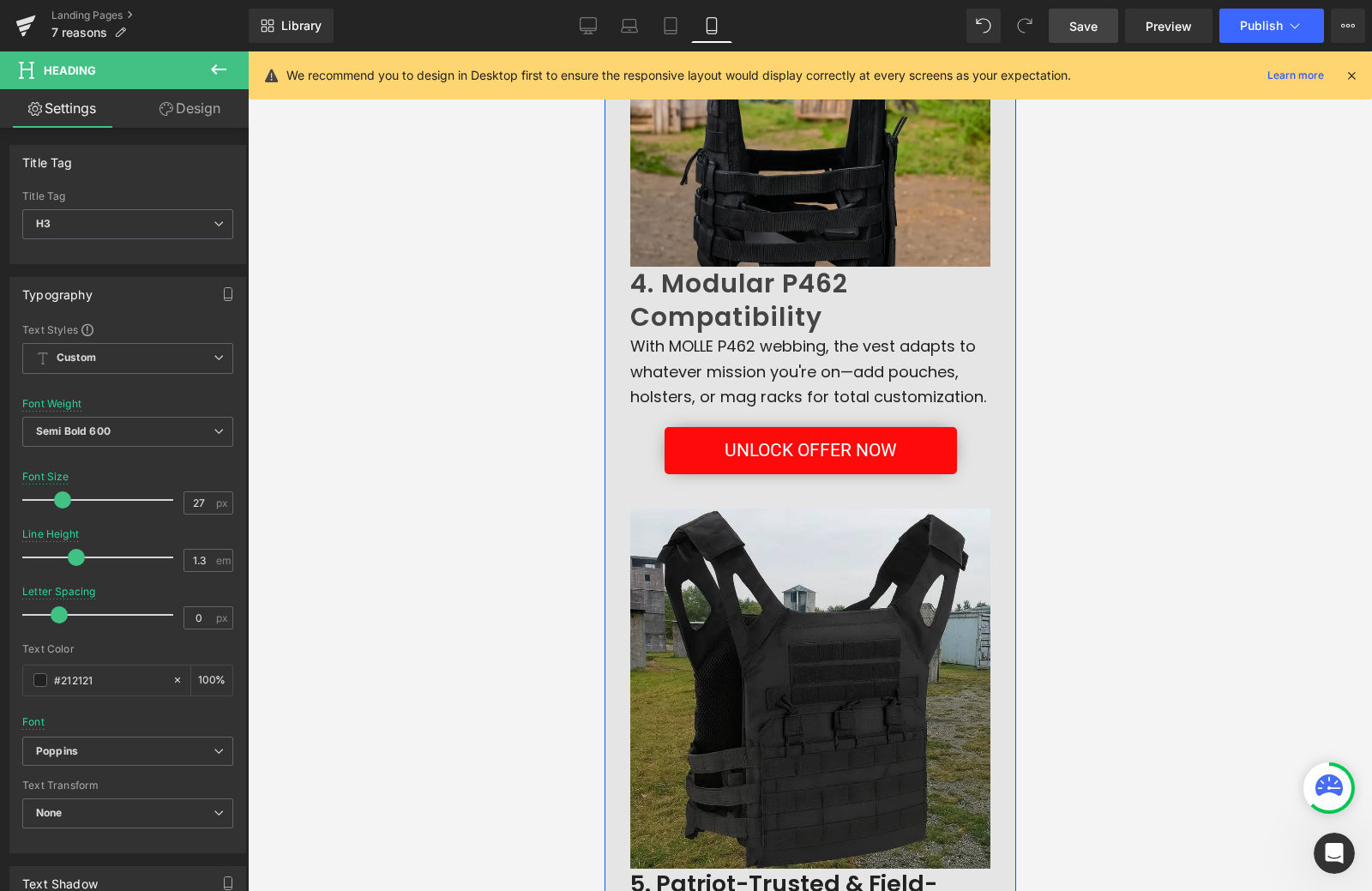
click at [748, 319] on h2 "4. Modular P462 Compatibility" at bounding box center [809, 300] width 360 height 67
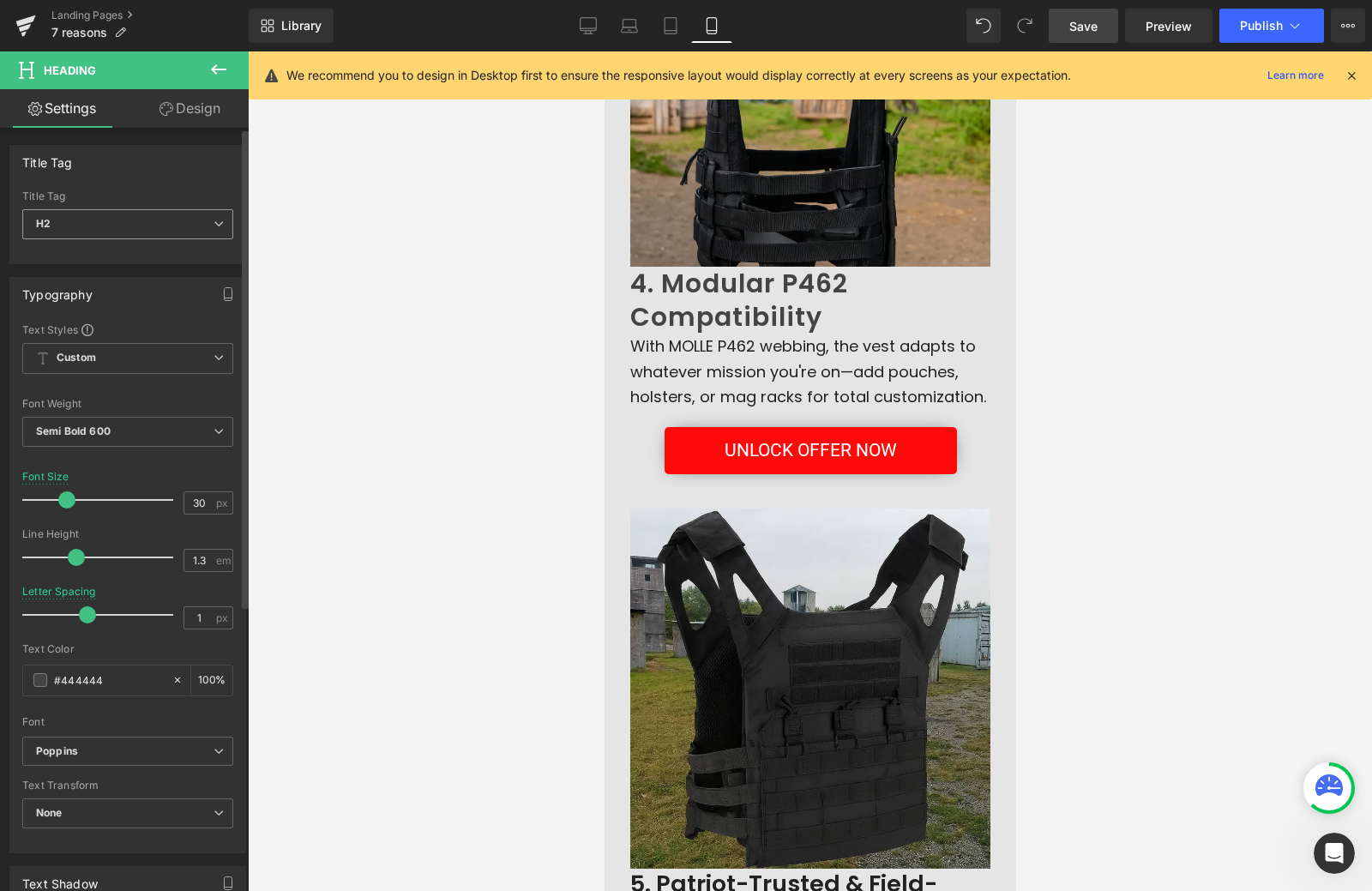
click at [157, 233] on span "H2" at bounding box center [127, 224] width 211 height 30
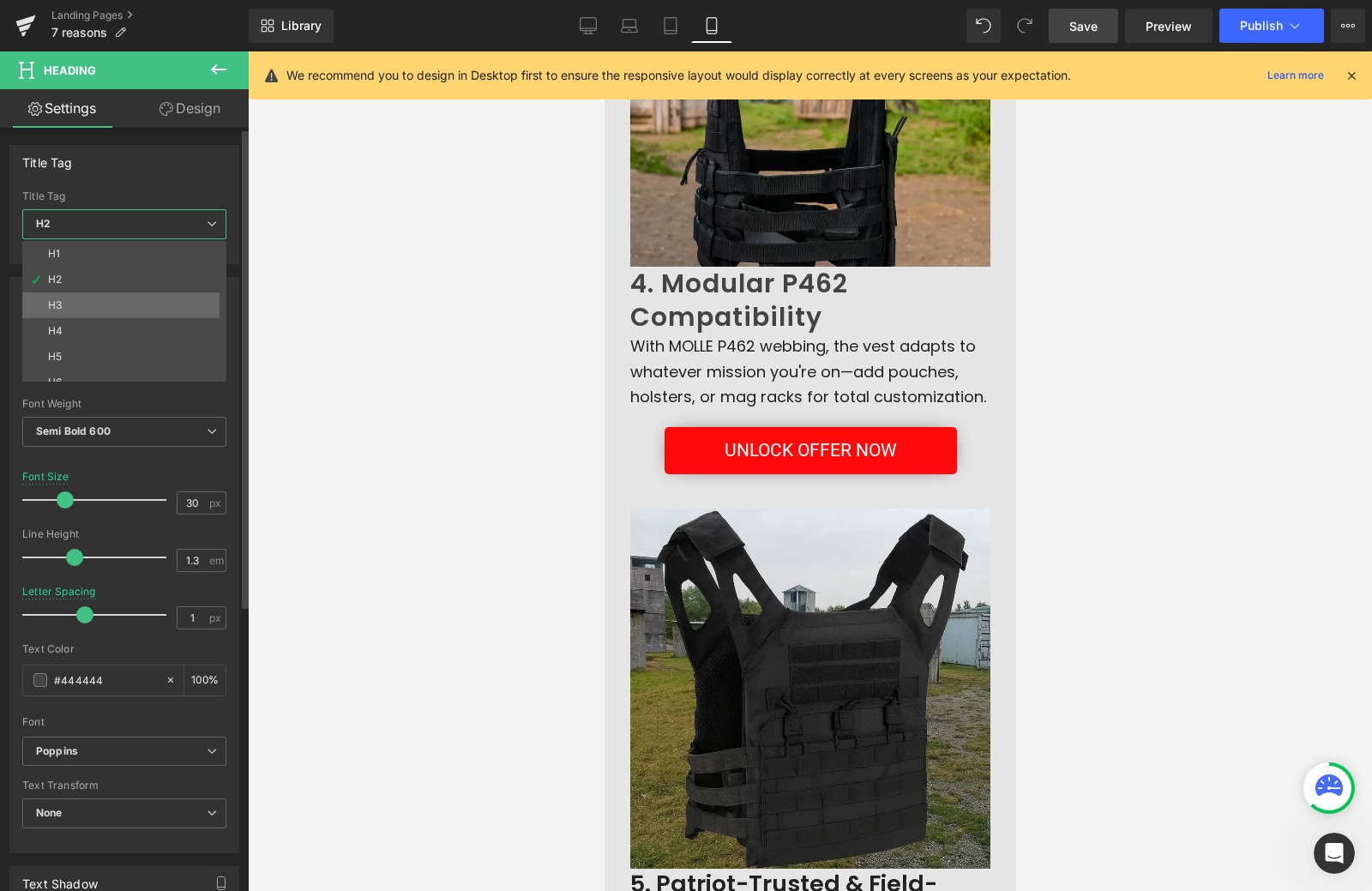
click at [116, 303] on li "H3" at bounding box center [128, 305] width 212 height 26
type input "17"
type input "1.65"
type input "0"
type input "#212121"
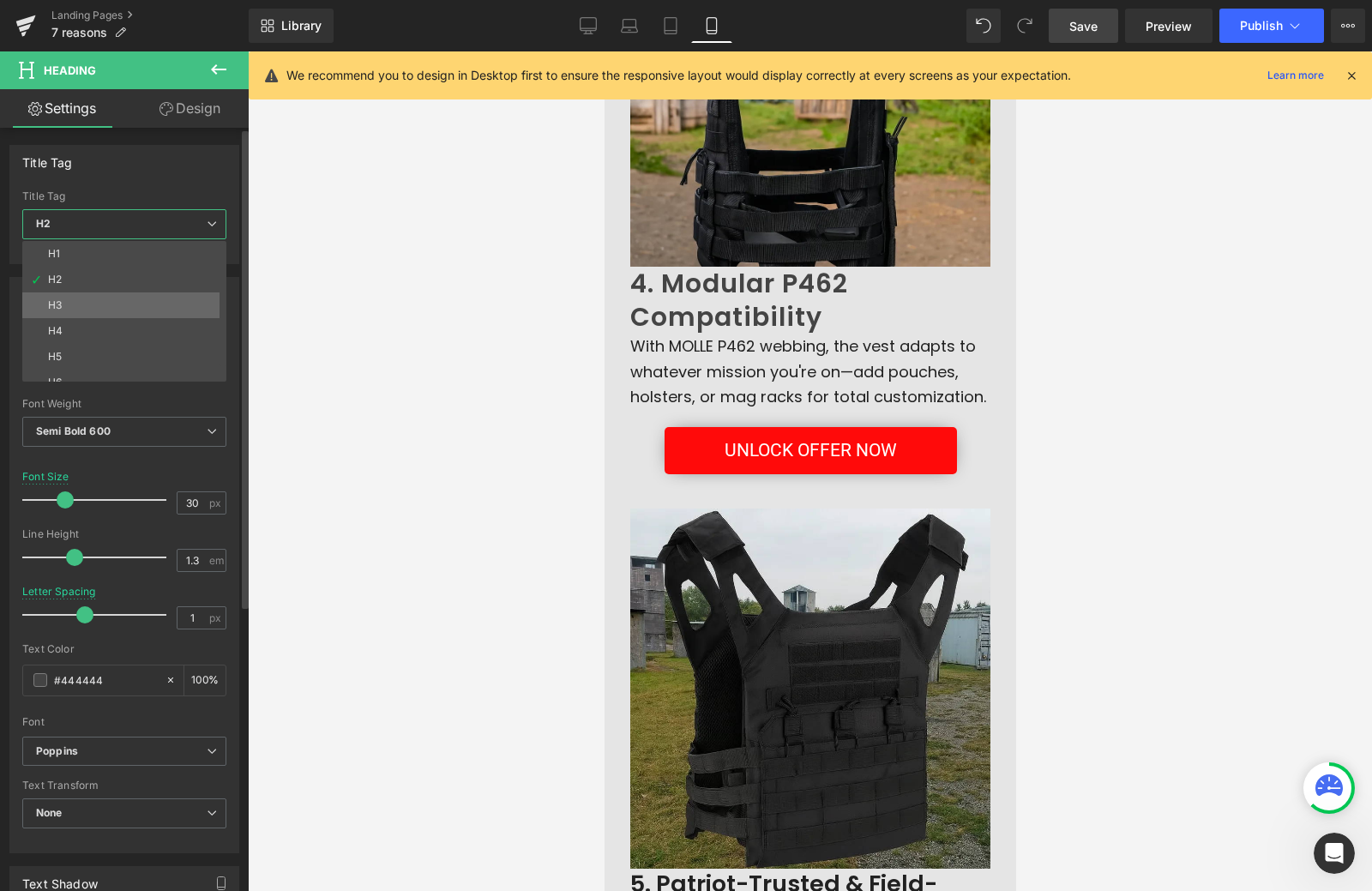
type input "100"
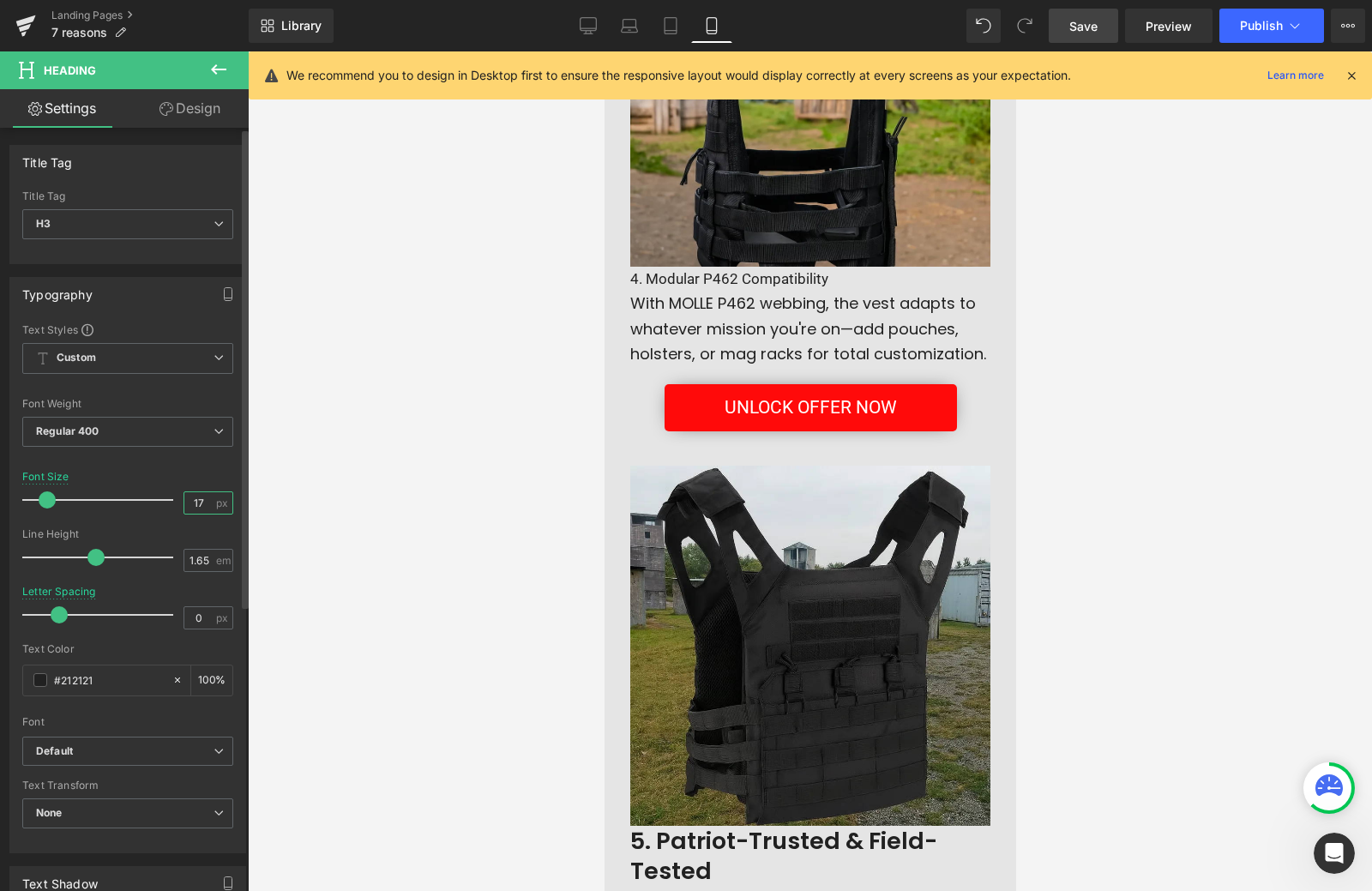
click at [190, 497] on input "17" at bounding box center [199, 503] width 30 height 21
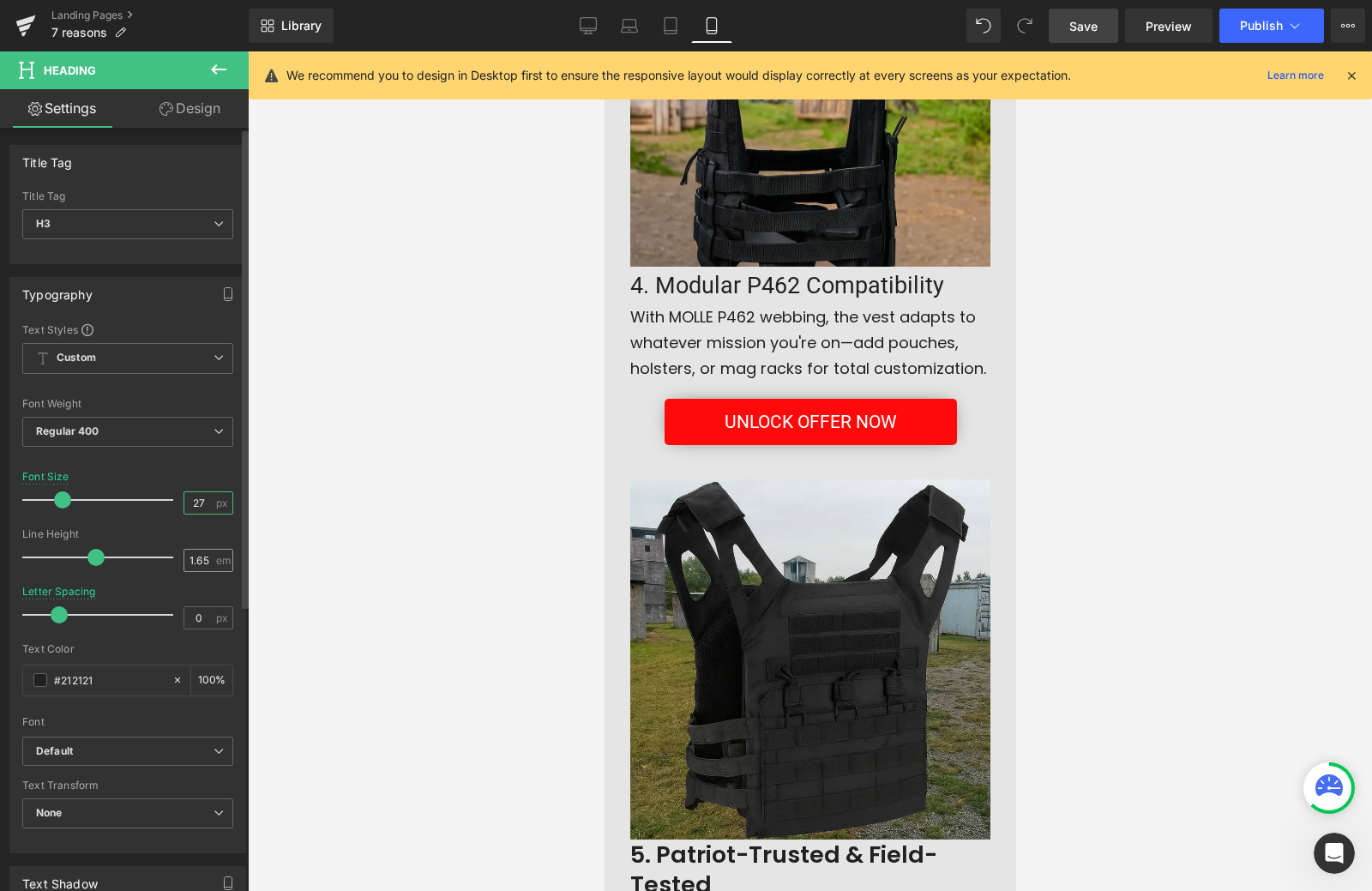
type input "27"
click at [200, 558] on input "1.65" at bounding box center [199, 560] width 30 height 21
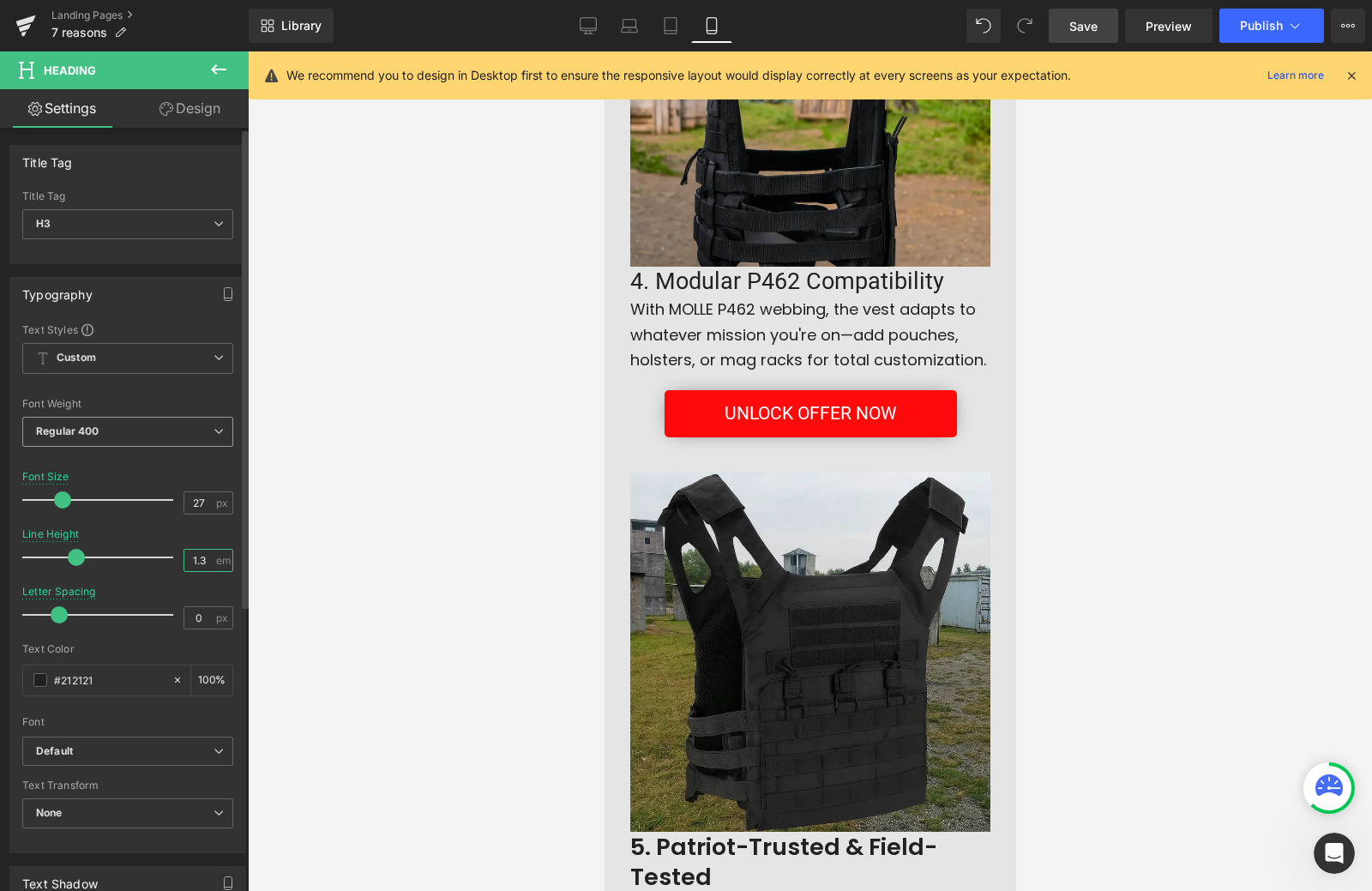
type input "1.3"
click at [135, 443] on span "Regular 400" at bounding box center [127, 432] width 211 height 30
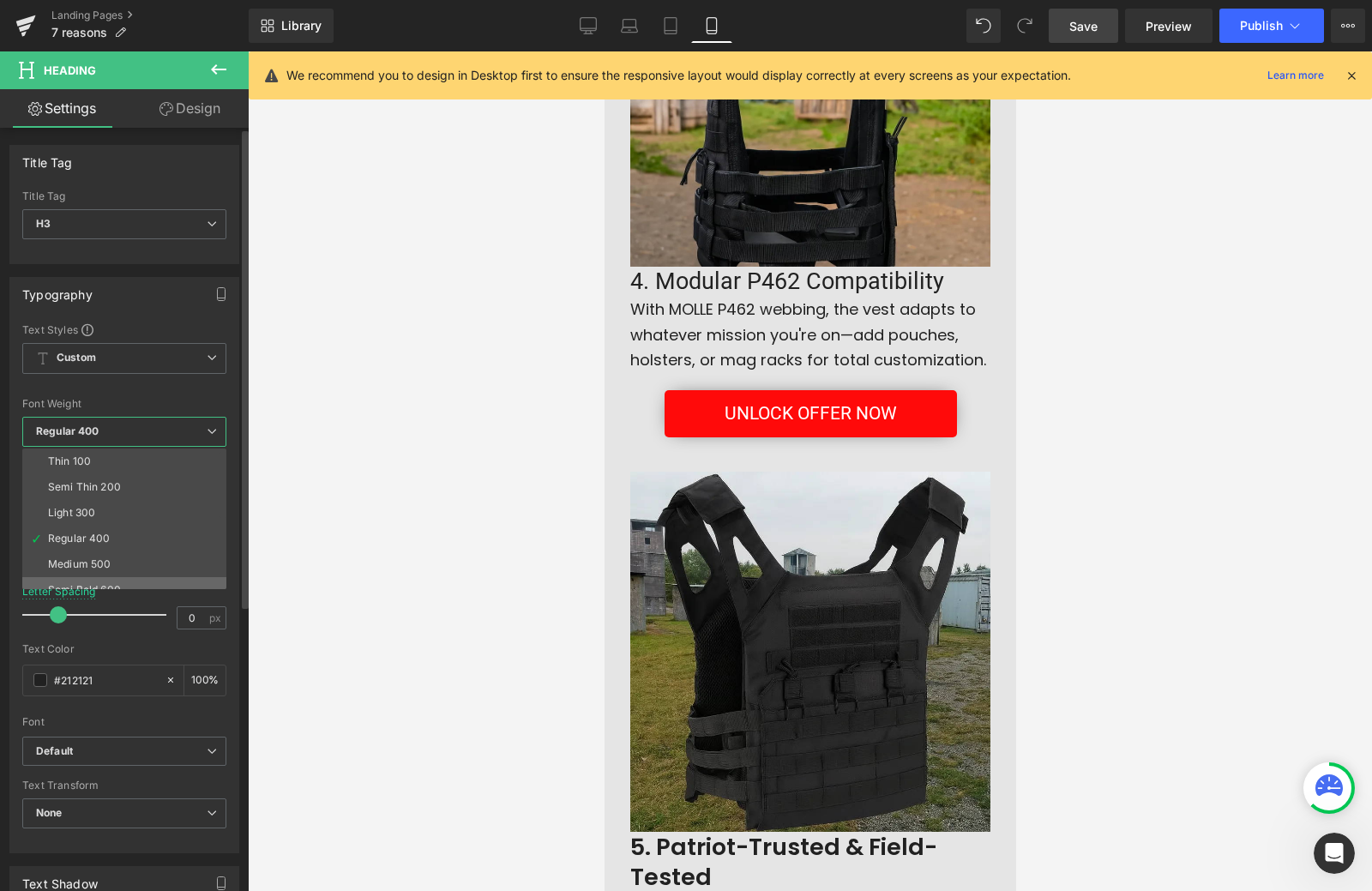
click at [143, 585] on li "Semi Bold 600" at bounding box center [128, 589] width 212 height 26
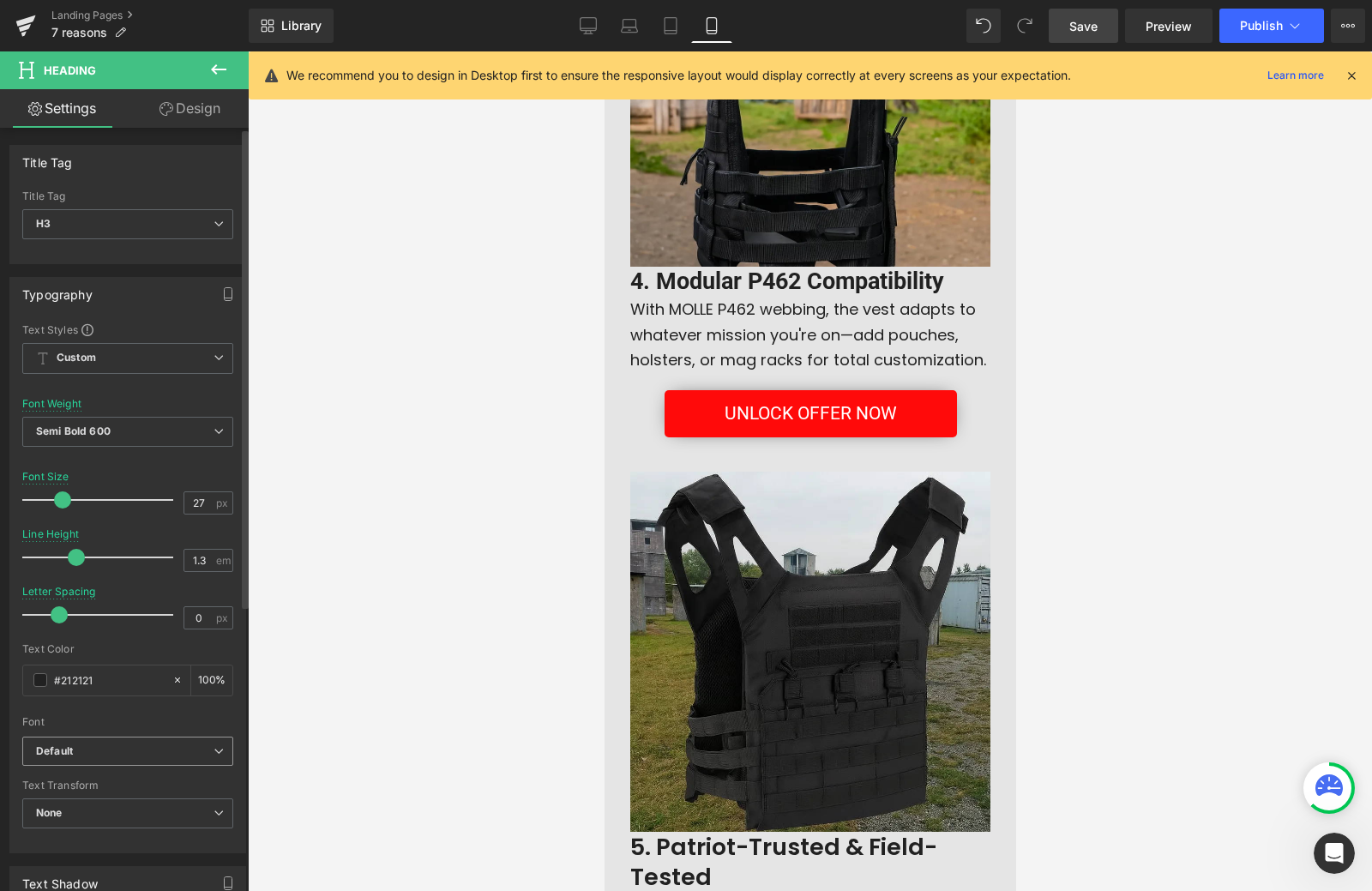
click at [116, 752] on b "Default" at bounding box center [124, 752] width 177 height 15
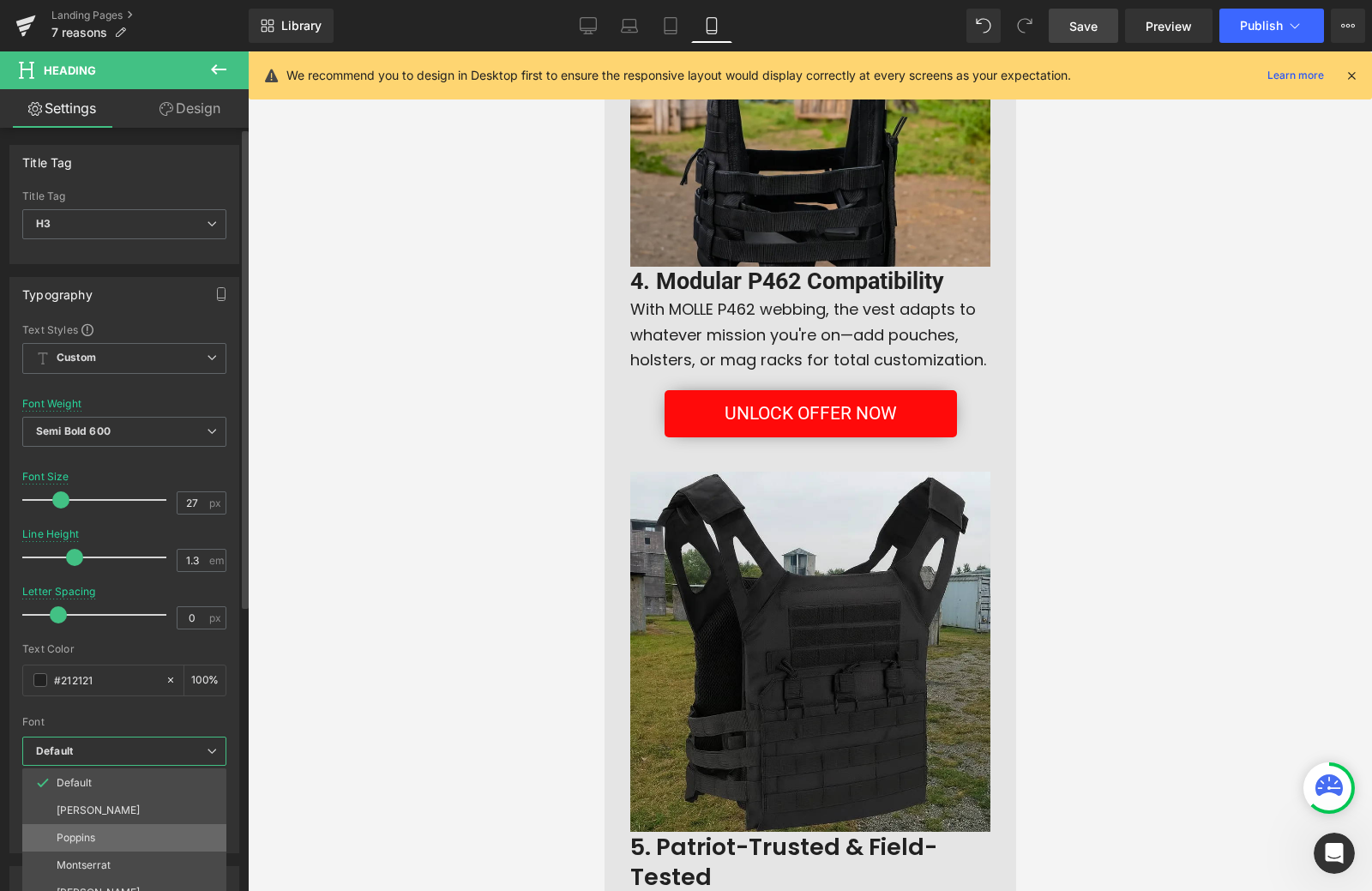
click at [94, 834] on p "Poppins" at bounding box center [76, 838] width 39 height 12
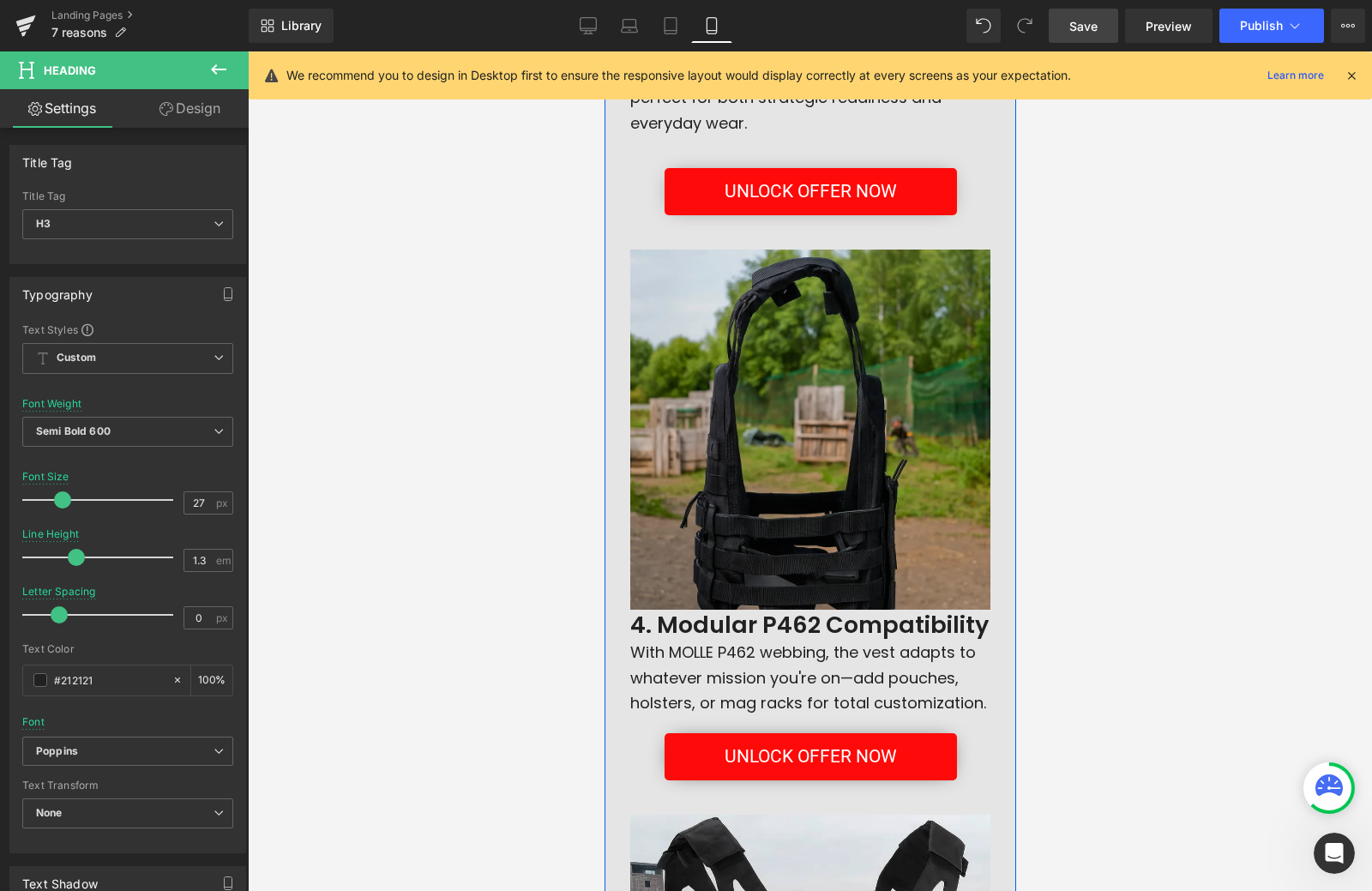
scroll to position [1857, 0]
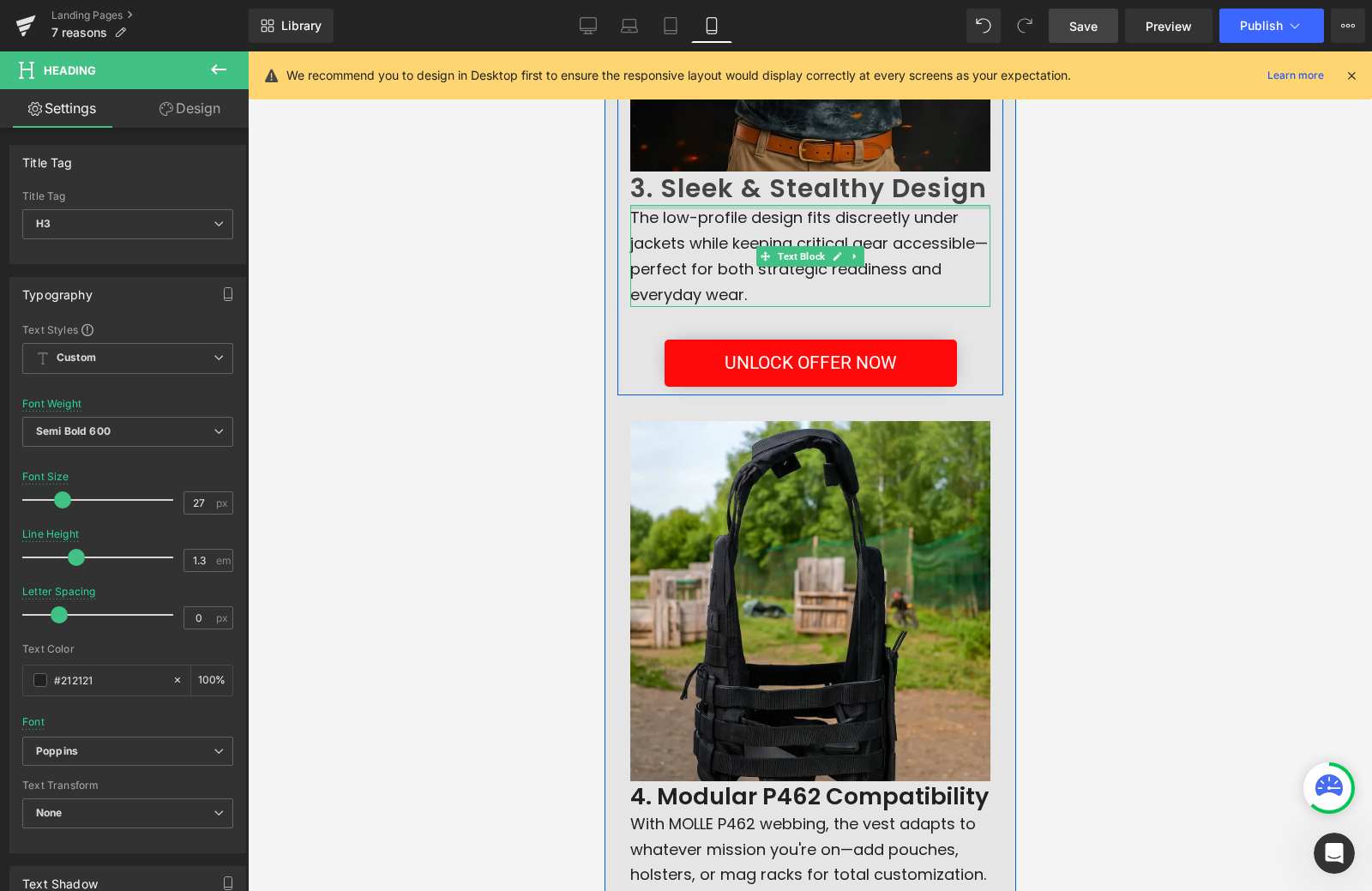
click at [749, 195] on h2 "3. Sleek & Stealthy Design" at bounding box center [809, 188] width 360 height 34
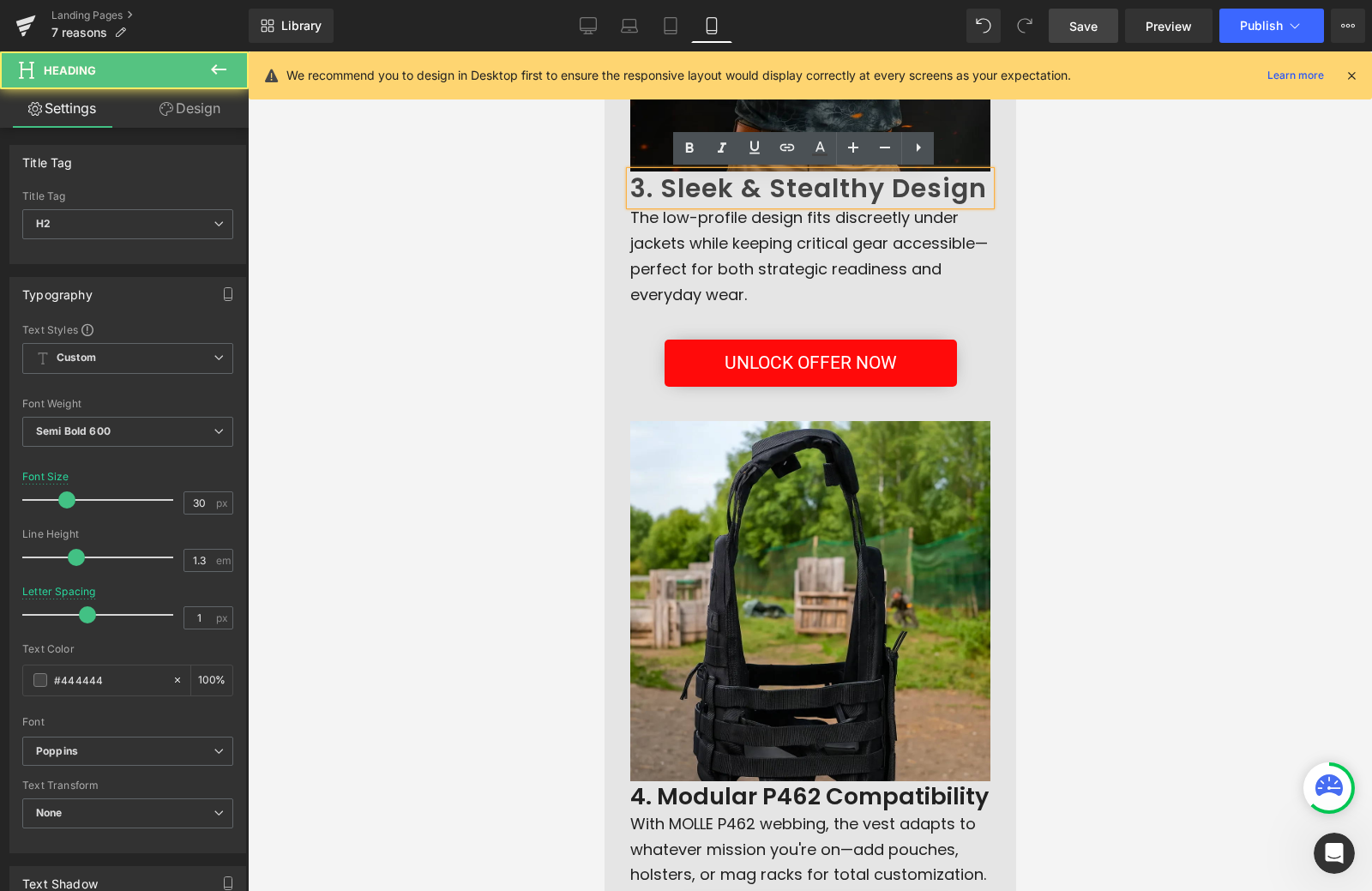
click at [749, 195] on h2 "3. Sleek & Stealthy Design" at bounding box center [809, 188] width 360 height 34
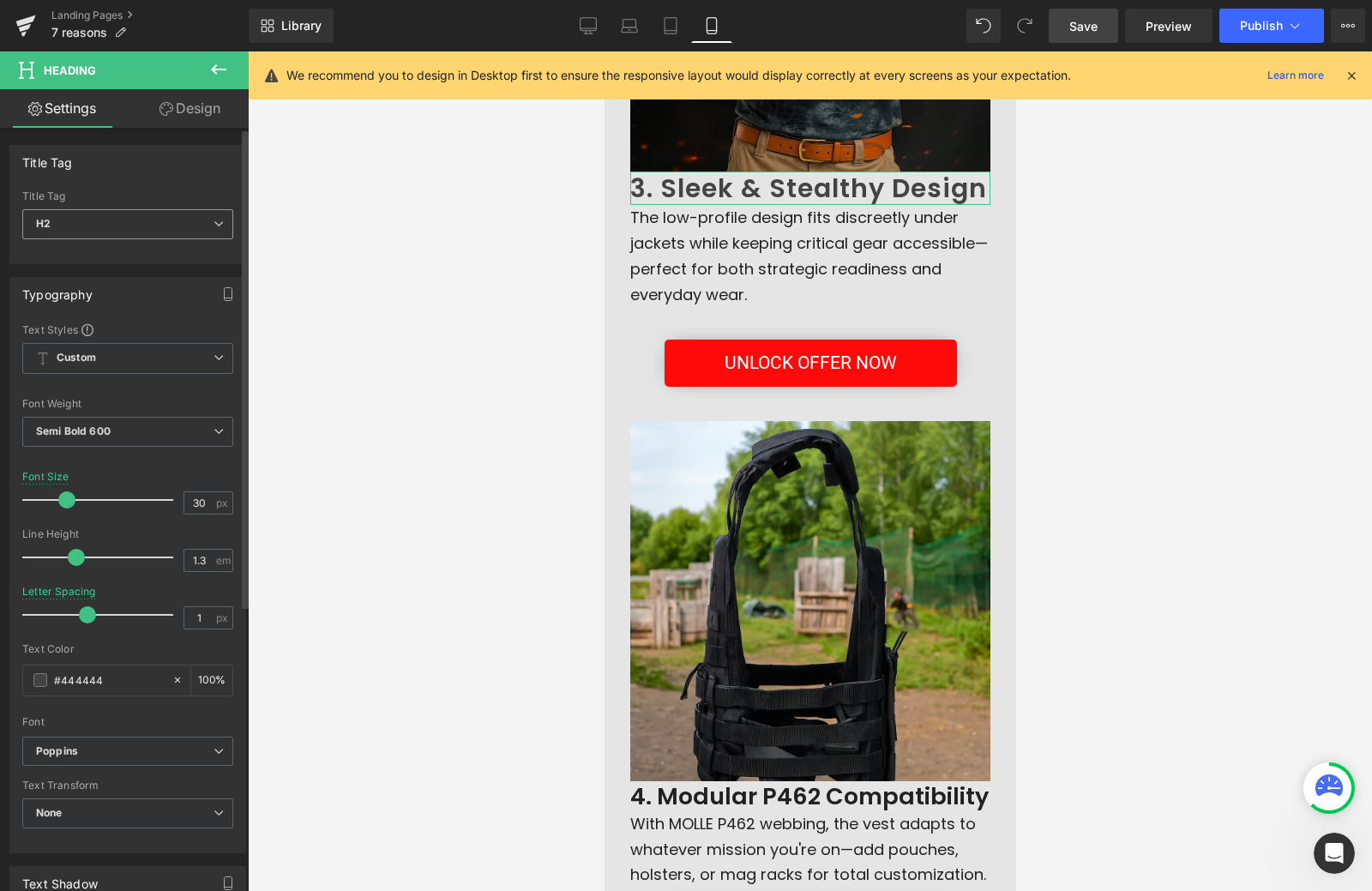
click at [98, 225] on span "H2" at bounding box center [127, 224] width 211 height 30
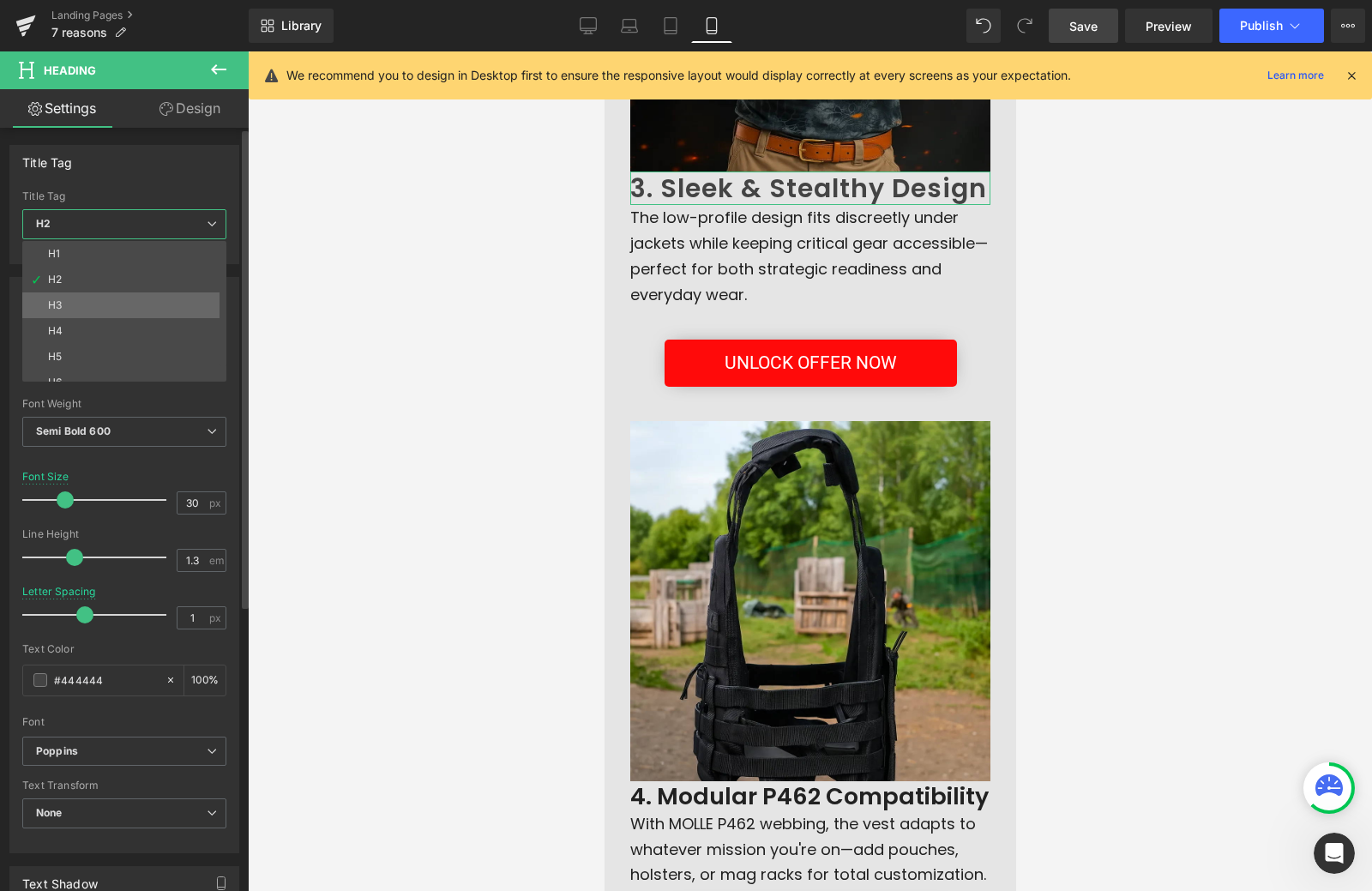
click at [89, 304] on li "H3" at bounding box center [128, 305] width 212 height 26
type input "17"
type input "1.65"
type input "0"
type input "#212121"
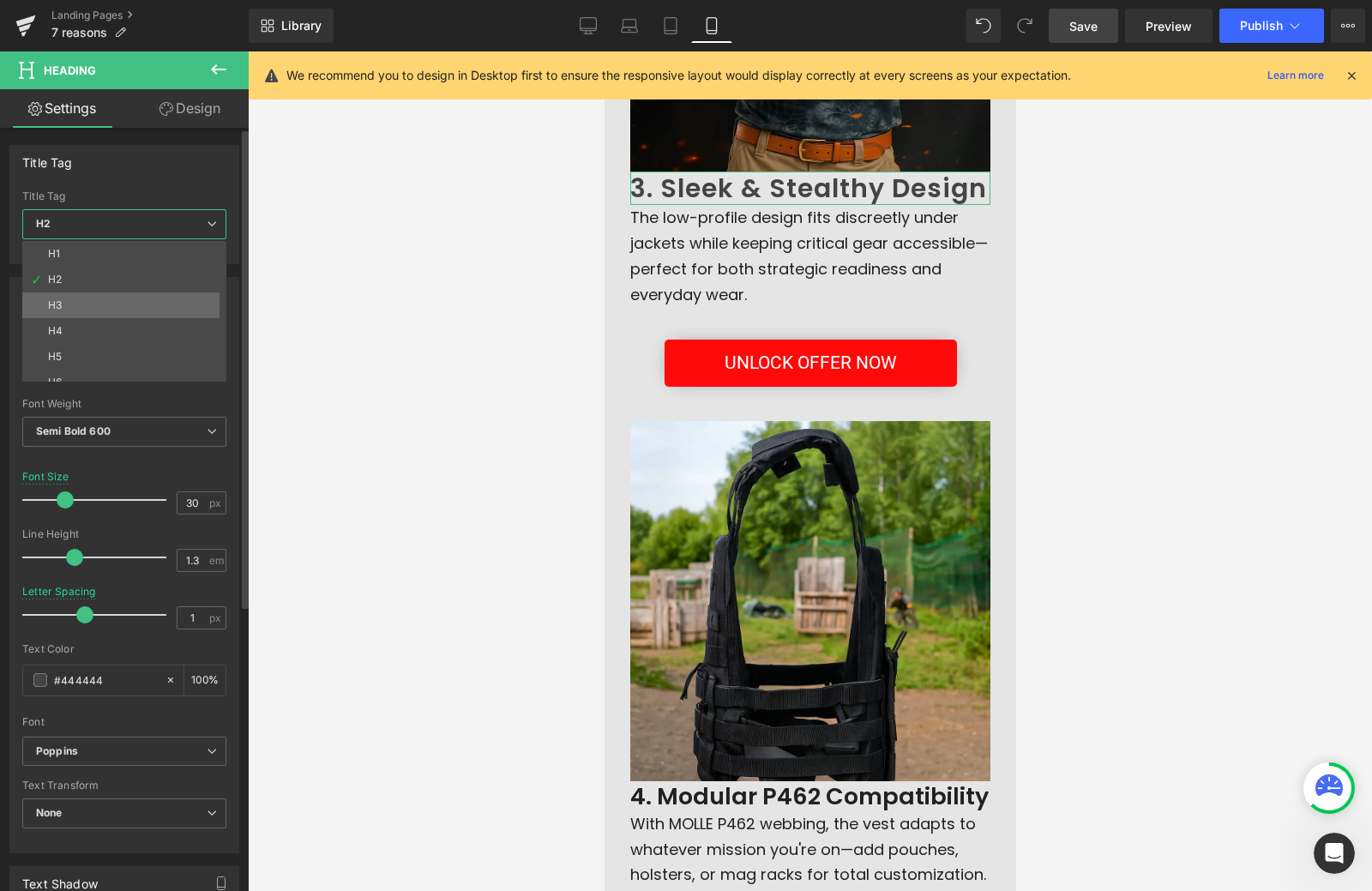
type input "100"
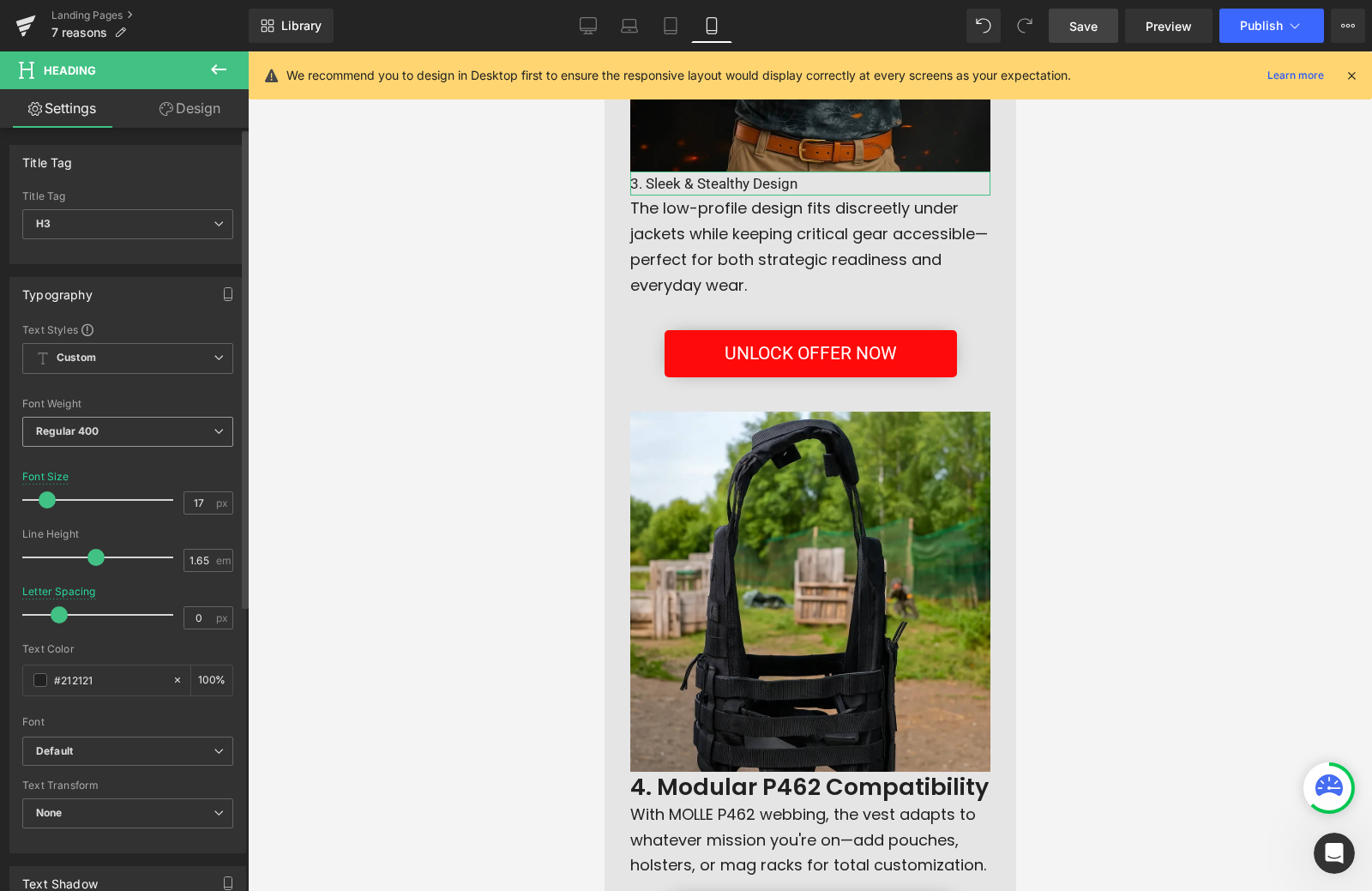
click at [134, 442] on span "Regular 400" at bounding box center [127, 432] width 211 height 30
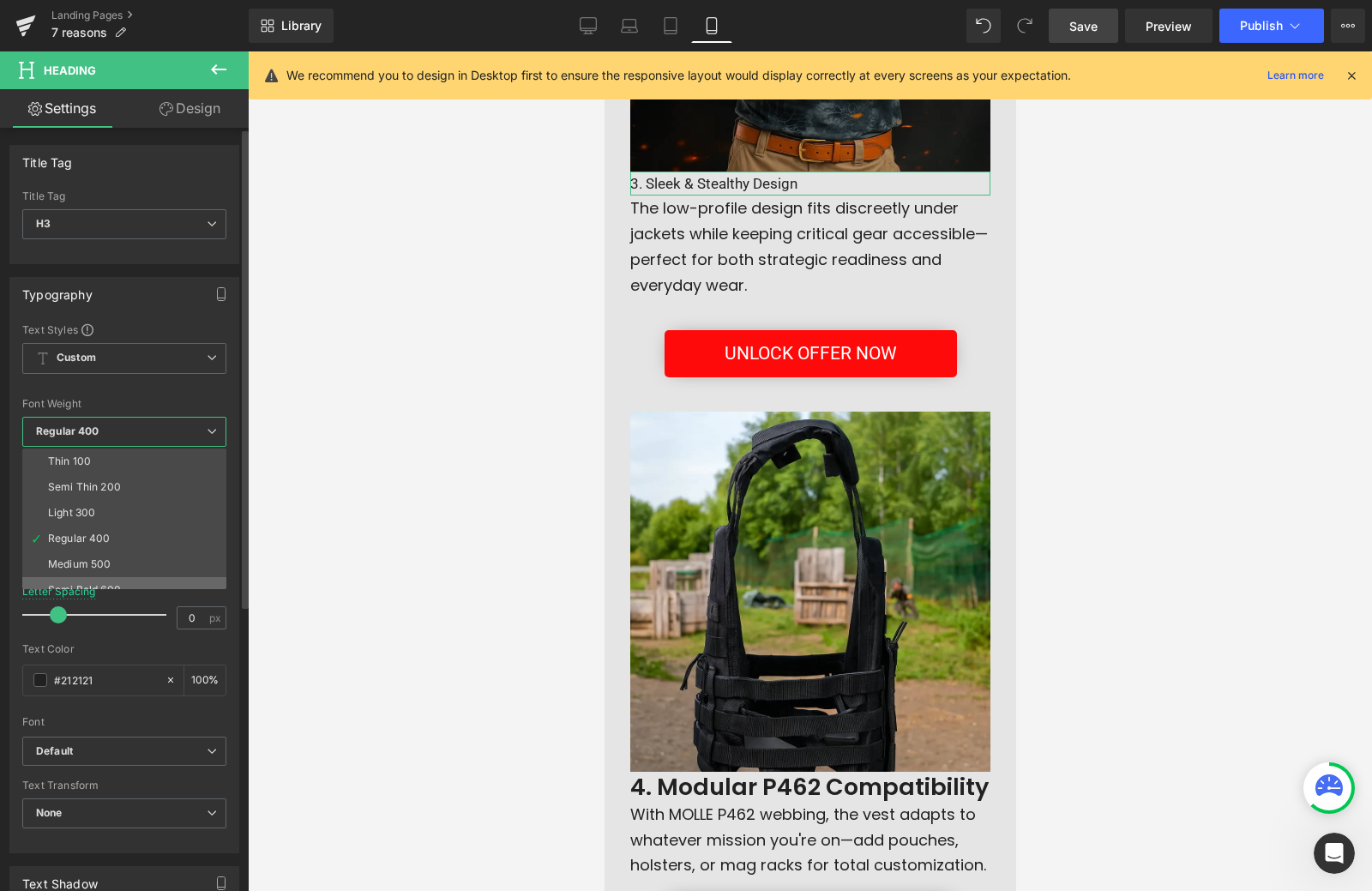
click at [124, 579] on li "Semi Bold 600" at bounding box center [128, 589] width 212 height 26
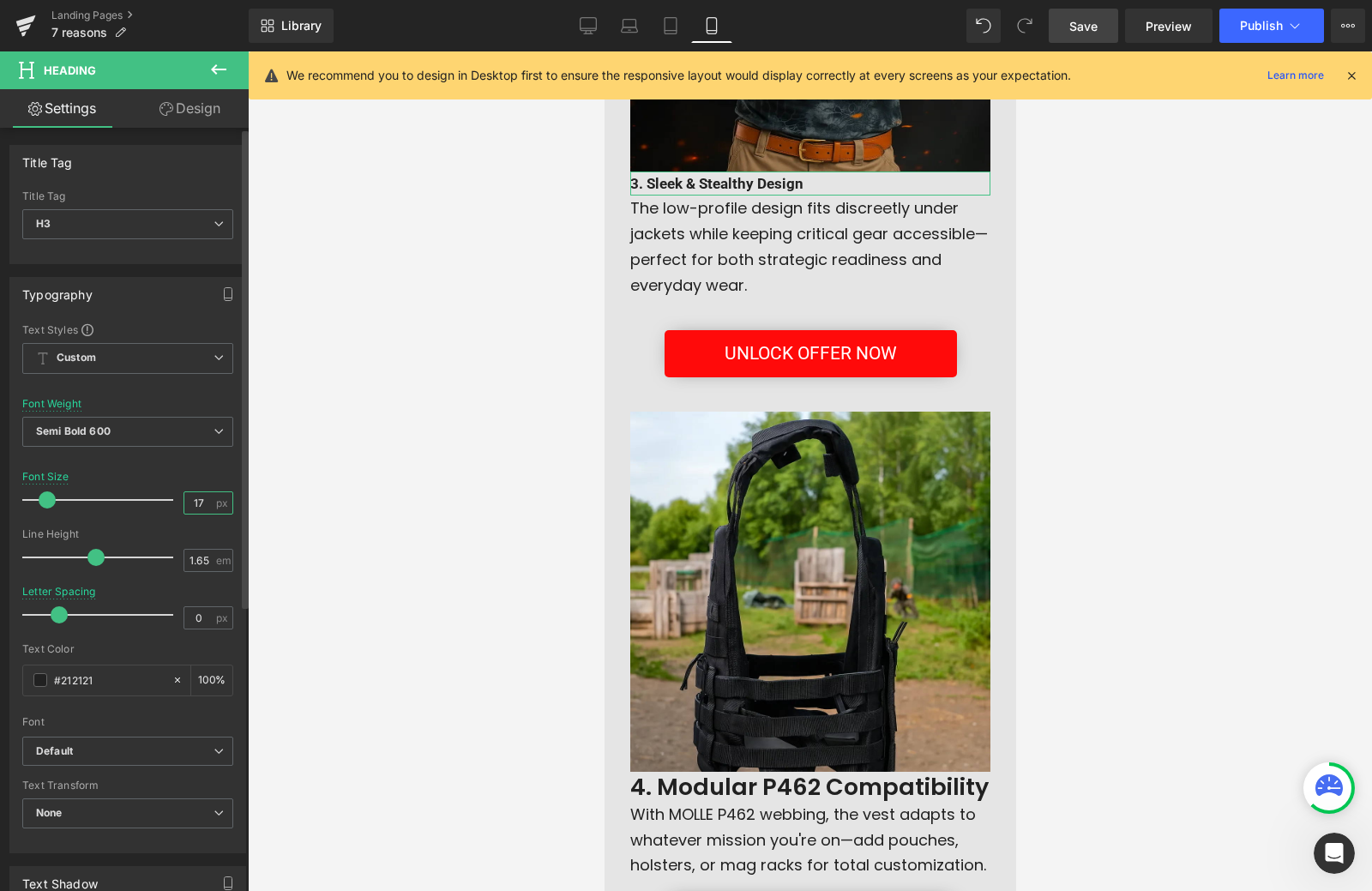
click at [188, 504] on input "17" at bounding box center [199, 503] width 30 height 21
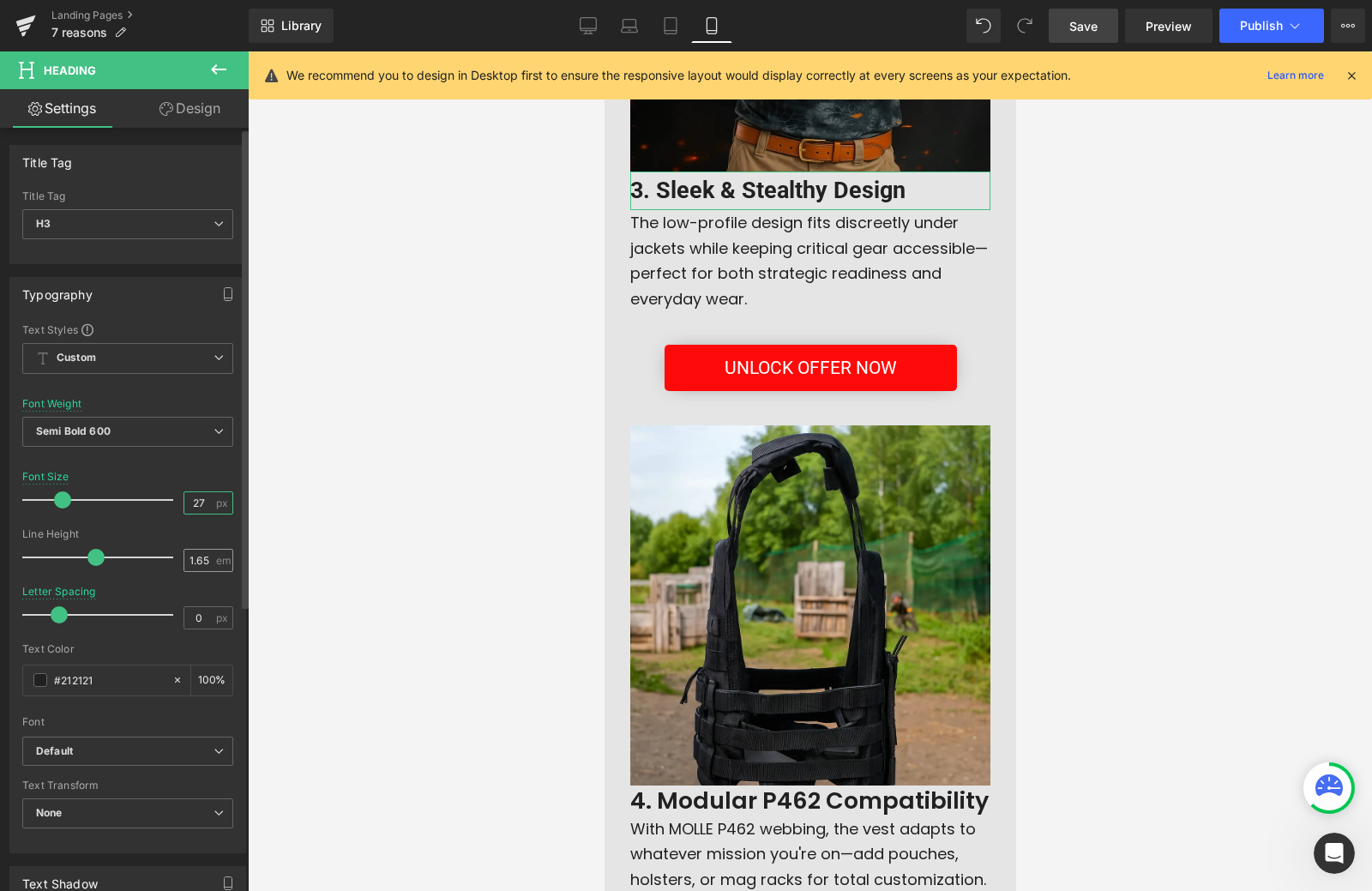
type input "27"
click at [198, 561] on input "1.65" at bounding box center [199, 560] width 30 height 21
click at [198, 561] on input "1.65" at bounding box center [199, 560] width 30 height 21
click at [201, 562] on input "1.65" at bounding box center [199, 560] width 30 height 21
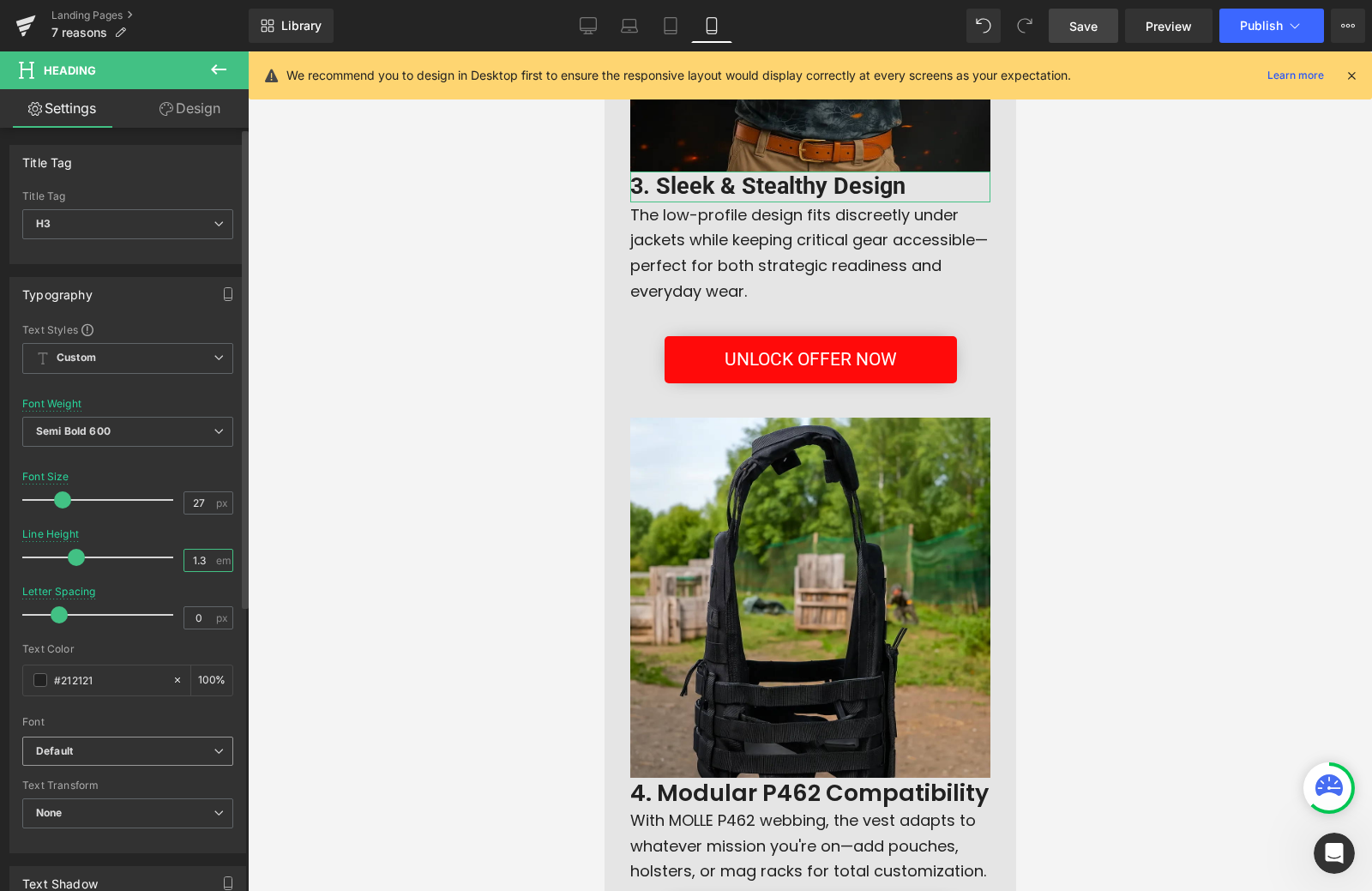
type input "1.3"
click at [86, 746] on b "Default" at bounding box center [124, 752] width 177 height 15
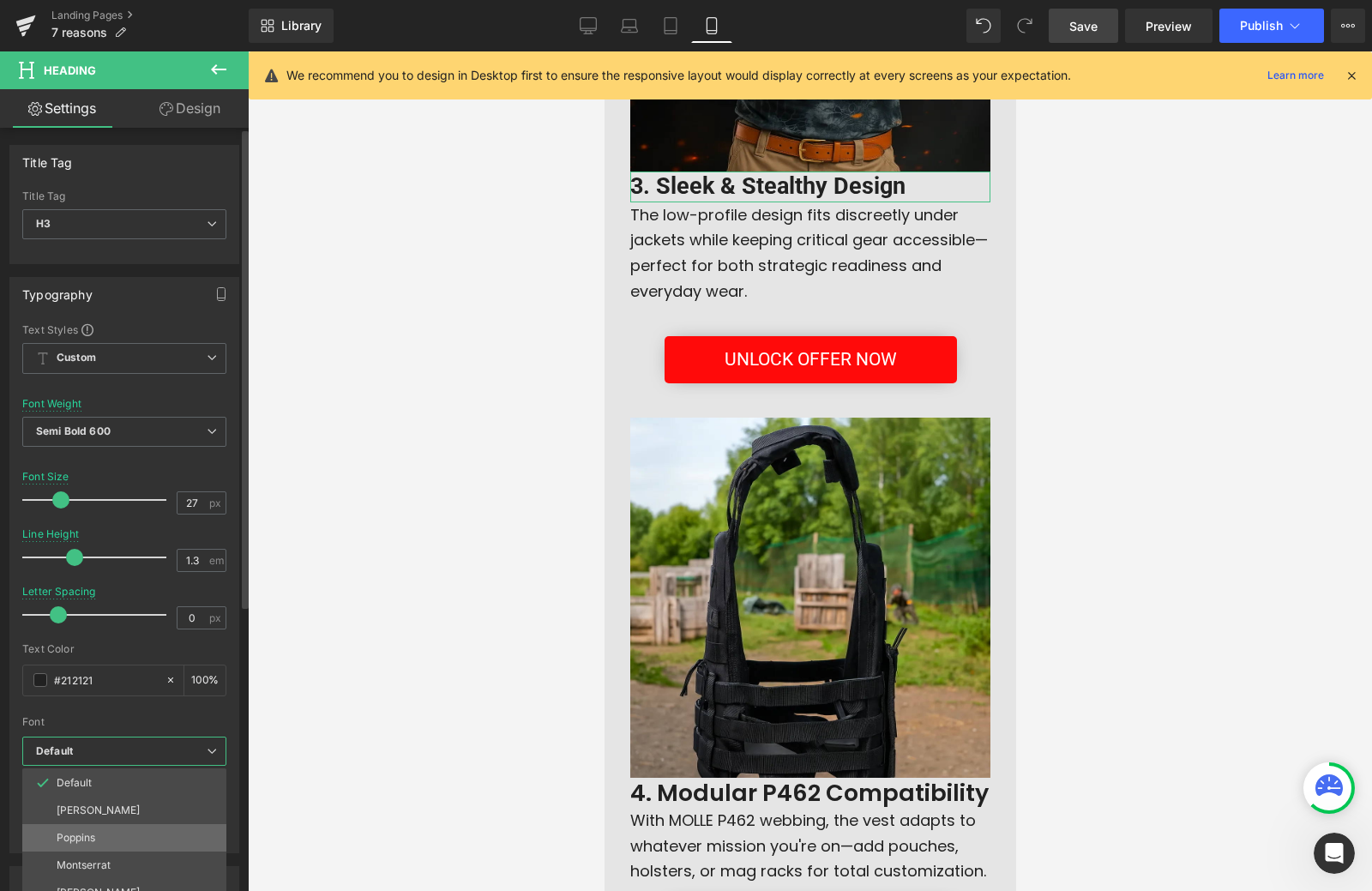
click at [68, 833] on p "Poppins" at bounding box center [76, 838] width 39 height 12
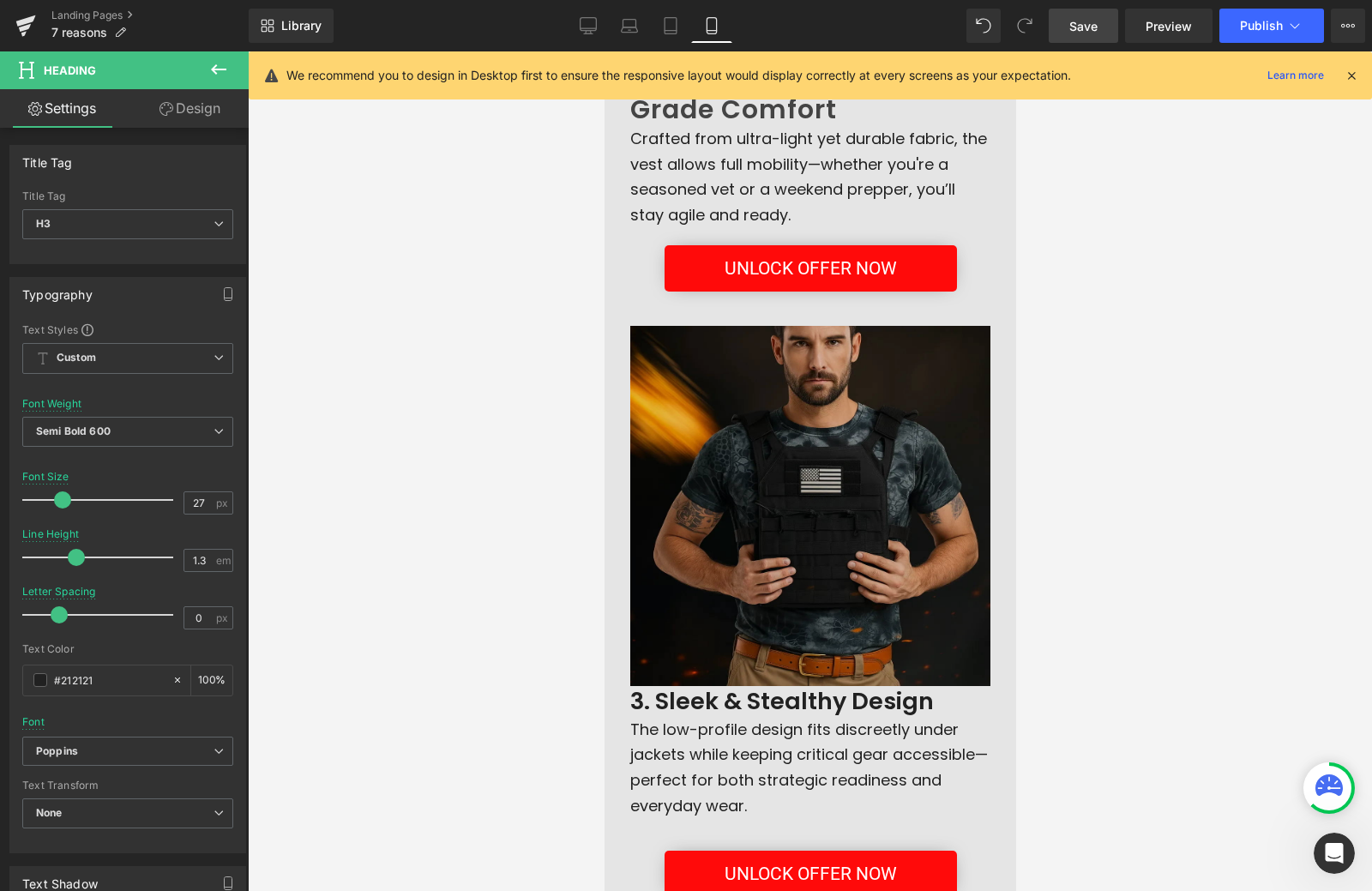
scroll to position [1171, 0]
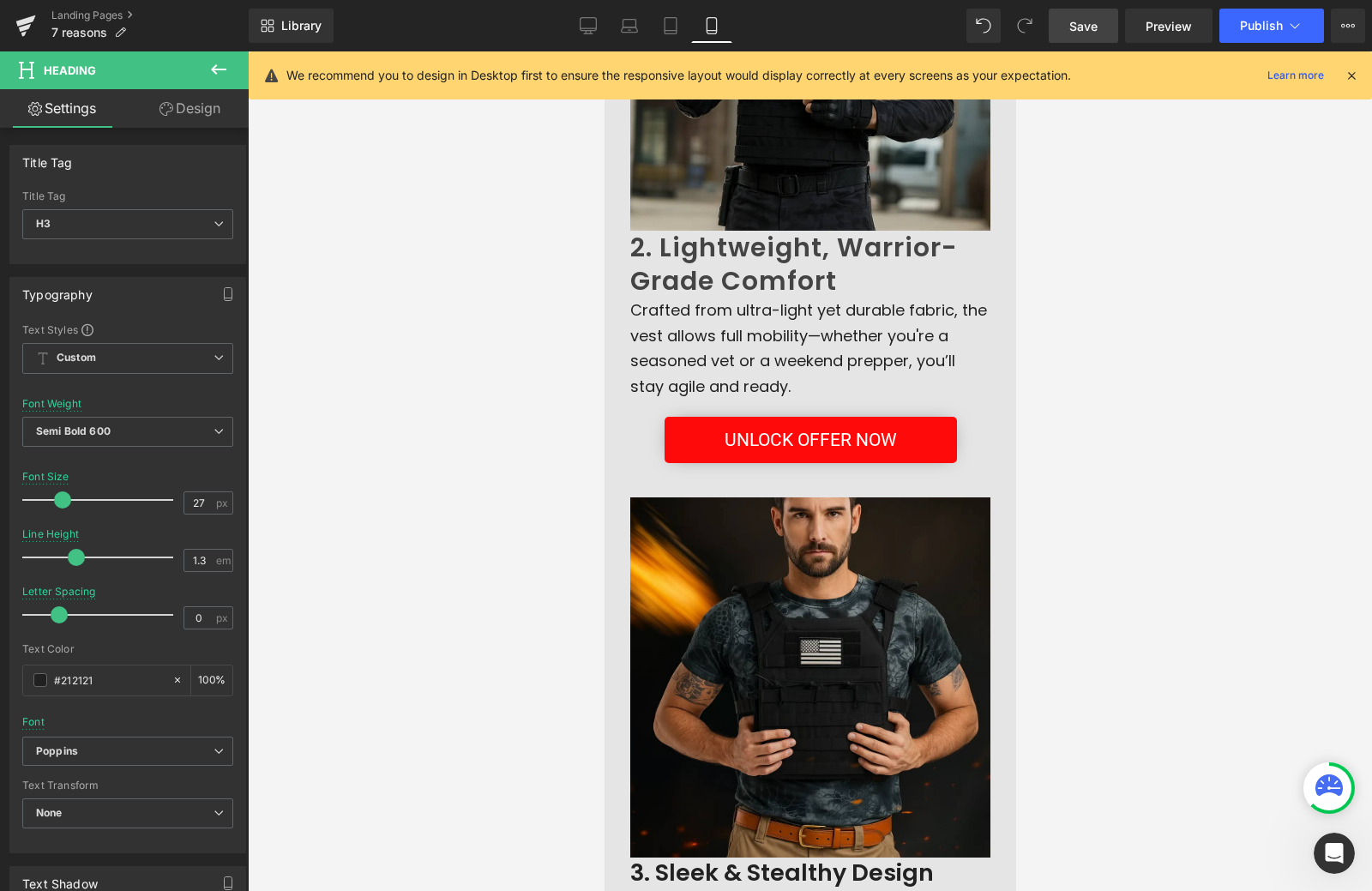
click at [728, 290] on h2 "2. Lightweight, Warrior-Grade Comfort" at bounding box center [809, 265] width 360 height 67
click at [169, 233] on span "H2" at bounding box center [127, 224] width 211 height 30
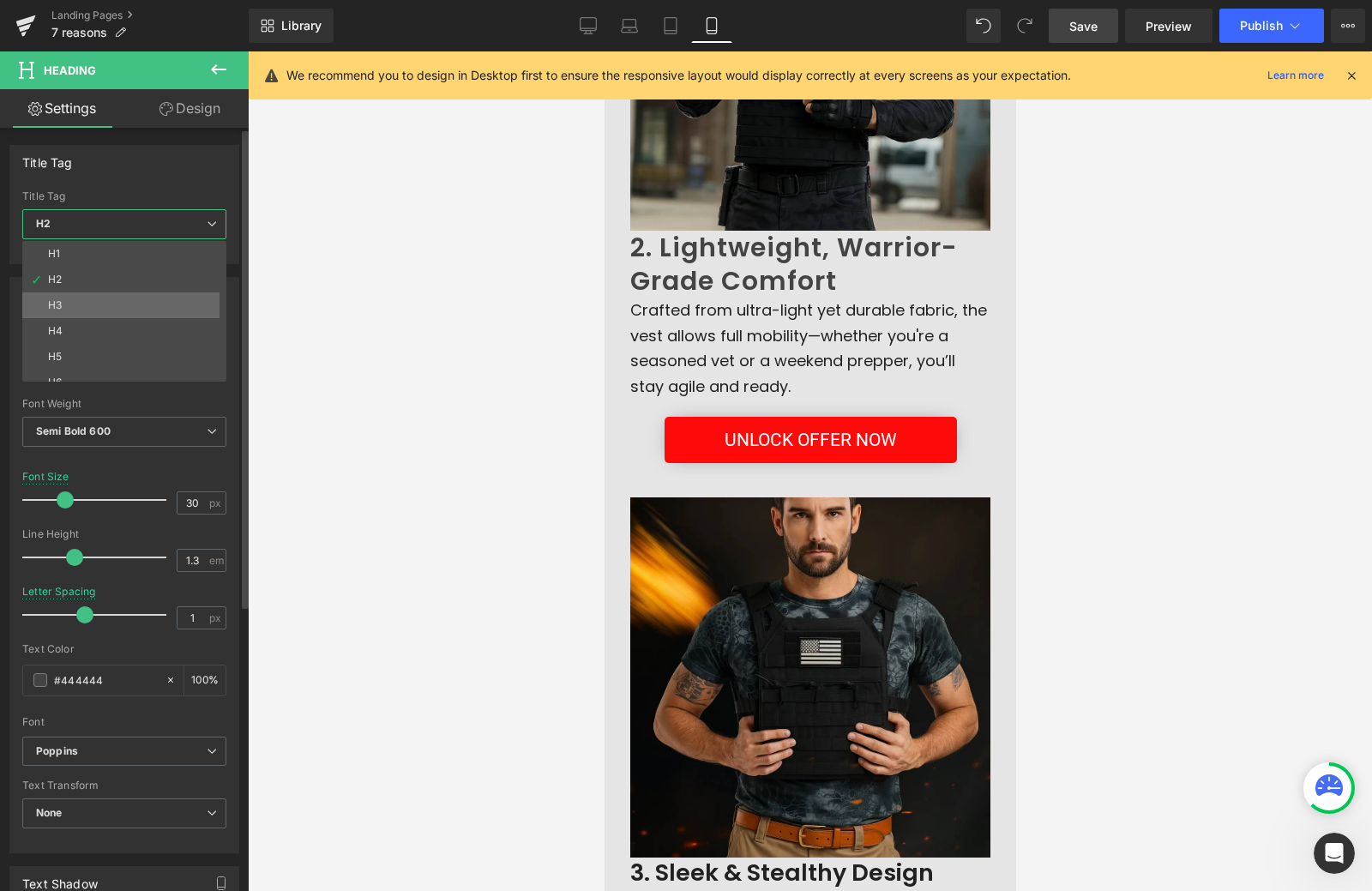
drag, startPoint x: 152, startPoint y: 318, endPoint x: 158, endPoint y: 311, distance: 9.2
click at [158, 311] on div "H1 H2 H3 H4 H5 H6" at bounding box center [128, 311] width 212 height 140
click at [158, 311] on li "H3" at bounding box center [128, 305] width 212 height 26
type input "17"
type input "1.65"
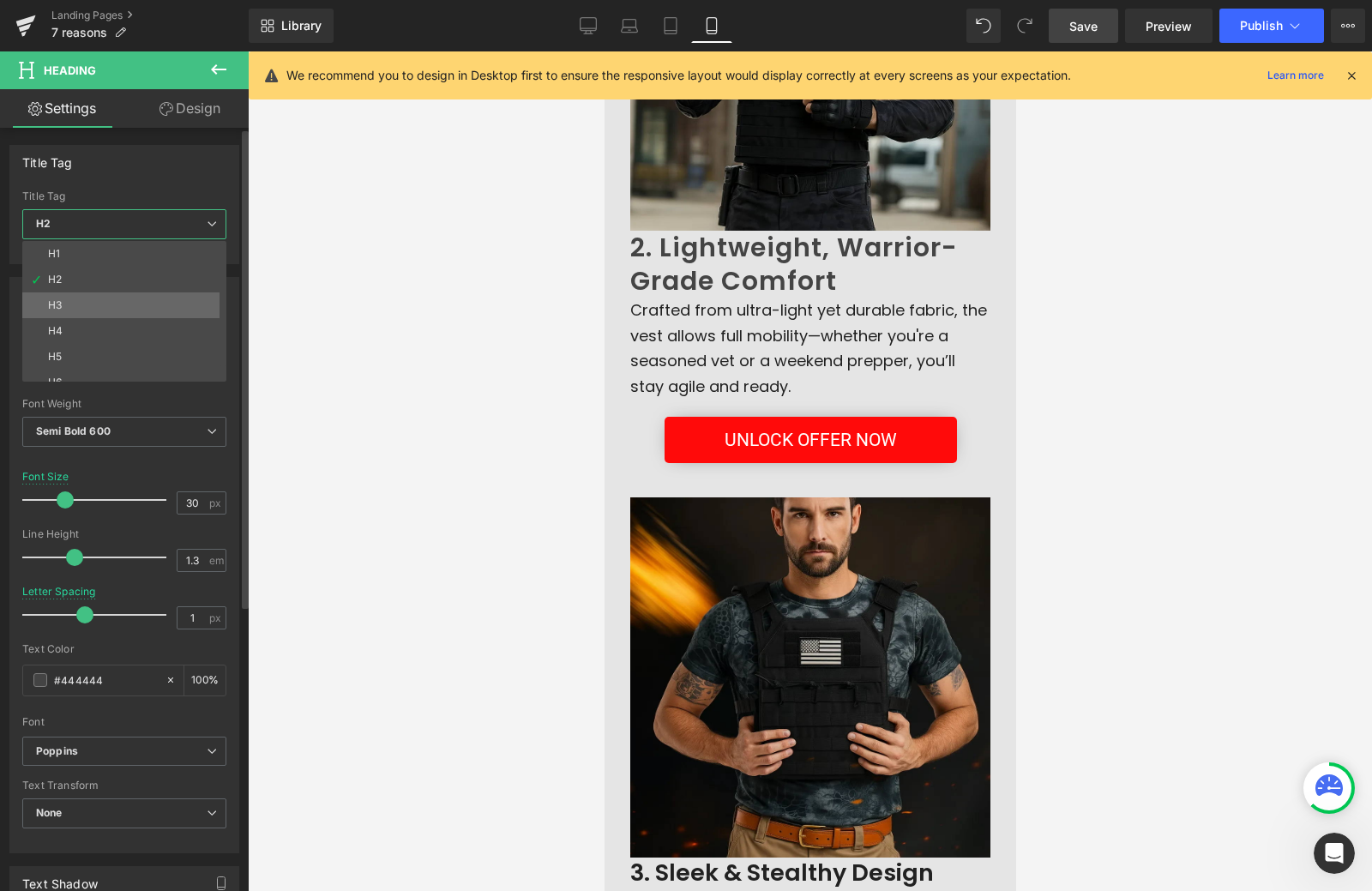
type input "0"
type input "#212121"
type input "100"
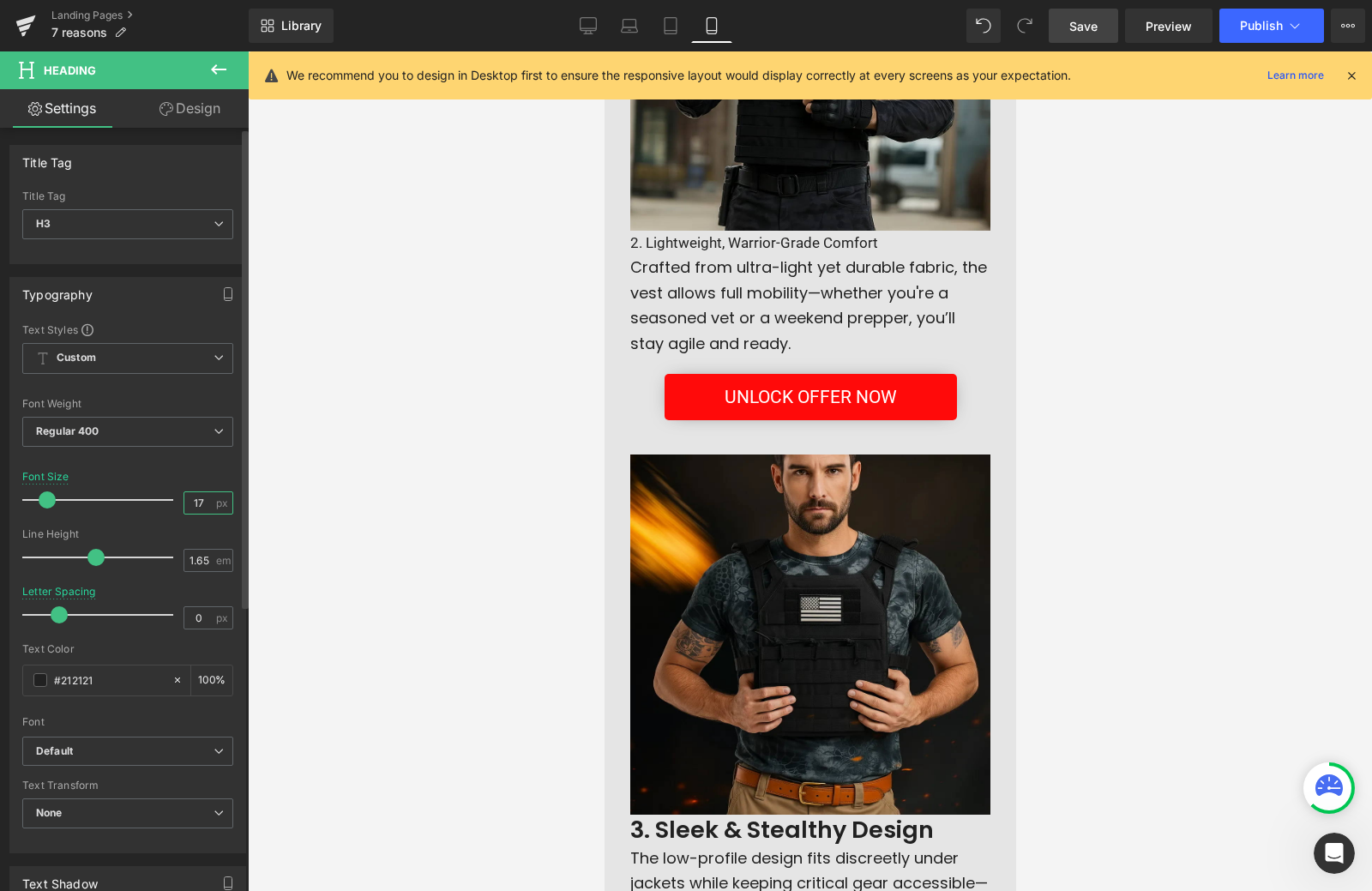
click at [188, 498] on input "17" at bounding box center [199, 503] width 30 height 21
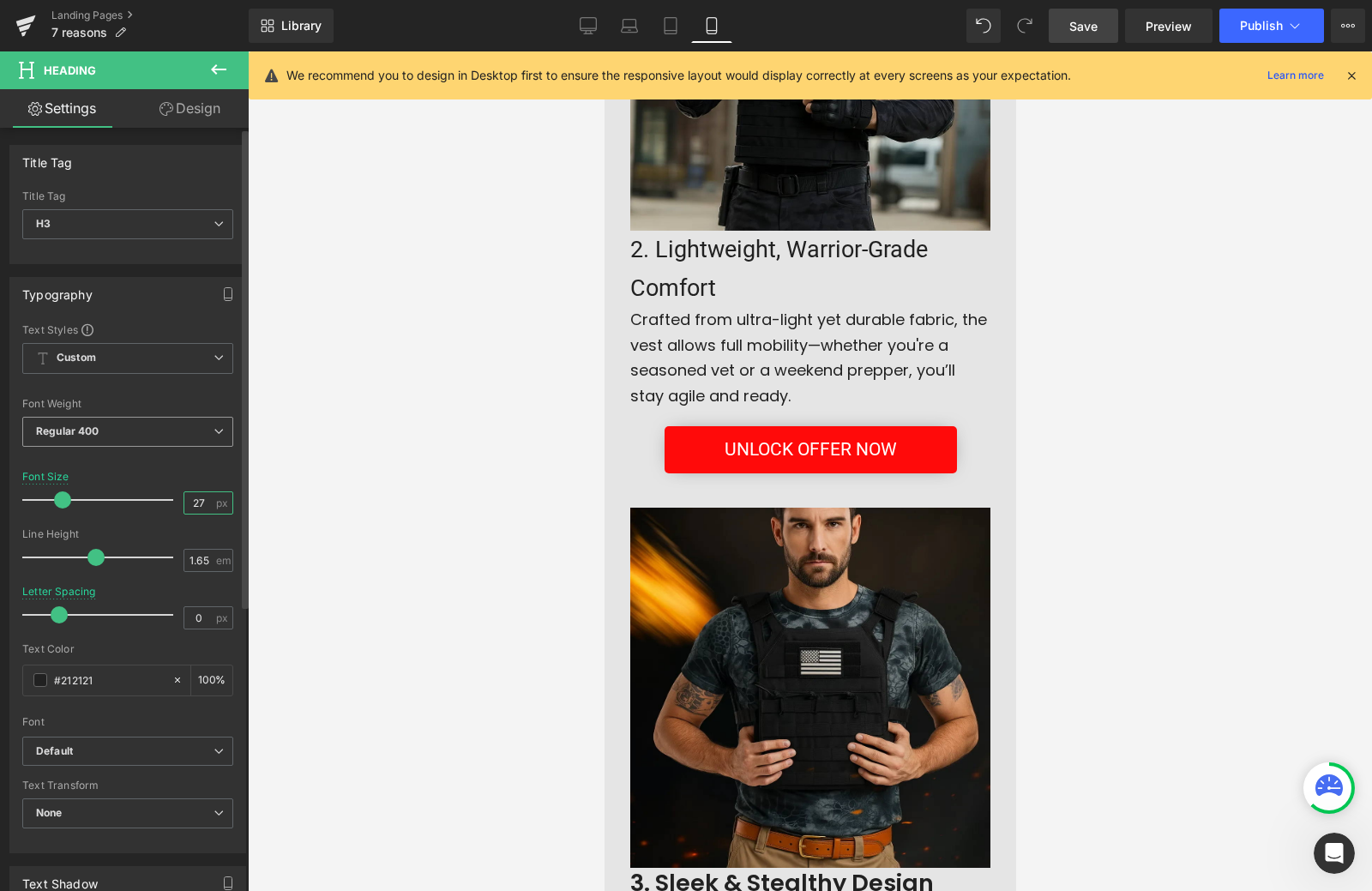
type input "27"
click at [126, 434] on span "Regular 400" at bounding box center [127, 432] width 211 height 30
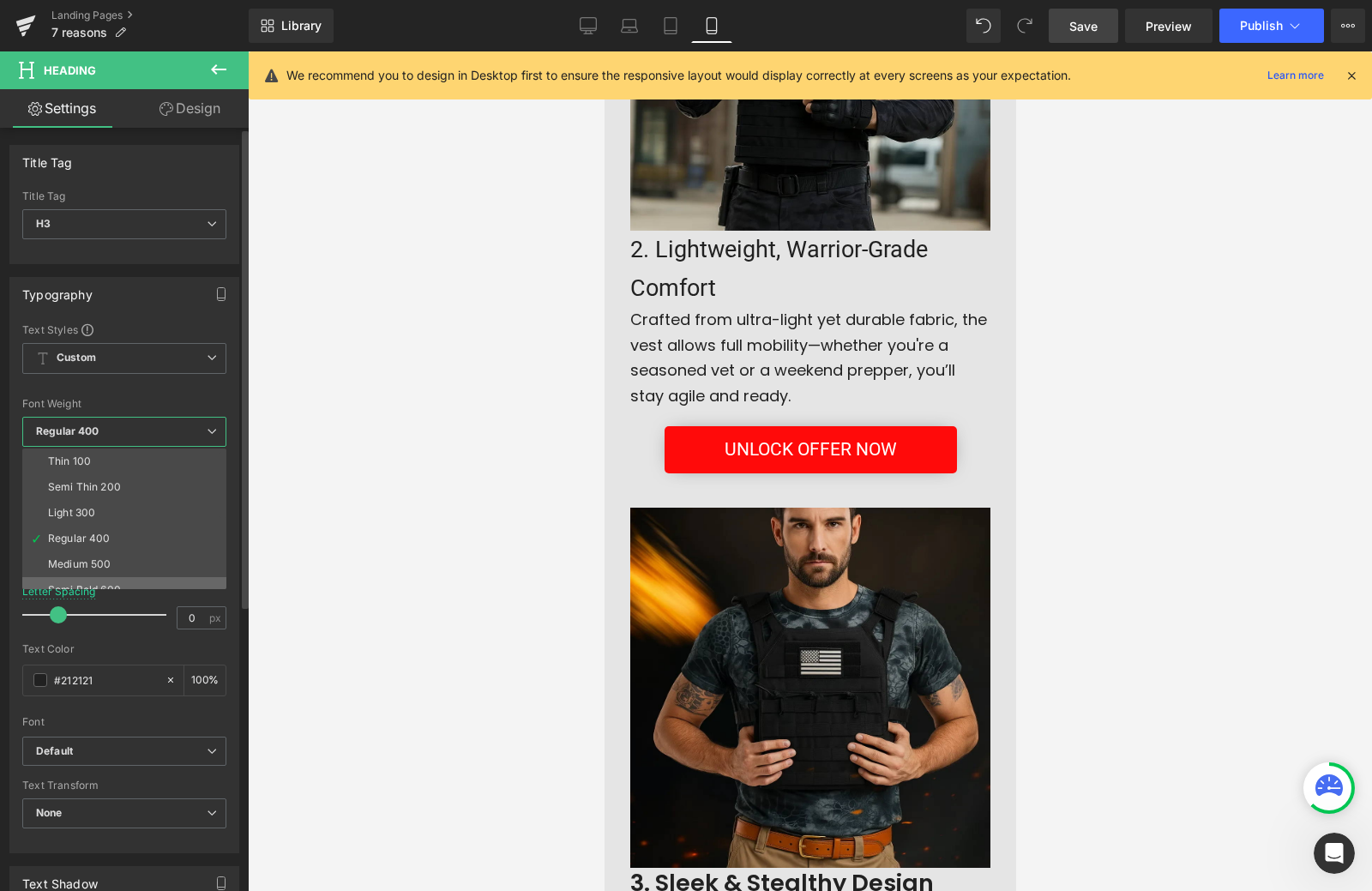
click at [115, 584] on div "Semi Bold 600" at bounding box center [84, 590] width 73 height 12
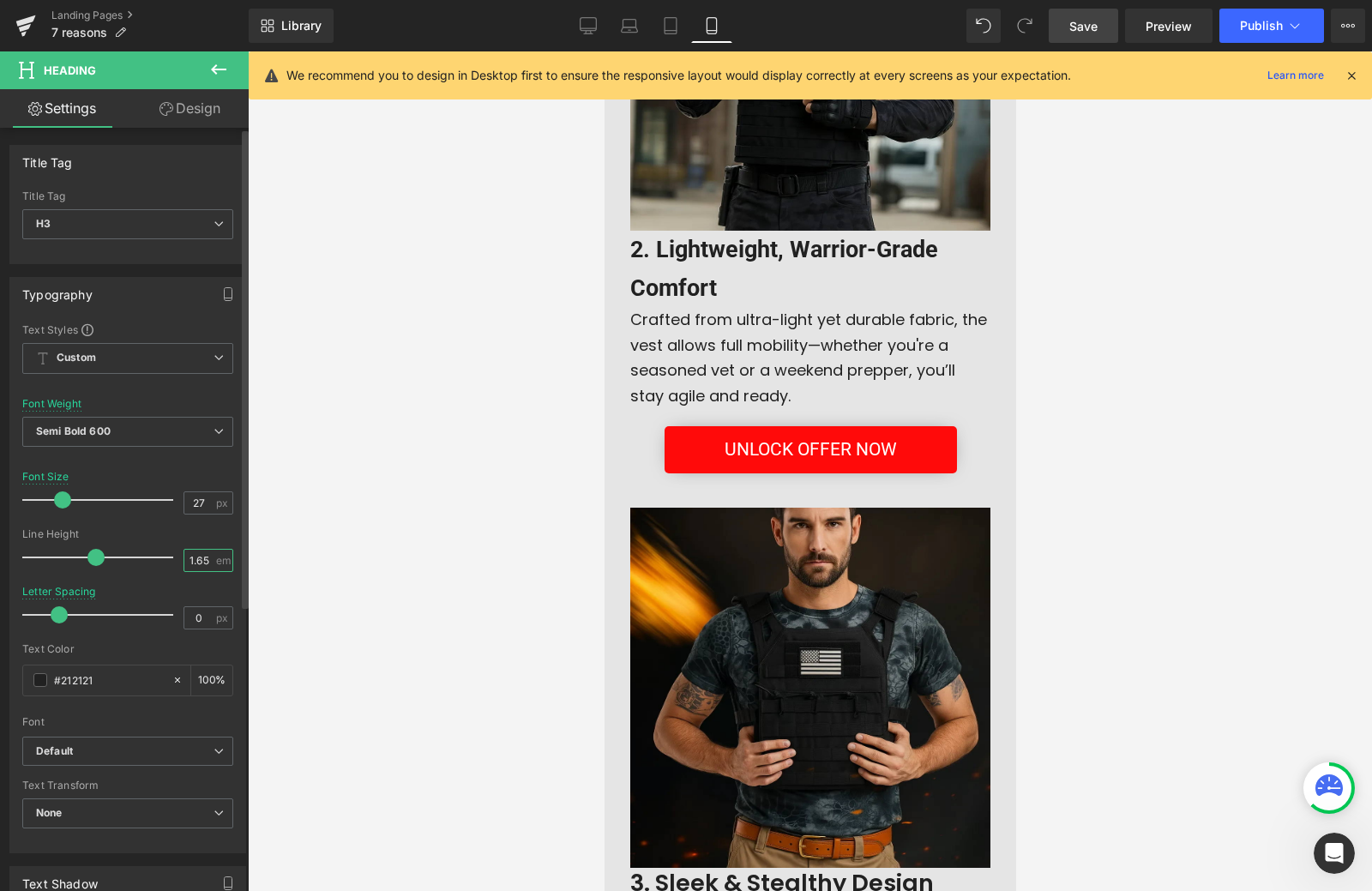
click at [201, 558] on input "1.65" at bounding box center [199, 560] width 30 height 21
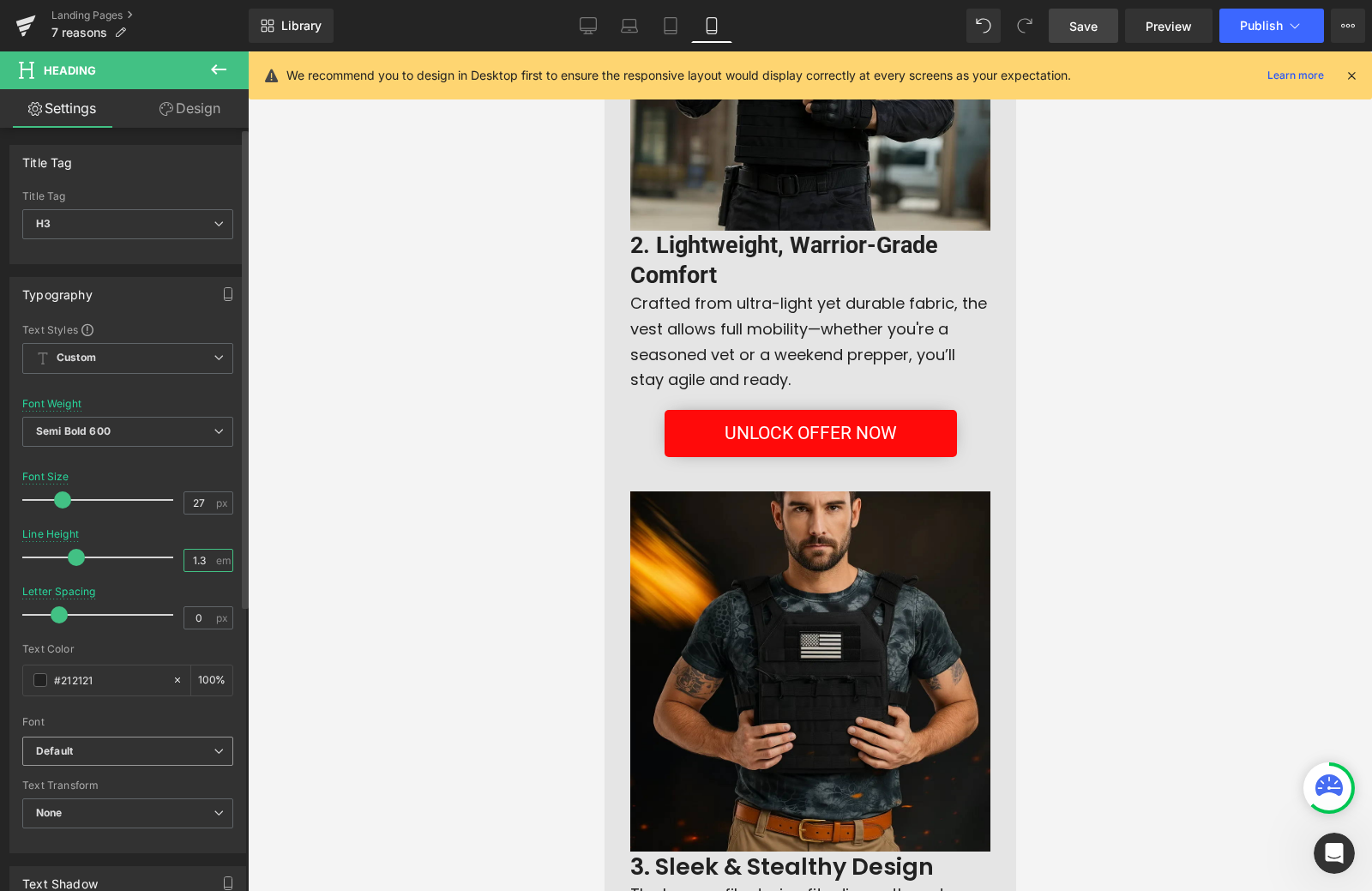
type input "1.3"
click at [138, 754] on b "Default" at bounding box center [124, 752] width 177 height 15
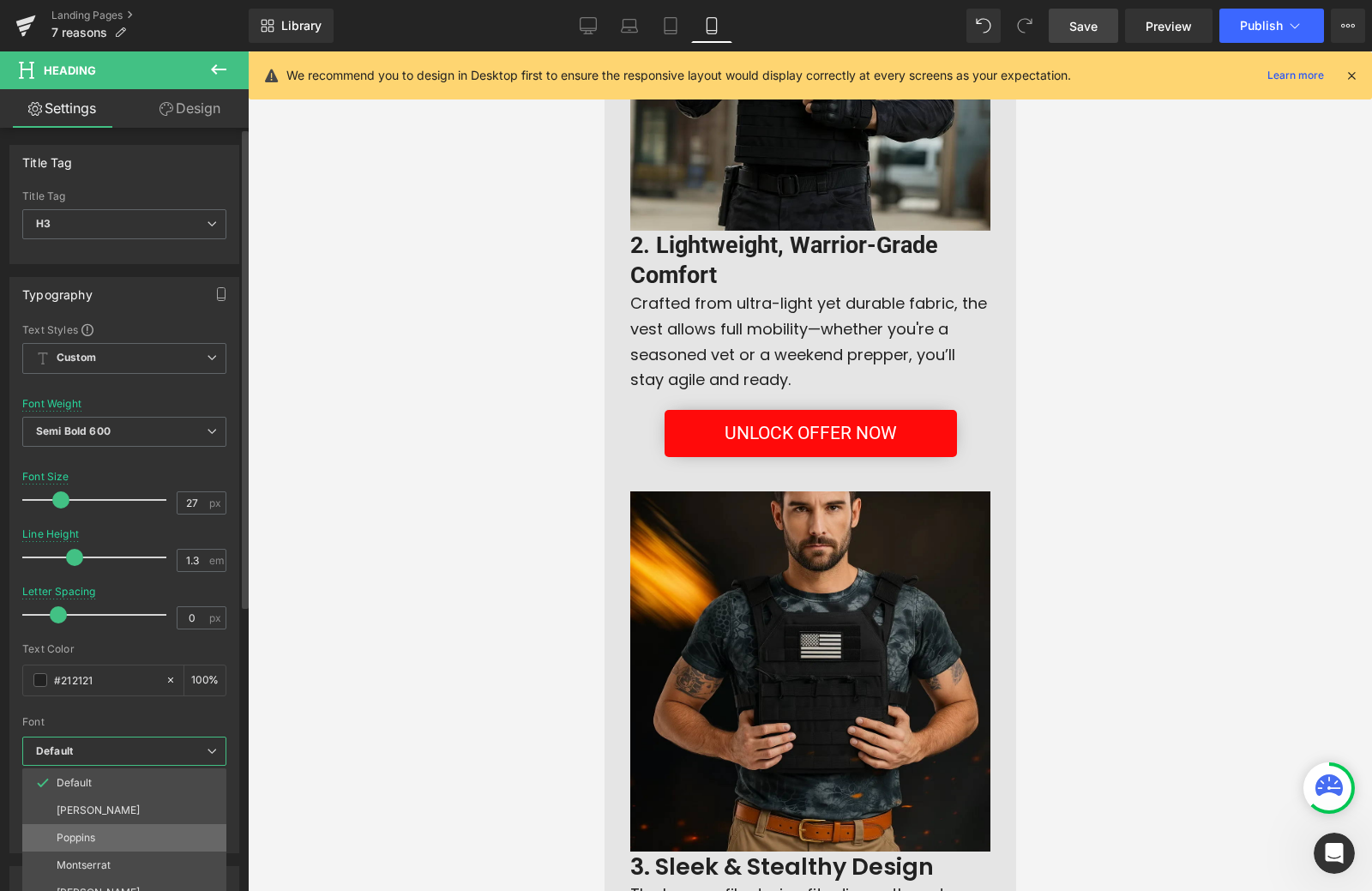
click at [93, 836] on p "Poppins" at bounding box center [76, 838] width 39 height 12
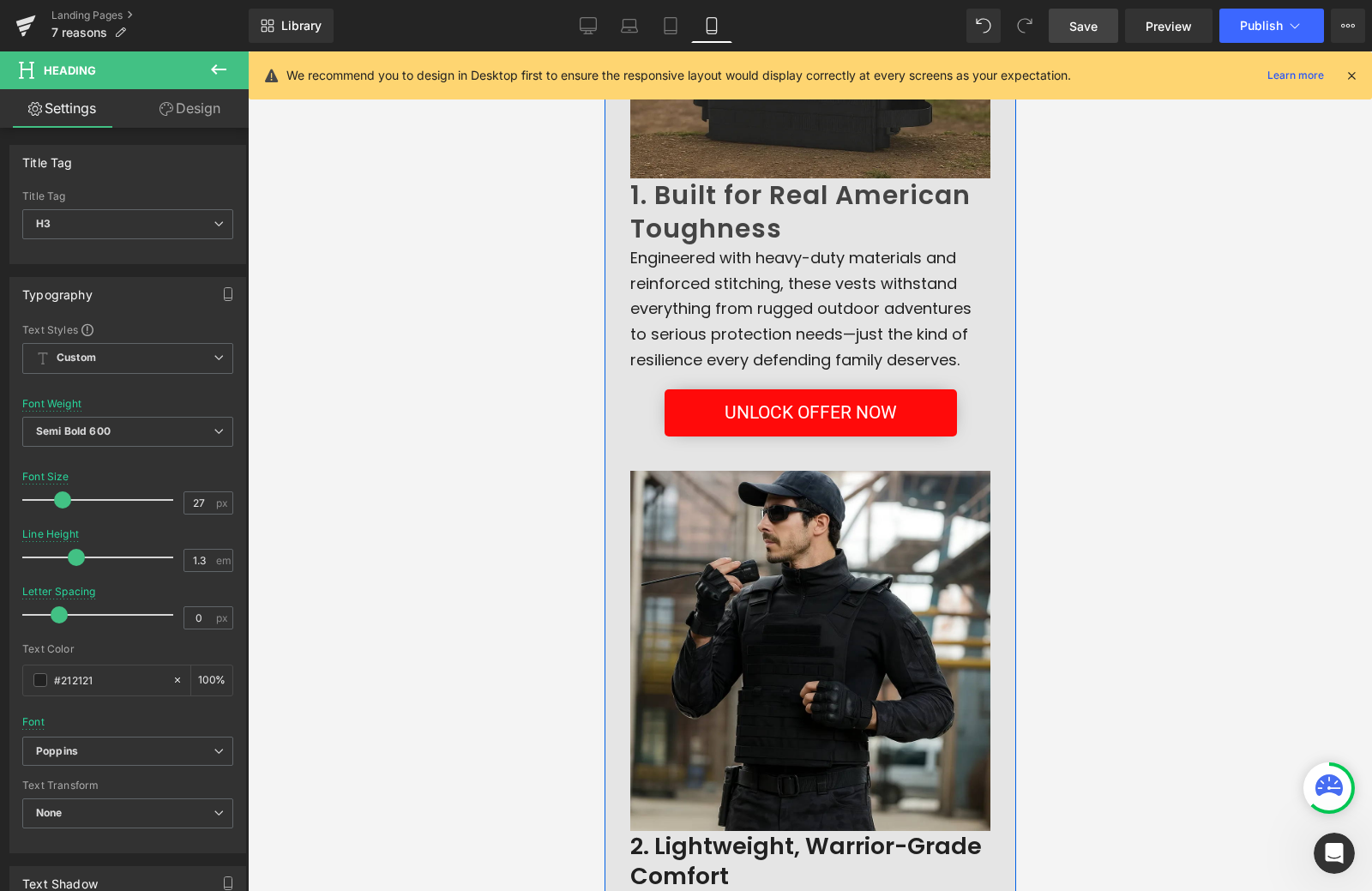
scroll to position [399, 0]
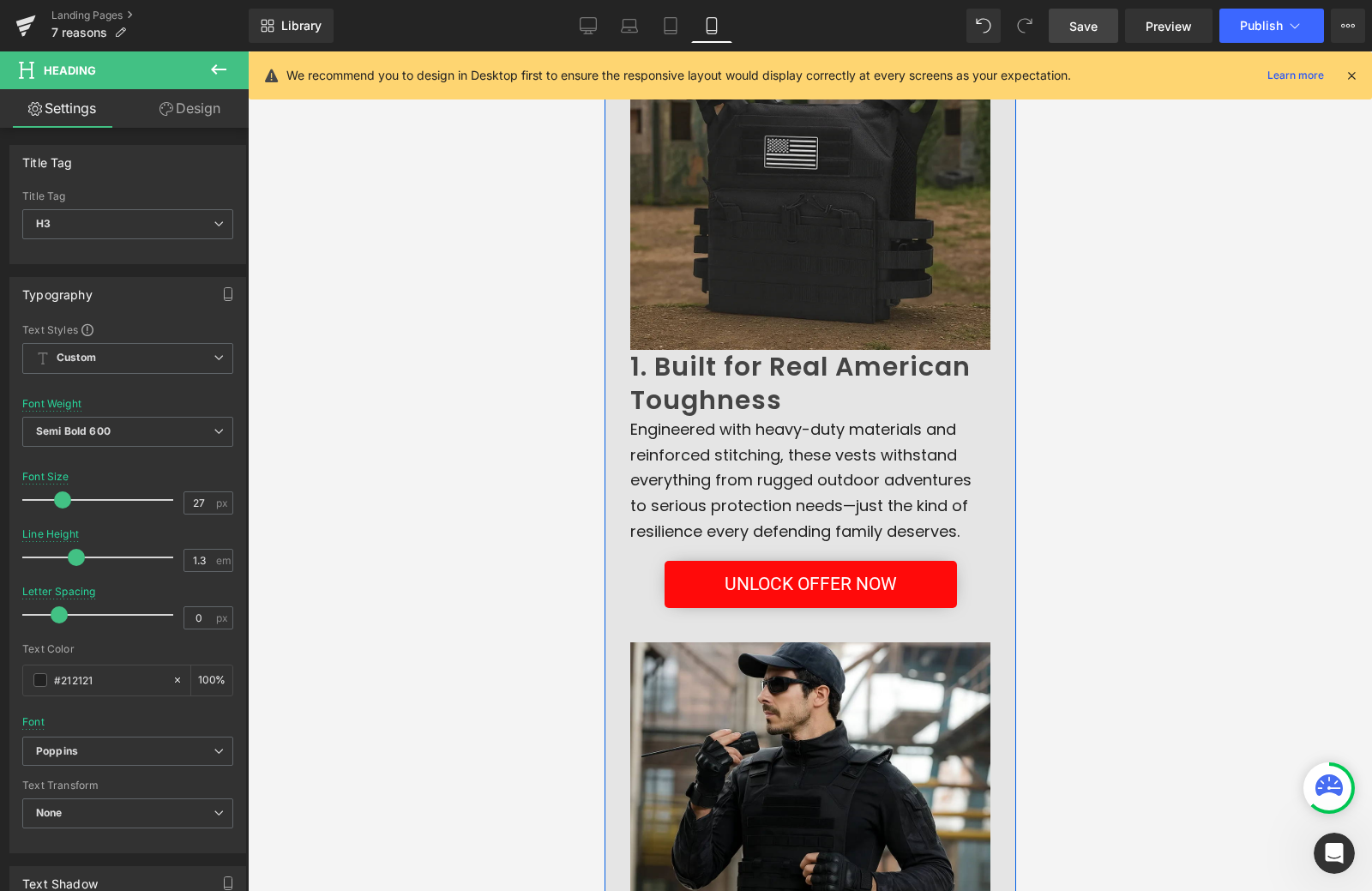
click at [690, 393] on h2 "1. Built for Real American Toughness" at bounding box center [809, 384] width 360 height 67
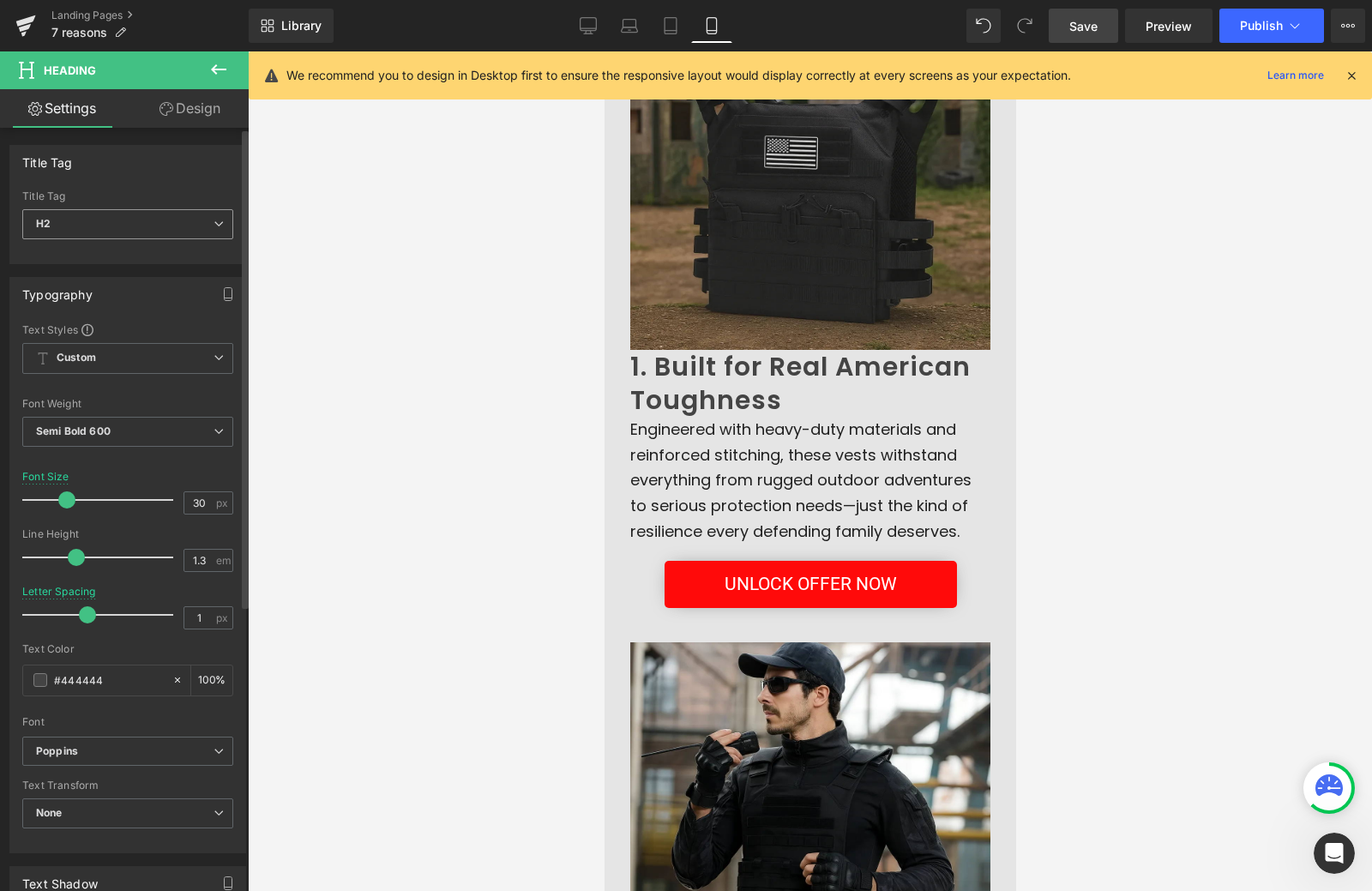
click at [153, 236] on span "H2" at bounding box center [127, 224] width 211 height 30
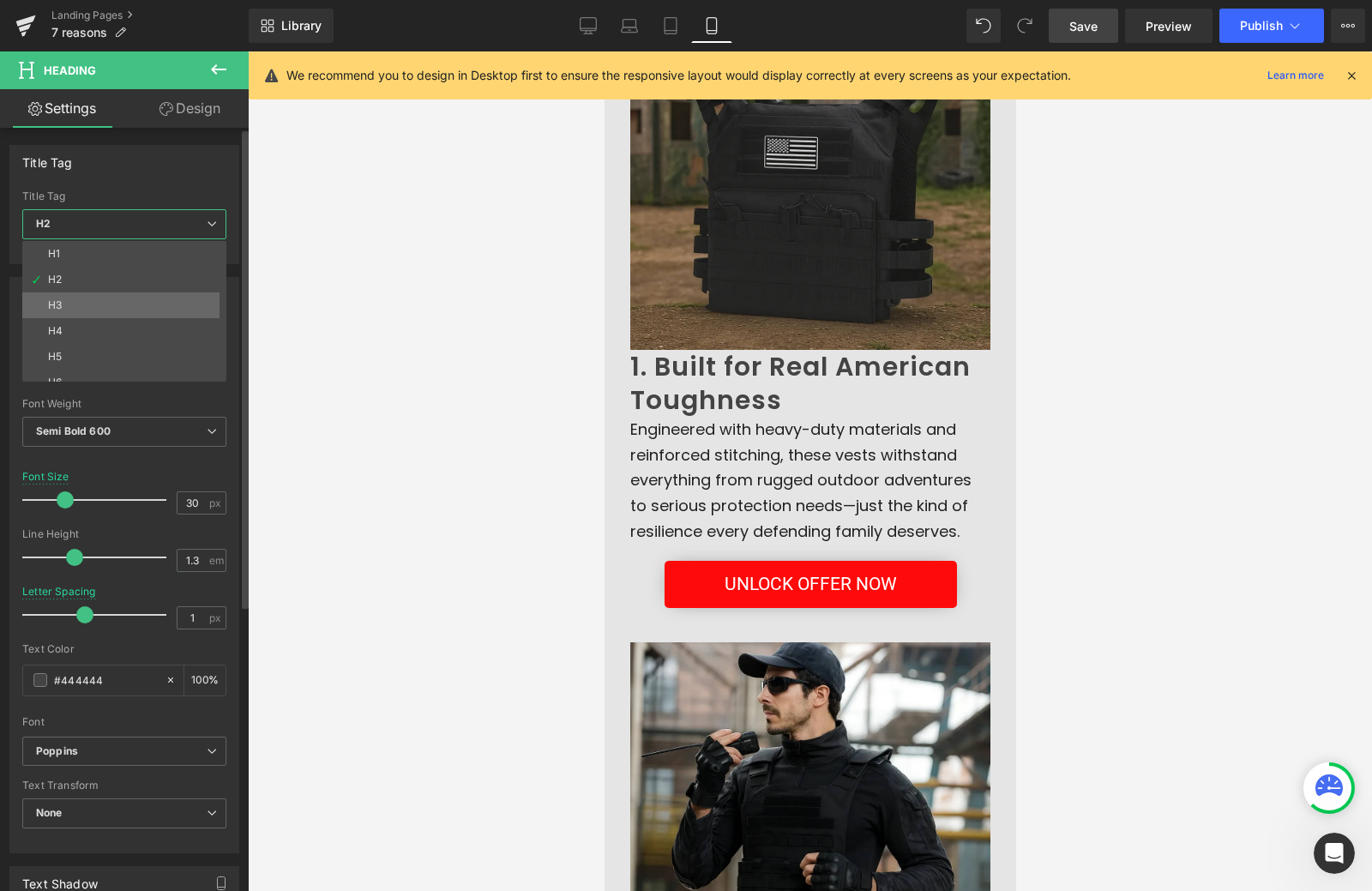
click at [126, 309] on li "H3" at bounding box center [128, 305] width 212 height 26
type input "17"
type input "1.65"
type input "0"
type input "#212121"
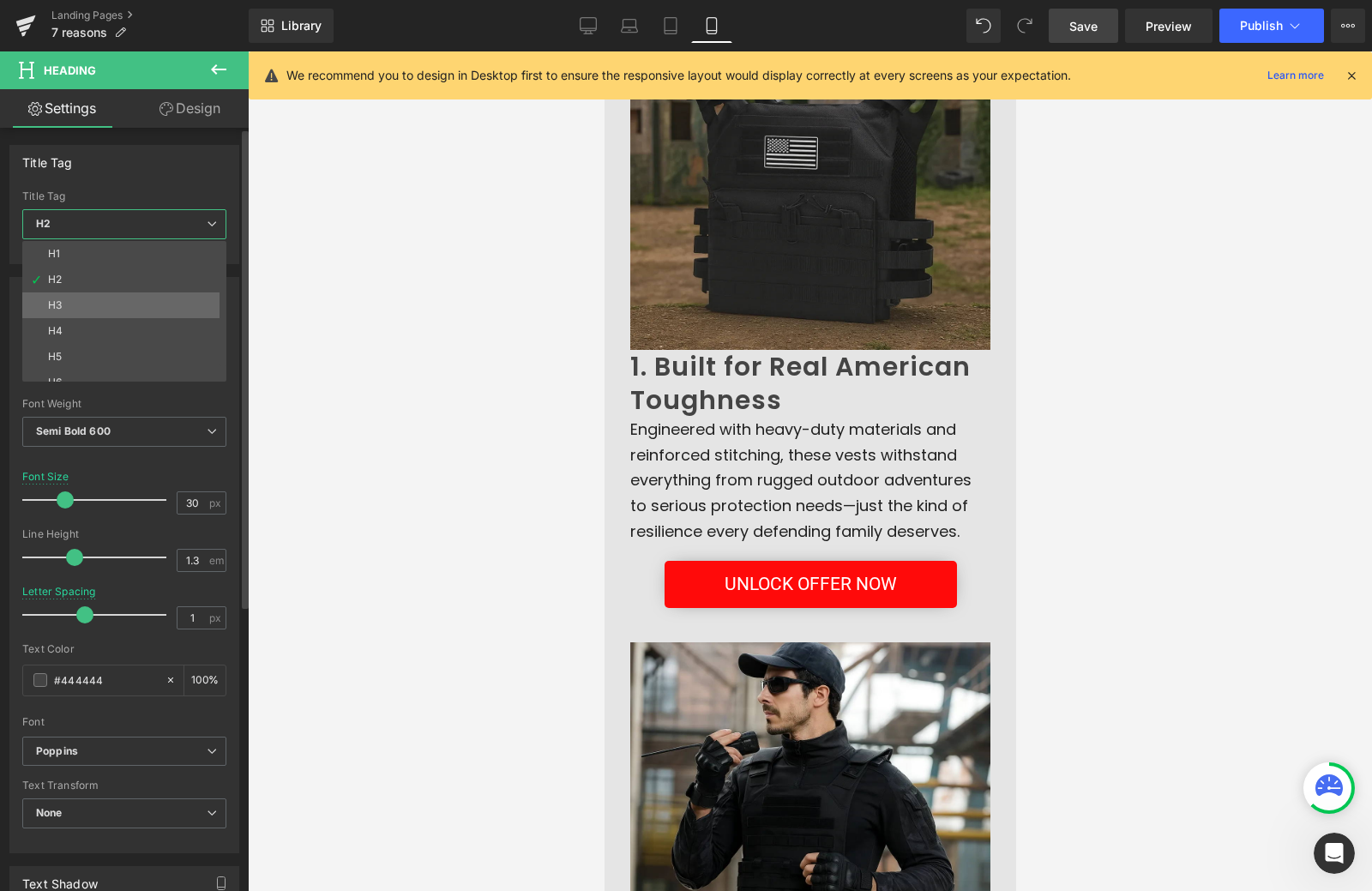
type input "100"
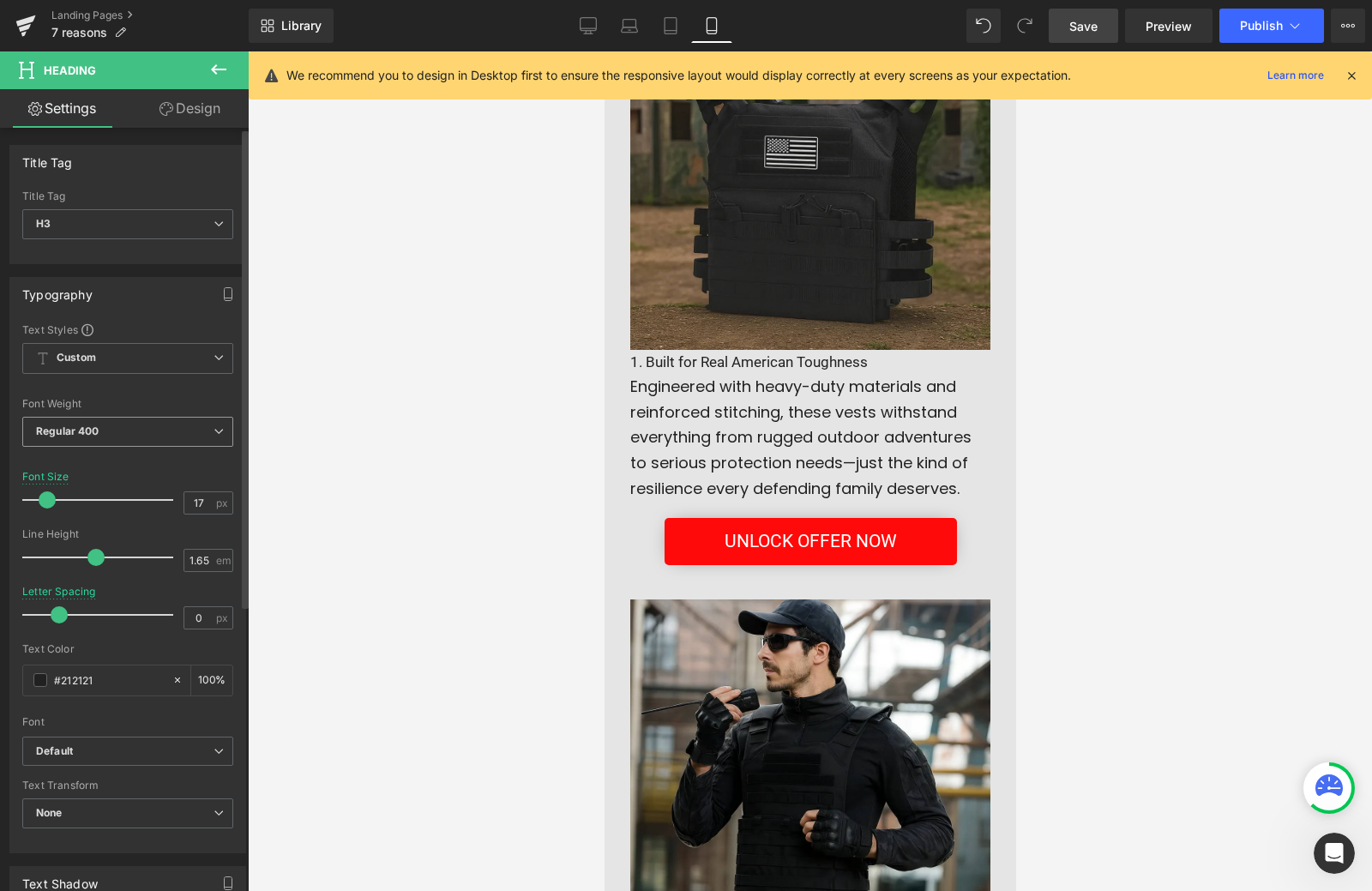
click at [168, 431] on span "Regular 400" at bounding box center [127, 432] width 211 height 30
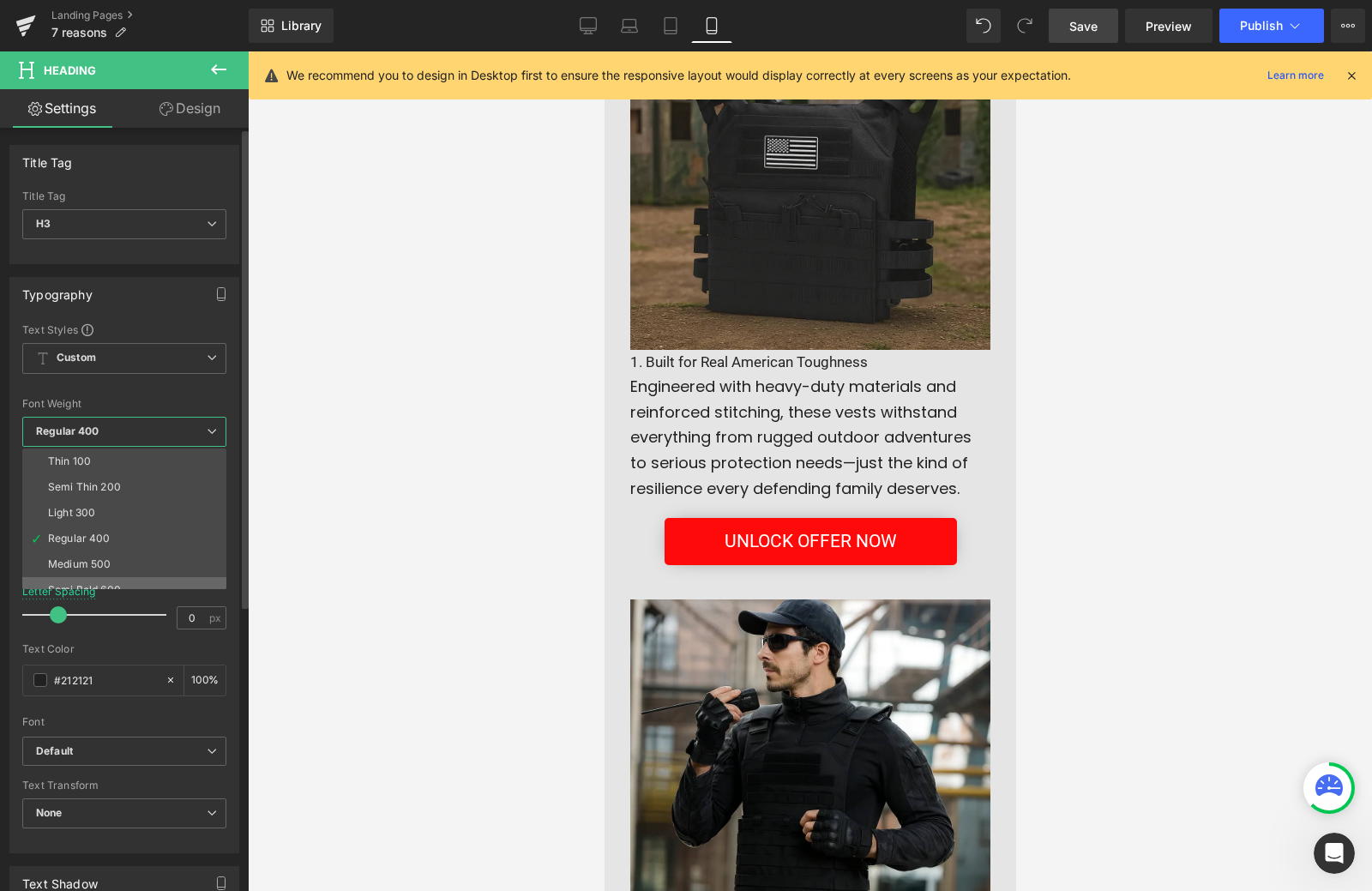
click at [134, 583] on li "Semi Bold 600" at bounding box center [128, 589] width 212 height 26
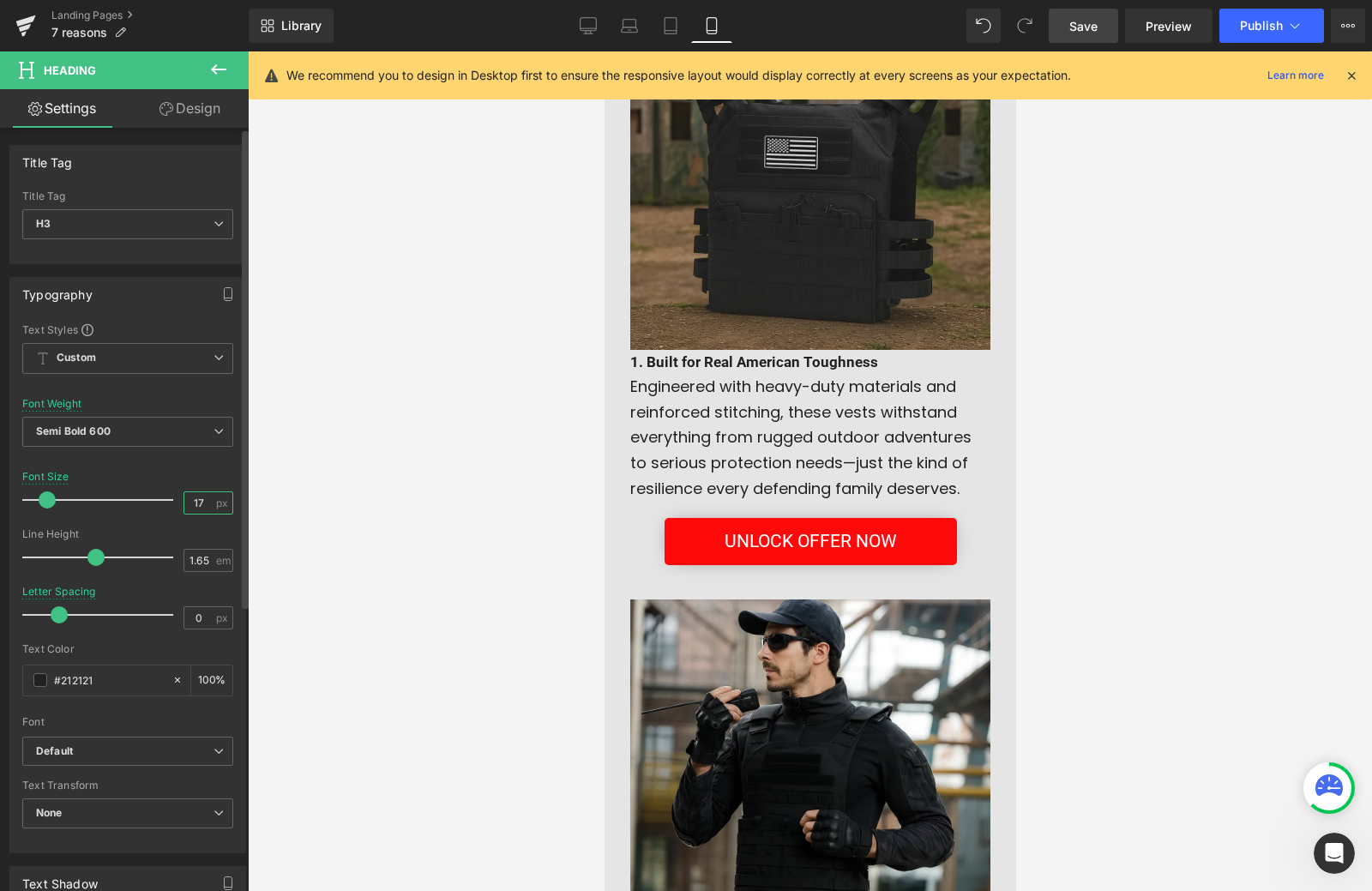
click at [201, 504] on input "17" at bounding box center [199, 503] width 30 height 21
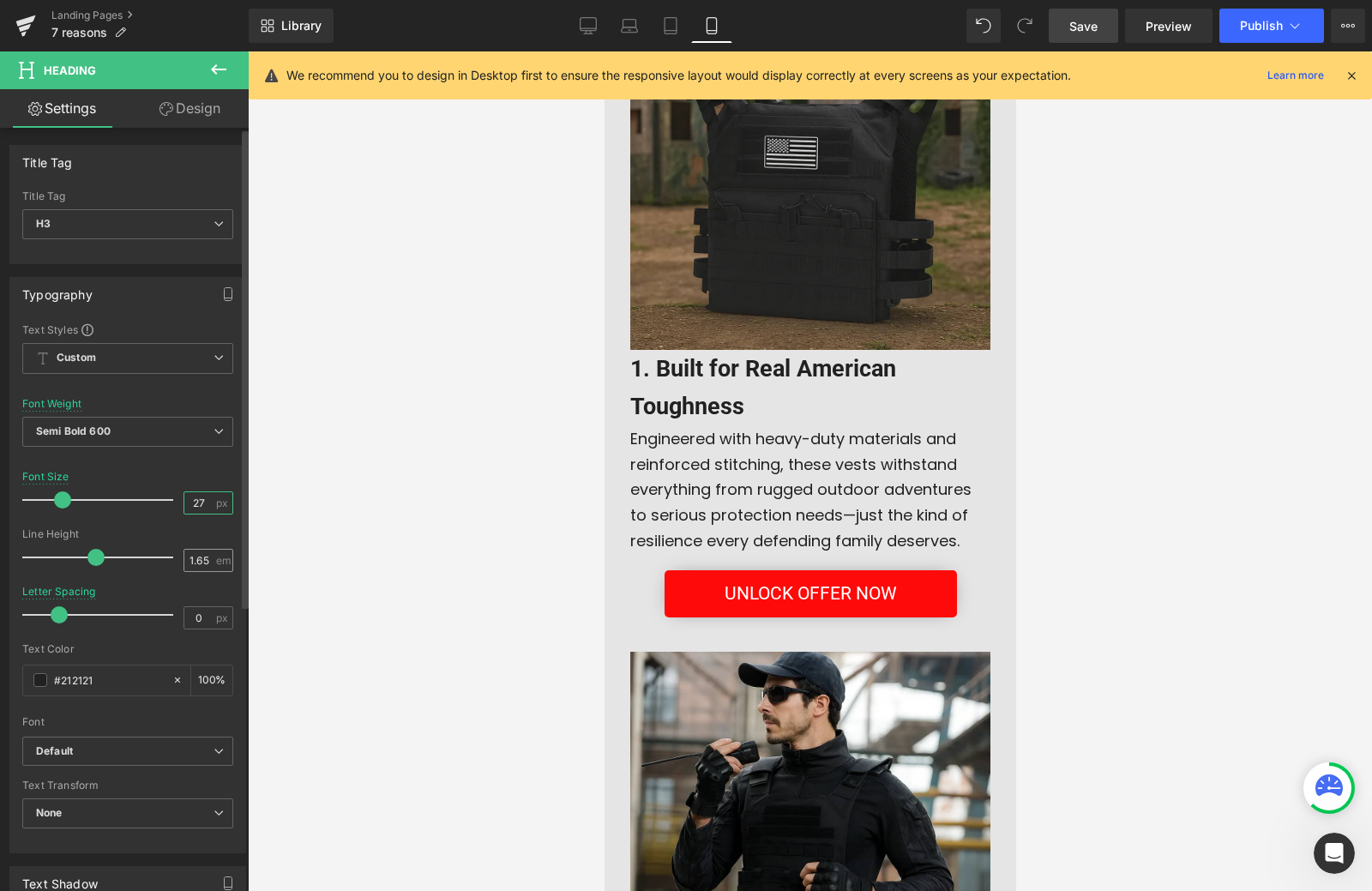
type input "27"
click at [203, 563] on input "1.65" at bounding box center [199, 560] width 30 height 21
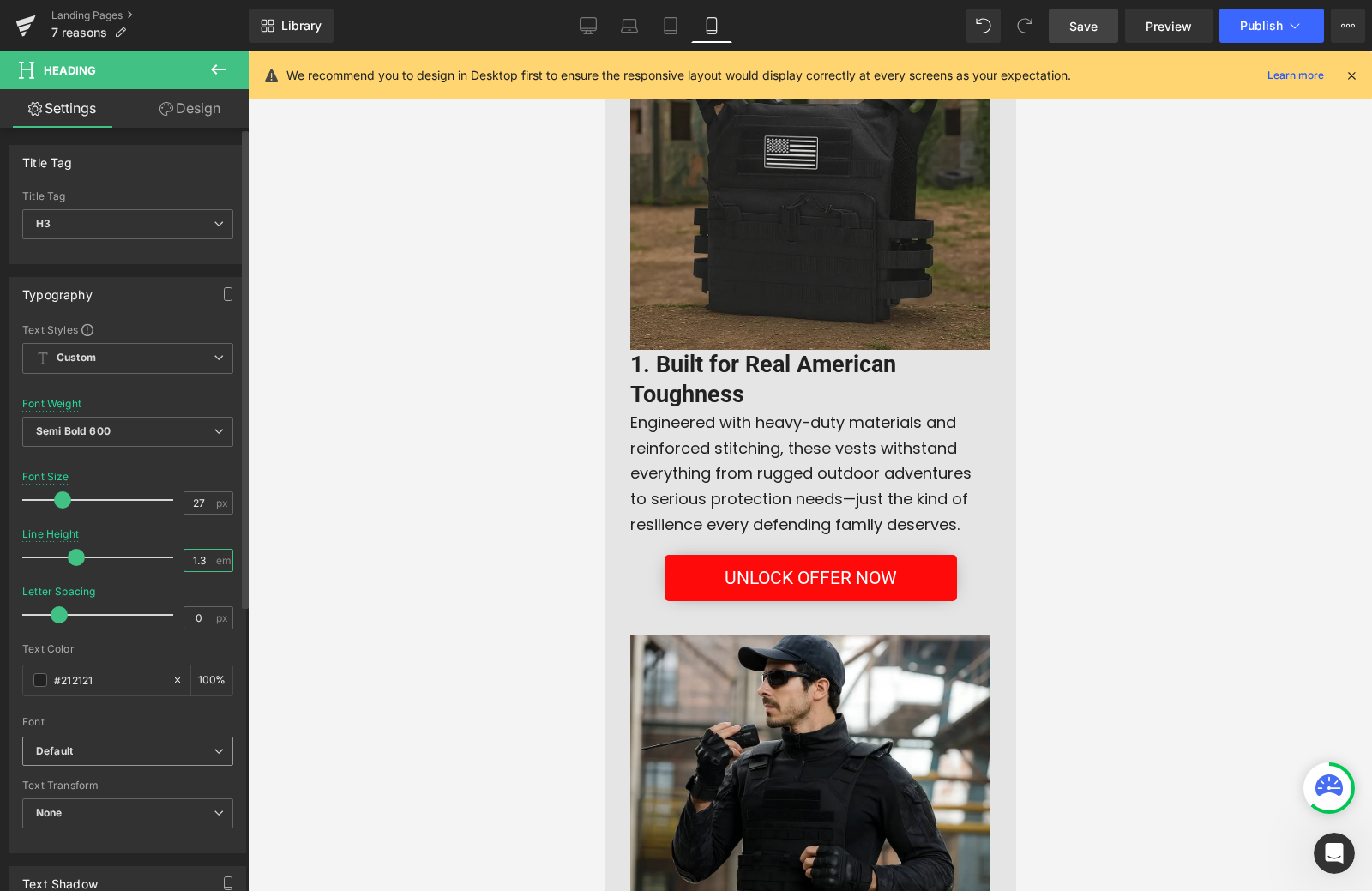
type input "1.3"
click at [171, 756] on b "Default" at bounding box center [124, 752] width 177 height 15
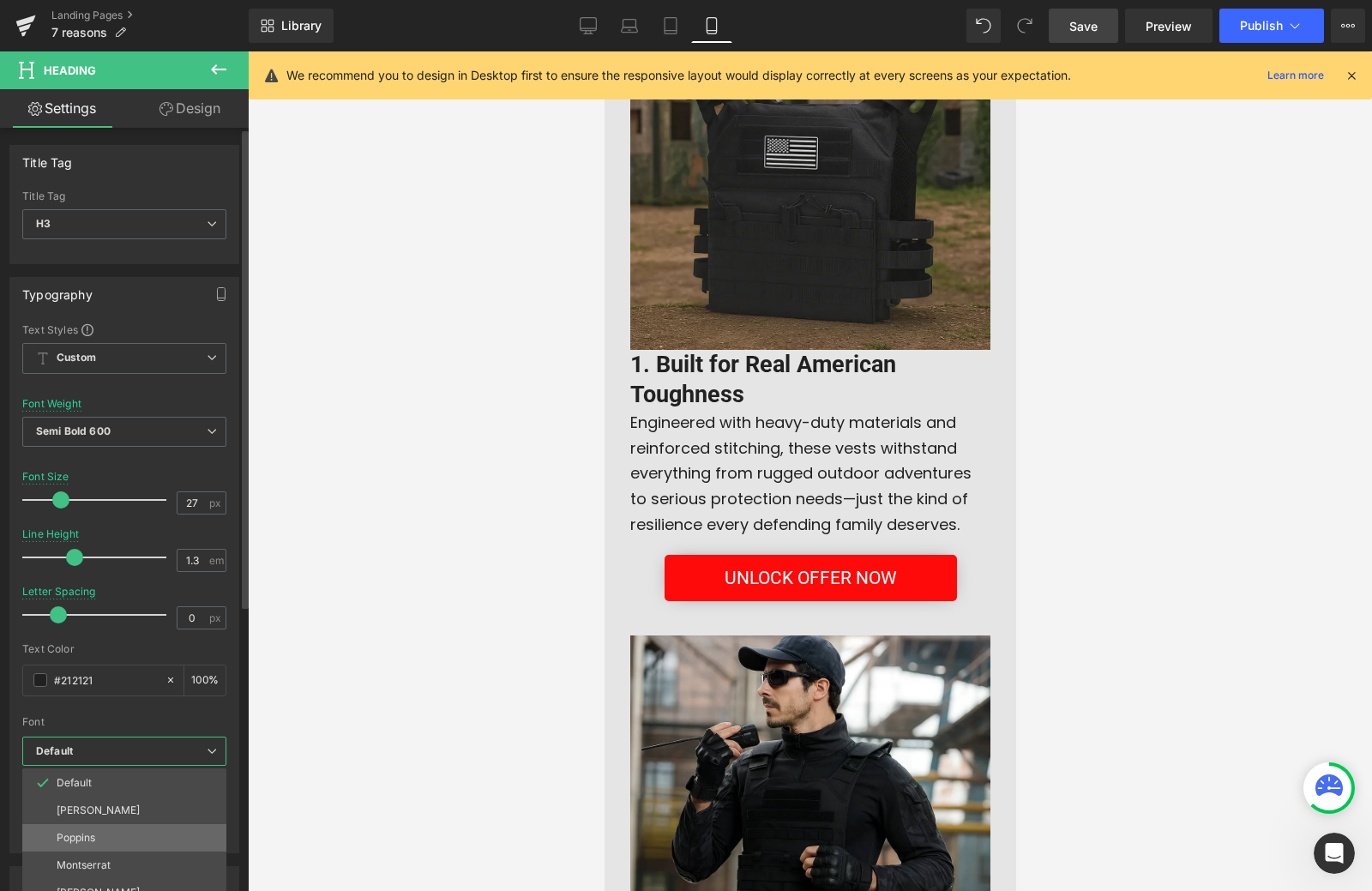
click at [105, 837] on li "Poppins" at bounding box center [123, 837] width 204 height 27
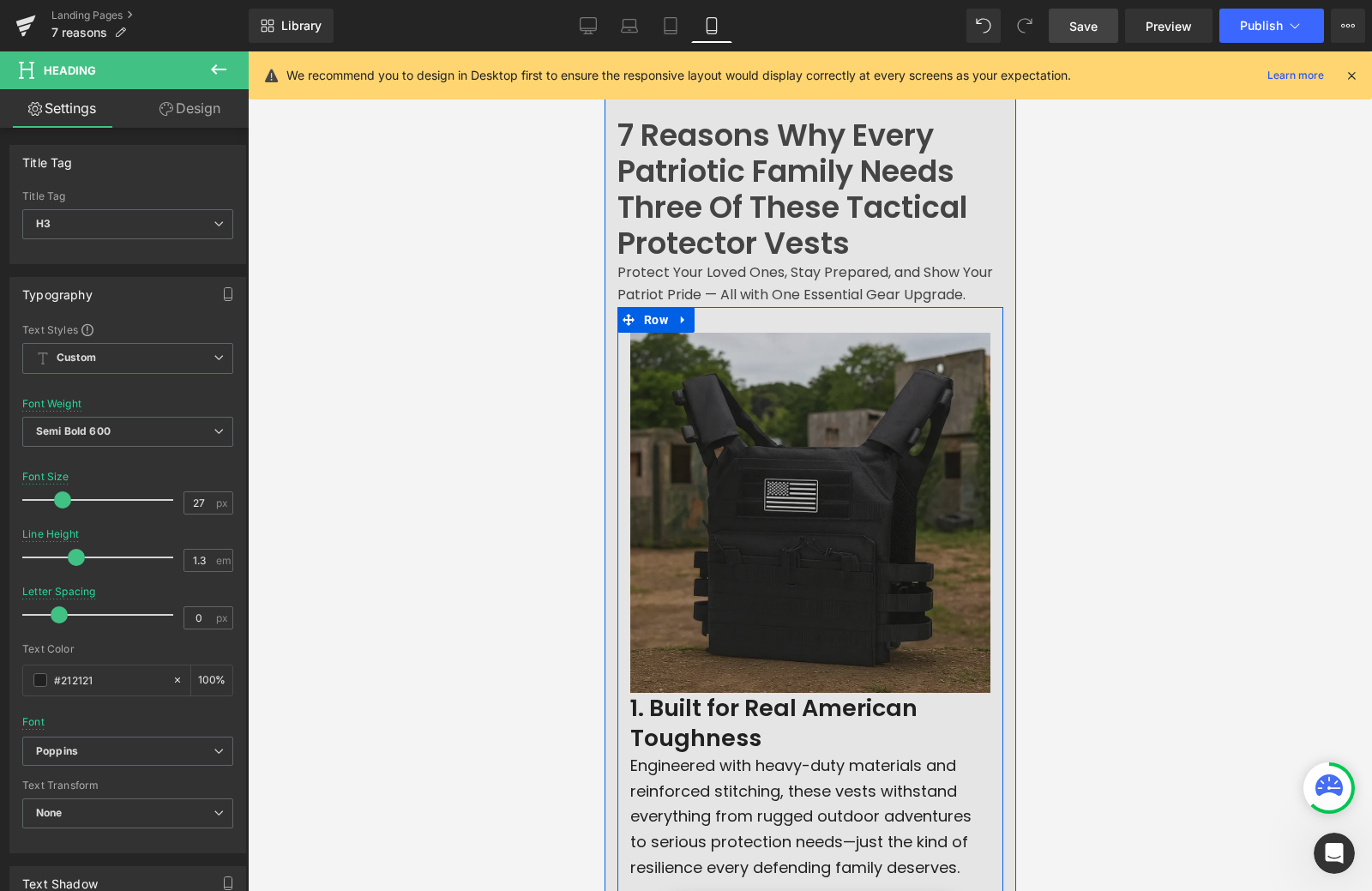
scroll to position [0, 0]
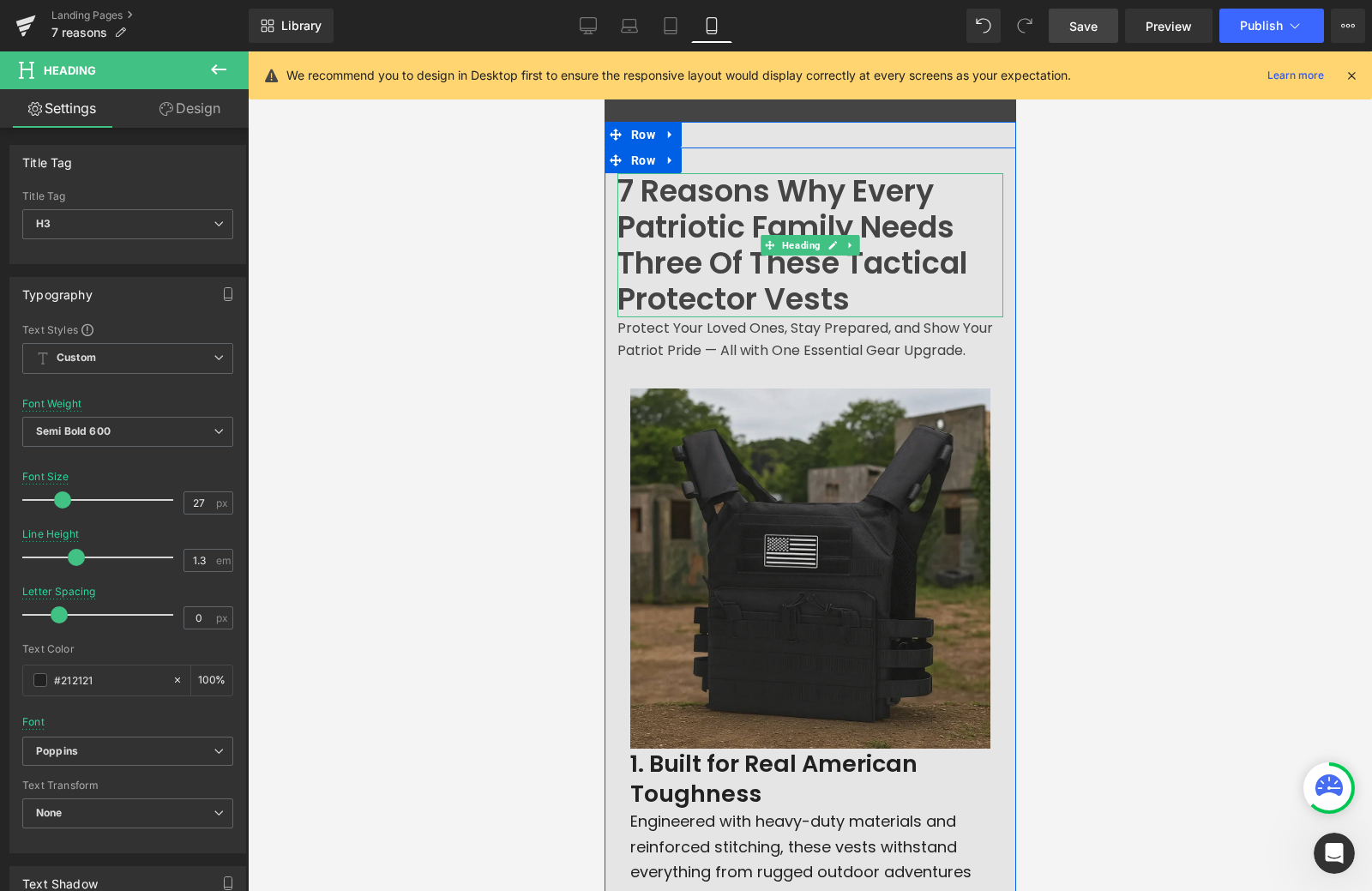
click at [717, 229] on div "7 Reasons Why Every Patriotic Family Needs Three Of These Tactical Protector Ve…" at bounding box center [809, 244] width 386 height 144
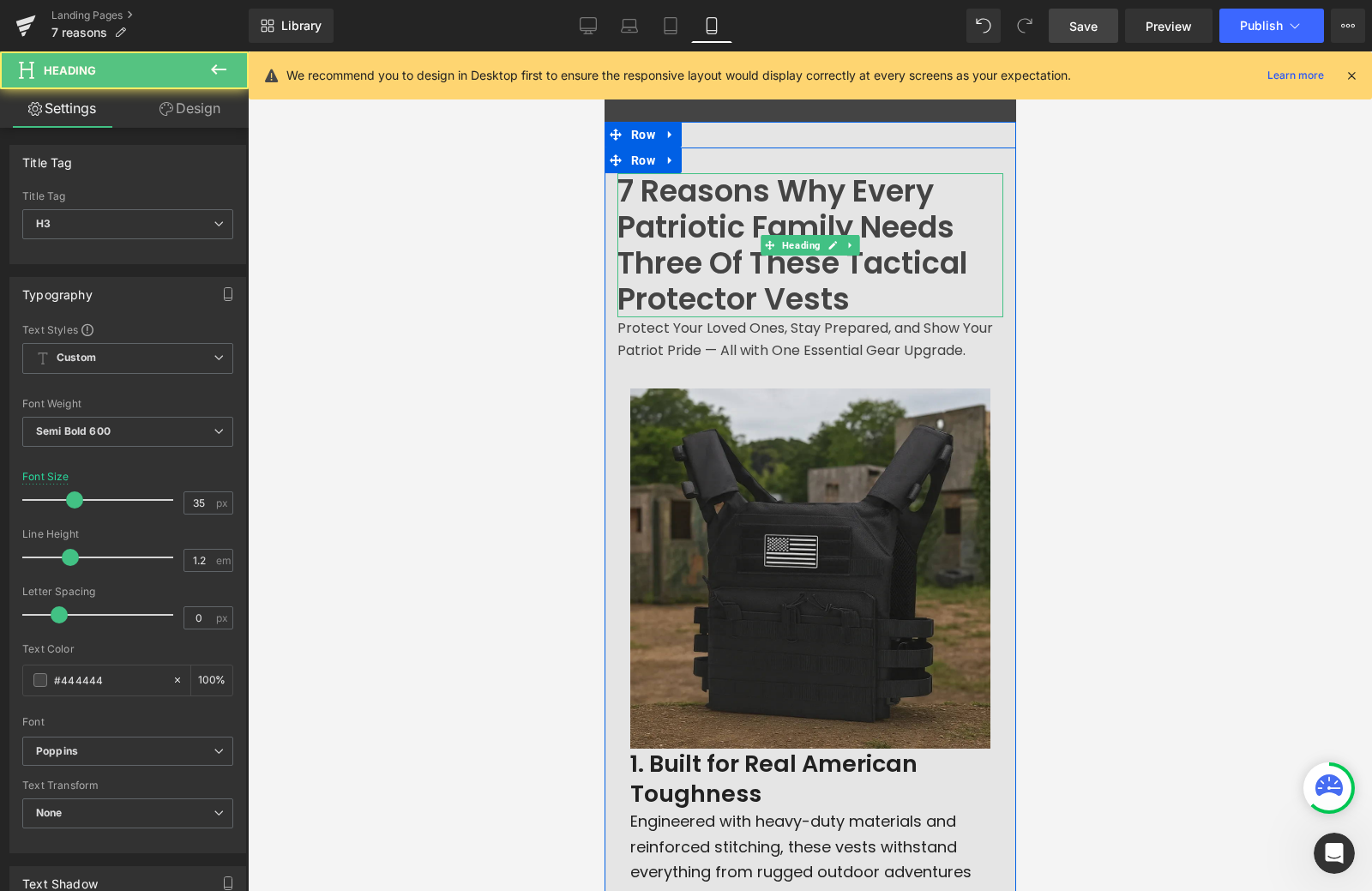
click at [693, 229] on div "7 Reasons Why Every Patriotic Family Needs Three Of These Tactical Protector Ve…" at bounding box center [809, 244] width 386 height 144
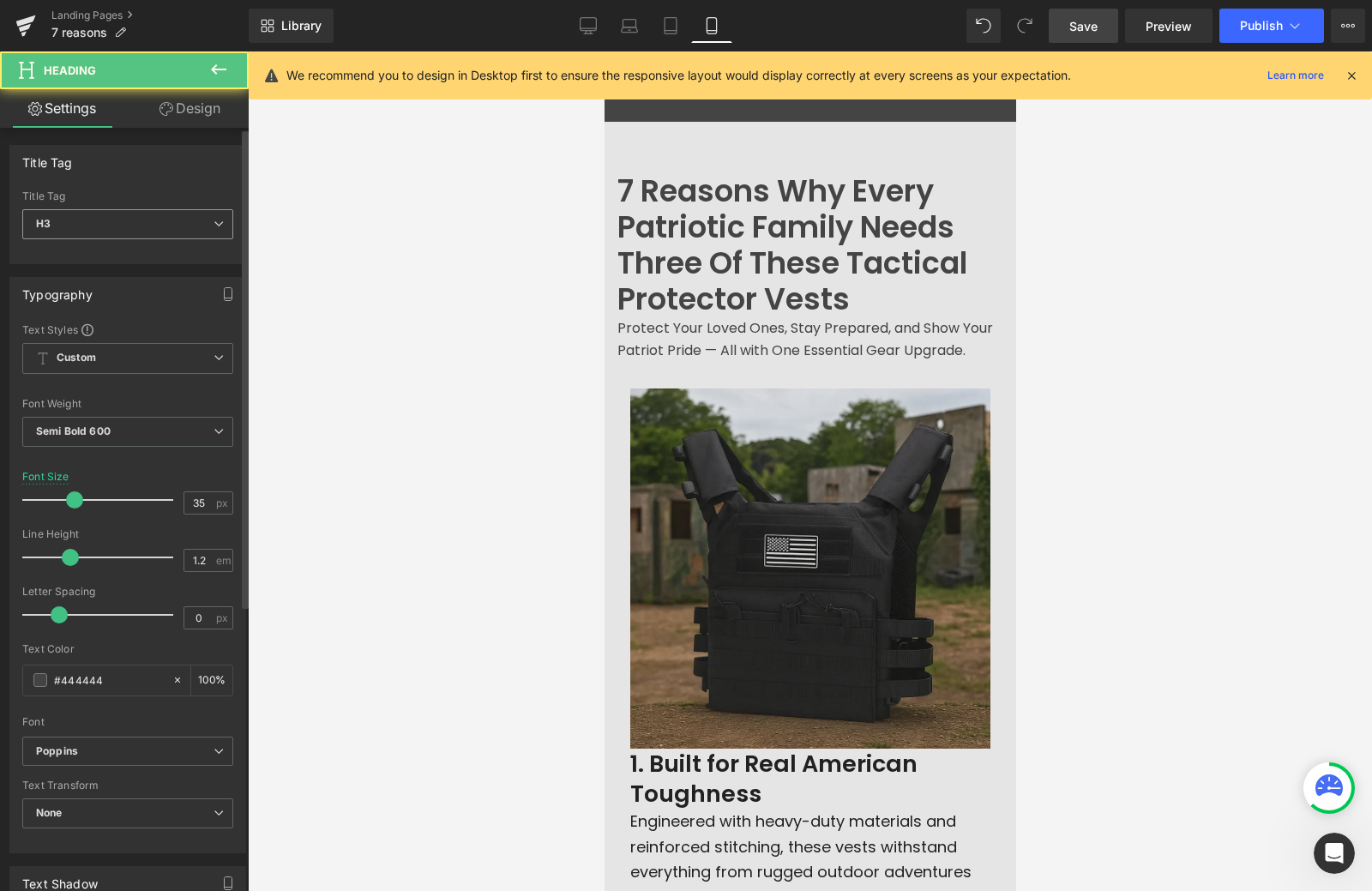
click at [175, 223] on span "H3" at bounding box center [127, 224] width 211 height 30
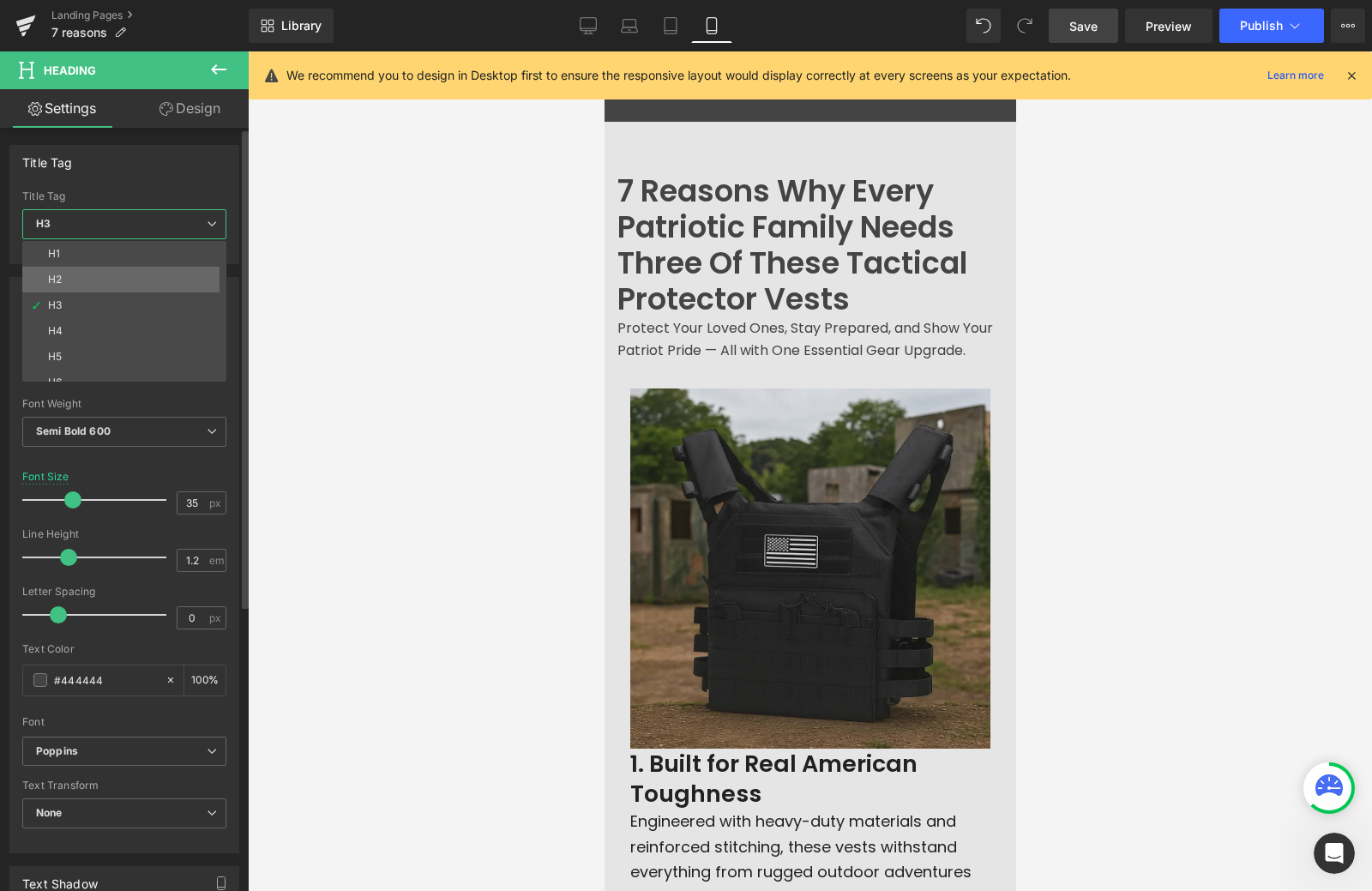
click at [157, 284] on li "H2" at bounding box center [128, 279] width 212 height 26
type input "100"
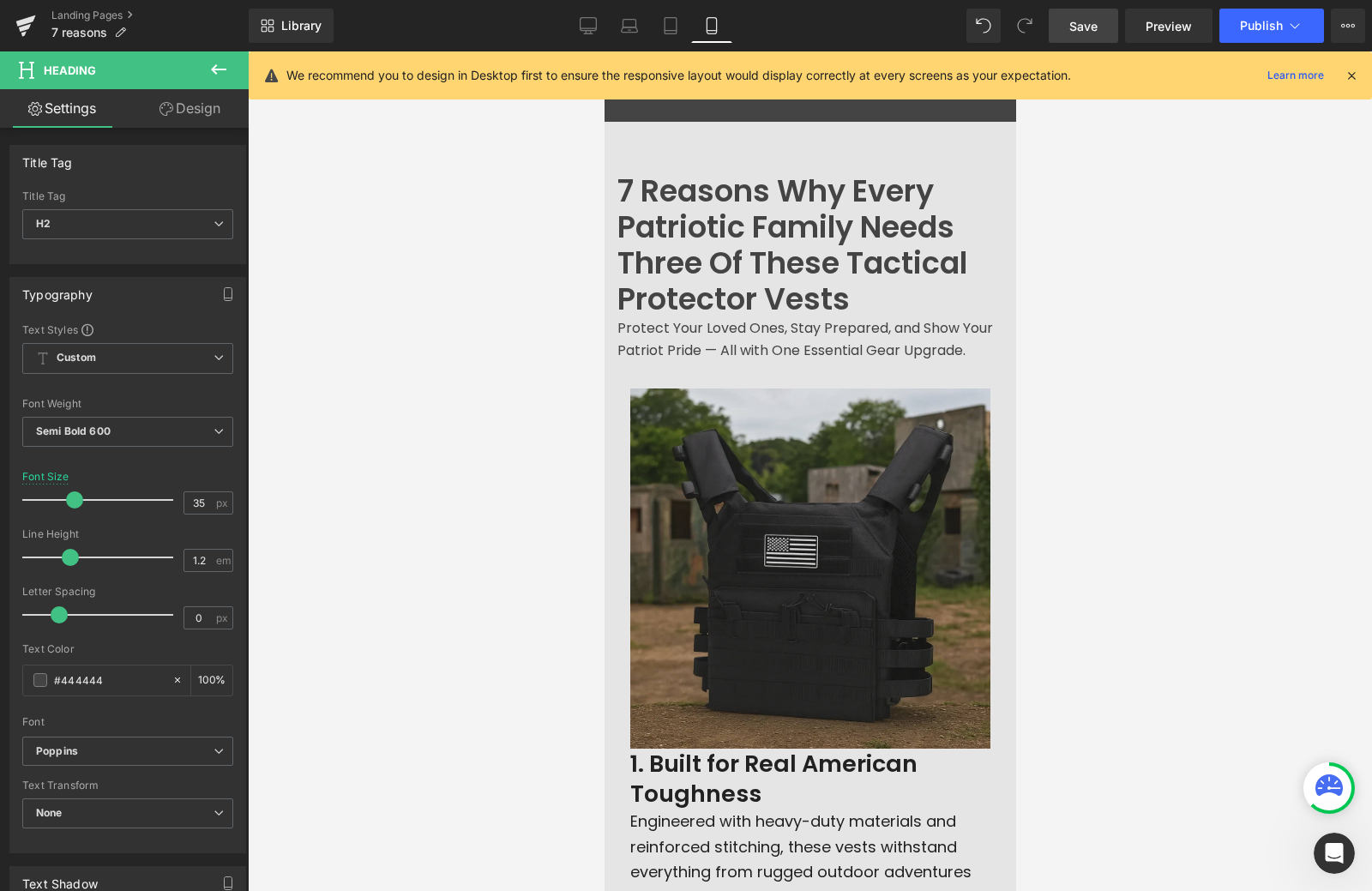
click at [366, 296] on div at bounding box center [809, 471] width 1124 height 840
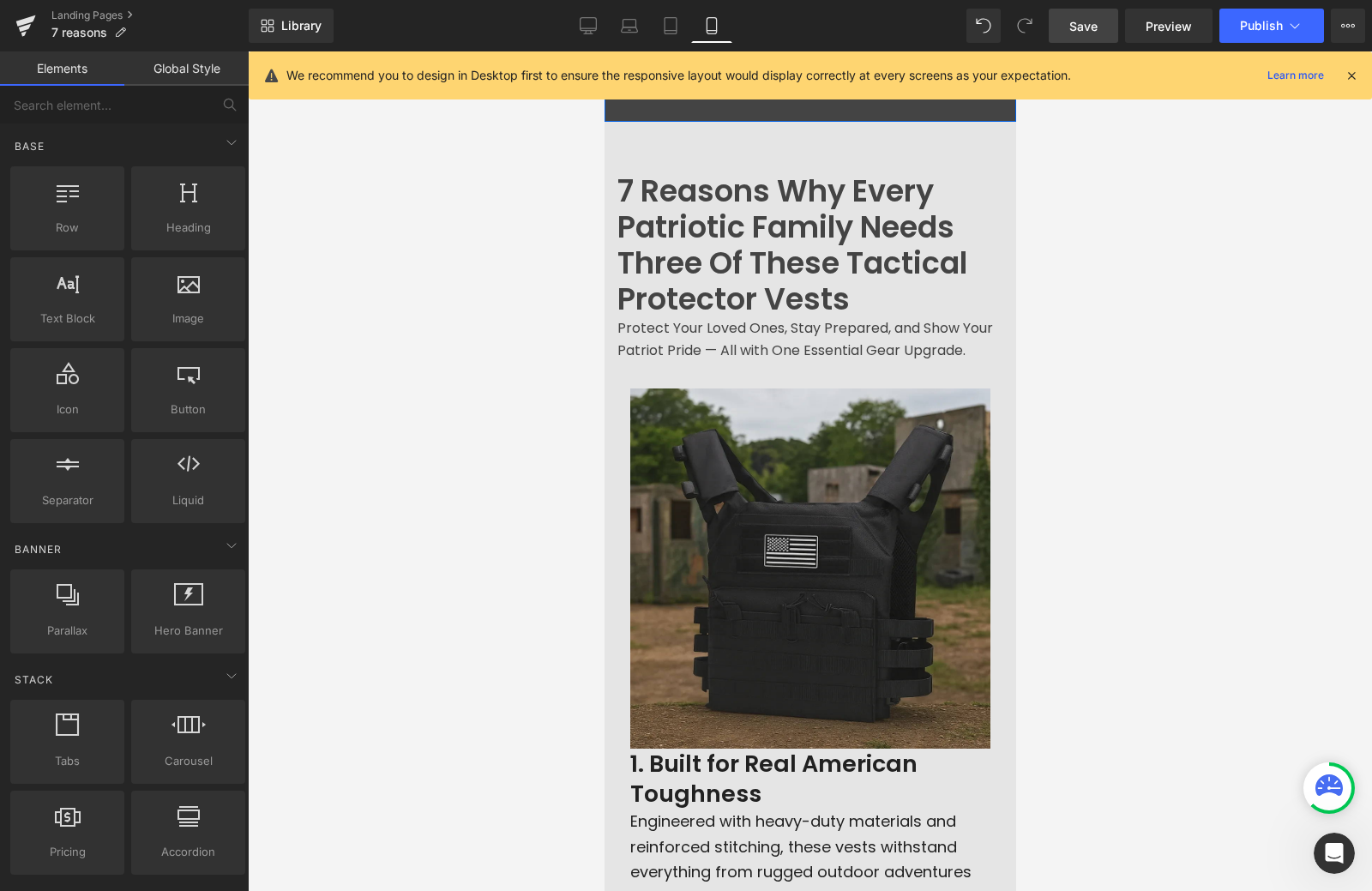
click at [697, 109] on div "PATRIOT INSIDER Heading Row" at bounding box center [809, 86] width 412 height 53
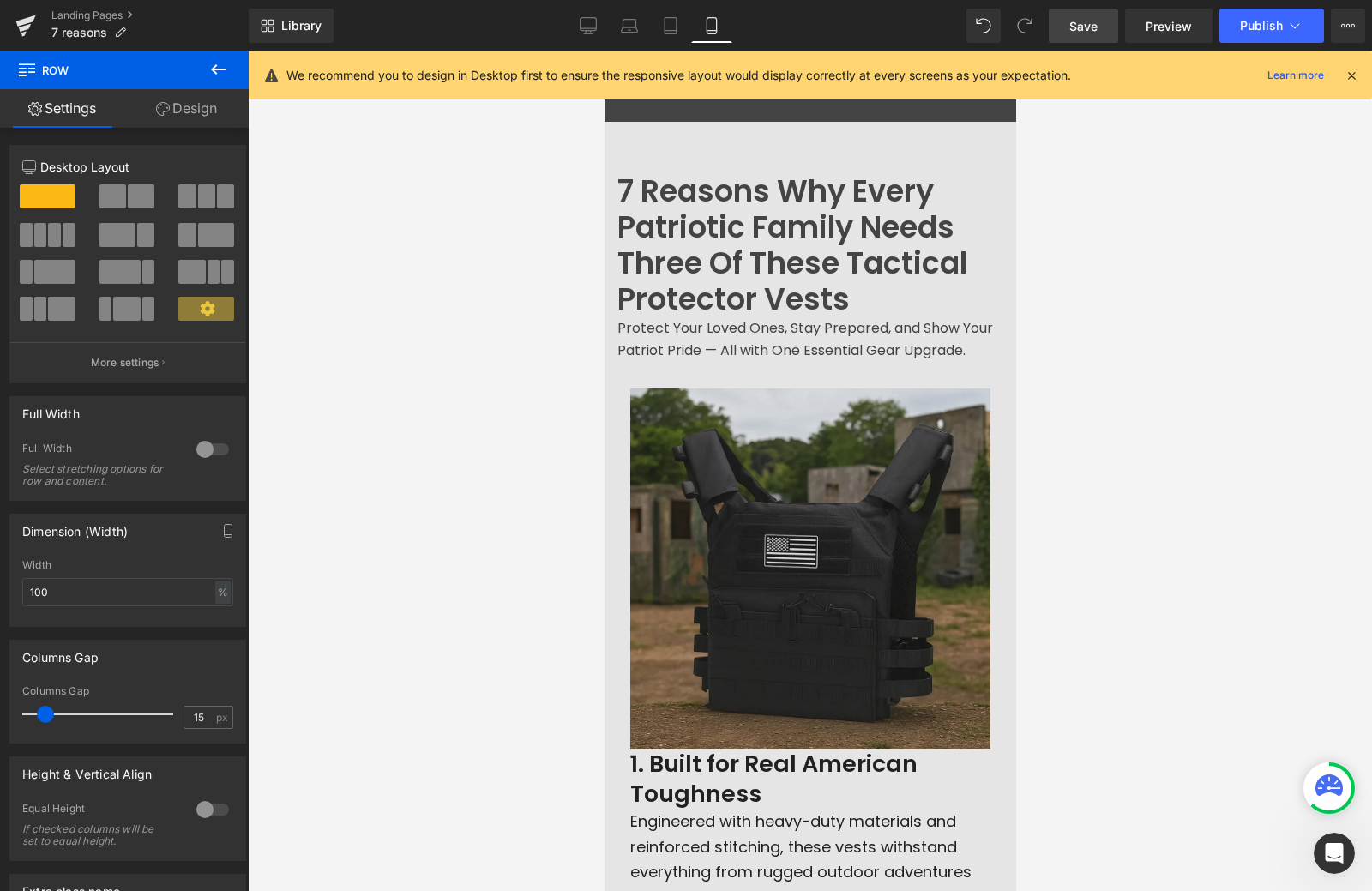
click at [1352, 71] on icon at bounding box center [1352, 76] width 16 height 16
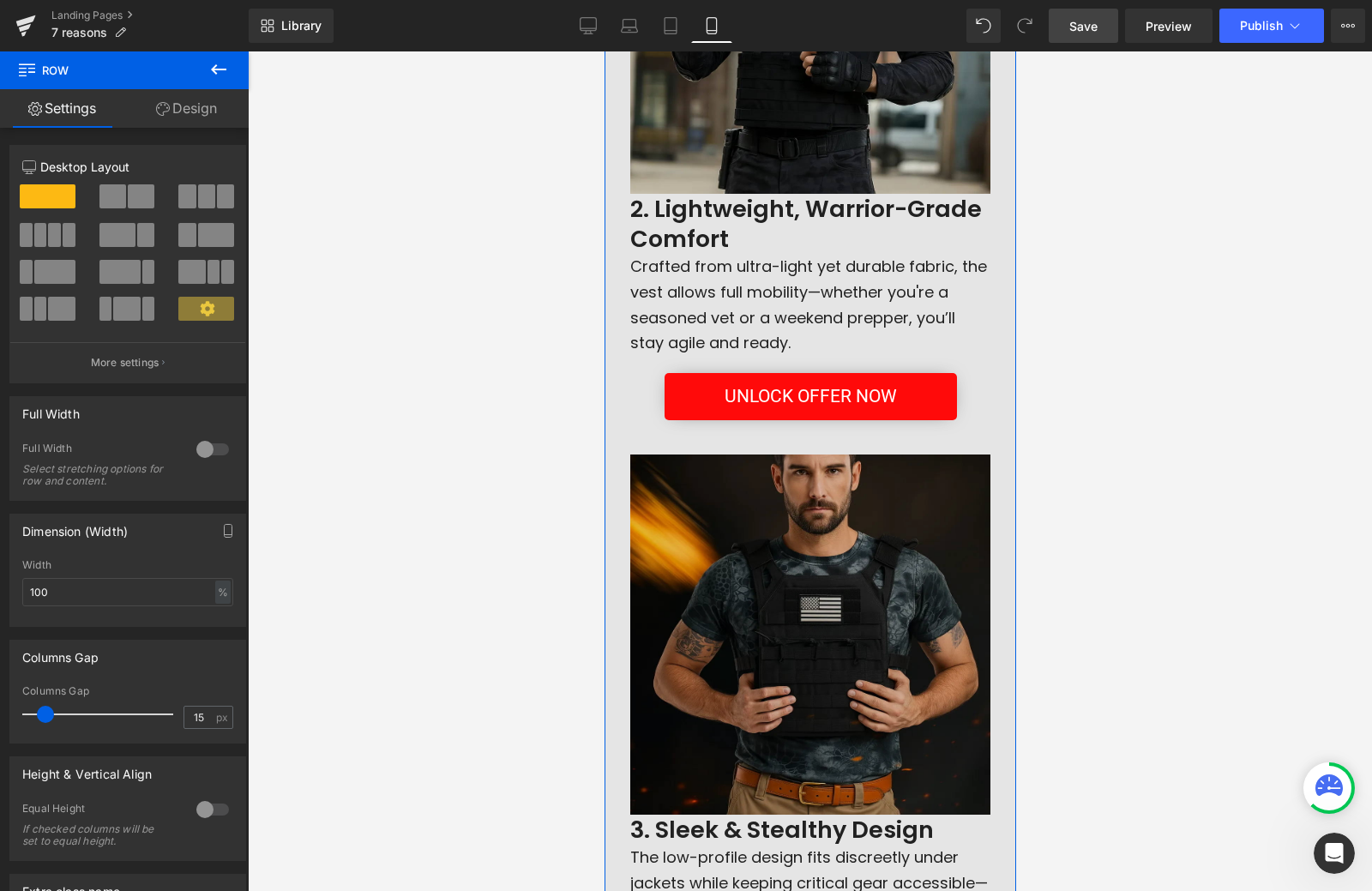
scroll to position [1458, 0]
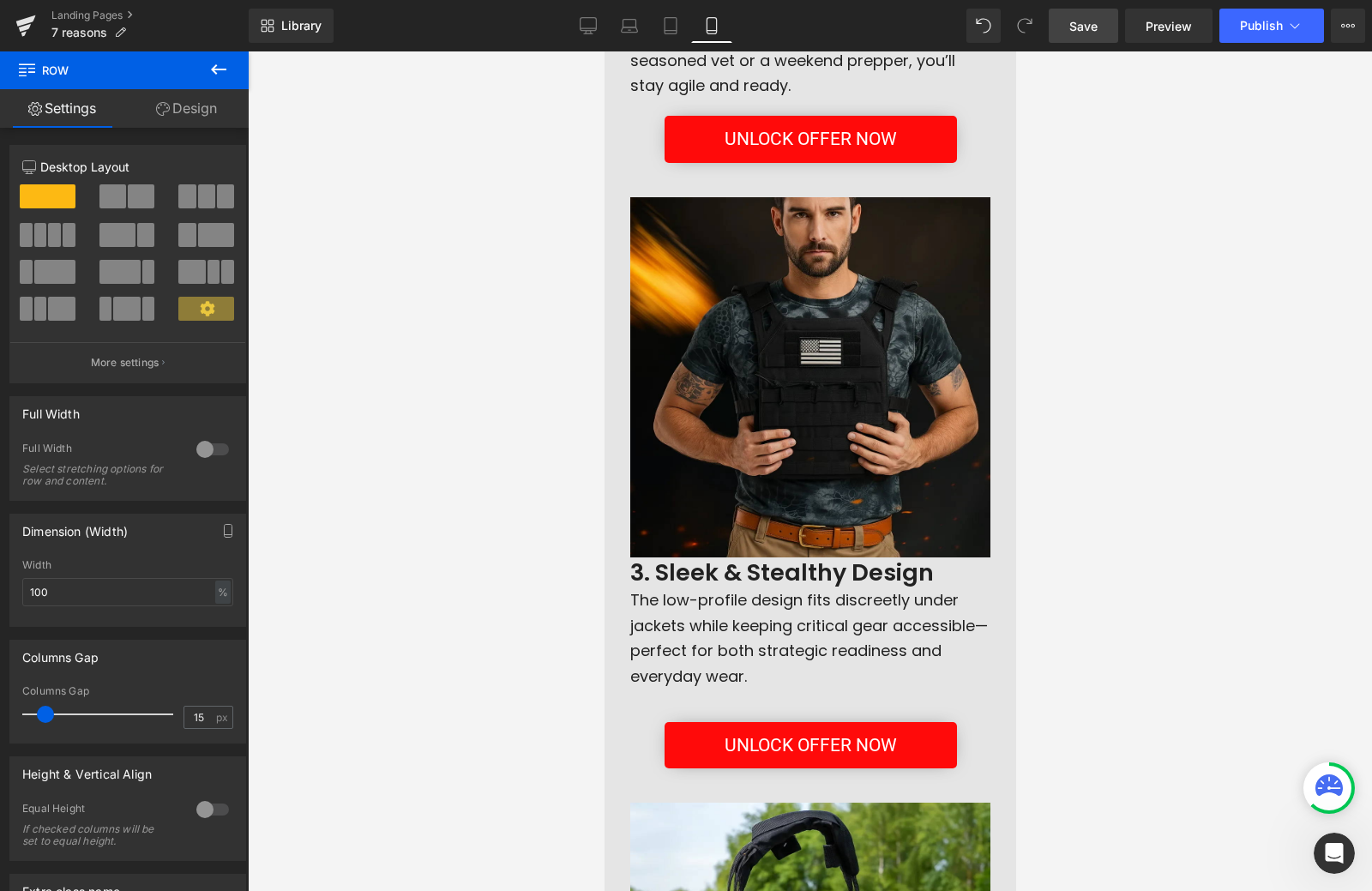
click at [1082, 16] on link "Save" at bounding box center [1083, 26] width 70 height 34
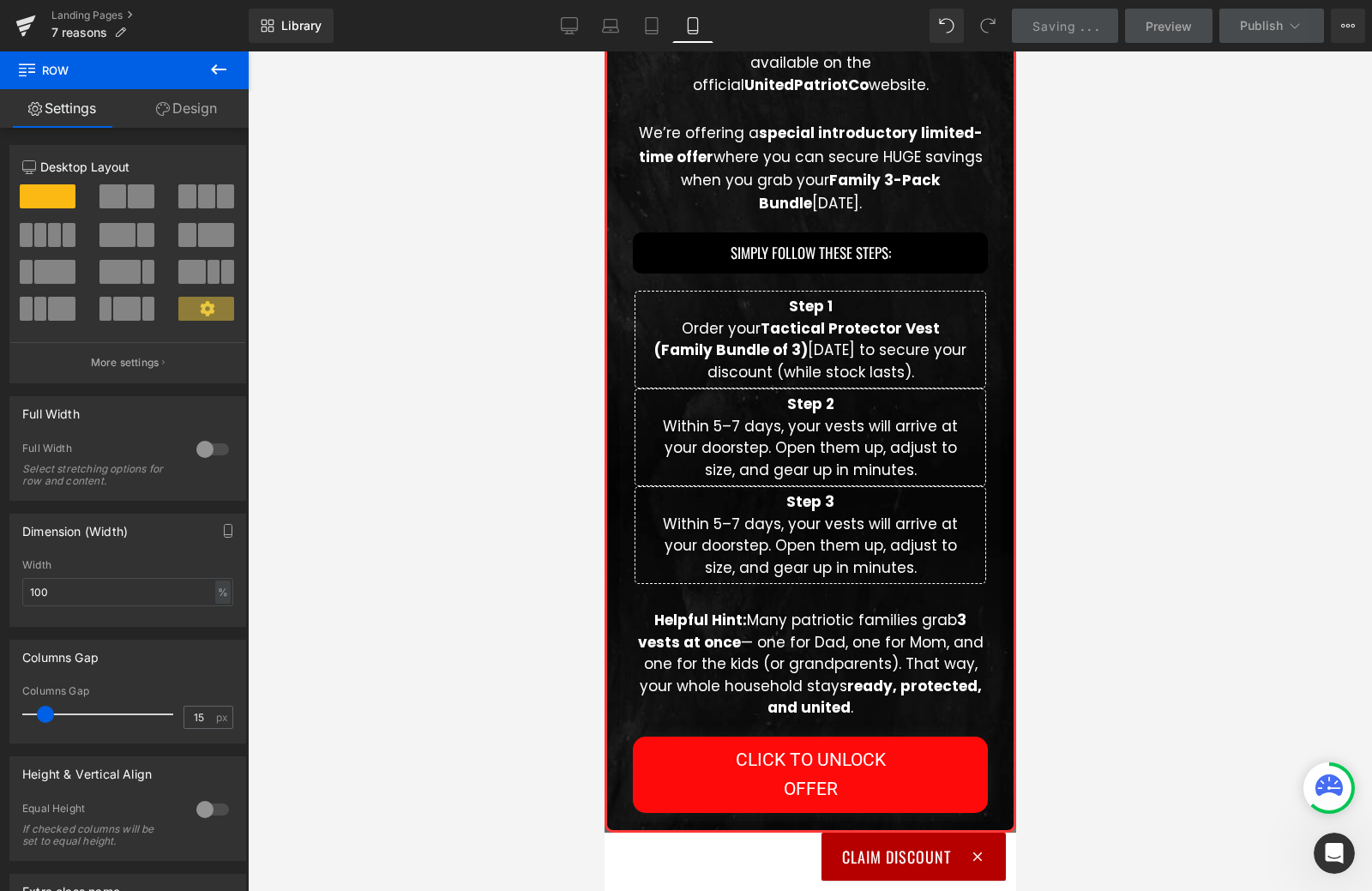
scroll to position [5303, 0]
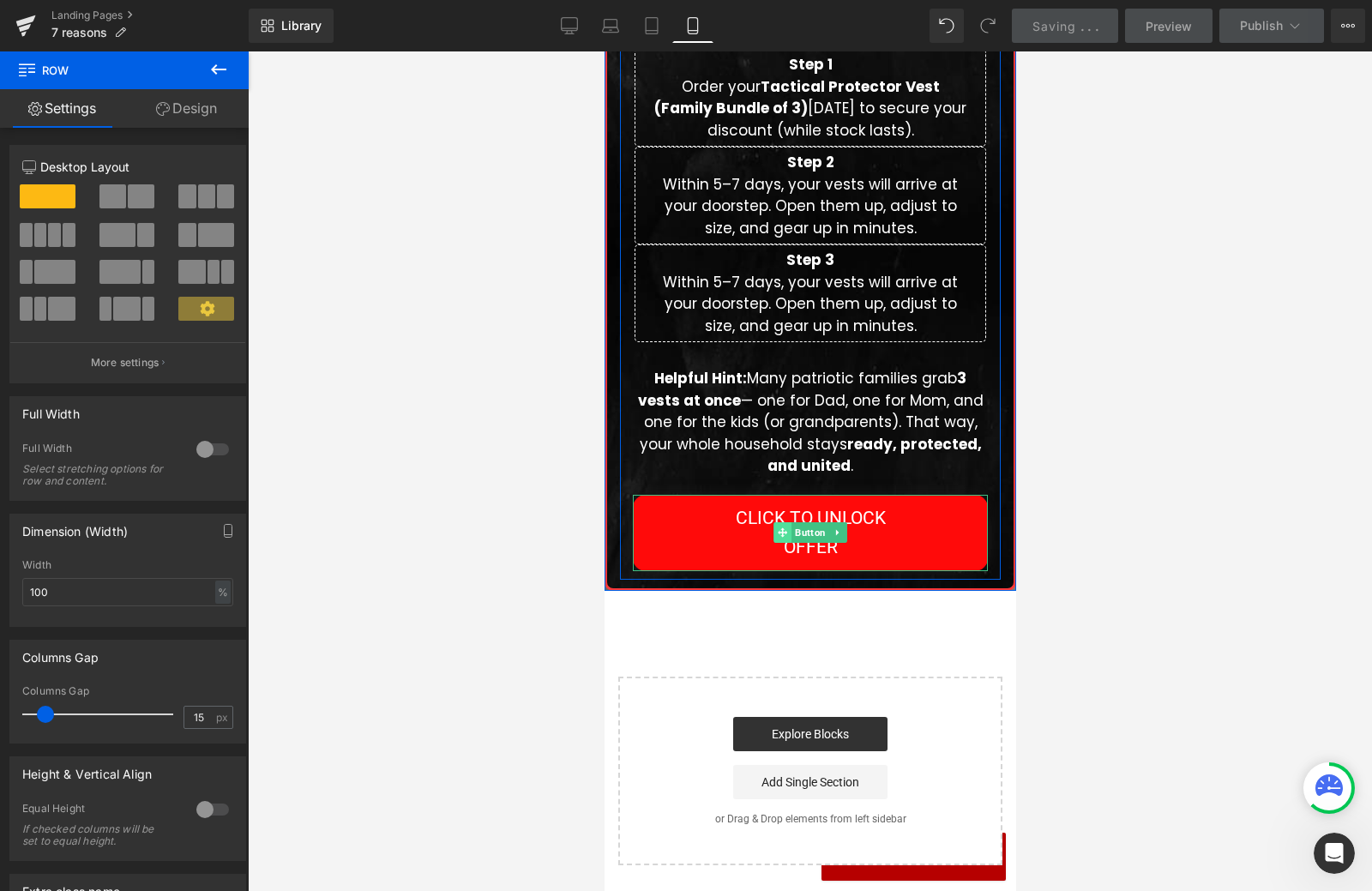
click at [772, 535] on span at bounding box center [781, 532] width 18 height 20
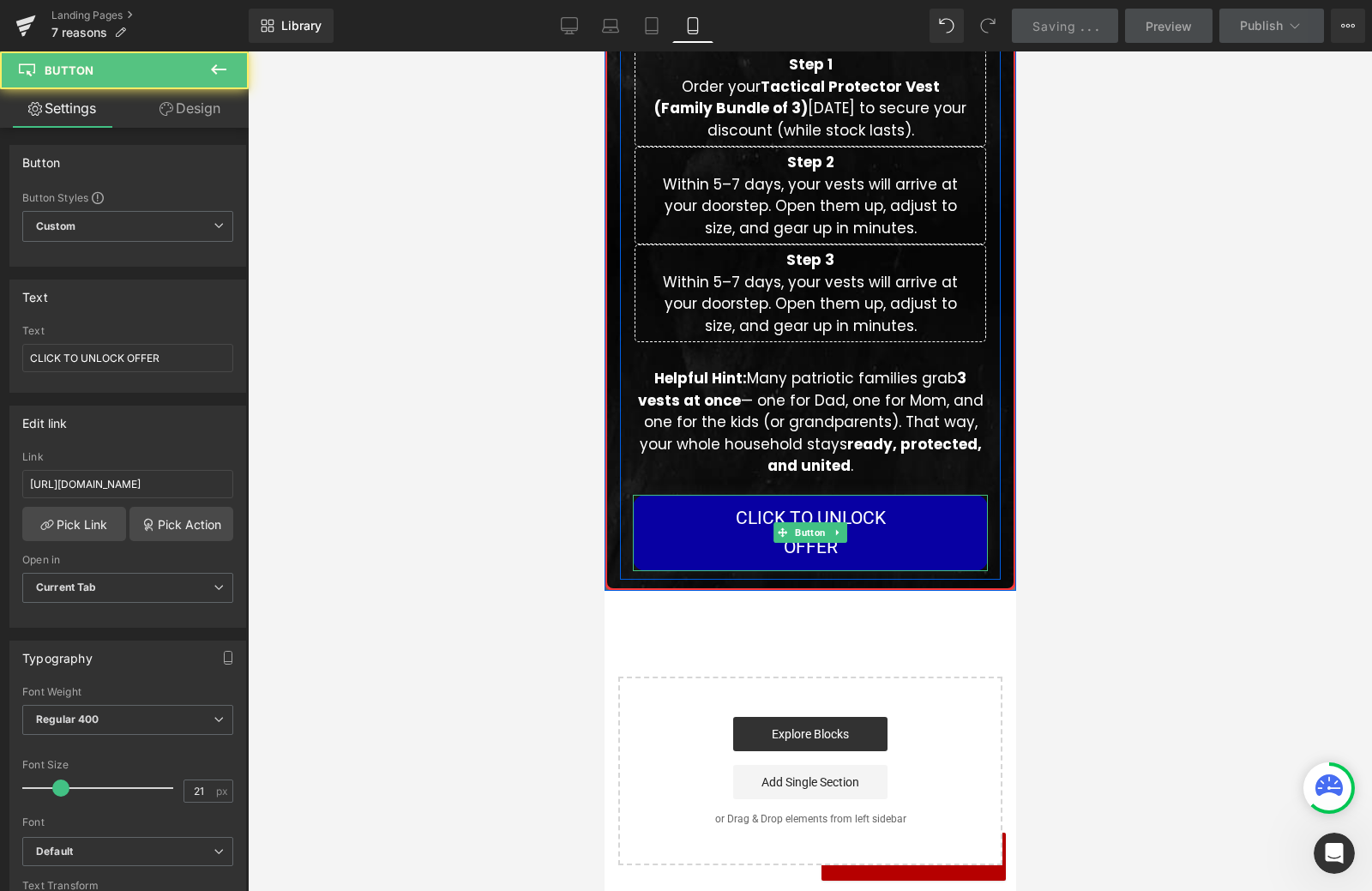
click at [759, 535] on span "CLICK TO UNLOCK OFFER" at bounding box center [809, 533] width 183 height 59
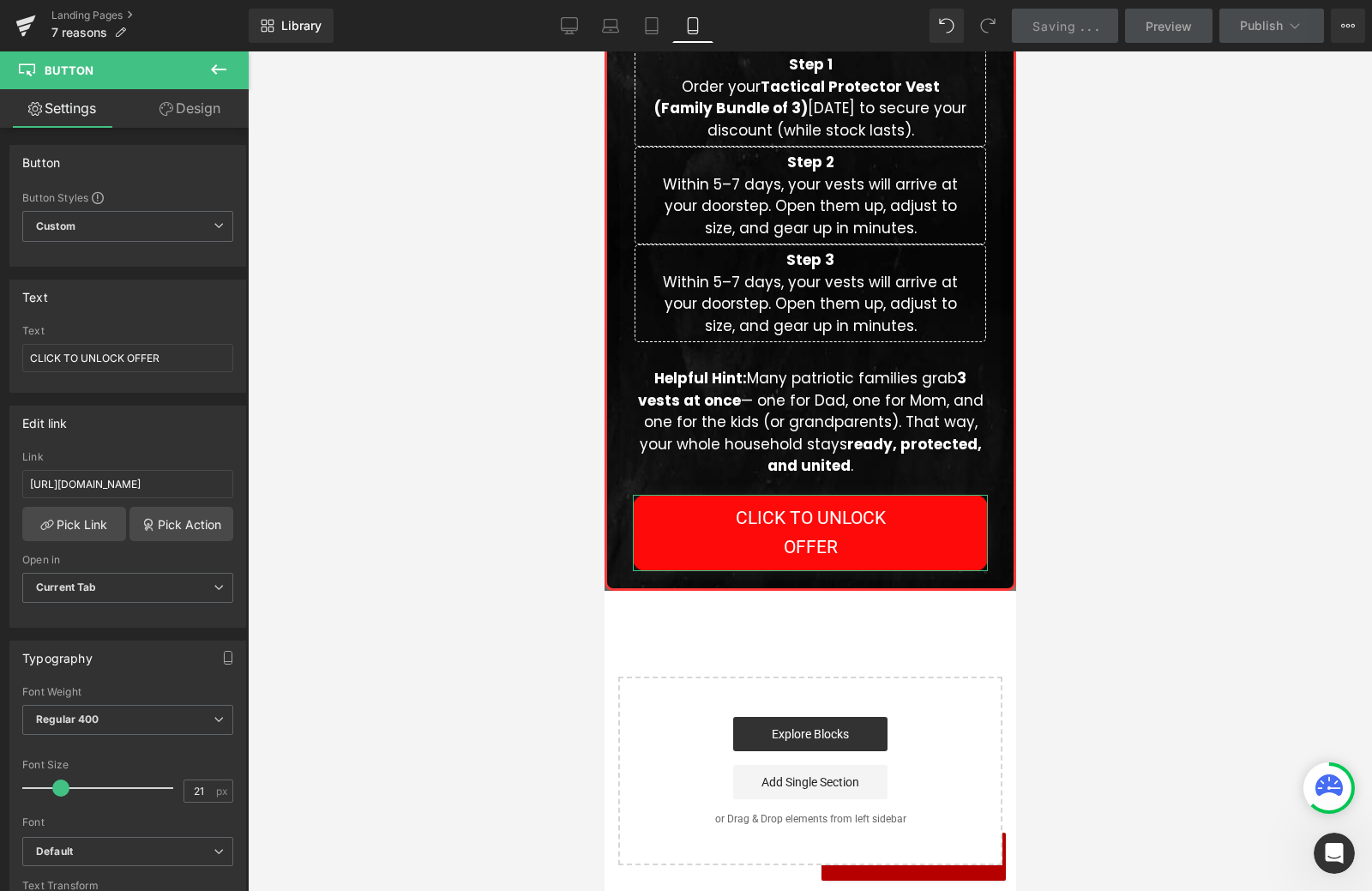
click at [183, 109] on link "Design" at bounding box center [190, 109] width 124 height 39
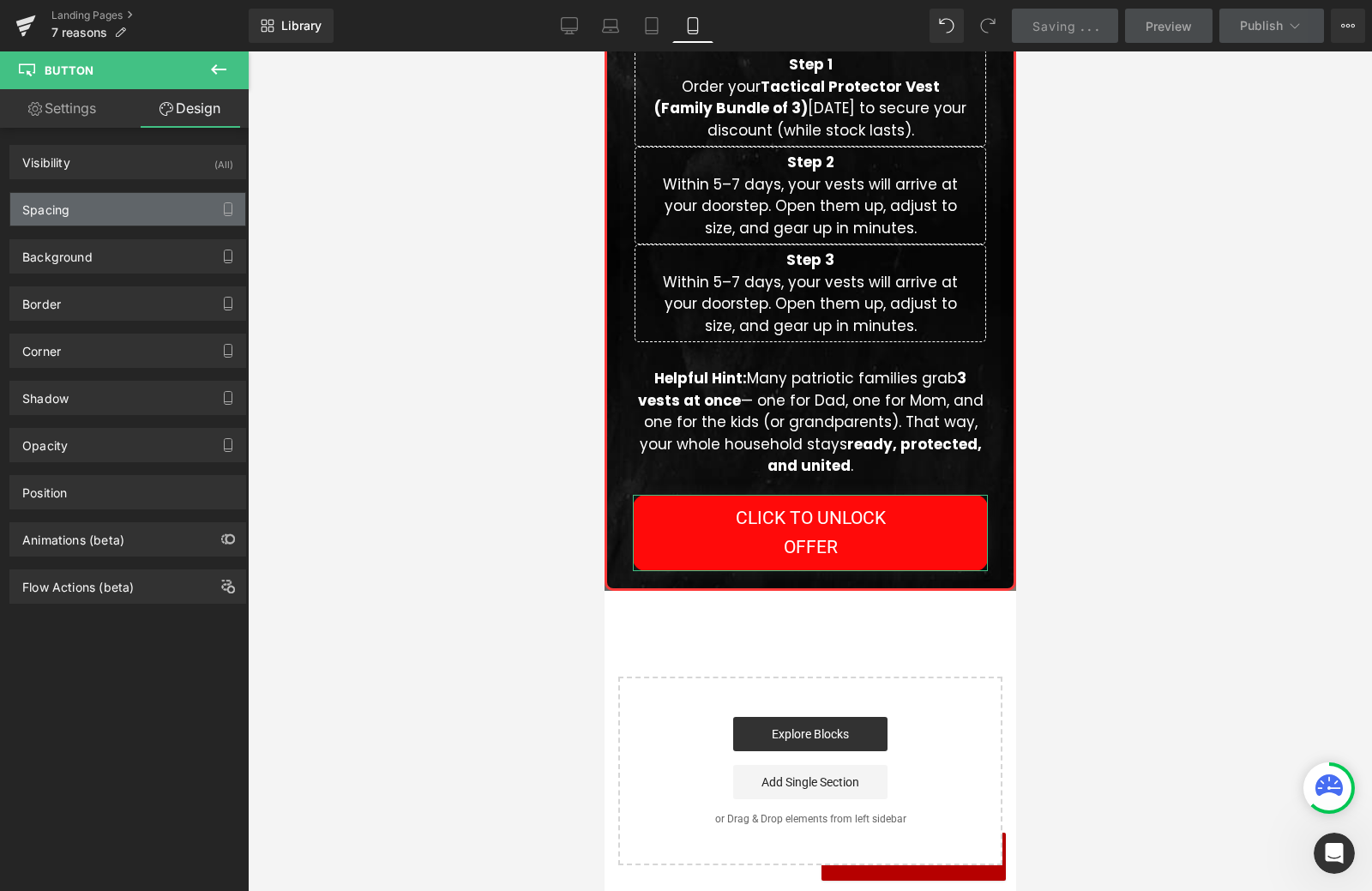
type input "20"
type input "0"
type input "10"
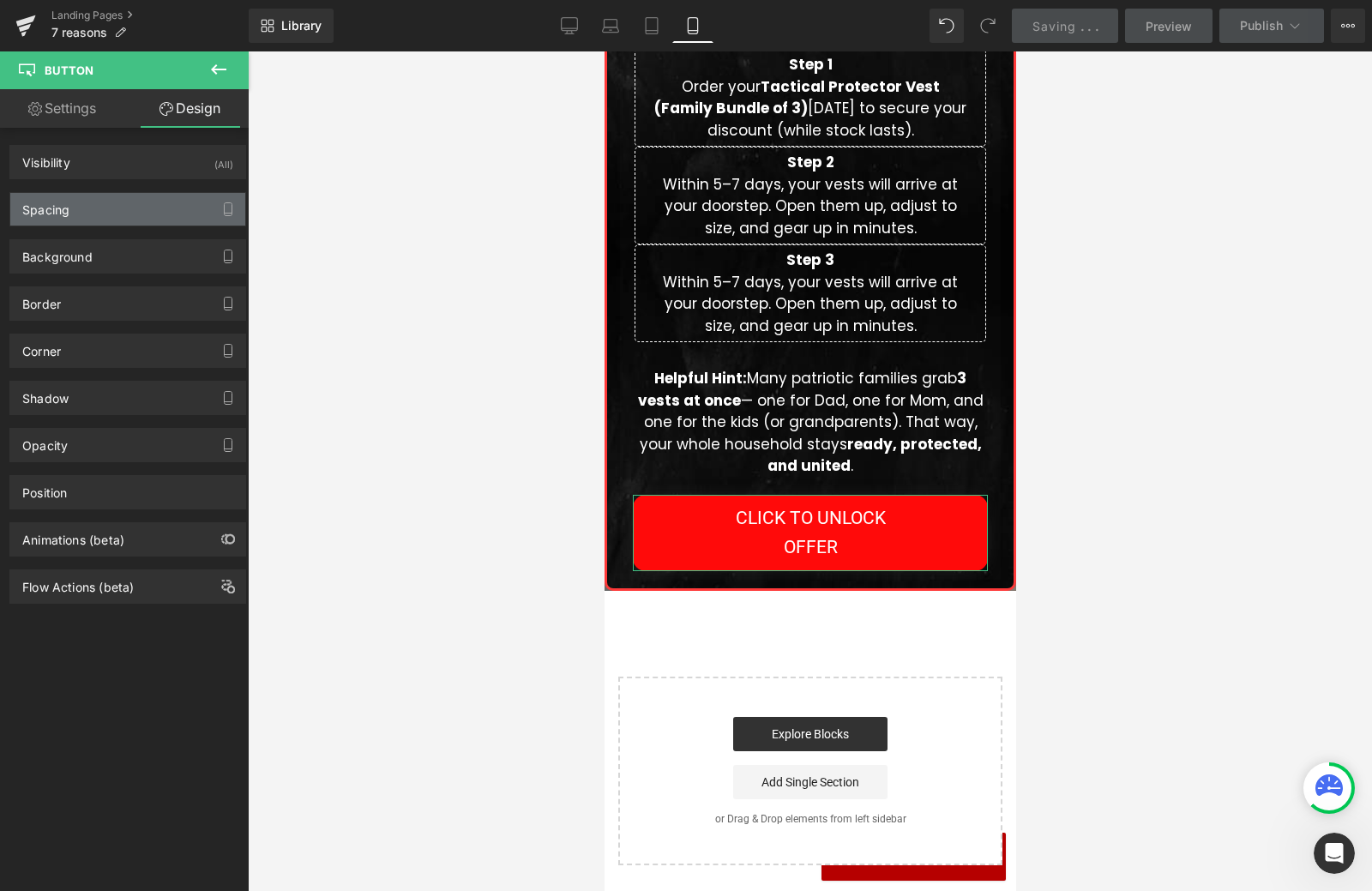
type input "100"
type input "10"
click at [150, 208] on div "Spacing" at bounding box center [128, 209] width 235 height 33
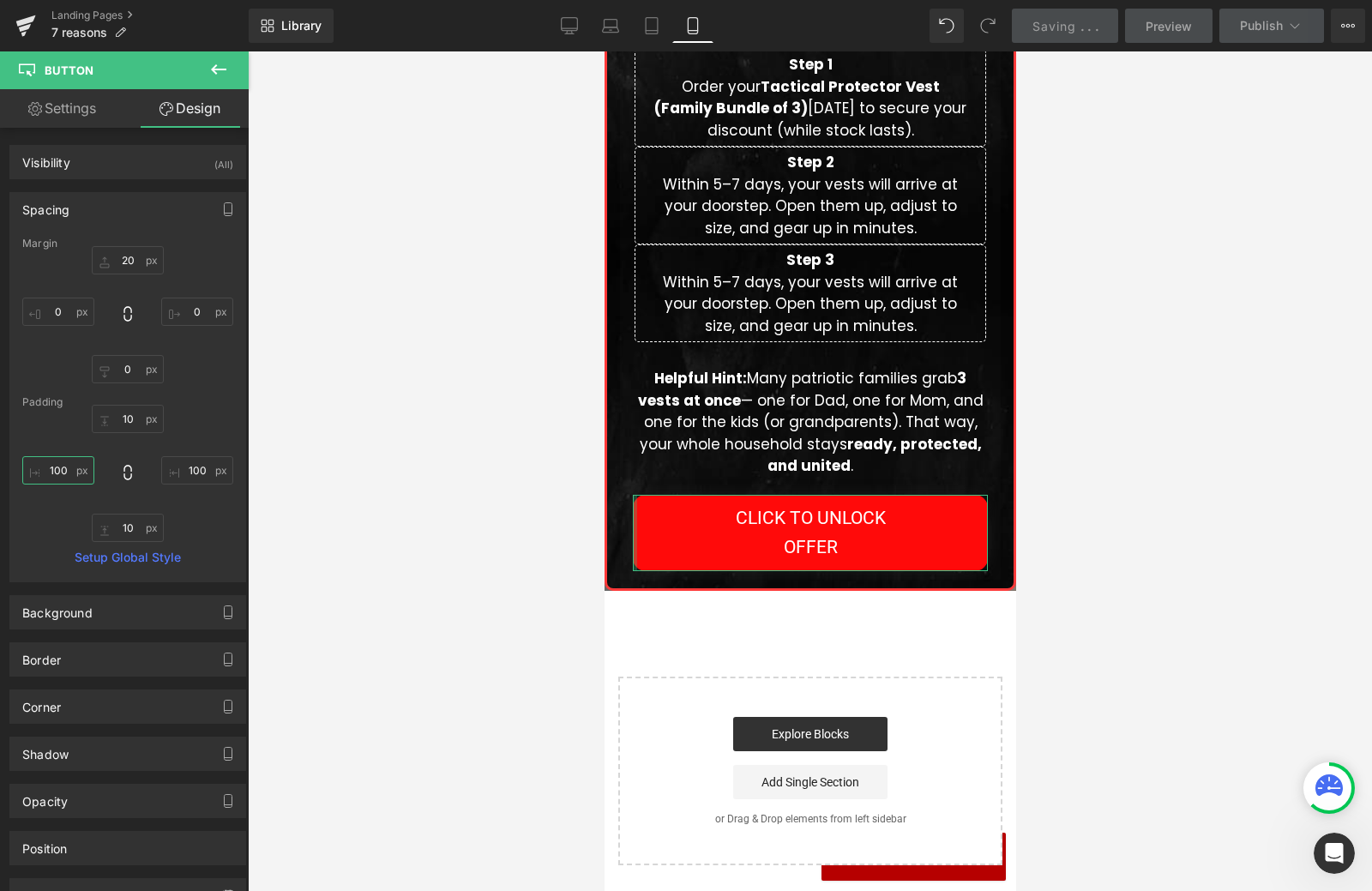
click at [55, 471] on input "100" at bounding box center [58, 470] width 72 height 28
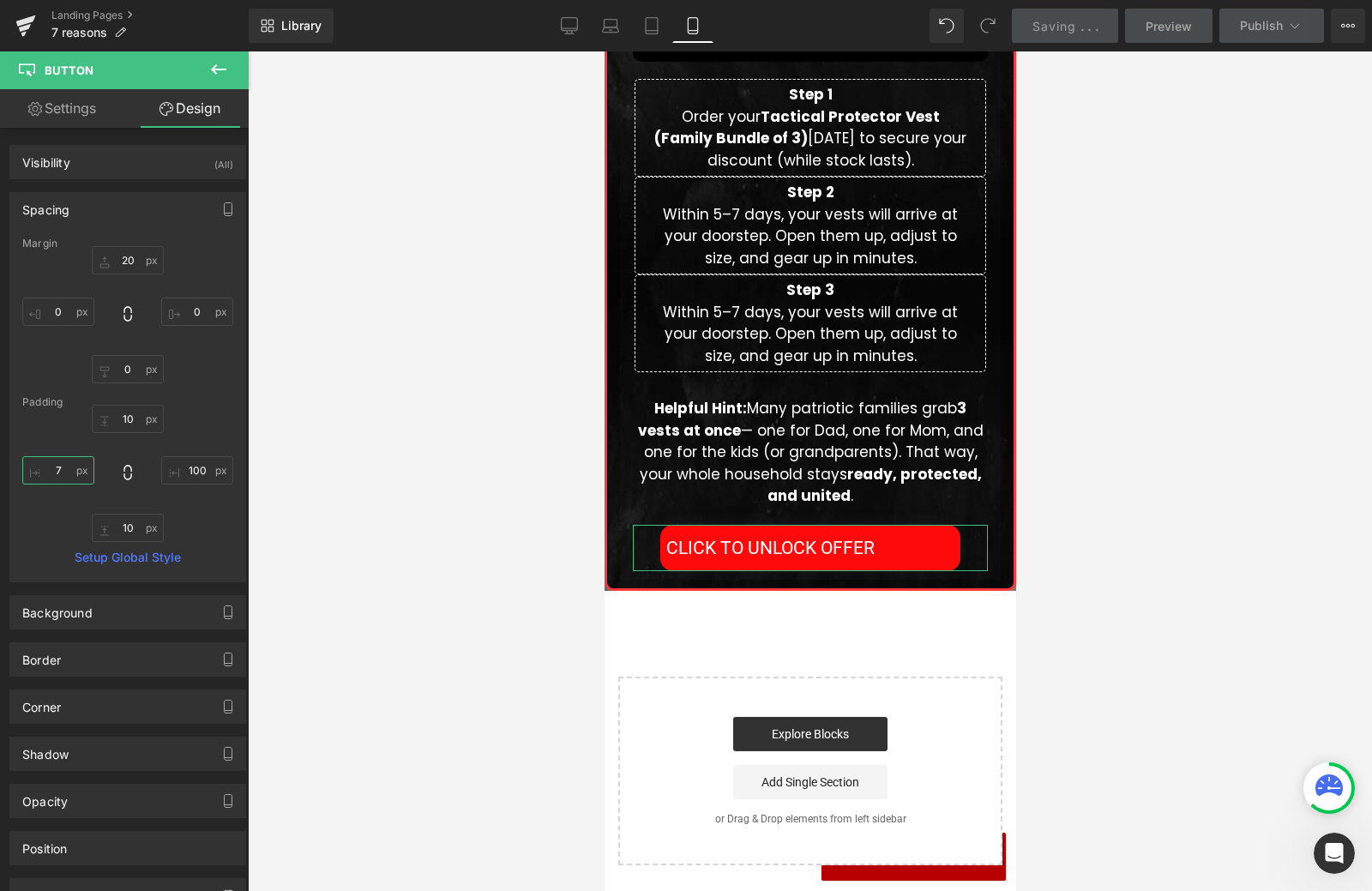
scroll to position [5273, 0]
type input "70"
click at [184, 467] on input "100" at bounding box center [198, 470] width 72 height 28
type input "70"
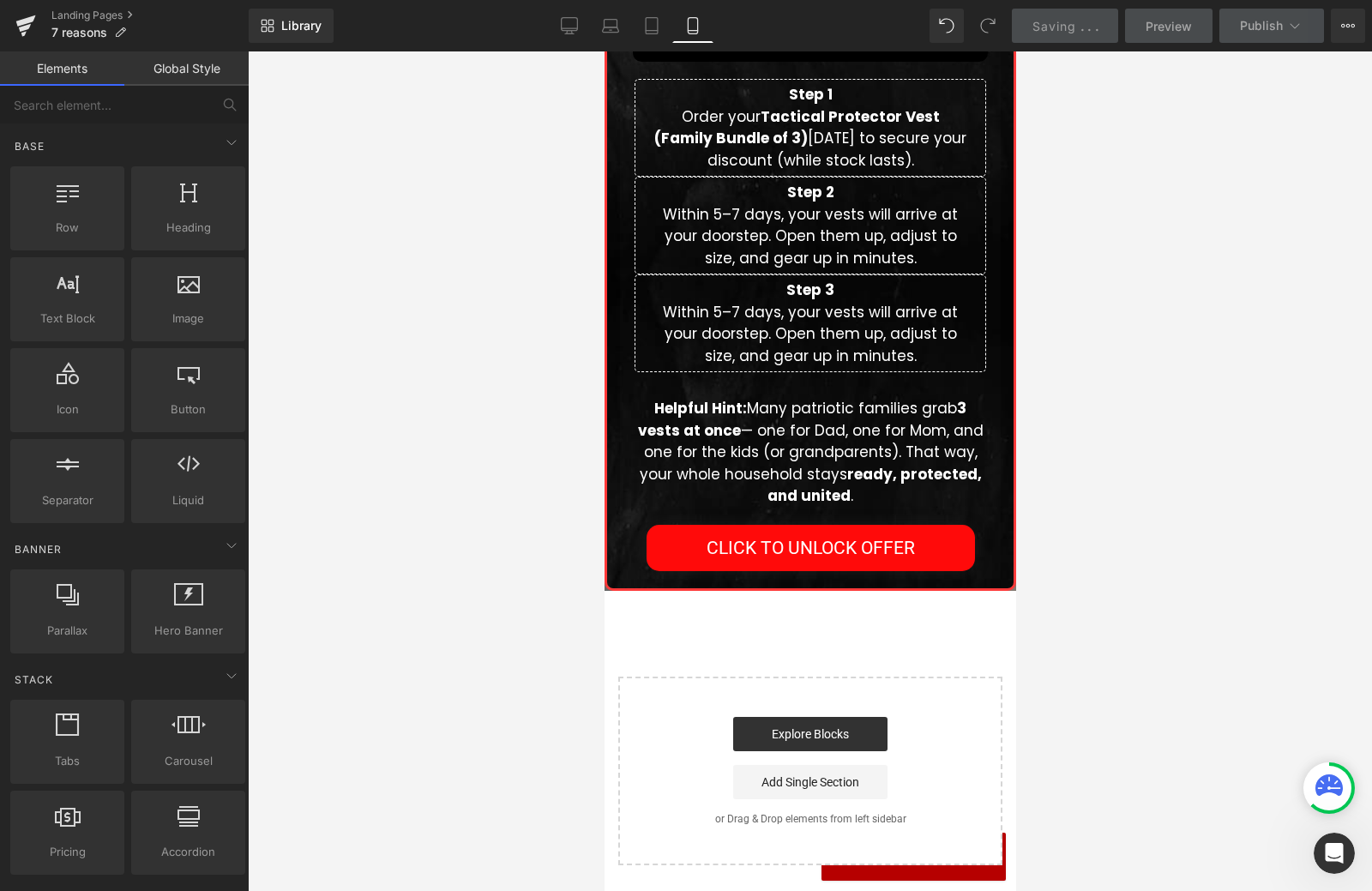
click at [356, 498] on div at bounding box center [809, 471] width 1124 height 840
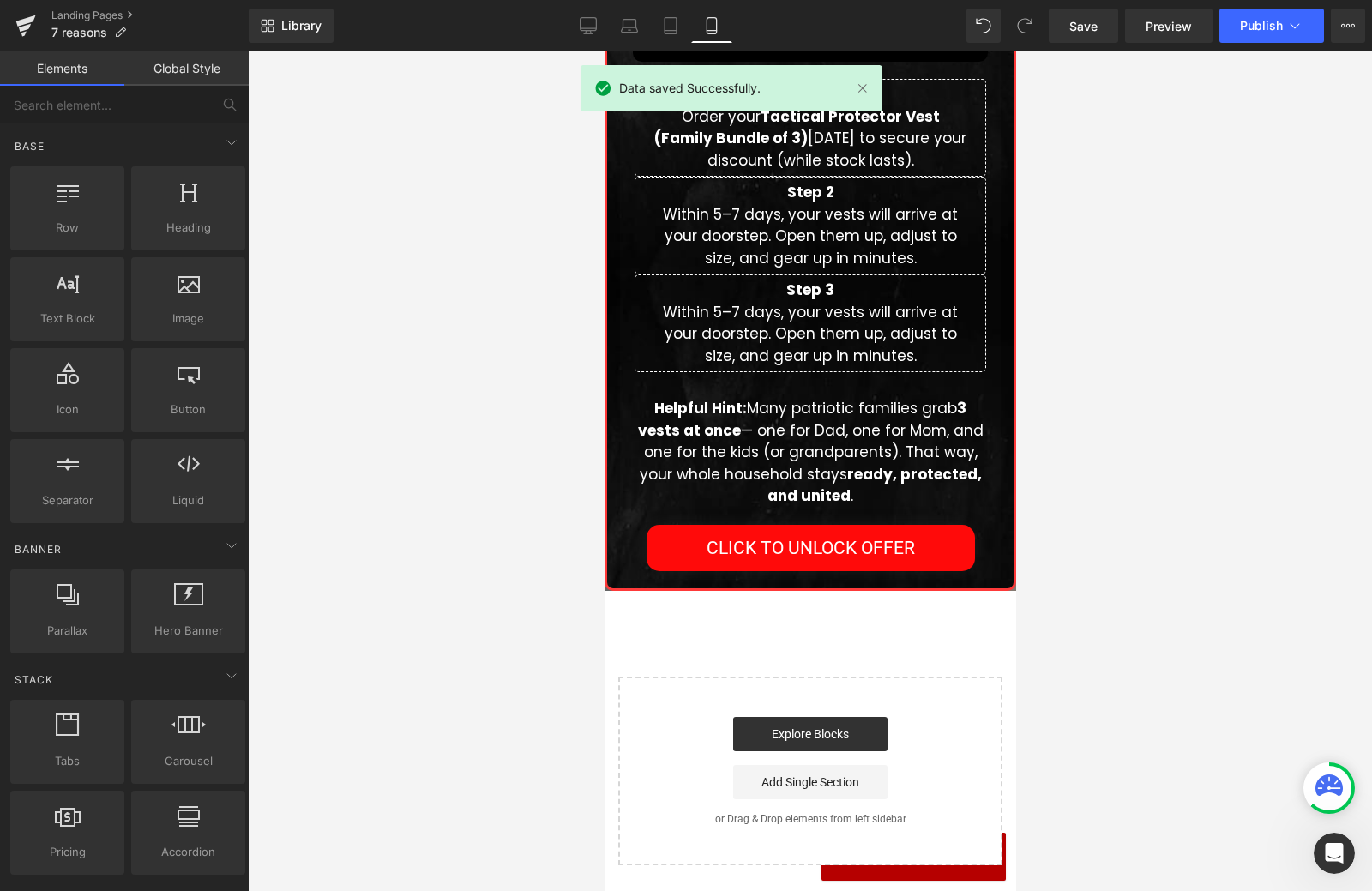
click at [1031, 748] on div at bounding box center [809, 471] width 1124 height 840
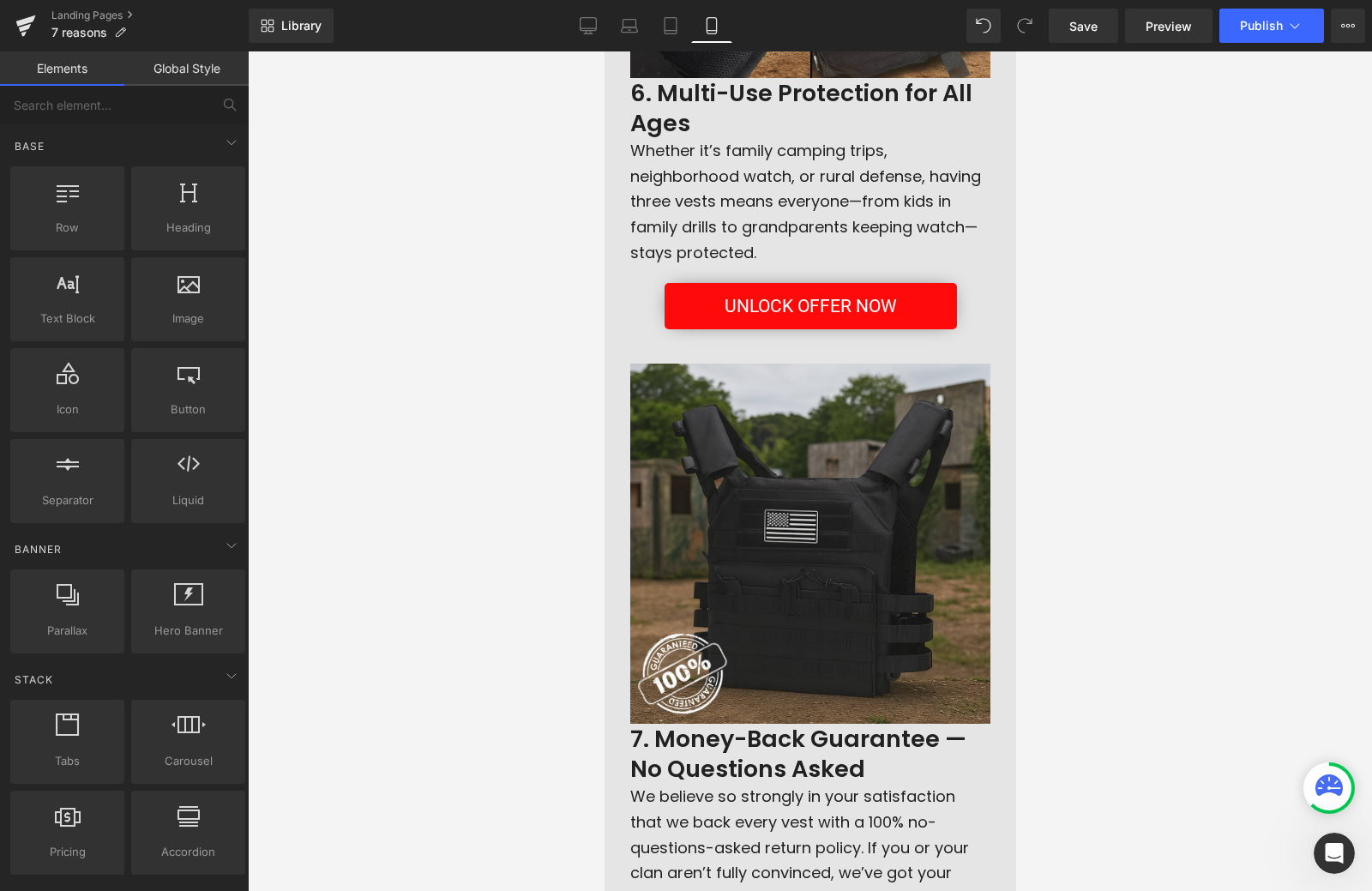
scroll to position [3353, 0]
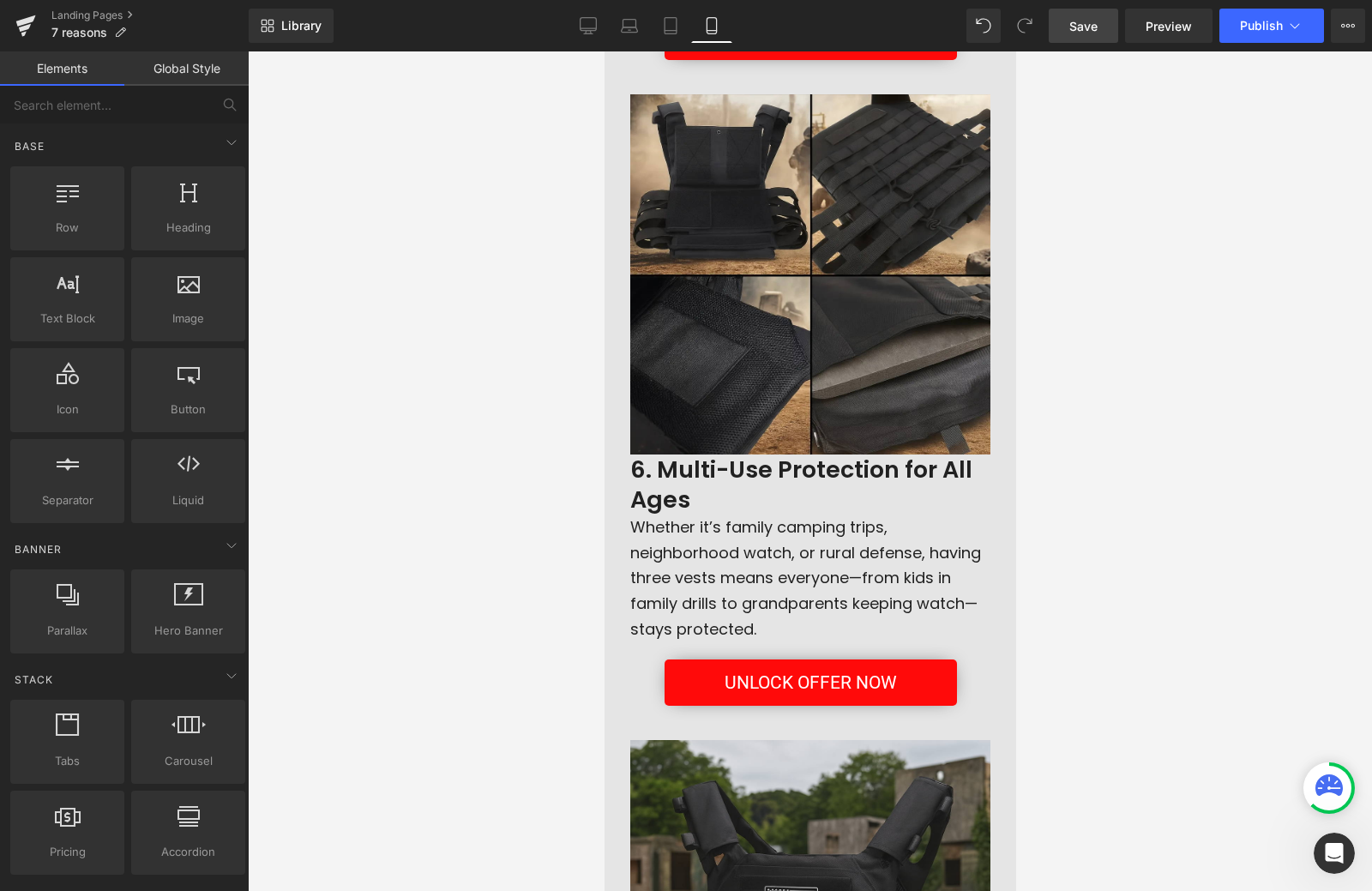
click at [1072, 35] on link "Save" at bounding box center [1083, 26] width 70 height 34
click at [328, 357] on div at bounding box center [809, 471] width 1124 height 840
click at [1210, 544] on div at bounding box center [809, 471] width 1124 height 840
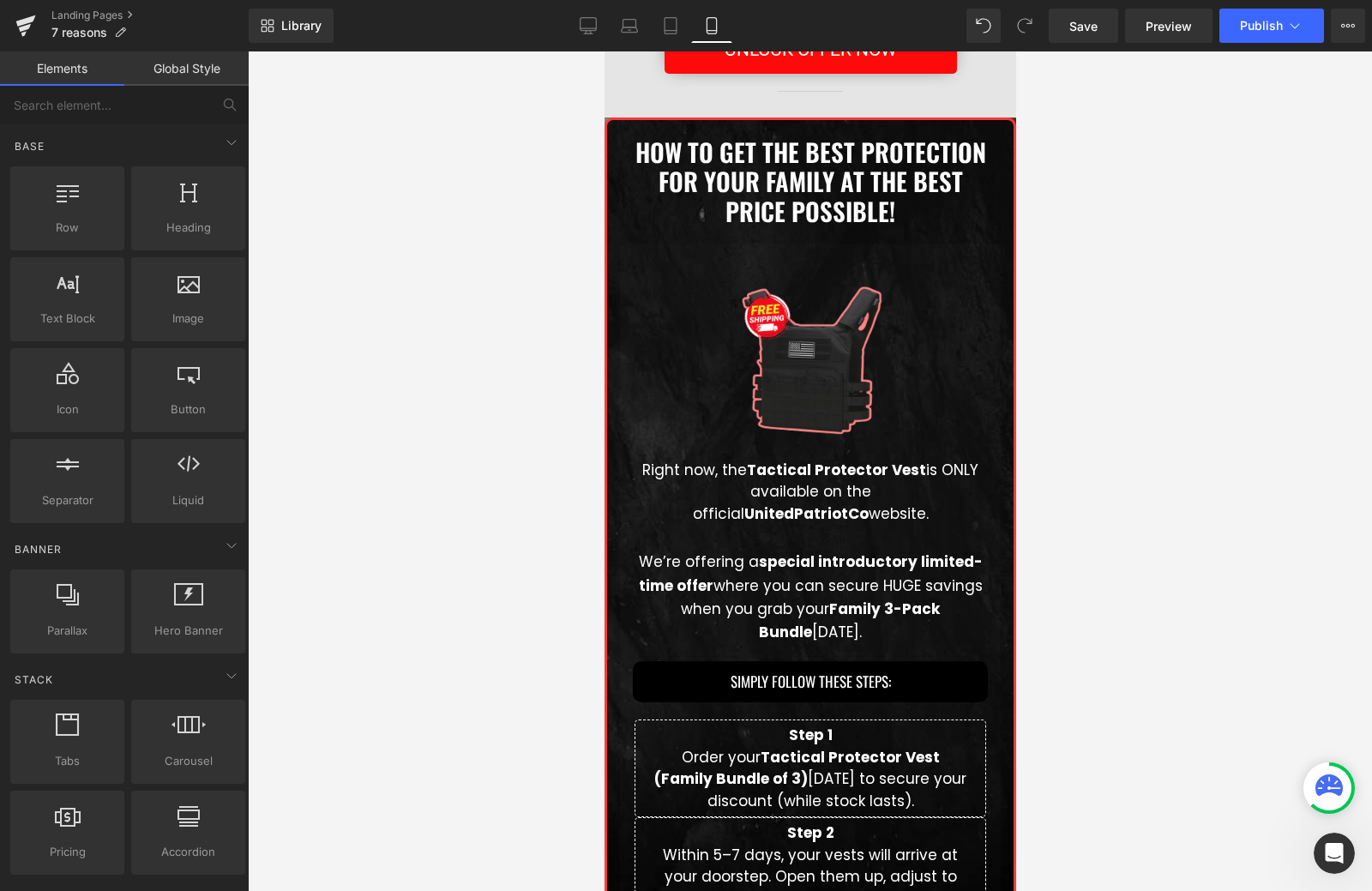
scroll to position [4889, 0]
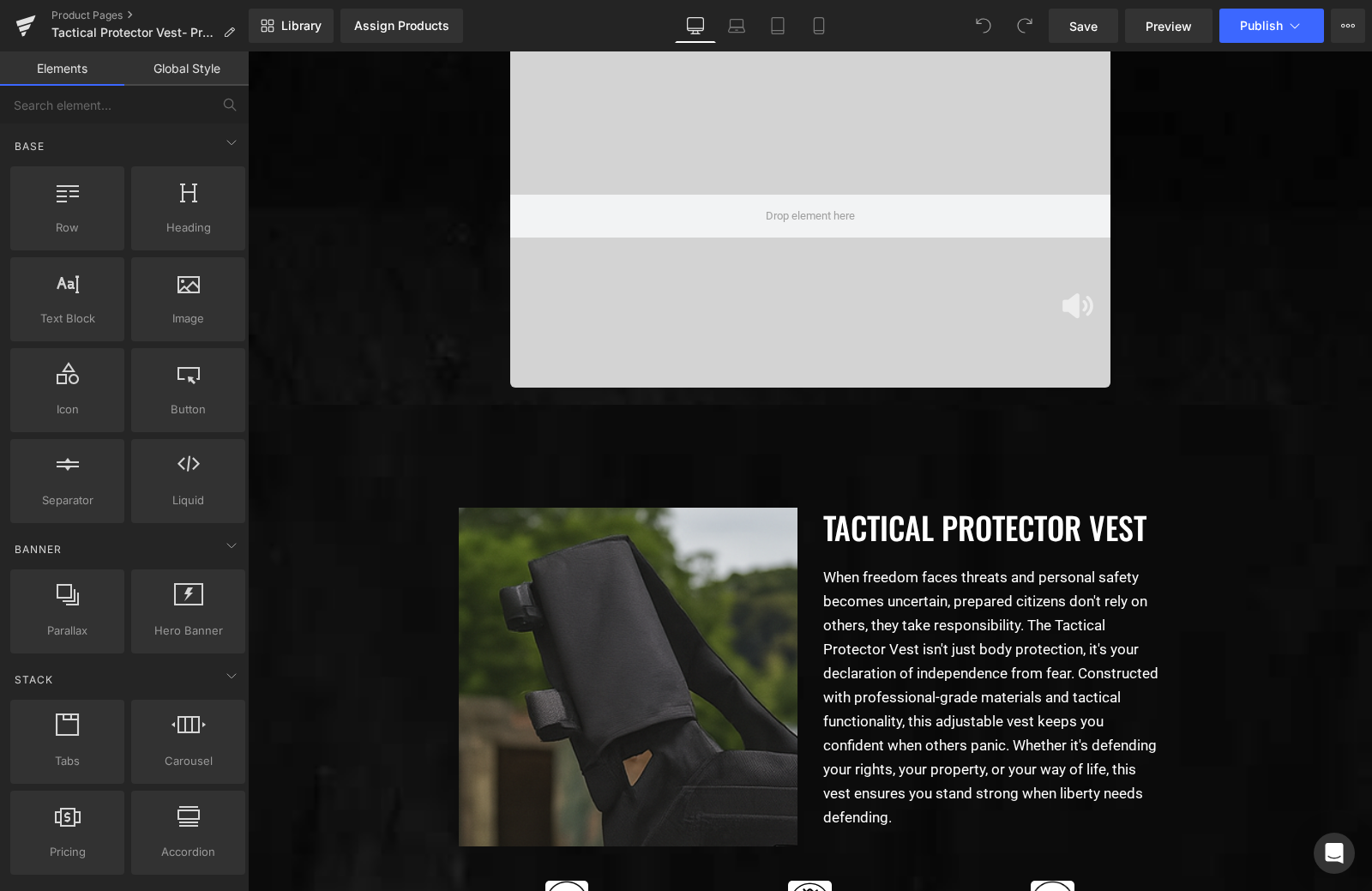
scroll to position [3500, 0]
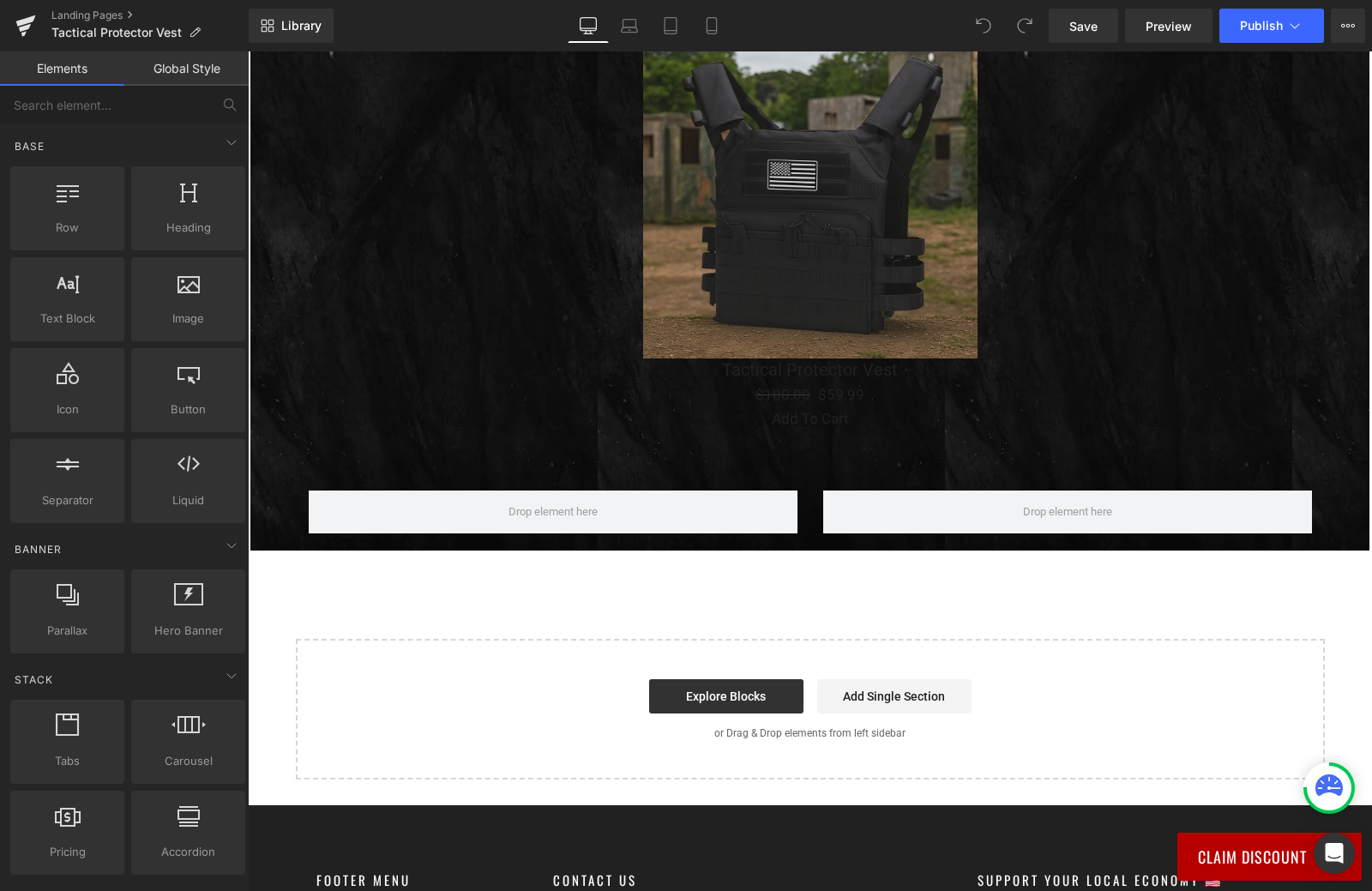
scroll to position [3260, 0]
